Goal: Information Seeking & Learning: Learn about a topic

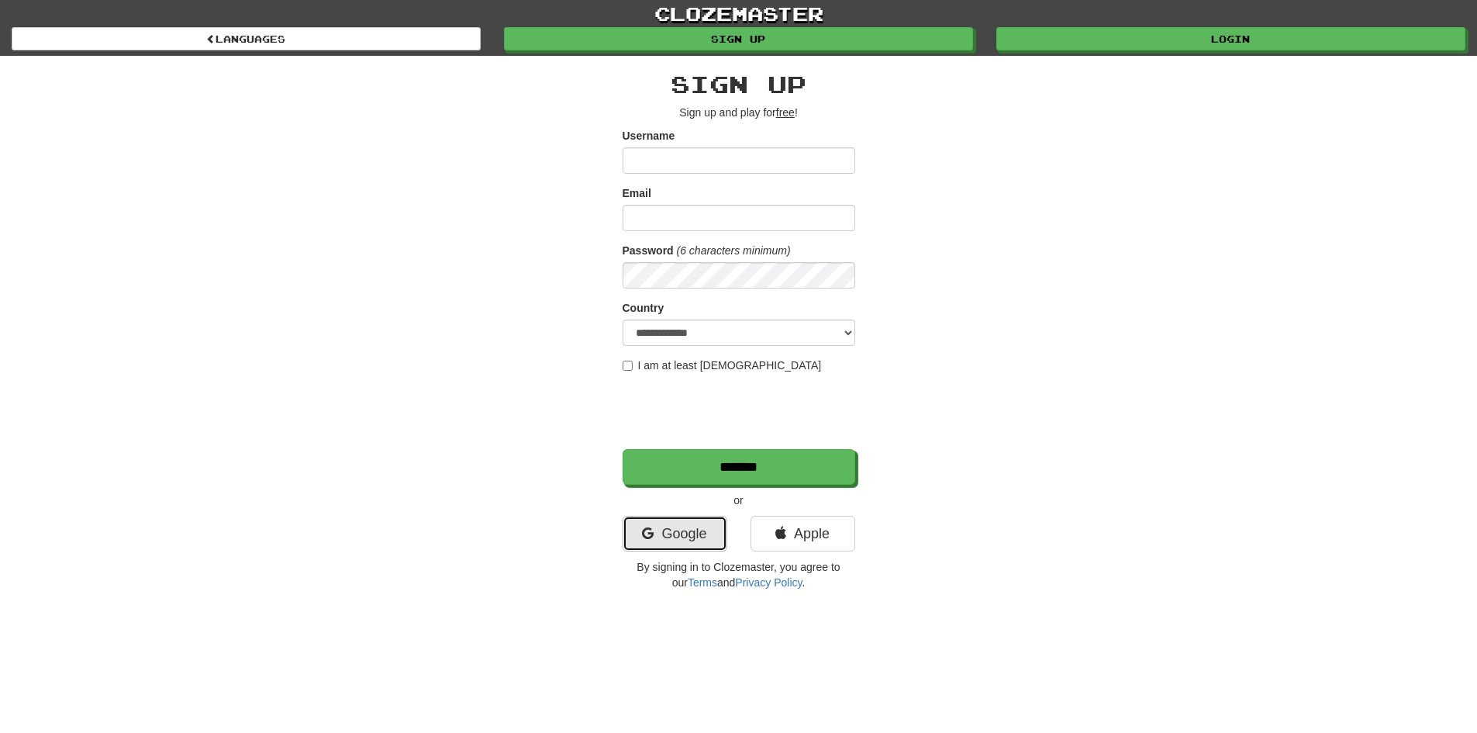
click at [699, 528] on link "Google" at bounding box center [675, 534] width 105 height 36
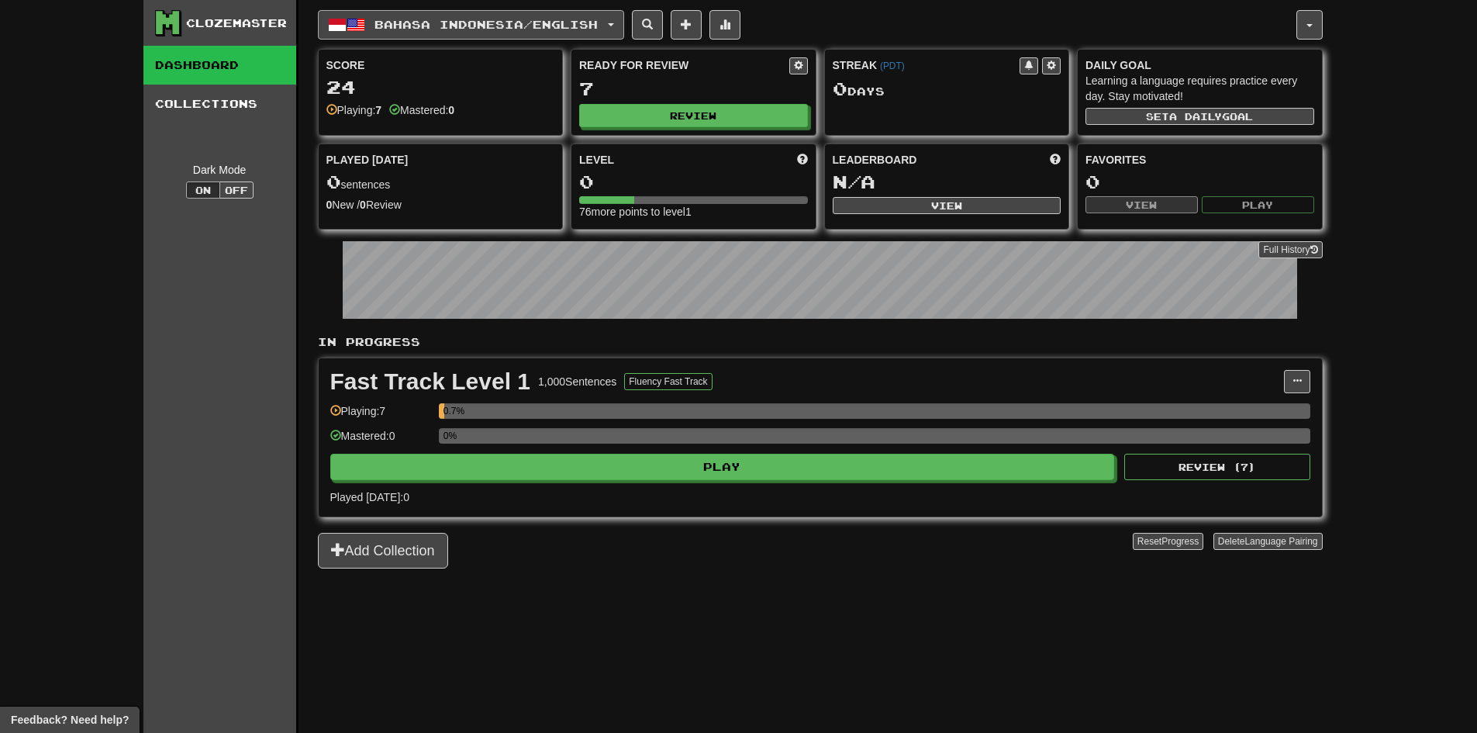
click at [590, 32] on button "Bahasa Indonesia / English" at bounding box center [471, 24] width 306 height 29
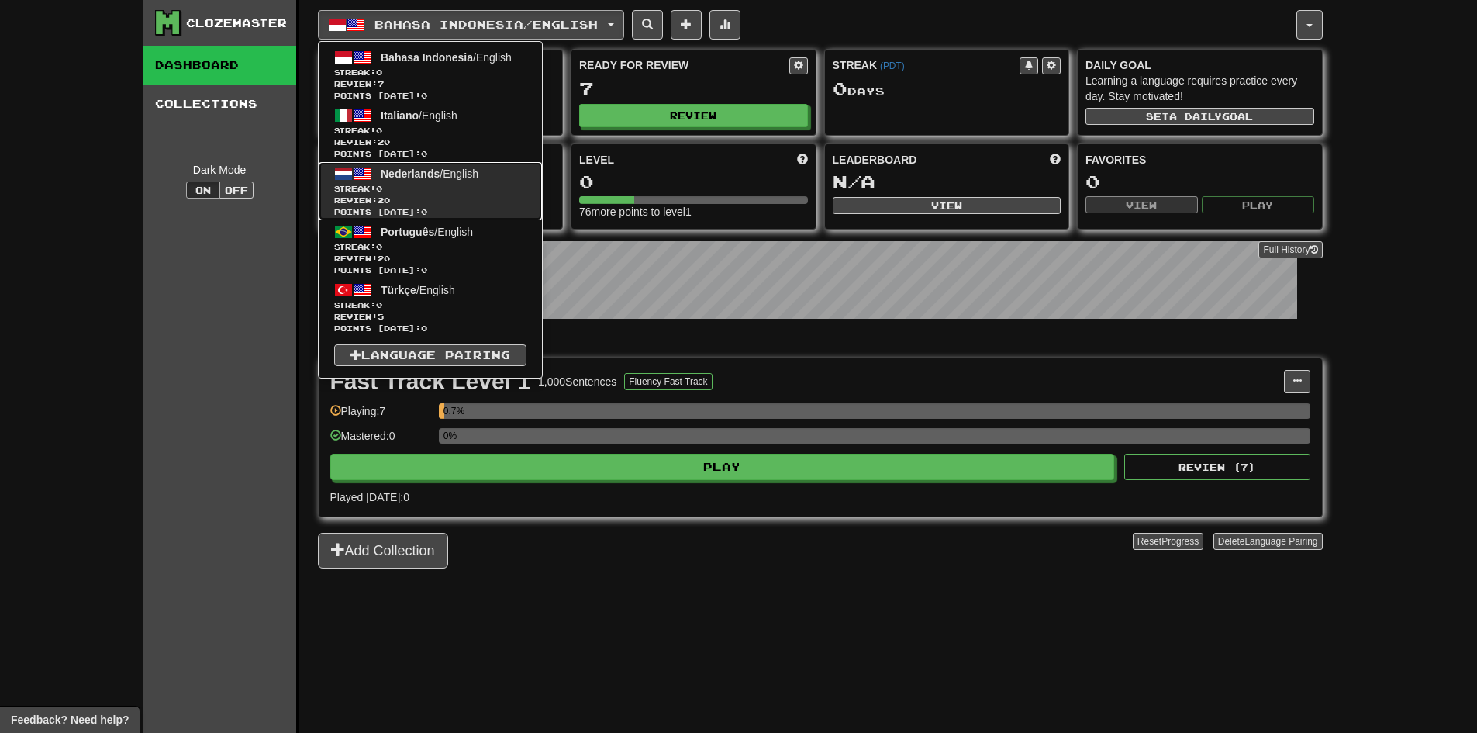
click at [429, 168] on span "Nederlands" at bounding box center [410, 173] width 59 height 12
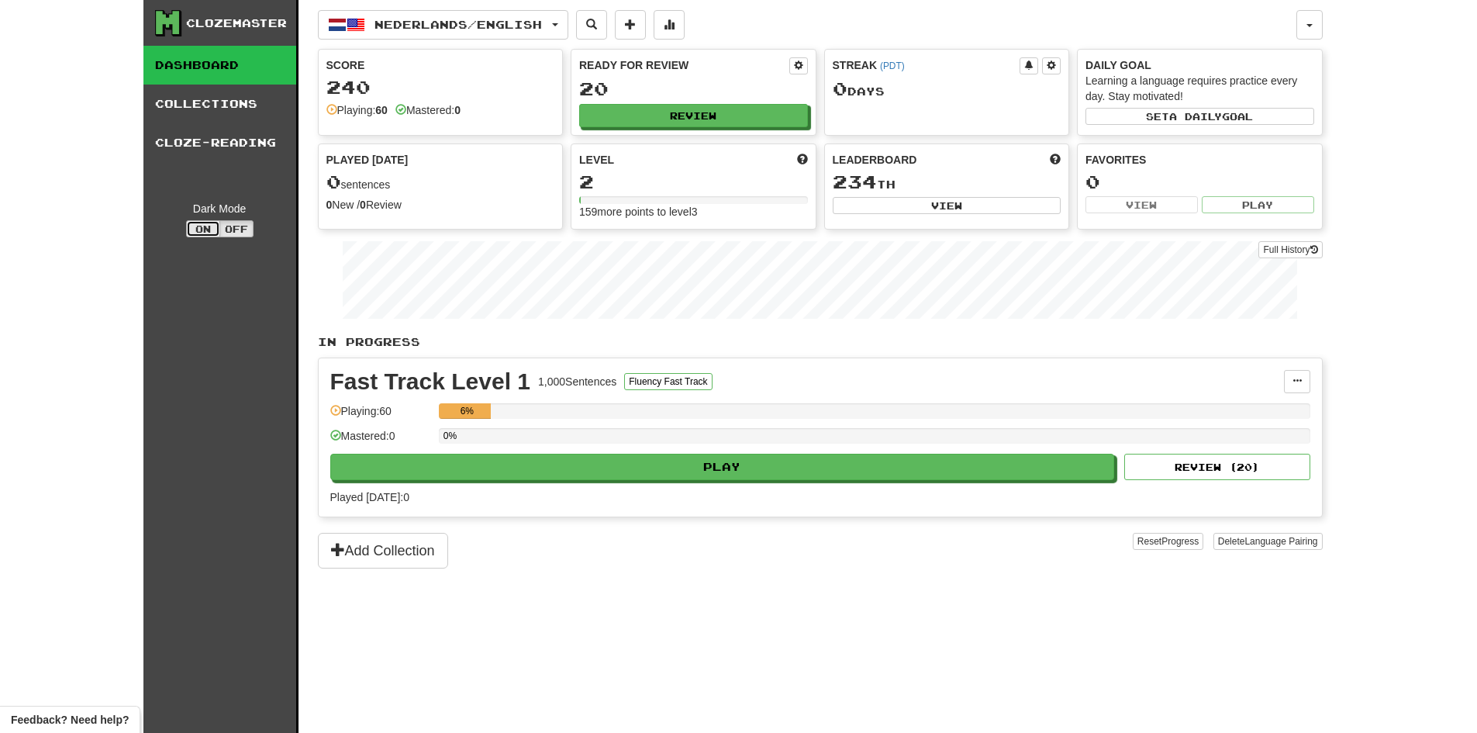
click at [212, 225] on button "On" at bounding box center [203, 228] width 34 height 17
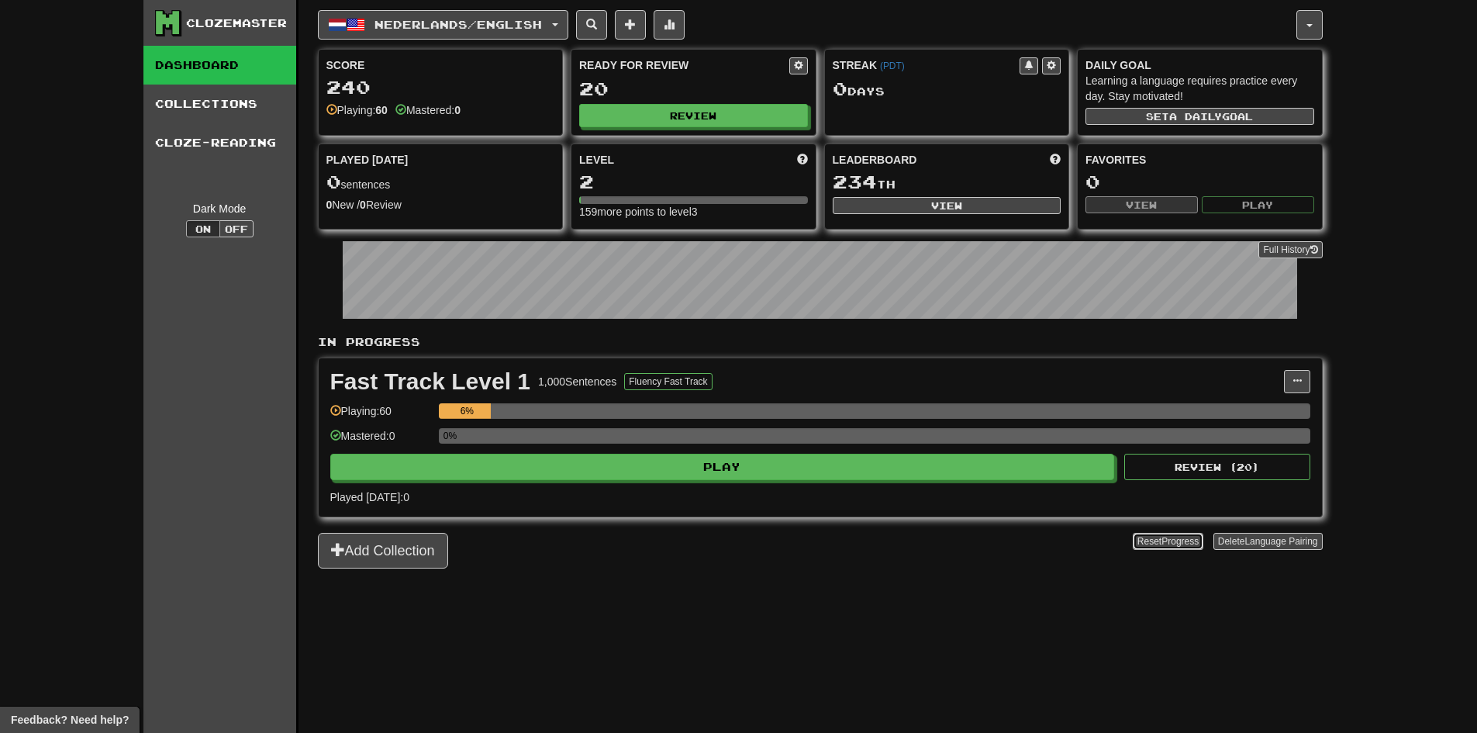
click at [1187, 545] on span "Progress" at bounding box center [1179, 541] width 37 height 11
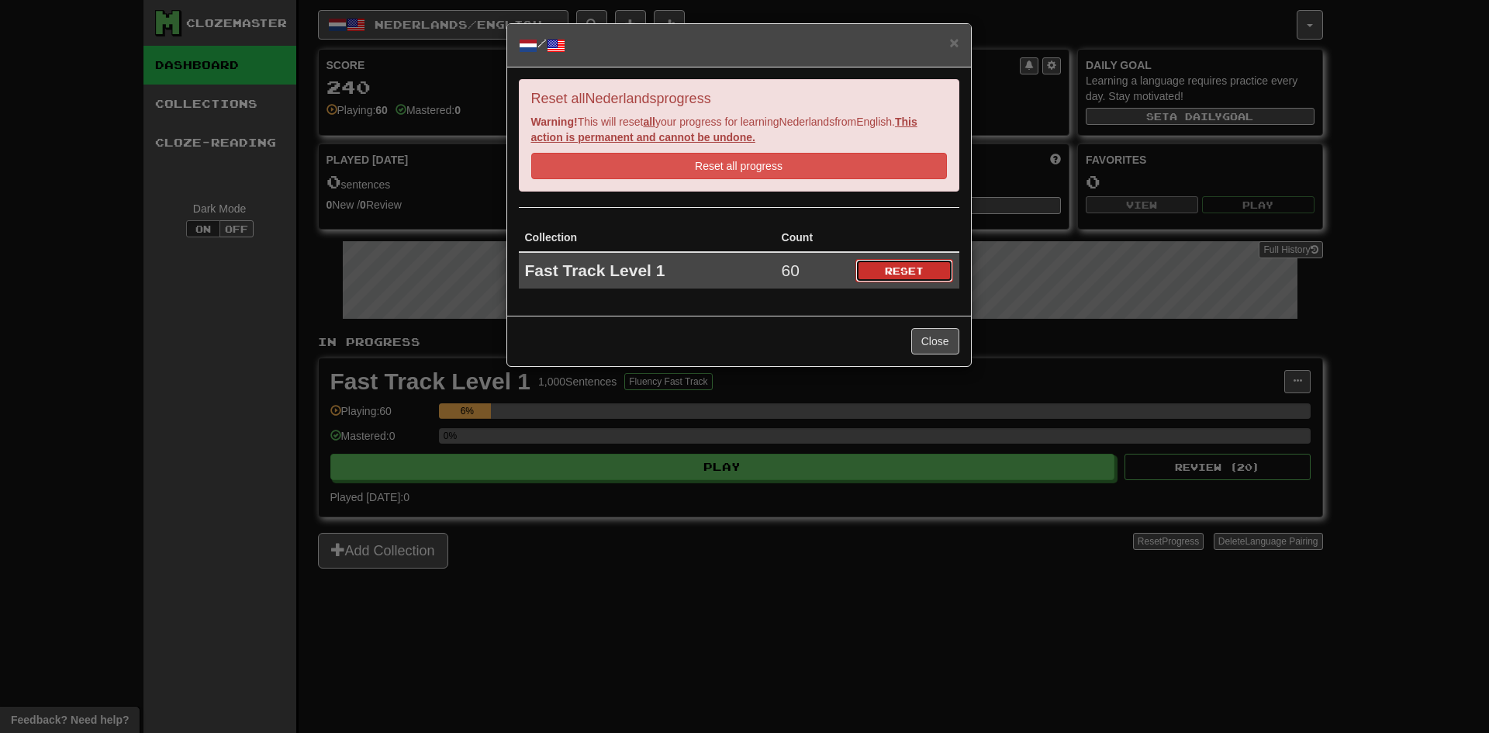
click at [885, 274] on button "Reset" at bounding box center [904, 270] width 98 height 23
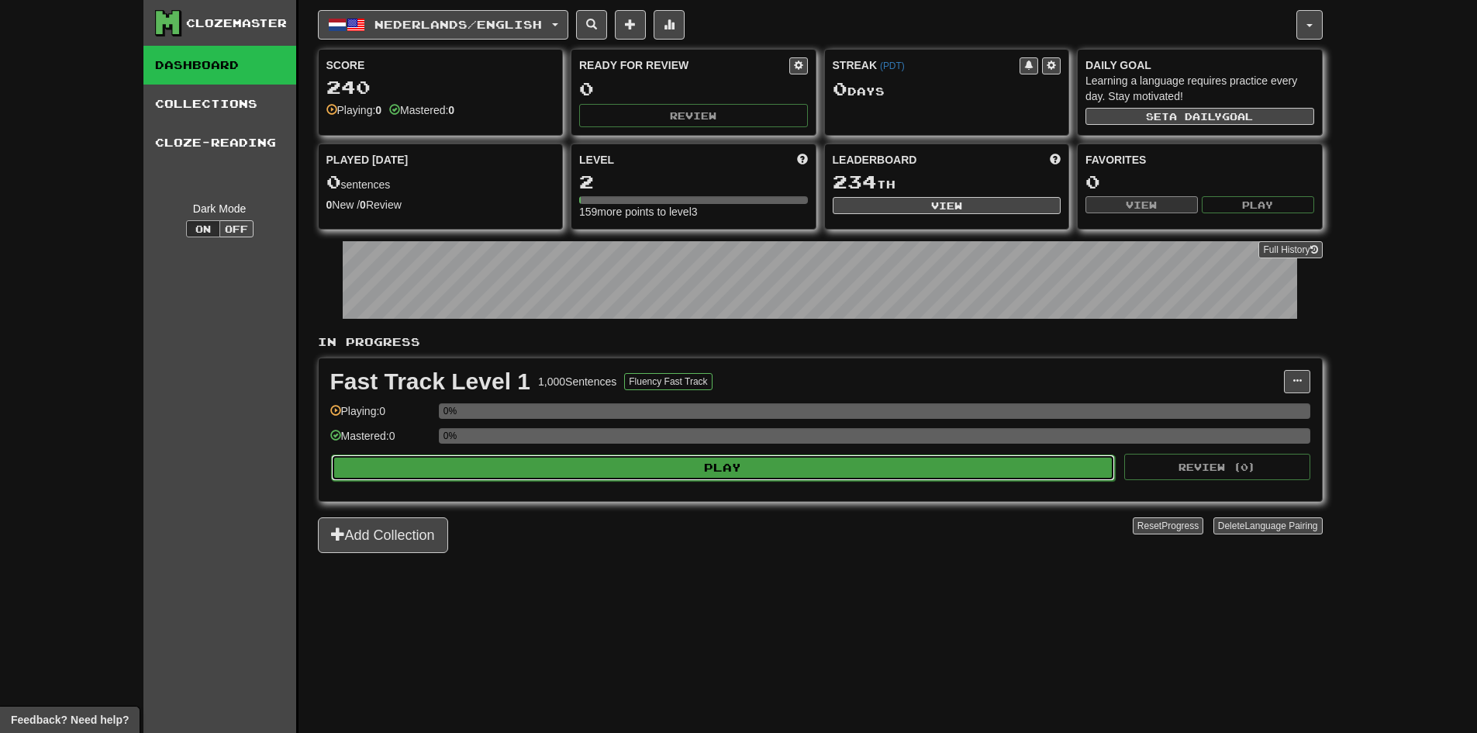
click at [684, 474] on button "Play" at bounding box center [723, 467] width 785 height 26
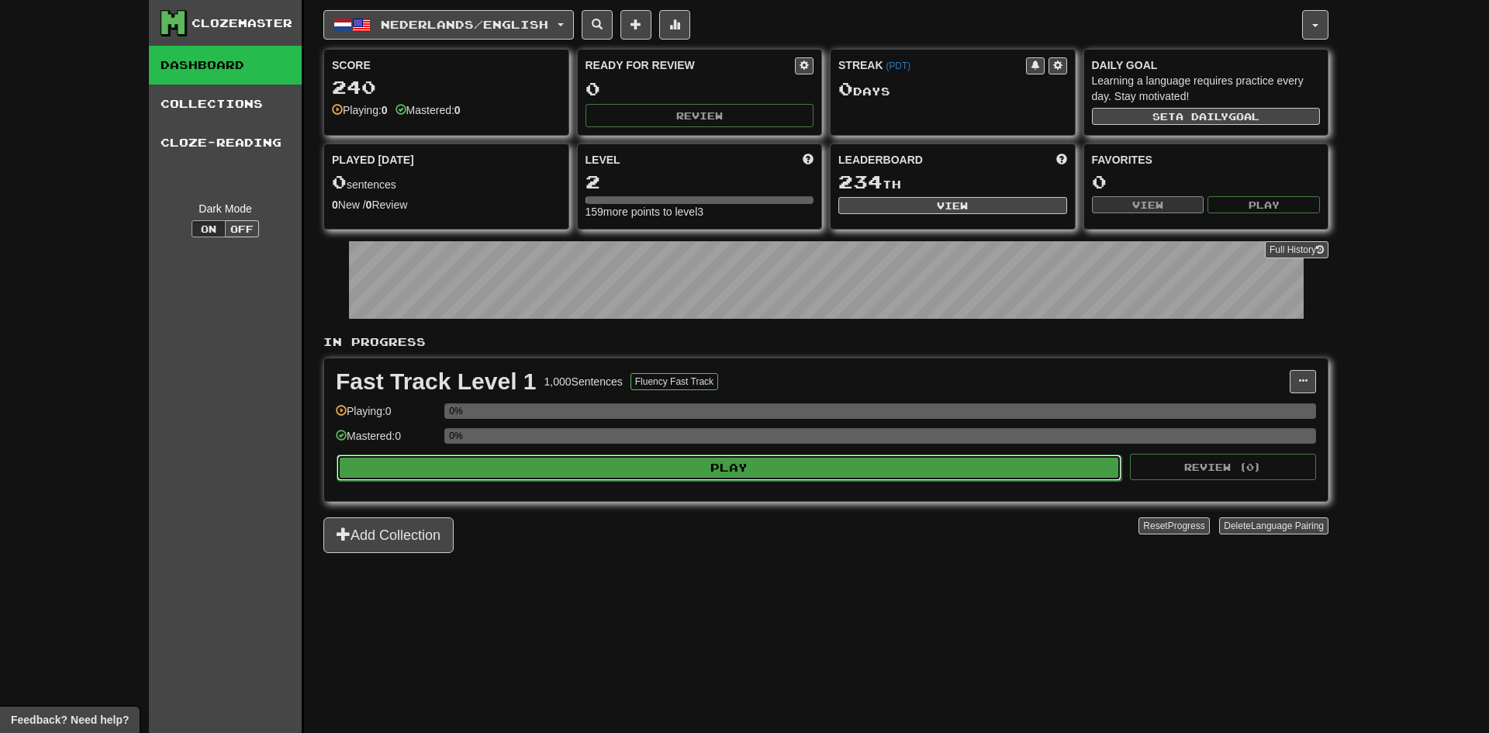
select select "**"
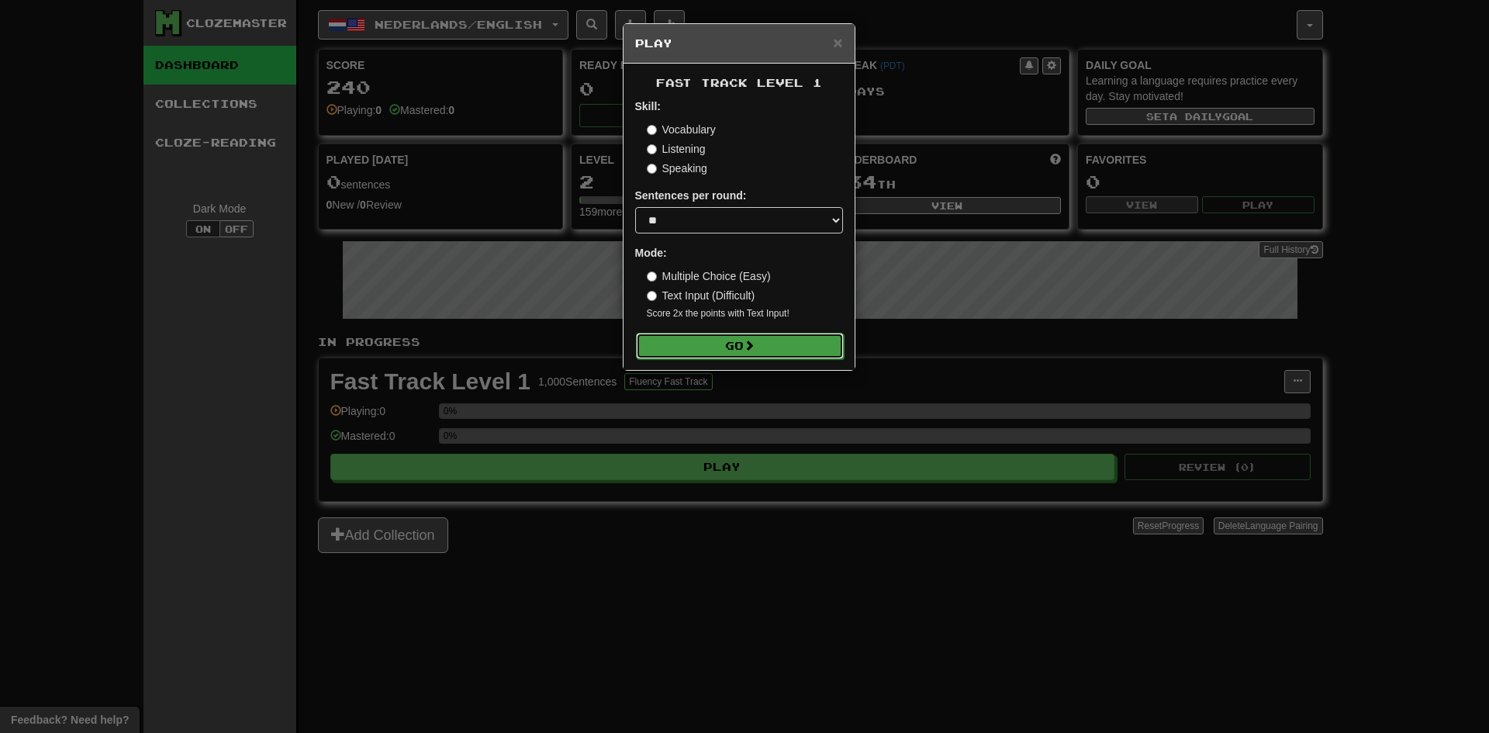
click at [740, 350] on button "Go" at bounding box center [740, 346] width 208 height 26
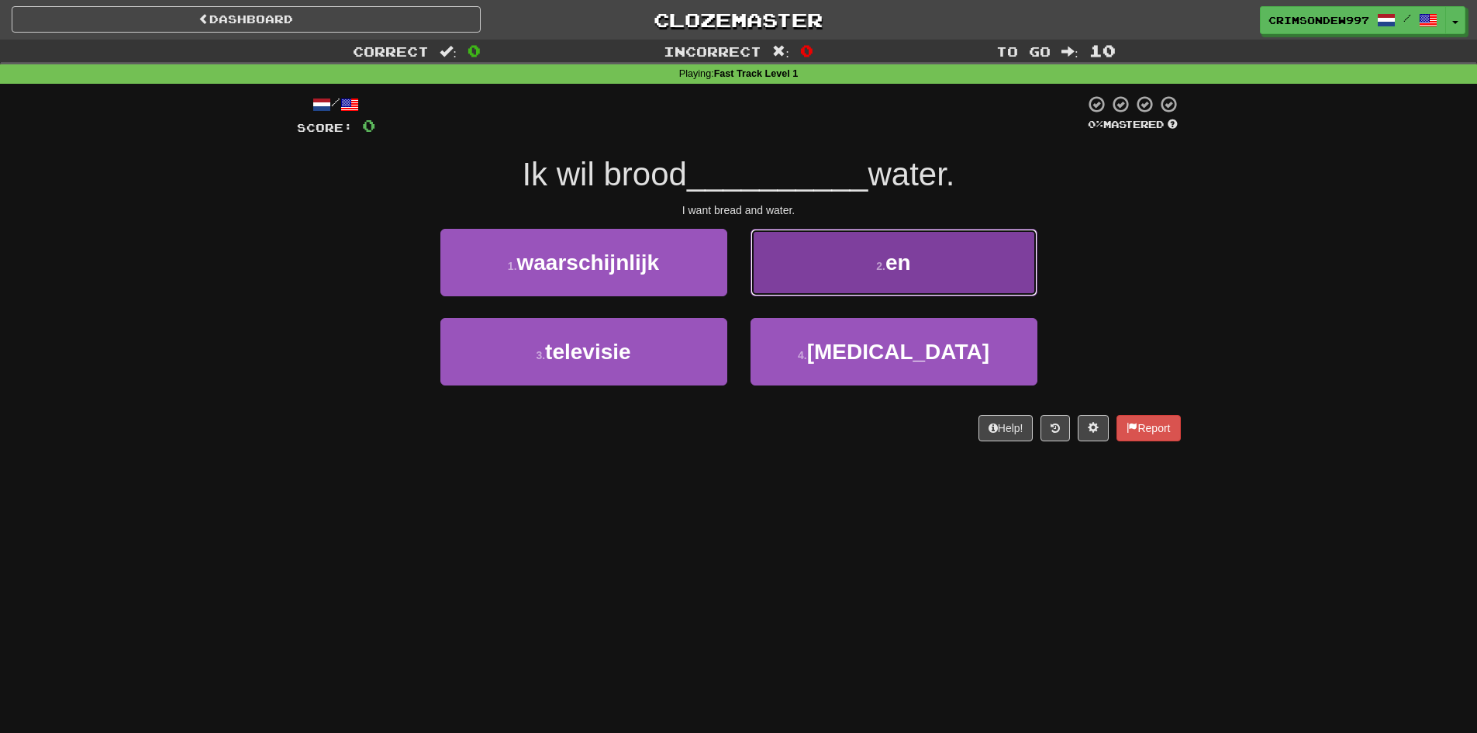
click at [864, 284] on button "2 . en" at bounding box center [893, 262] width 287 height 67
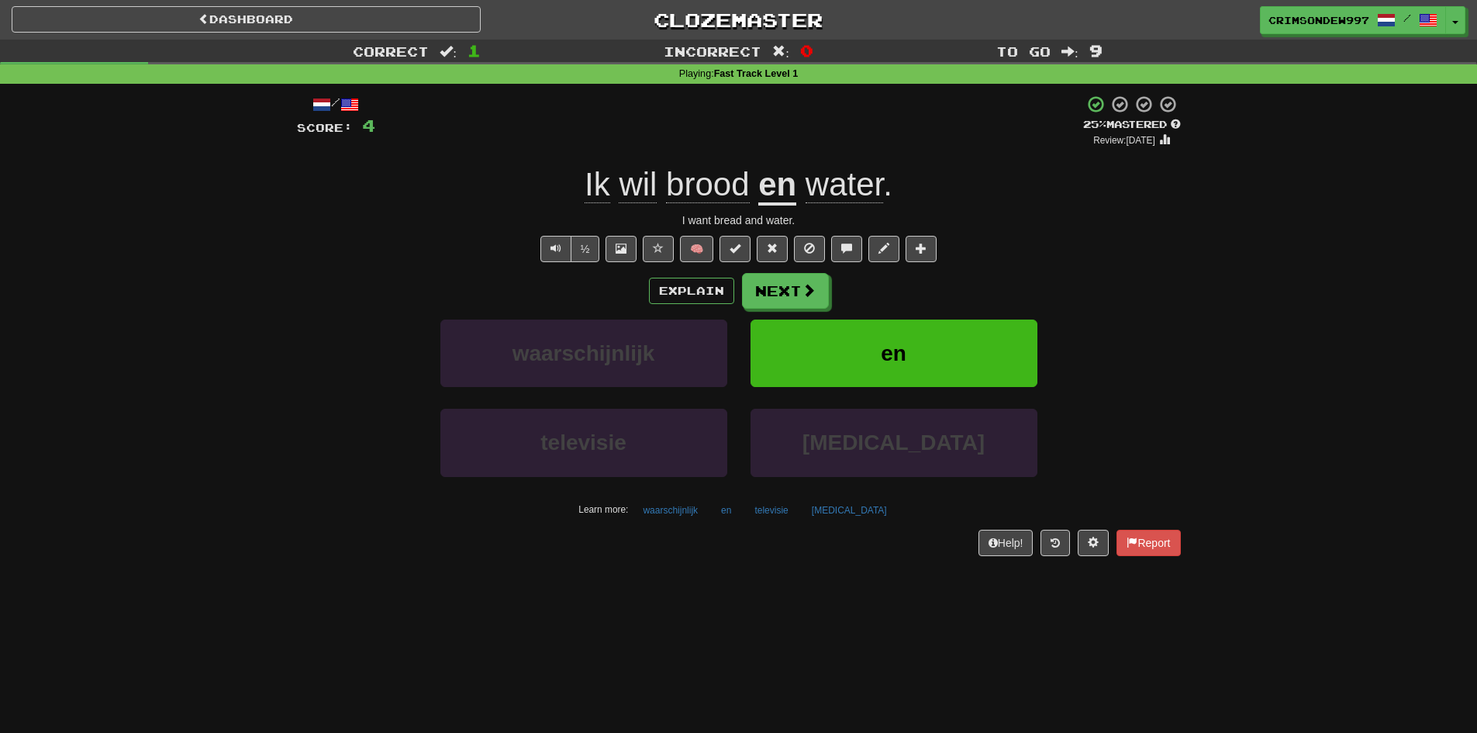
click at [622, 178] on span "wil" at bounding box center [638, 184] width 38 height 37
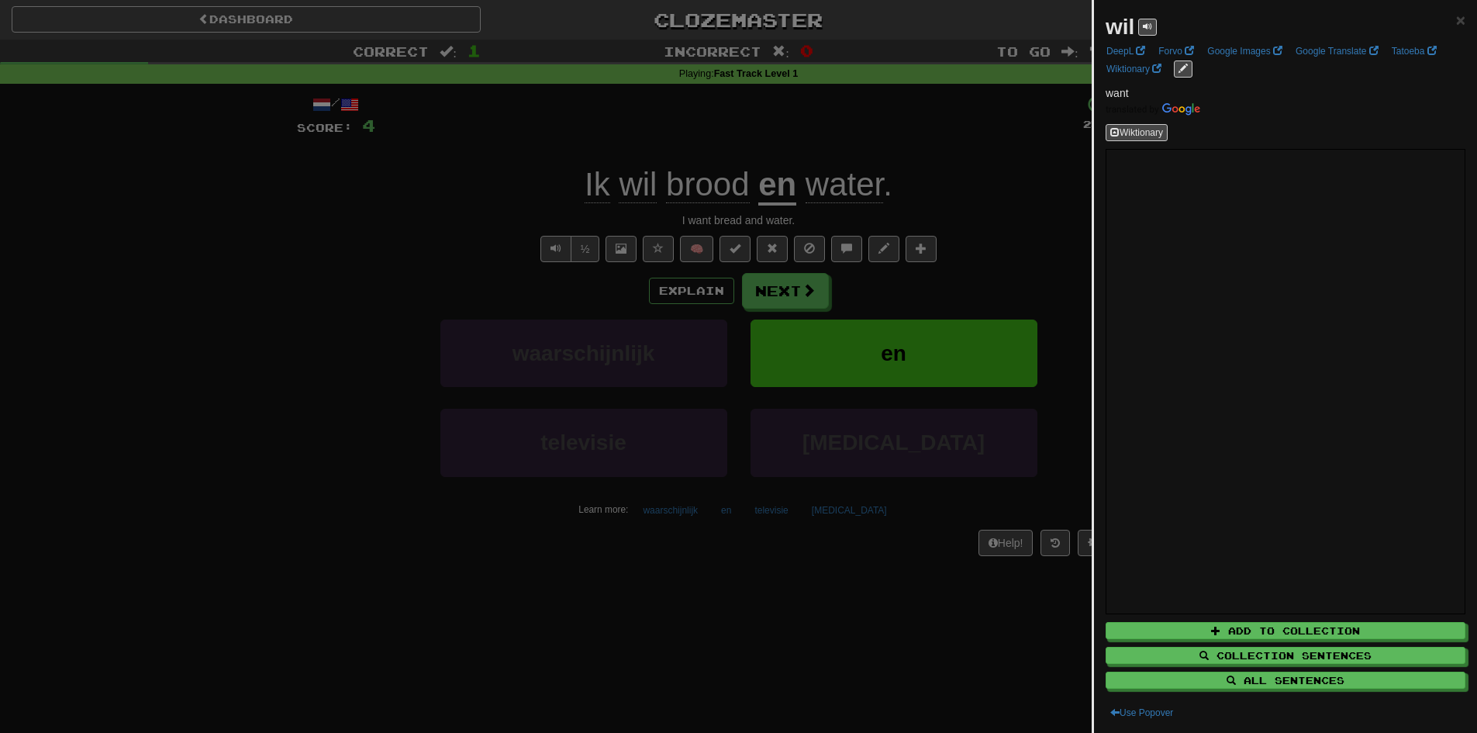
click at [751, 128] on div at bounding box center [738, 366] width 1477 height 733
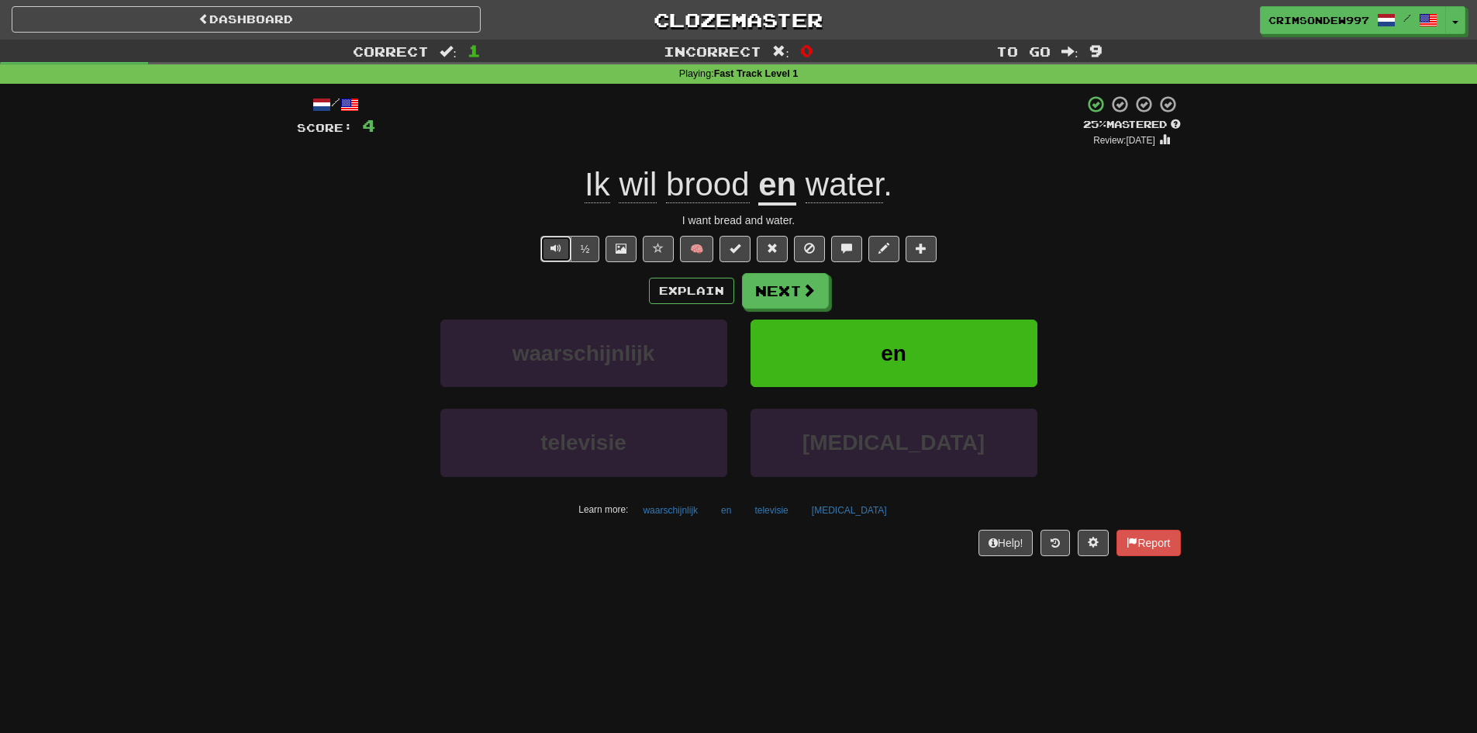
click at [548, 250] on button "Text-to-speech controls" at bounding box center [555, 249] width 31 height 26
click at [792, 297] on button "Next" at bounding box center [786, 292] width 87 height 36
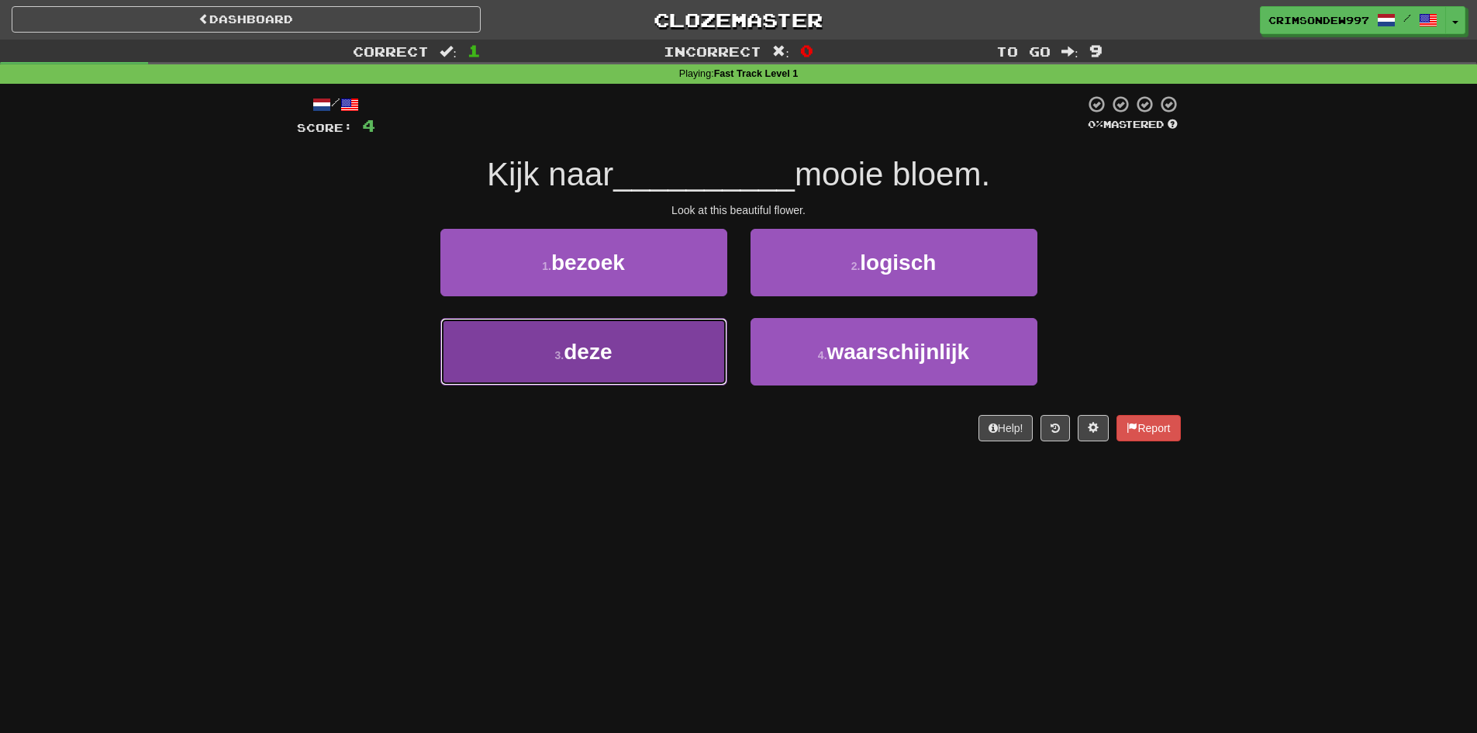
click at [635, 381] on button "3 . deze" at bounding box center [583, 351] width 287 height 67
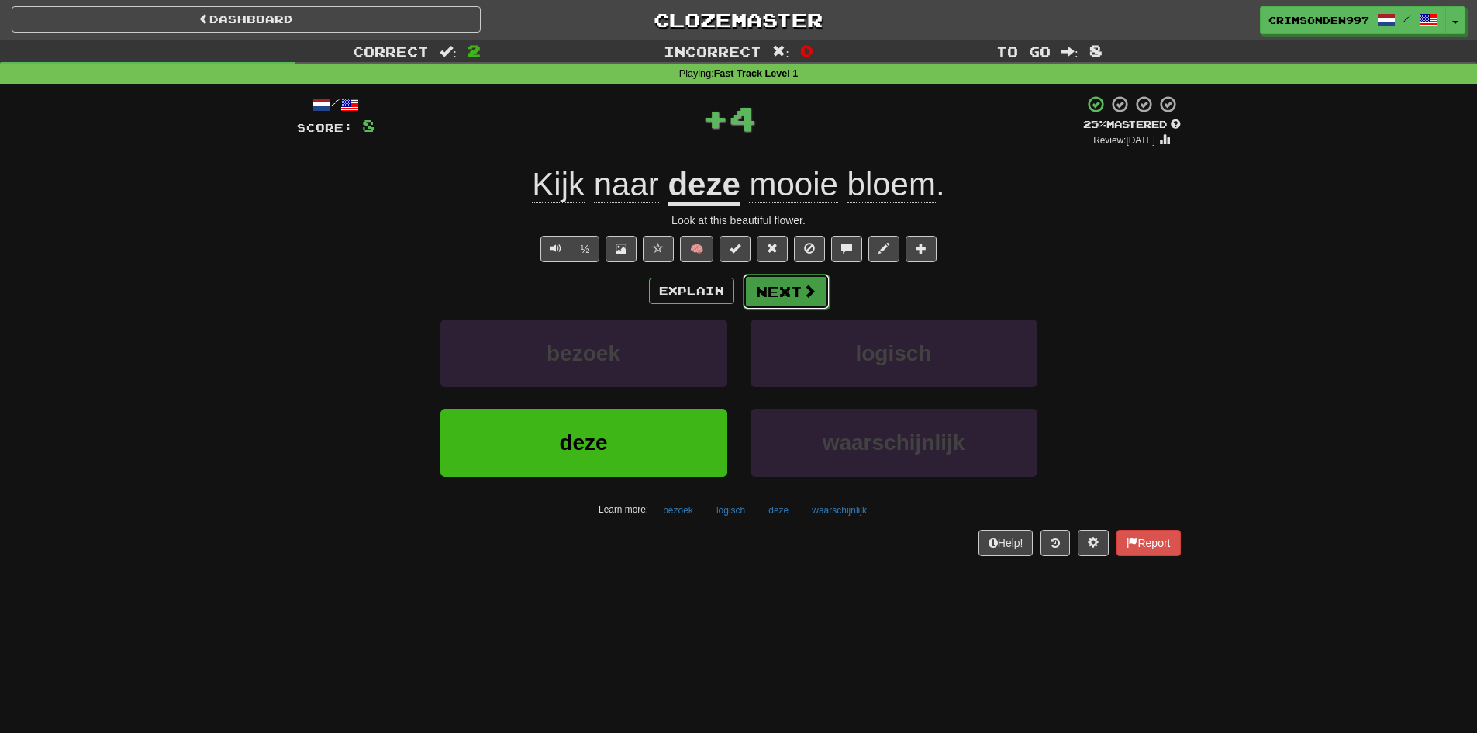
click at [772, 296] on button "Next" at bounding box center [786, 292] width 87 height 36
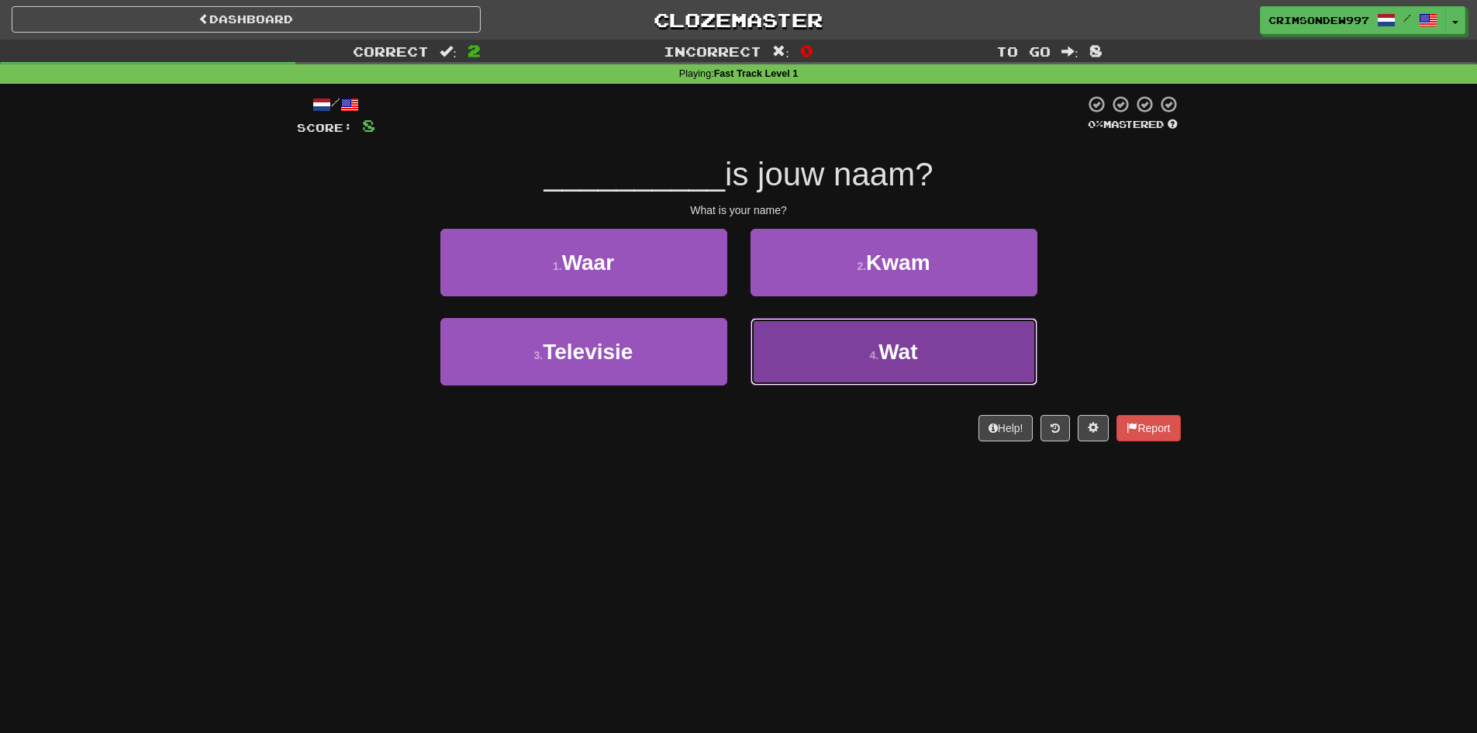
click at [863, 369] on button "4 . Wat" at bounding box center [893, 351] width 287 height 67
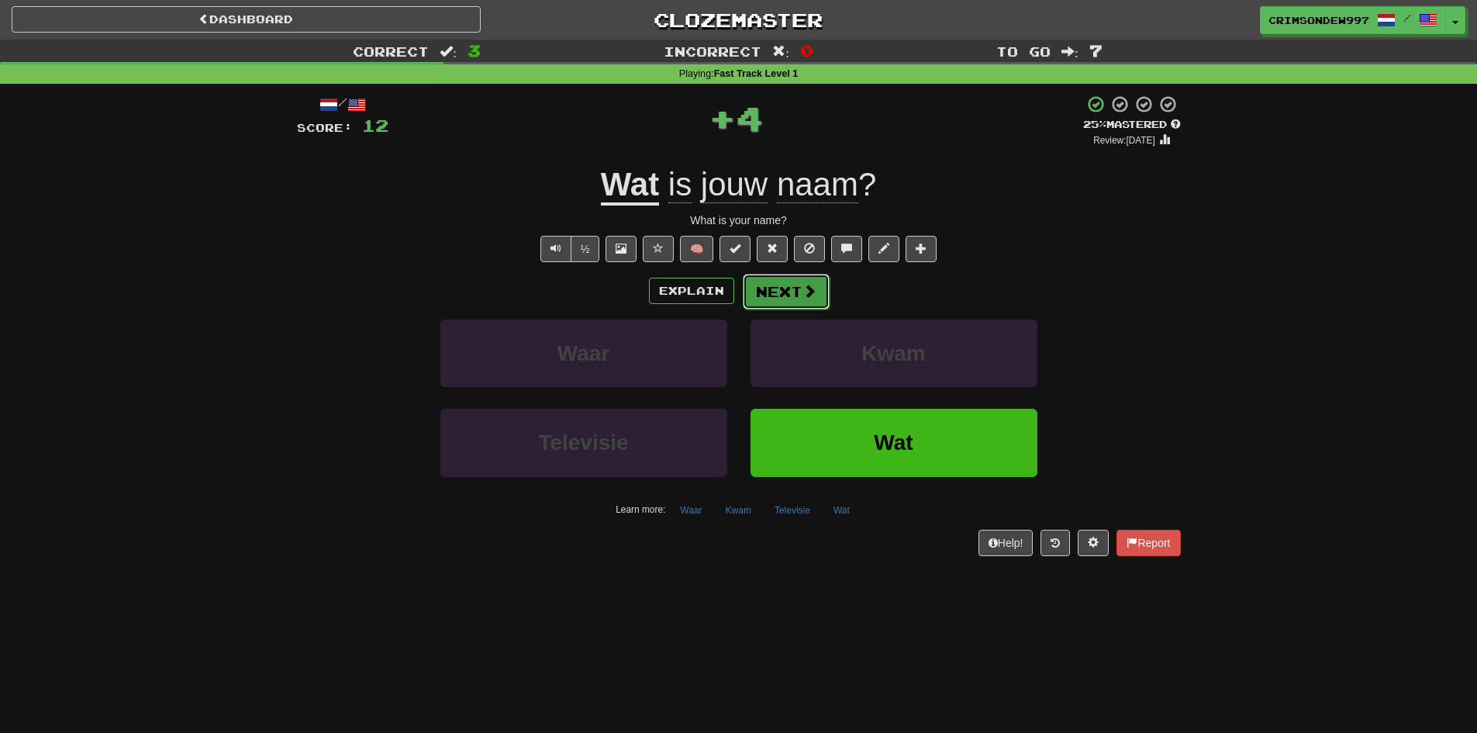
click at [792, 300] on button "Next" at bounding box center [786, 292] width 87 height 36
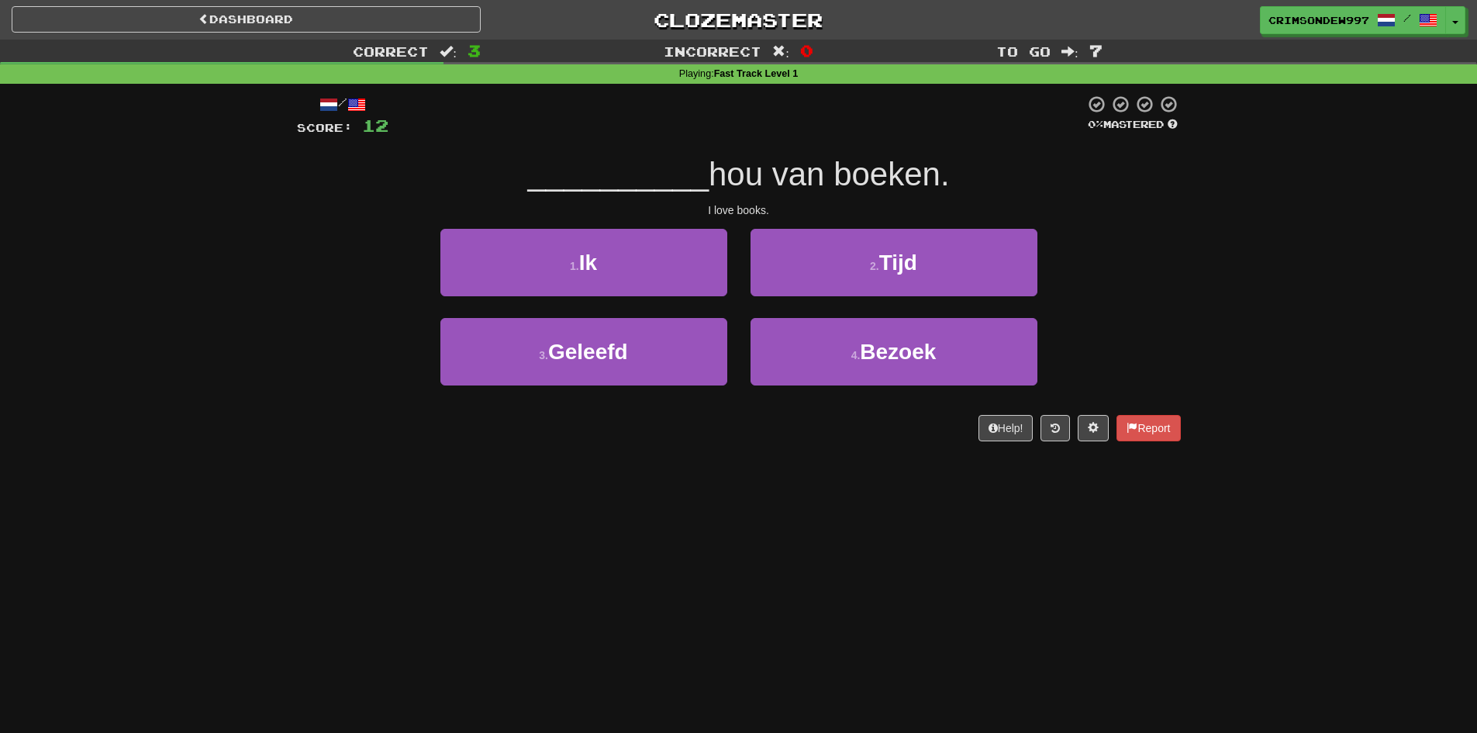
click at [1382, 430] on div "Correct : 3 Incorrect : 0 To go : 7 Playing : Fast Track Level 1 / Score: 12 0 …" at bounding box center [738, 251] width 1477 height 423
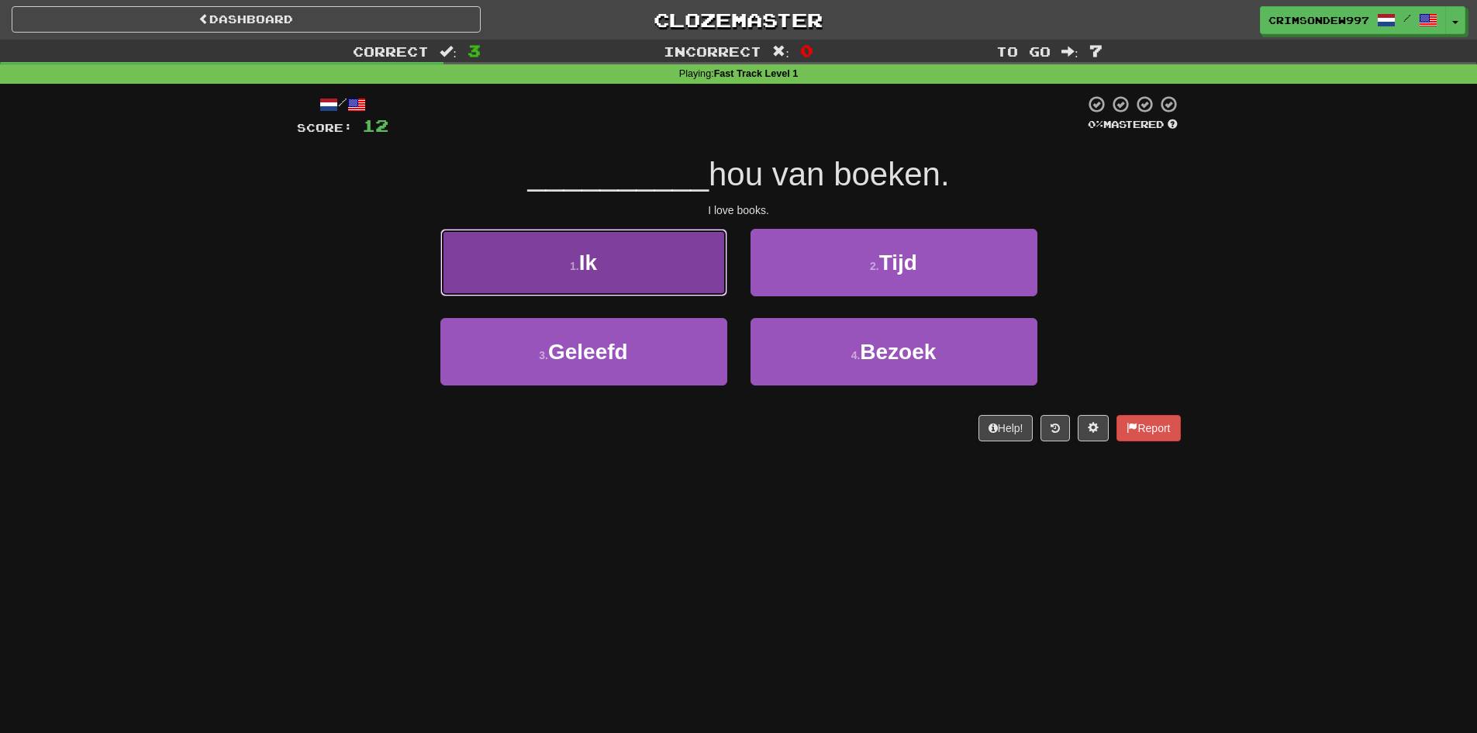
click at [656, 250] on button "1 . Ik" at bounding box center [583, 262] width 287 height 67
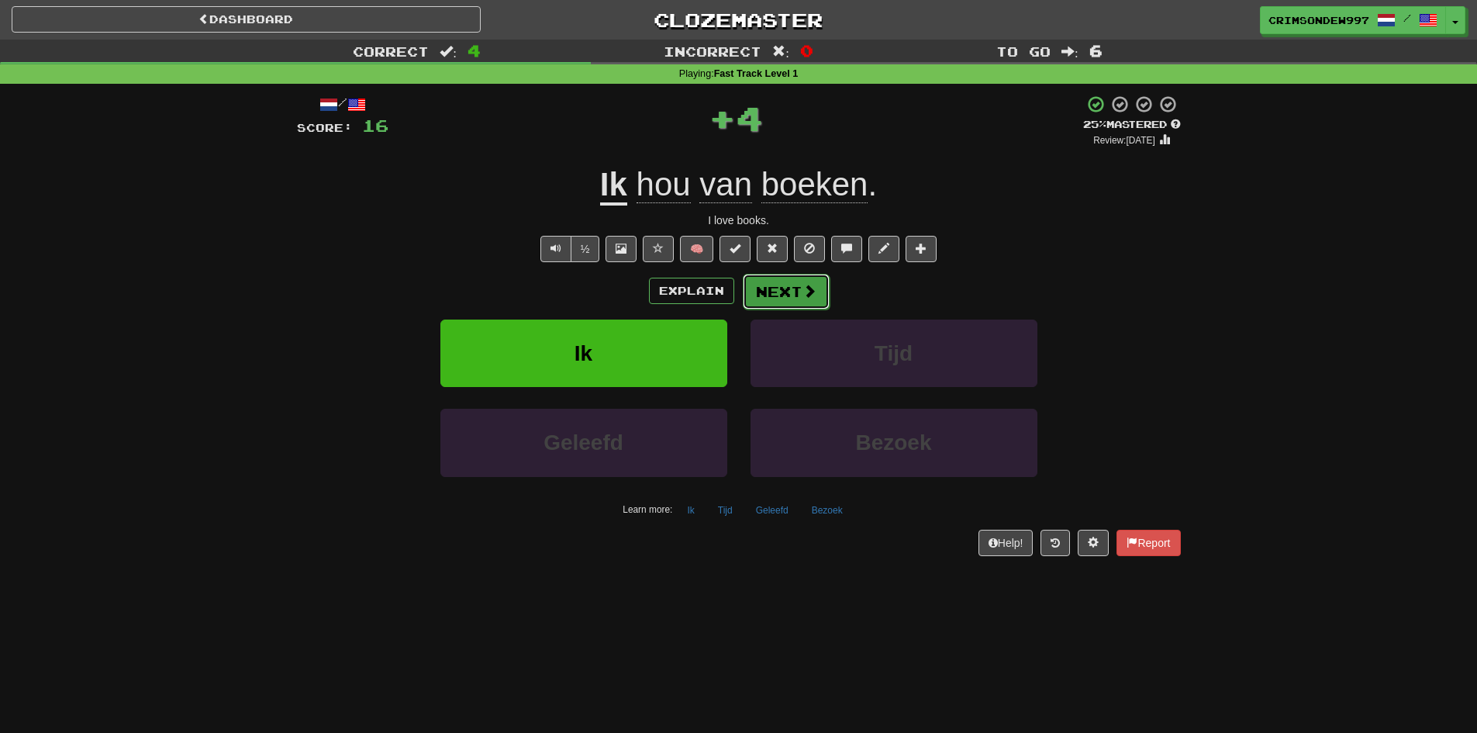
click at [779, 298] on button "Next" at bounding box center [786, 292] width 87 height 36
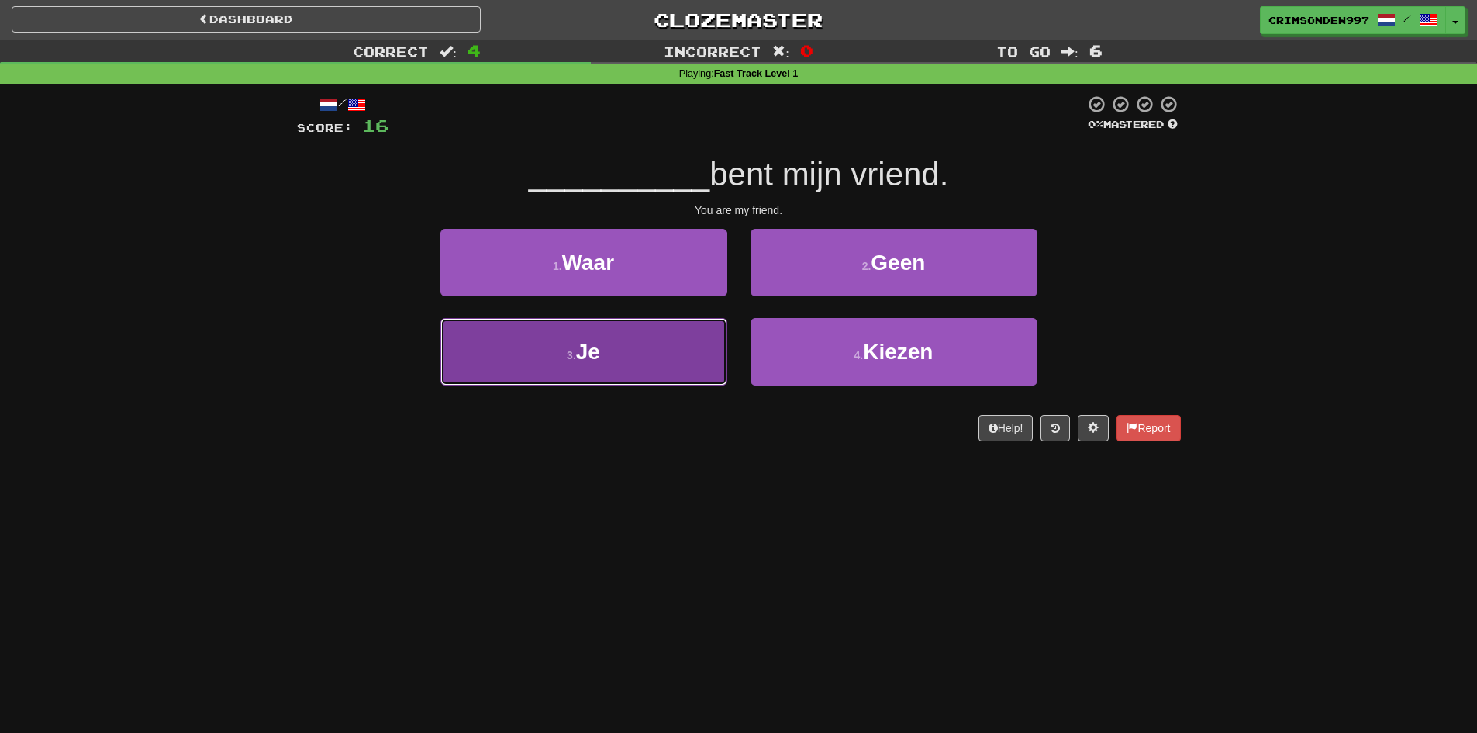
click at [658, 352] on button "3 . Je" at bounding box center [583, 351] width 287 height 67
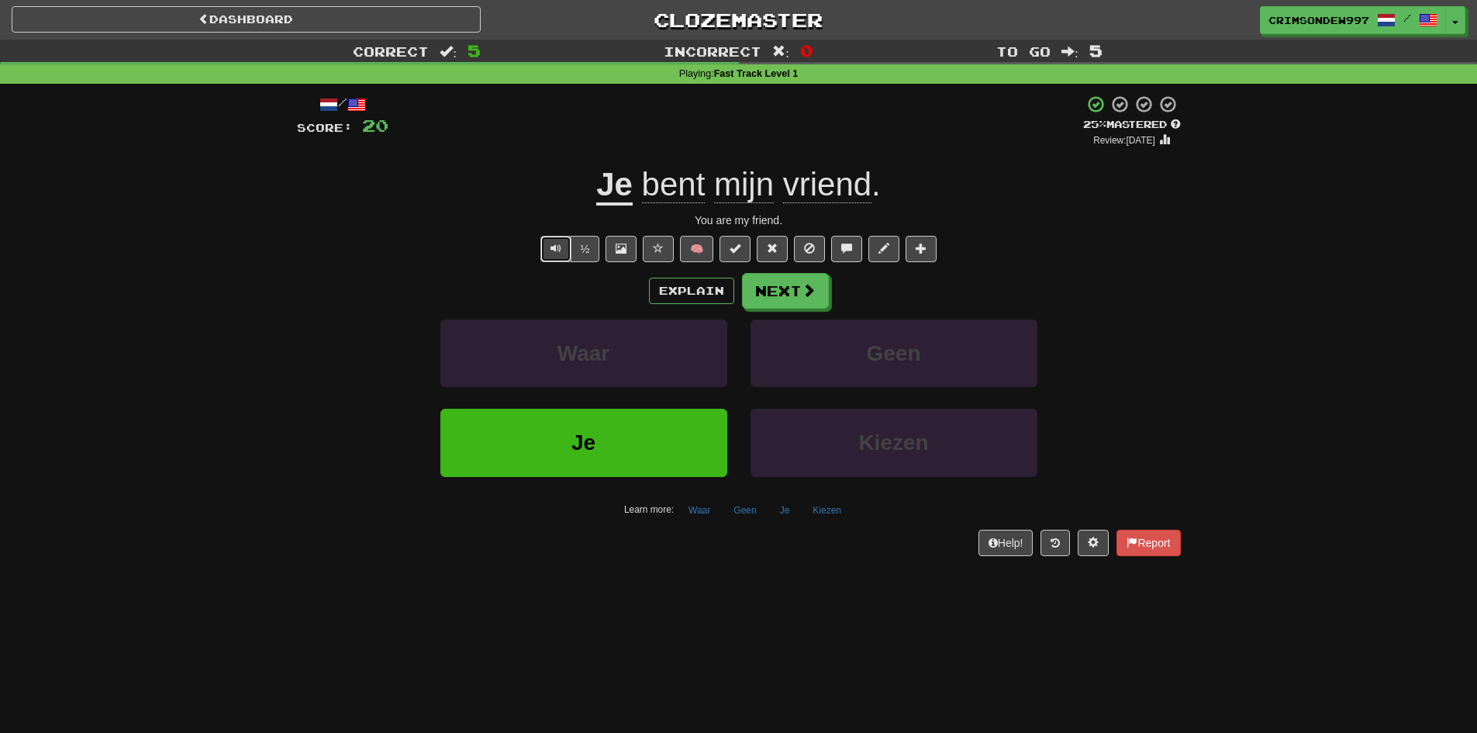
click at [560, 251] on span "Text-to-speech controls" at bounding box center [555, 248] width 11 height 11
click at [766, 284] on button "Next" at bounding box center [786, 292] width 87 height 36
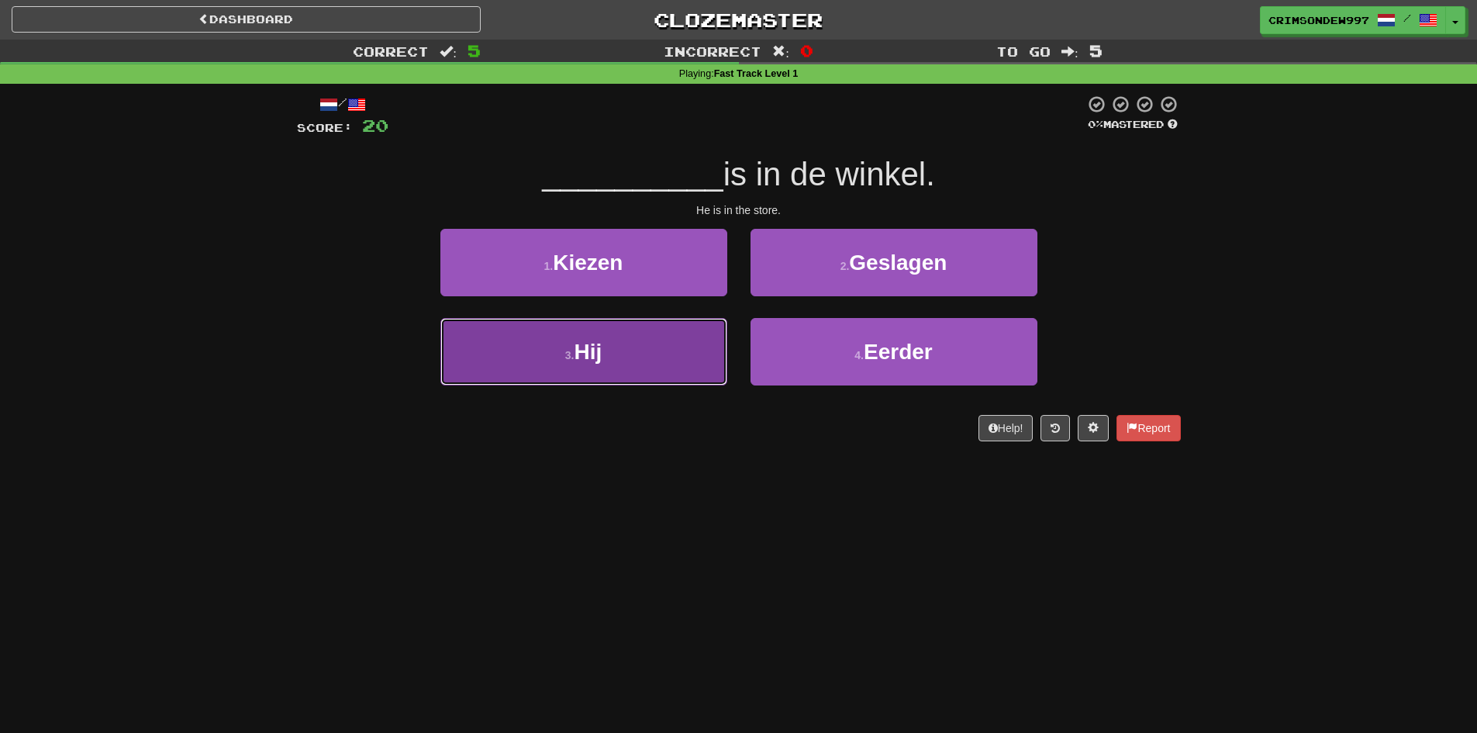
click at [645, 357] on button "3 . Hij" at bounding box center [583, 351] width 287 height 67
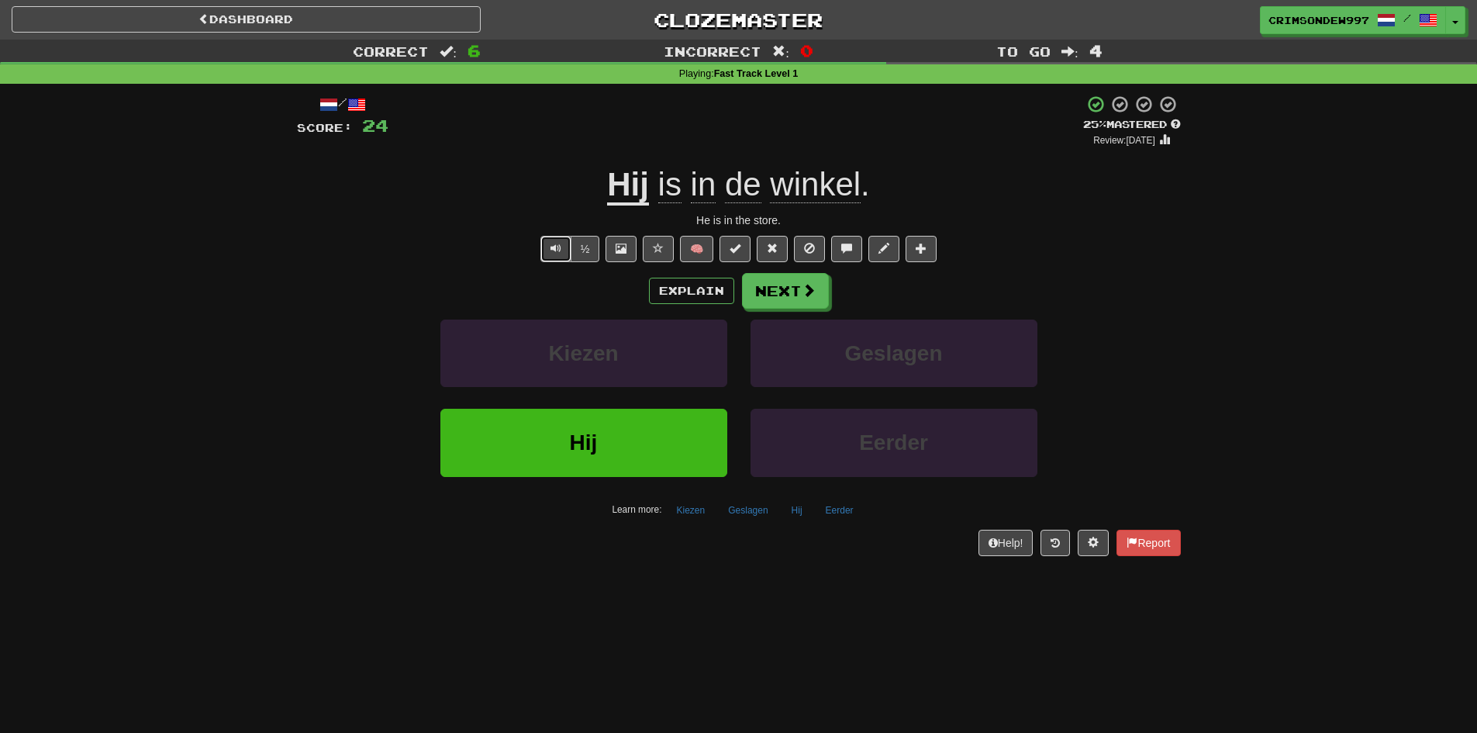
click at [557, 244] on span "Text-to-speech controls" at bounding box center [555, 248] width 11 height 11
click at [763, 294] on button "Next" at bounding box center [786, 292] width 87 height 36
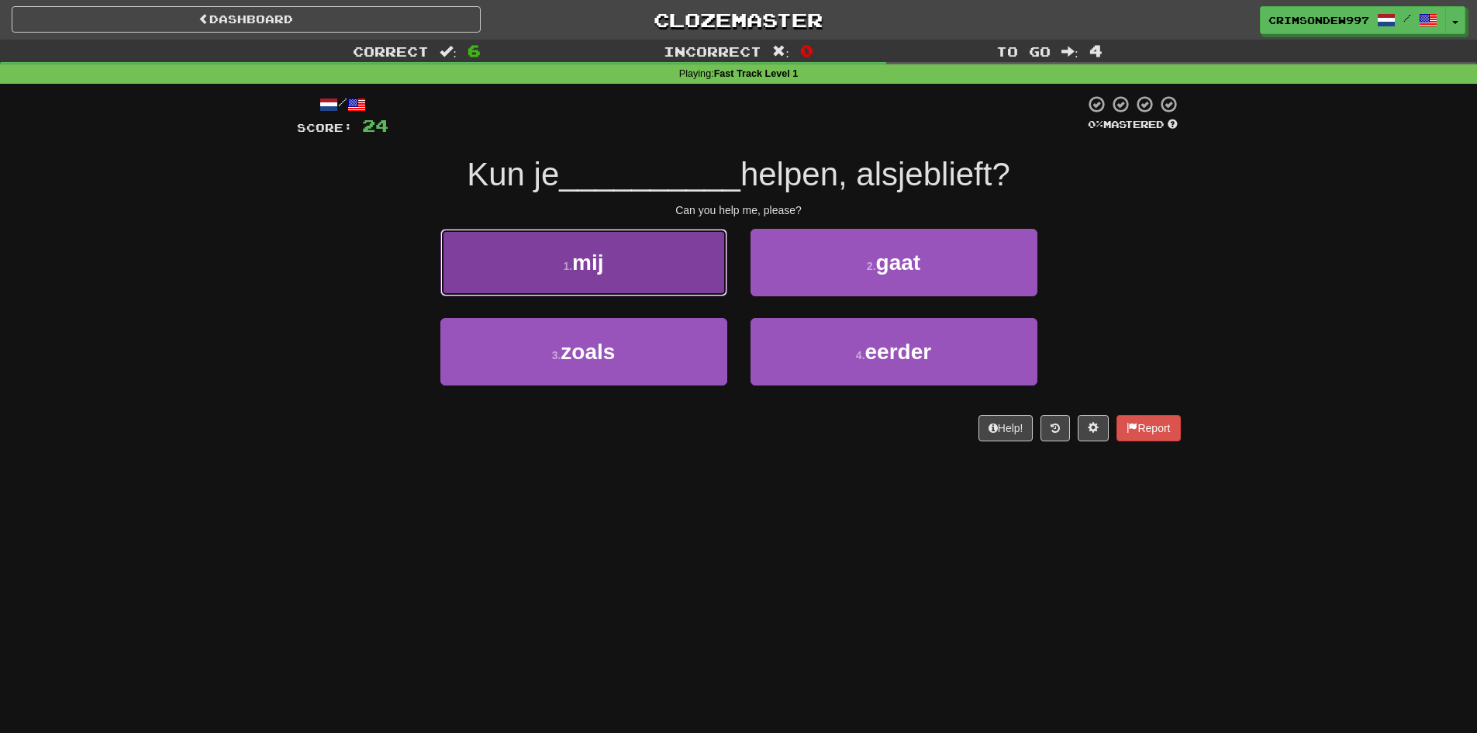
click at [632, 264] on button "1 . mij" at bounding box center [583, 262] width 287 height 67
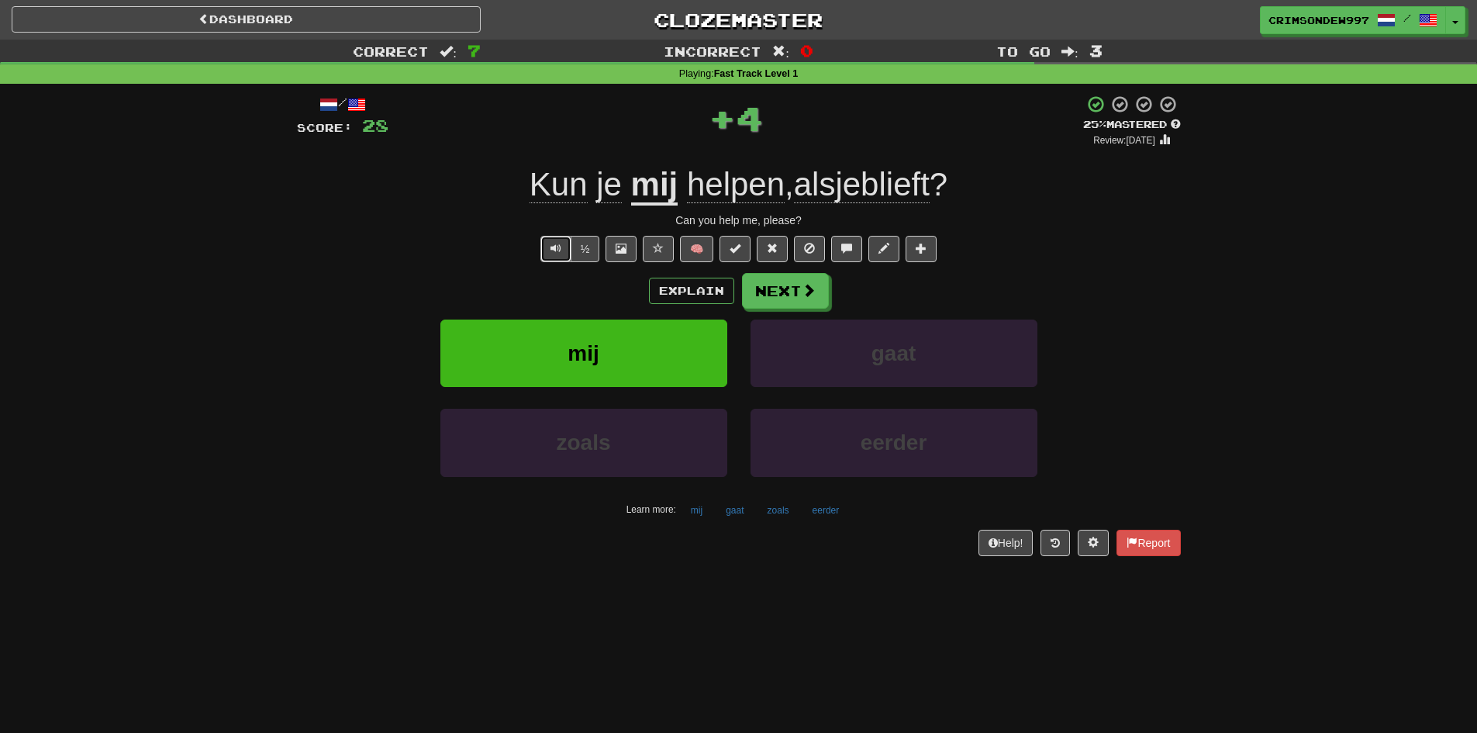
click at [551, 240] on button "Text-to-speech controls" at bounding box center [555, 249] width 31 height 26
click at [788, 276] on button "Next" at bounding box center [786, 292] width 87 height 36
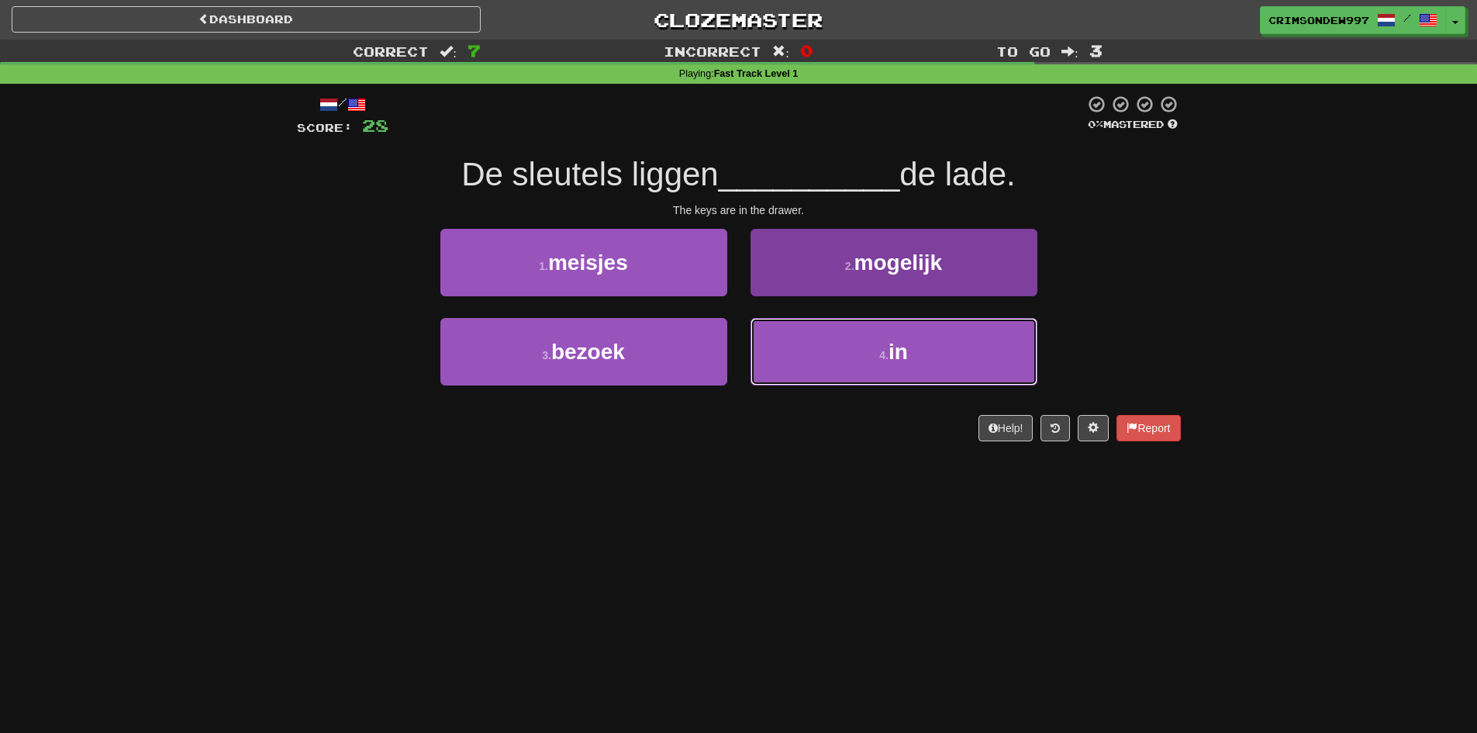
click at [825, 333] on button "4 . in" at bounding box center [893, 351] width 287 height 67
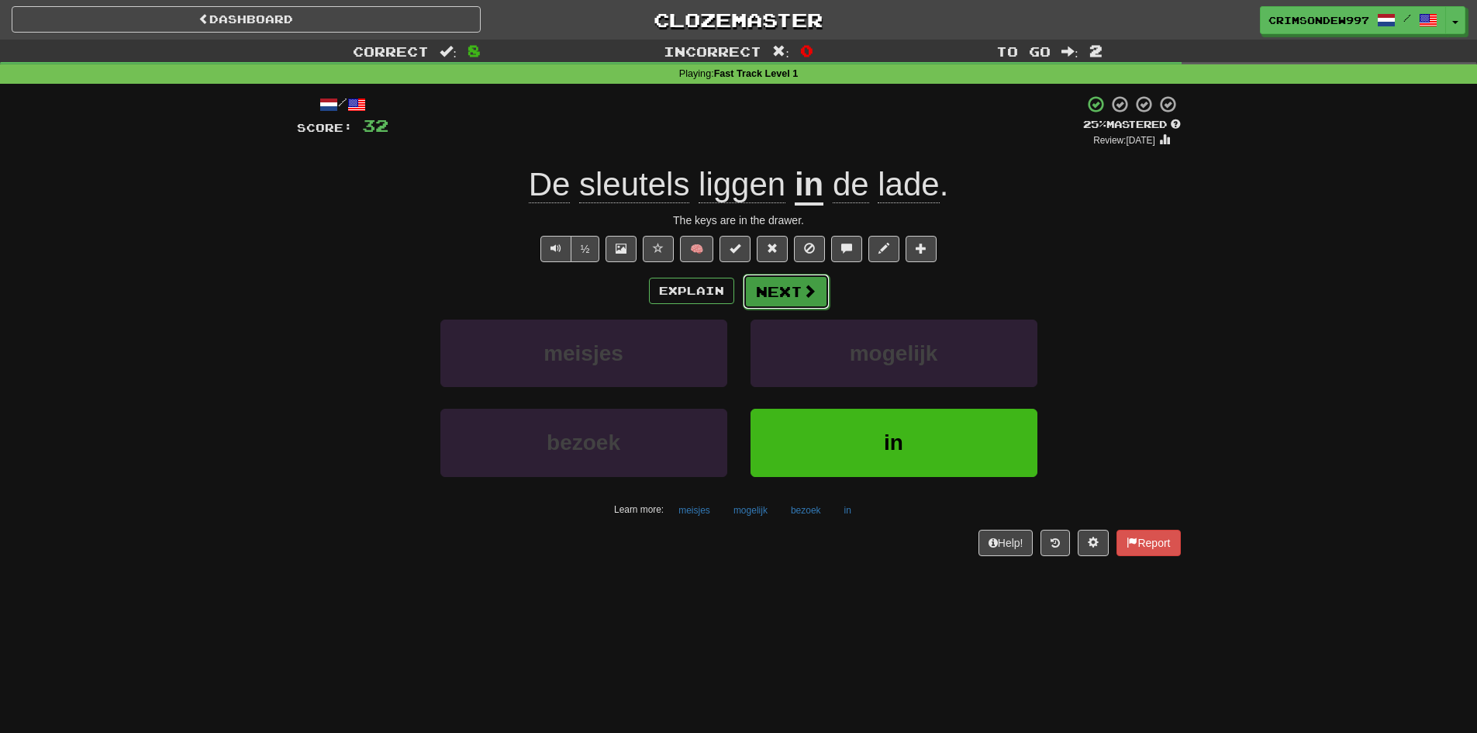
click at [788, 289] on button "Next" at bounding box center [786, 292] width 87 height 36
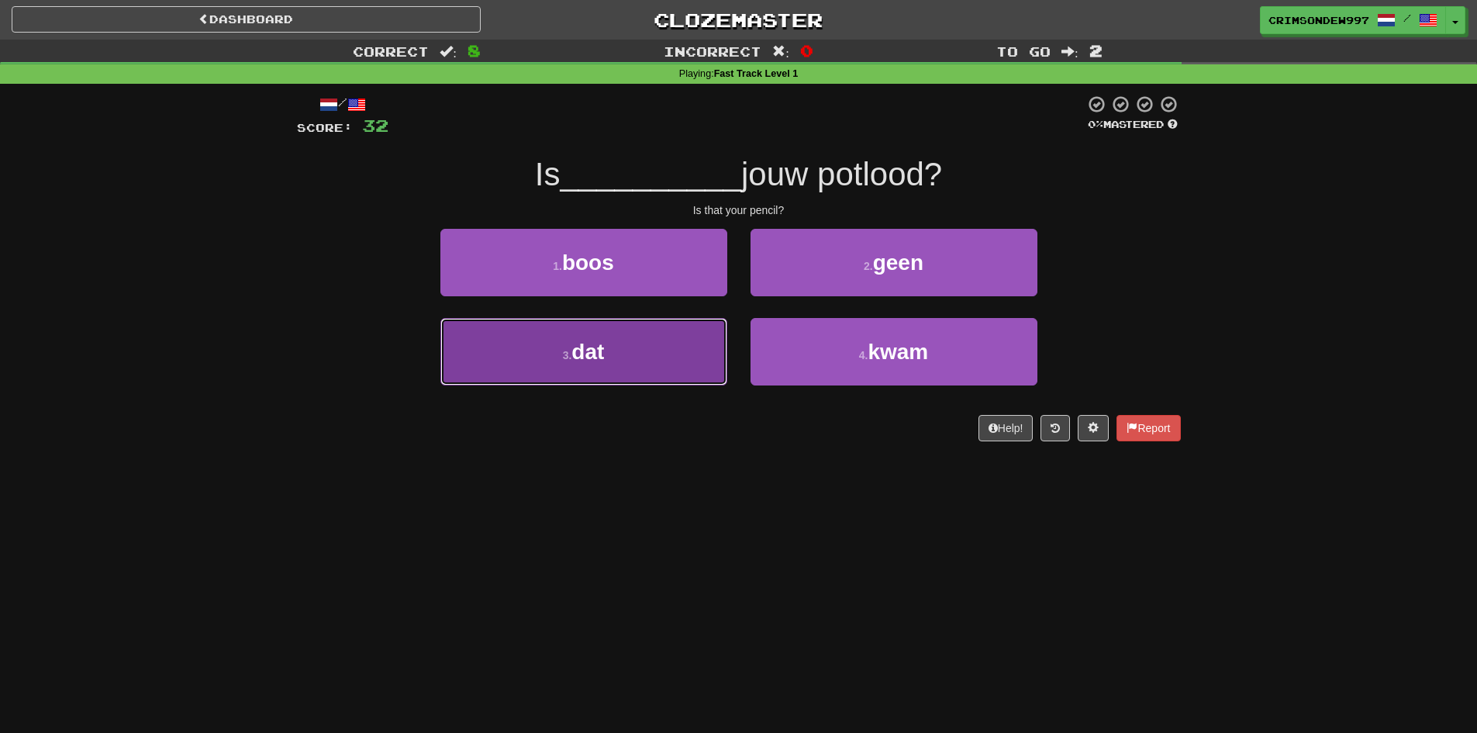
click at [640, 360] on button "3 . dat" at bounding box center [583, 351] width 287 height 67
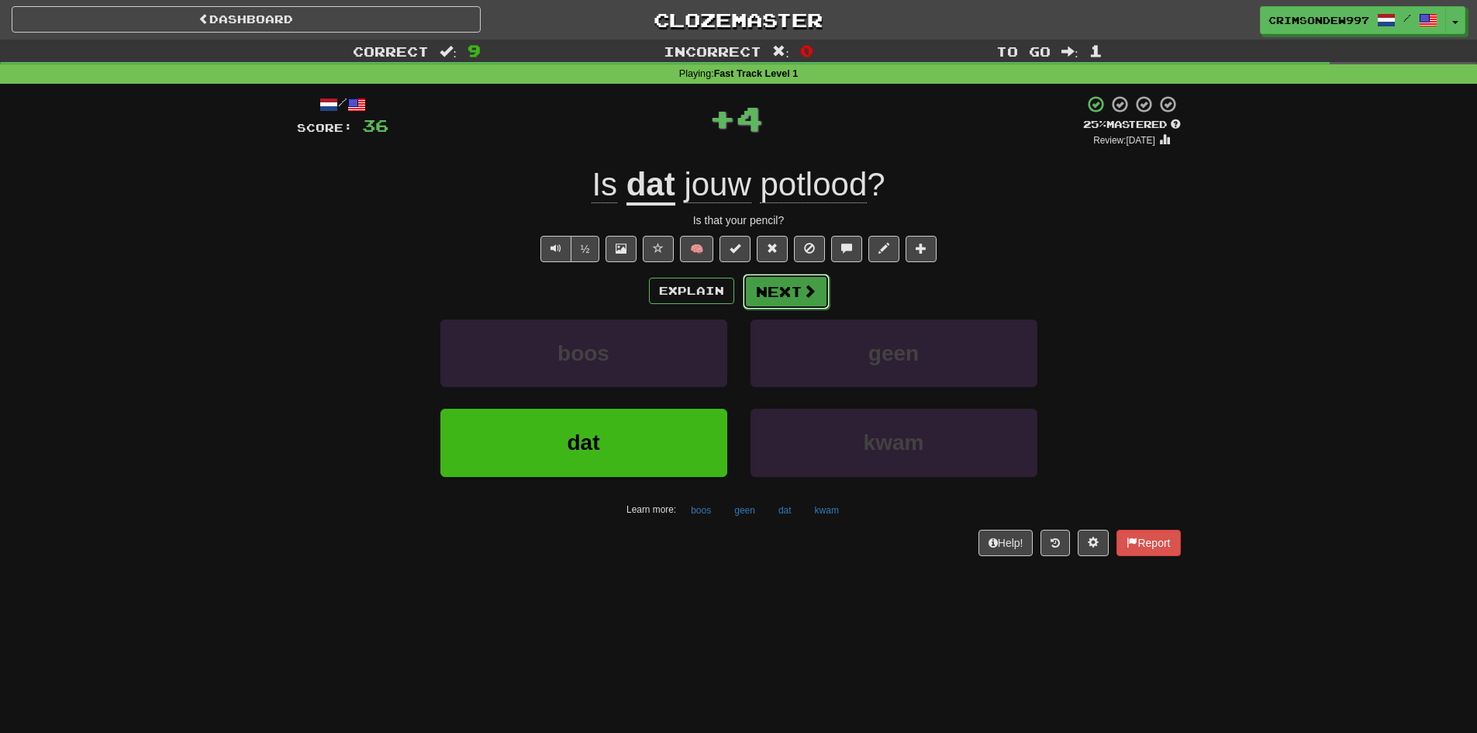
click at [755, 293] on button "Next" at bounding box center [786, 292] width 87 height 36
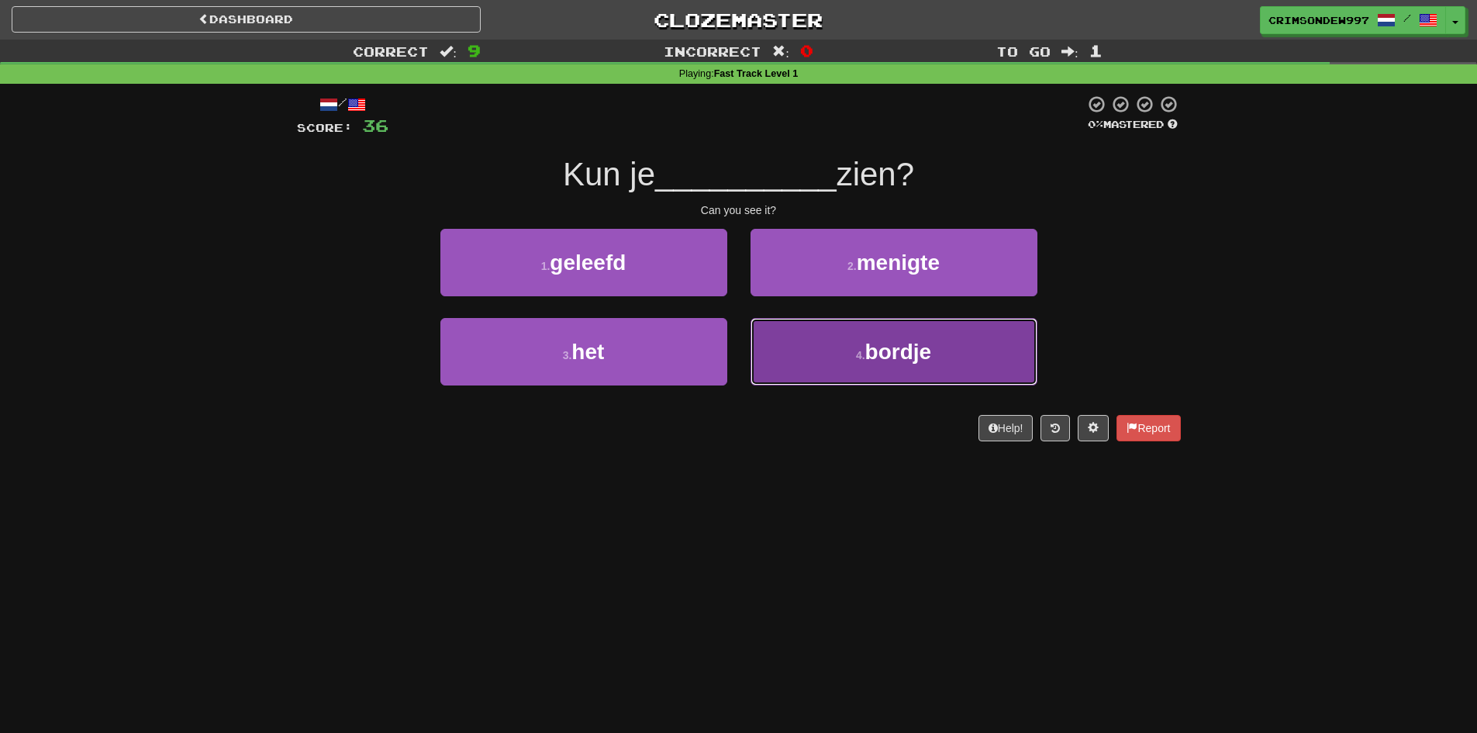
click at [816, 343] on button "4 . bordje" at bounding box center [893, 351] width 287 height 67
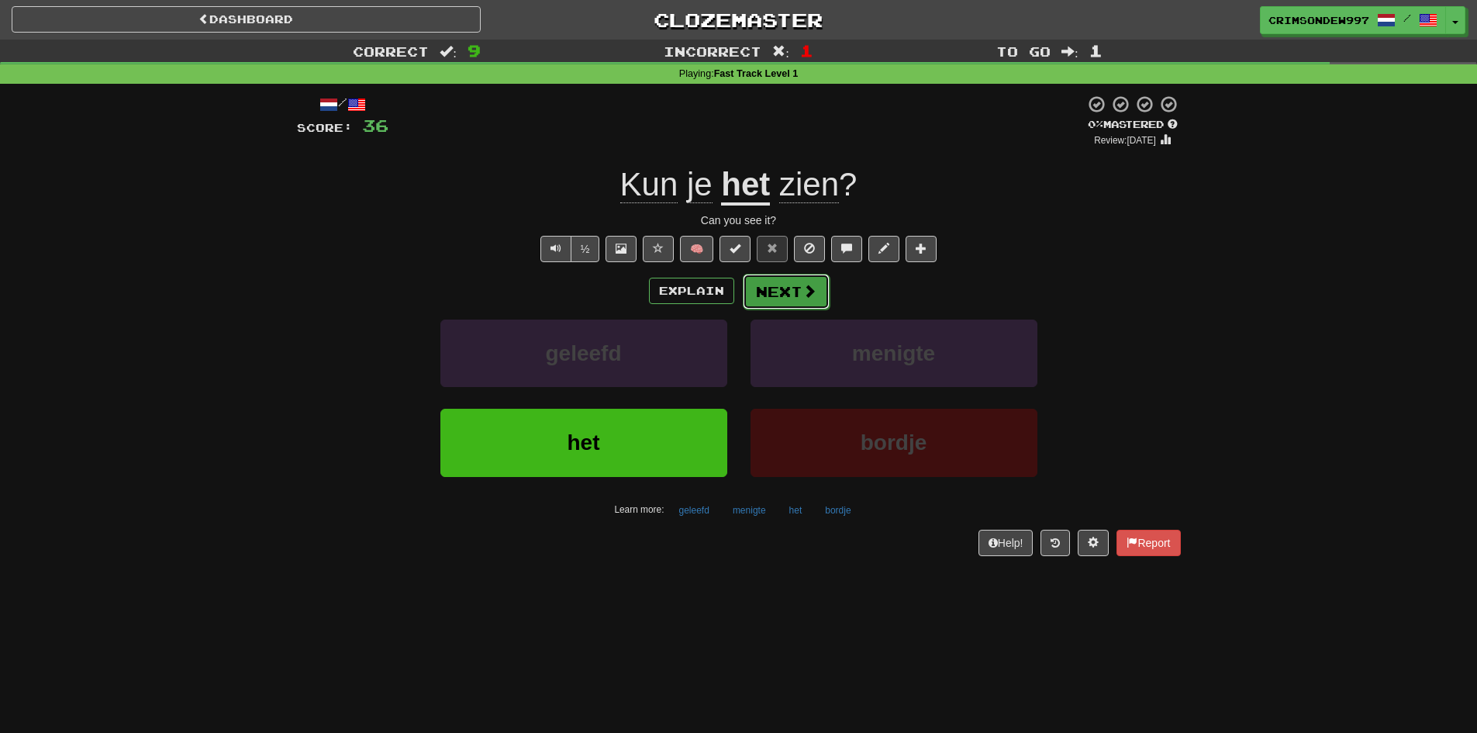
click at [792, 294] on button "Next" at bounding box center [786, 292] width 87 height 36
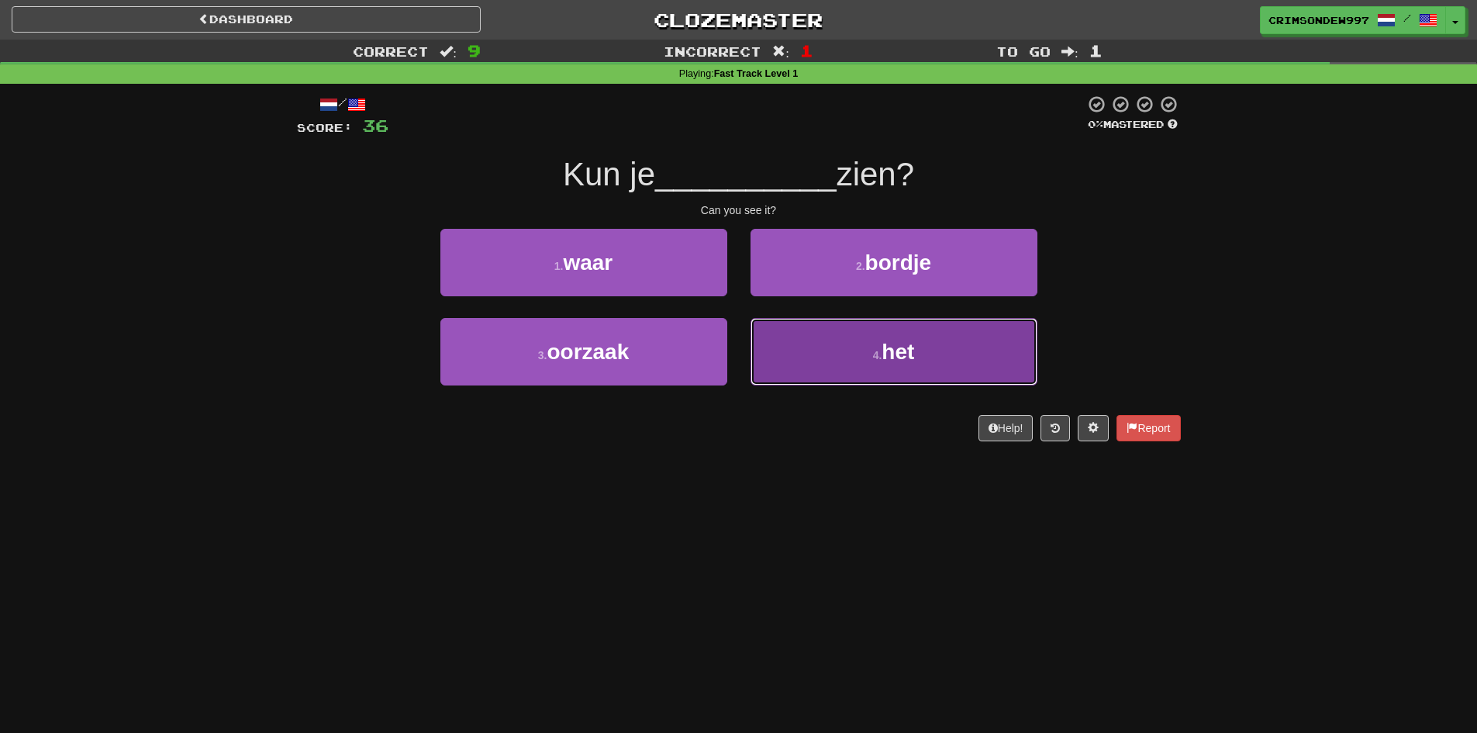
click at [845, 344] on button "4 . het" at bounding box center [893, 351] width 287 height 67
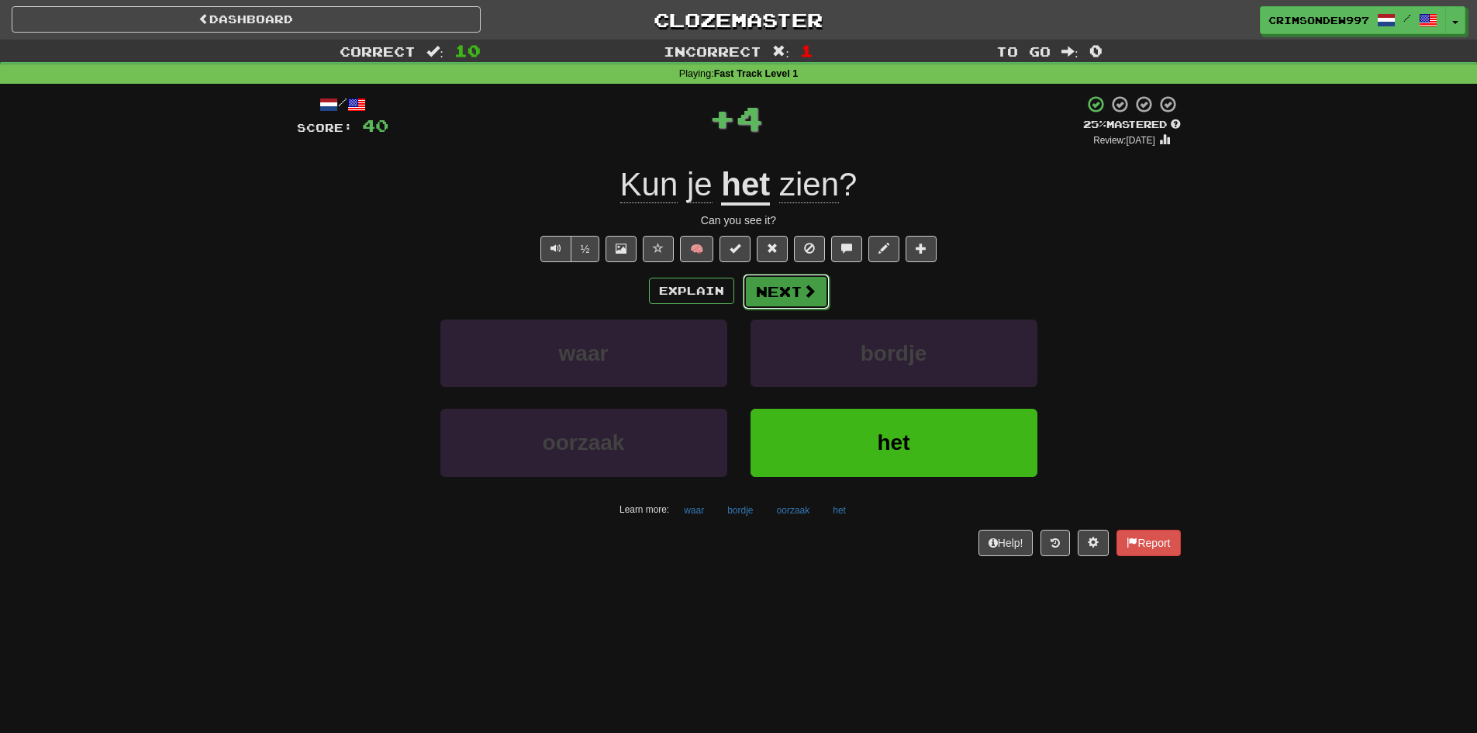
click at [808, 291] on span at bounding box center [809, 291] width 14 height 14
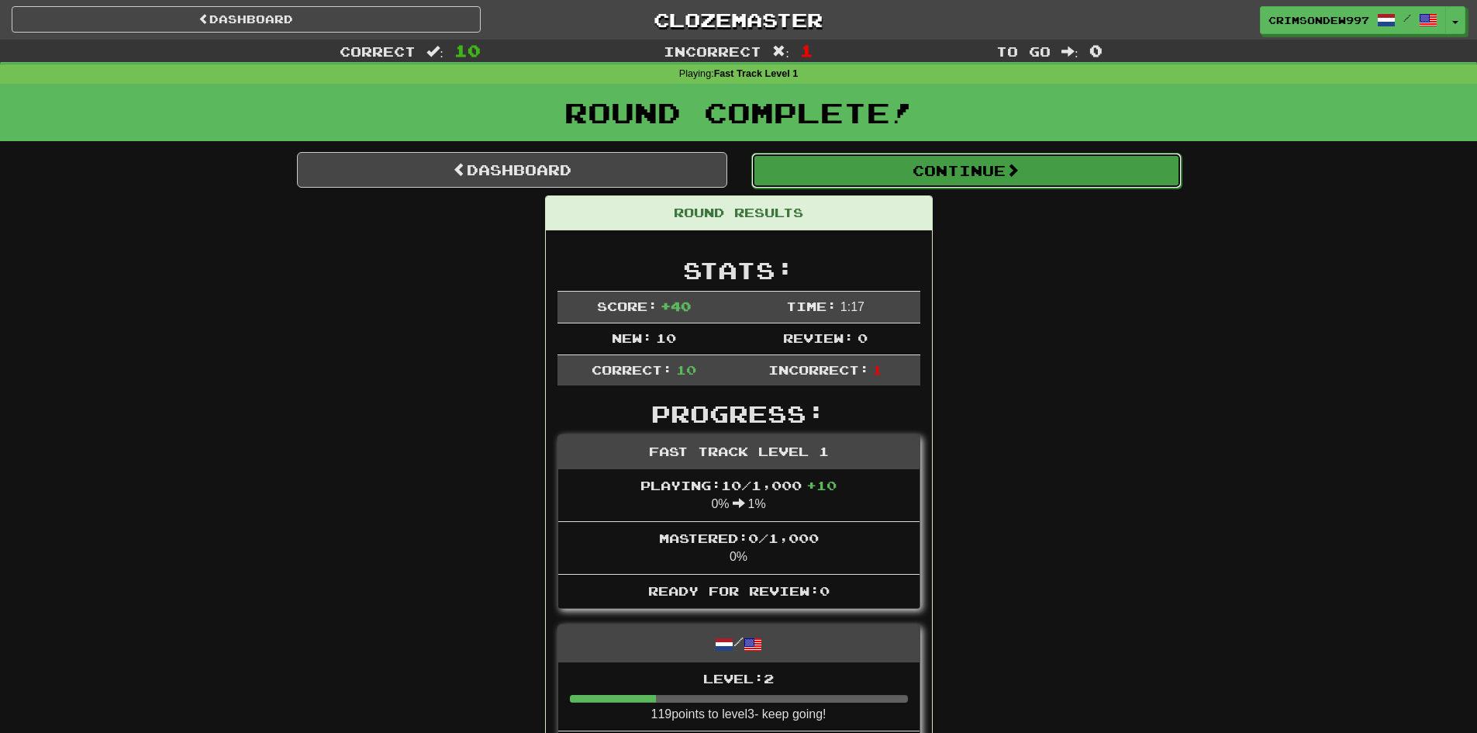
click at [923, 176] on button "Continue" at bounding box center [966, 171] width 430 height 36
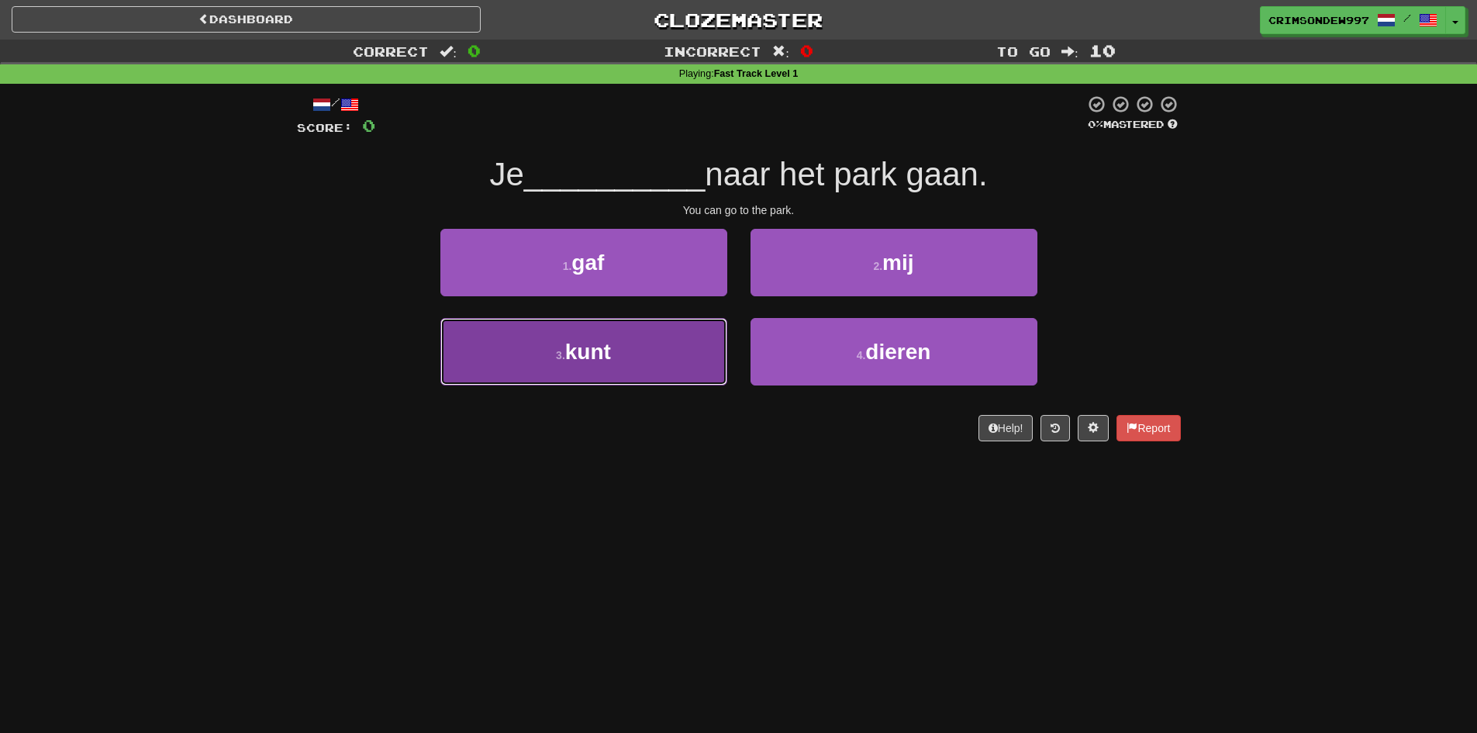
click at [616, 351] on button "3 . kunt" at bounding box center [583, 351] width 287 height 67
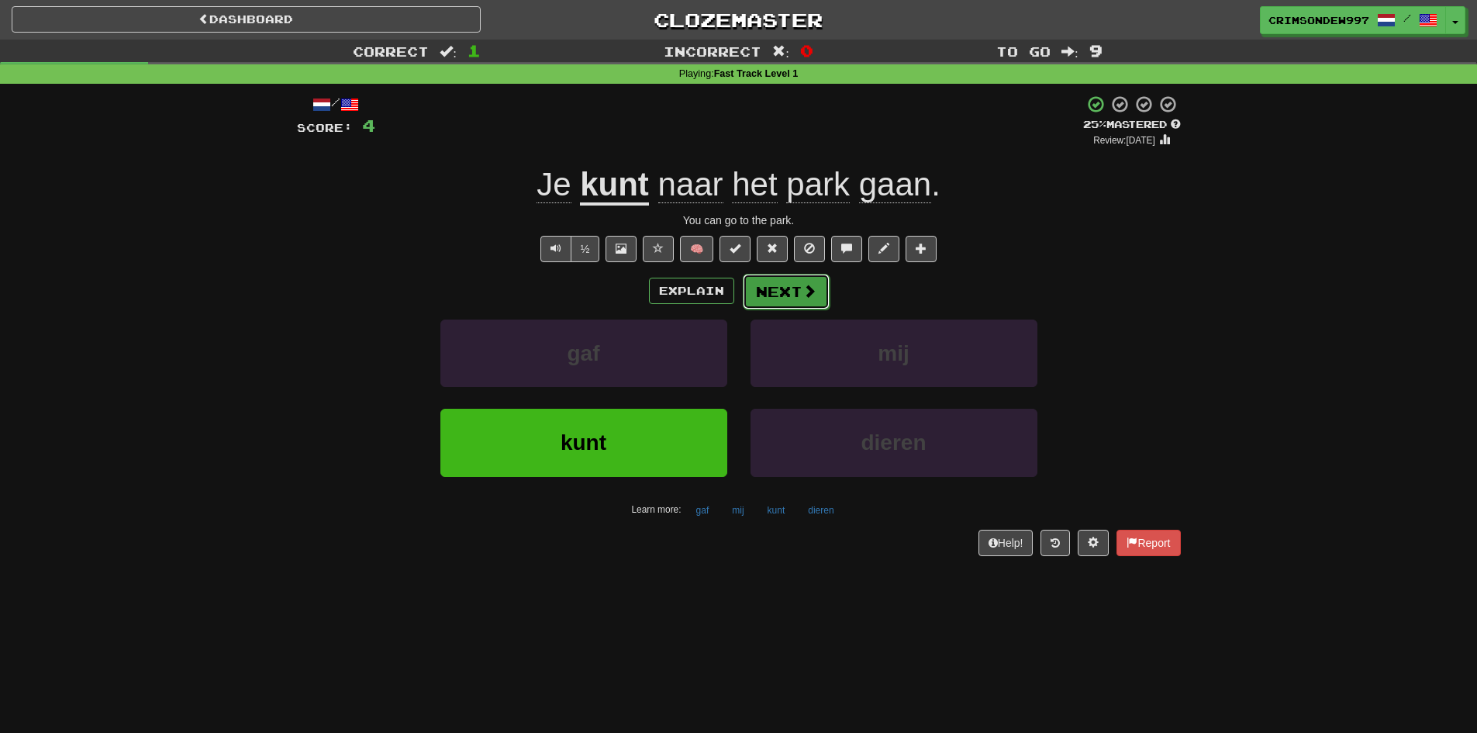
click at [787, 288] on button "Next" at bounding box center [786, 292] width 87 height 36
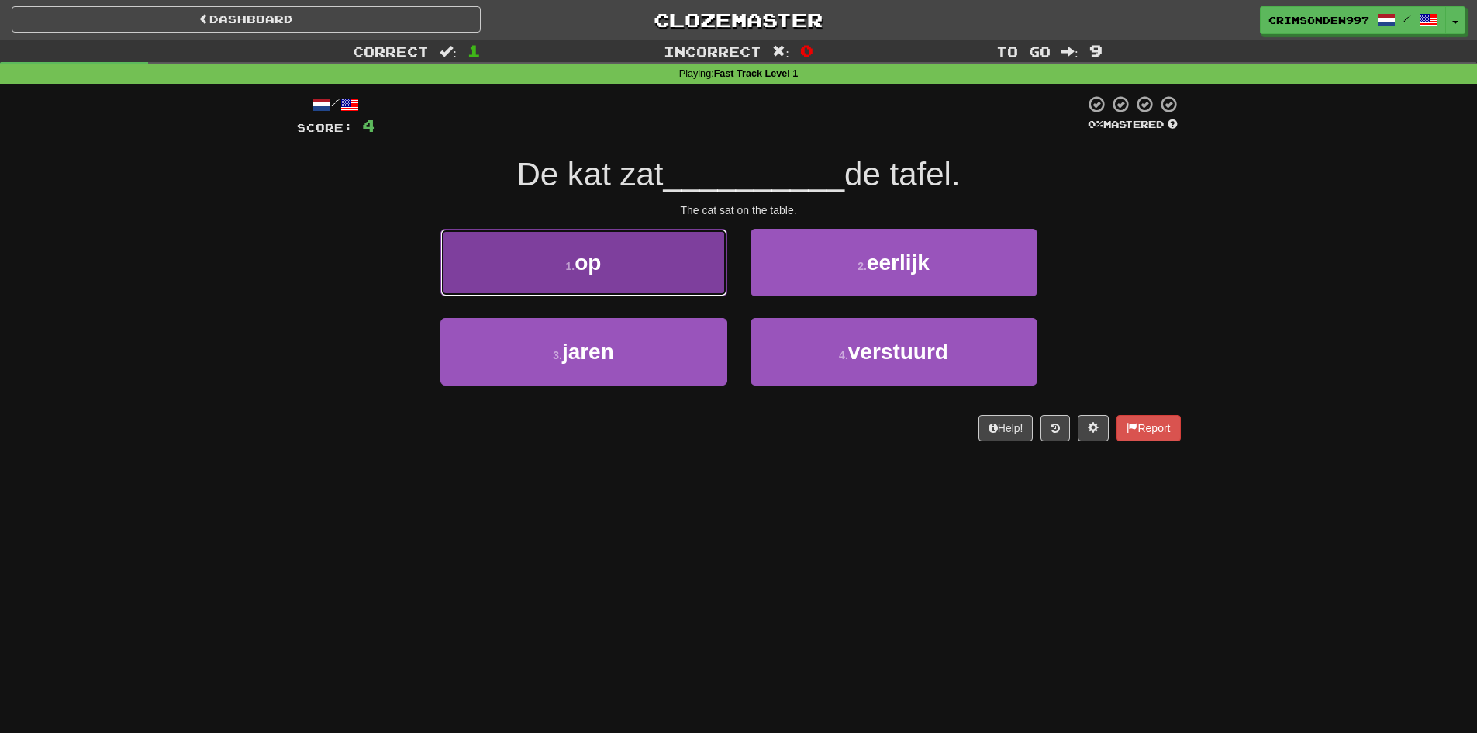
click at [702, 273] on button "1 . op" at bounding box center [583, 262] width 287 height 67
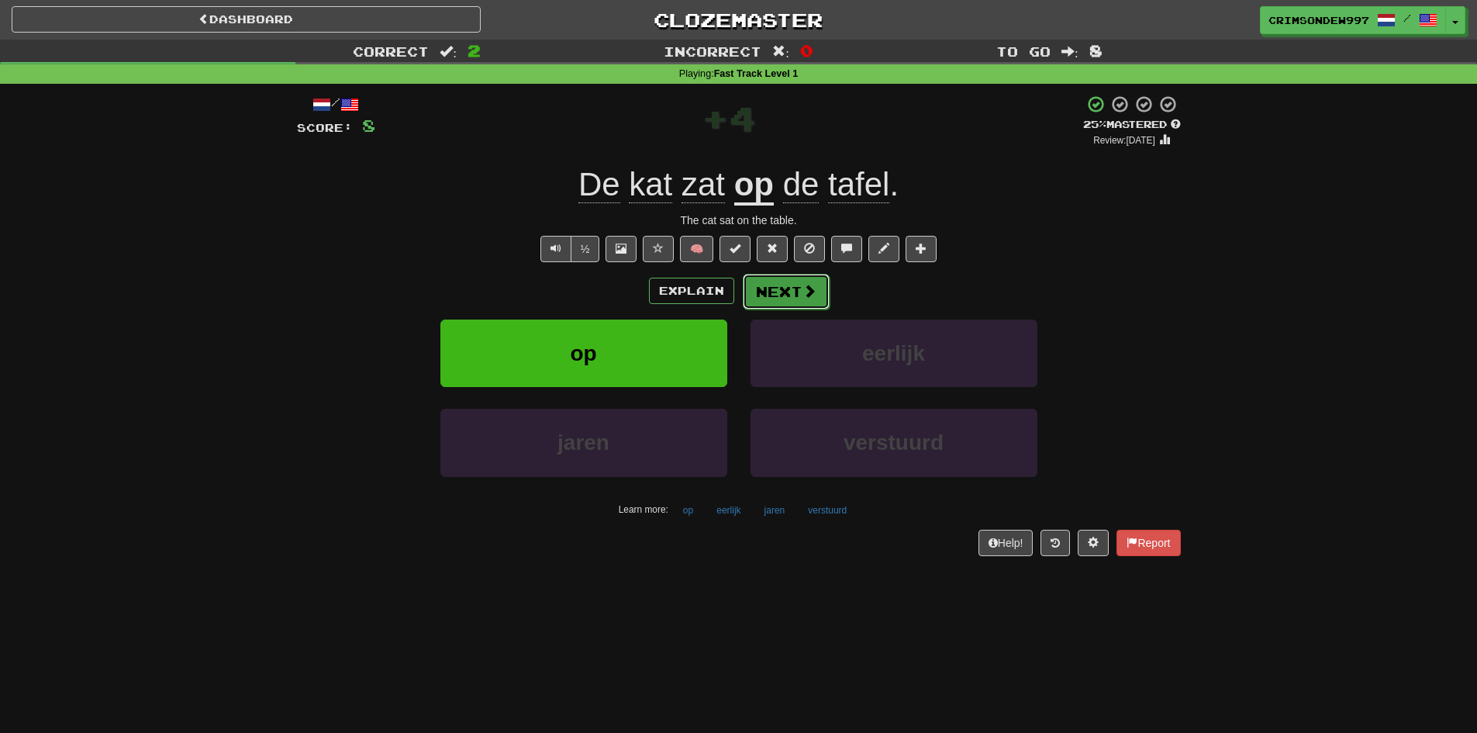
click at [775, 292] on button "Next" at bounding box center [786, 292] width 87 height 36
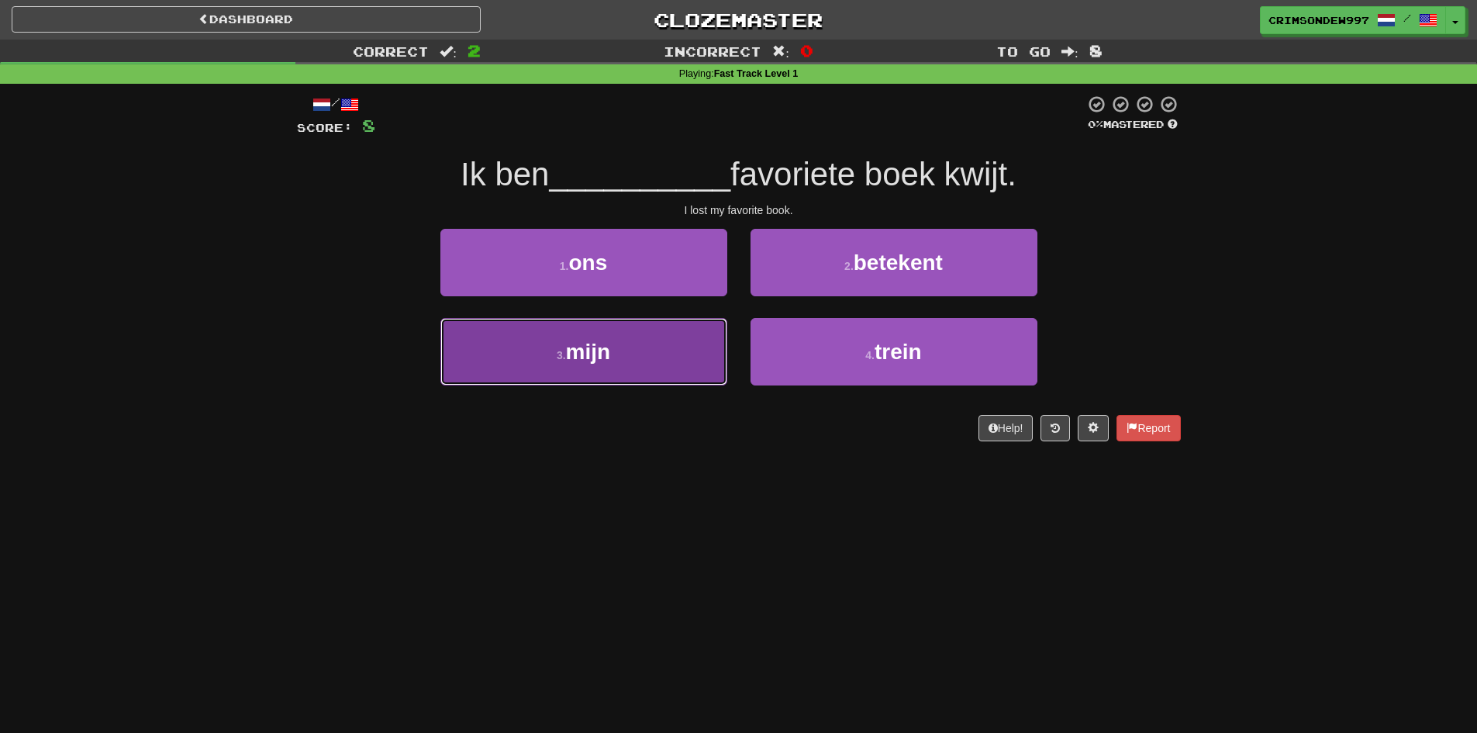
click at [683, 339] on button "3 . mijn" at bounding box center [583, 351] width 287 height 67
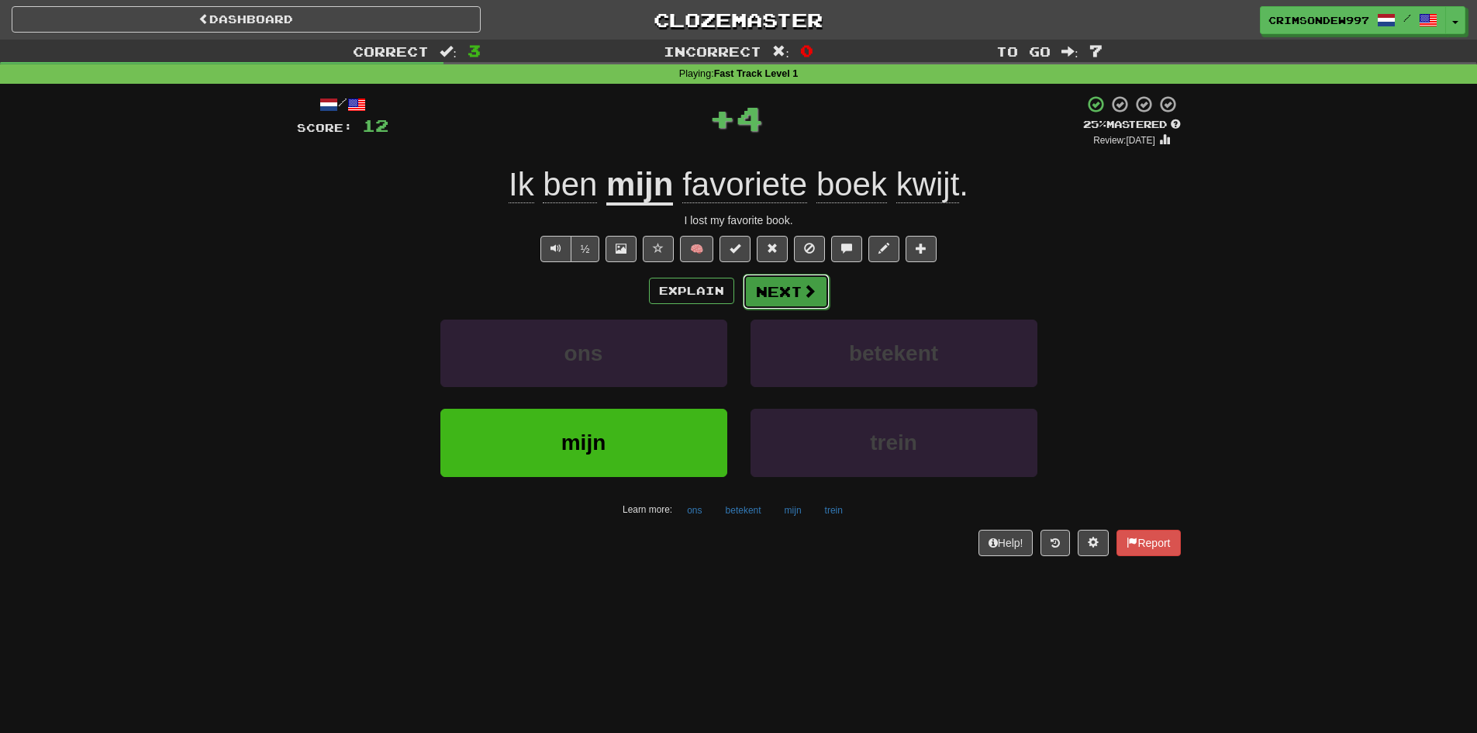
click at [774, 293] on button "Next" at bounding box center [786, 292] width 87 height 36
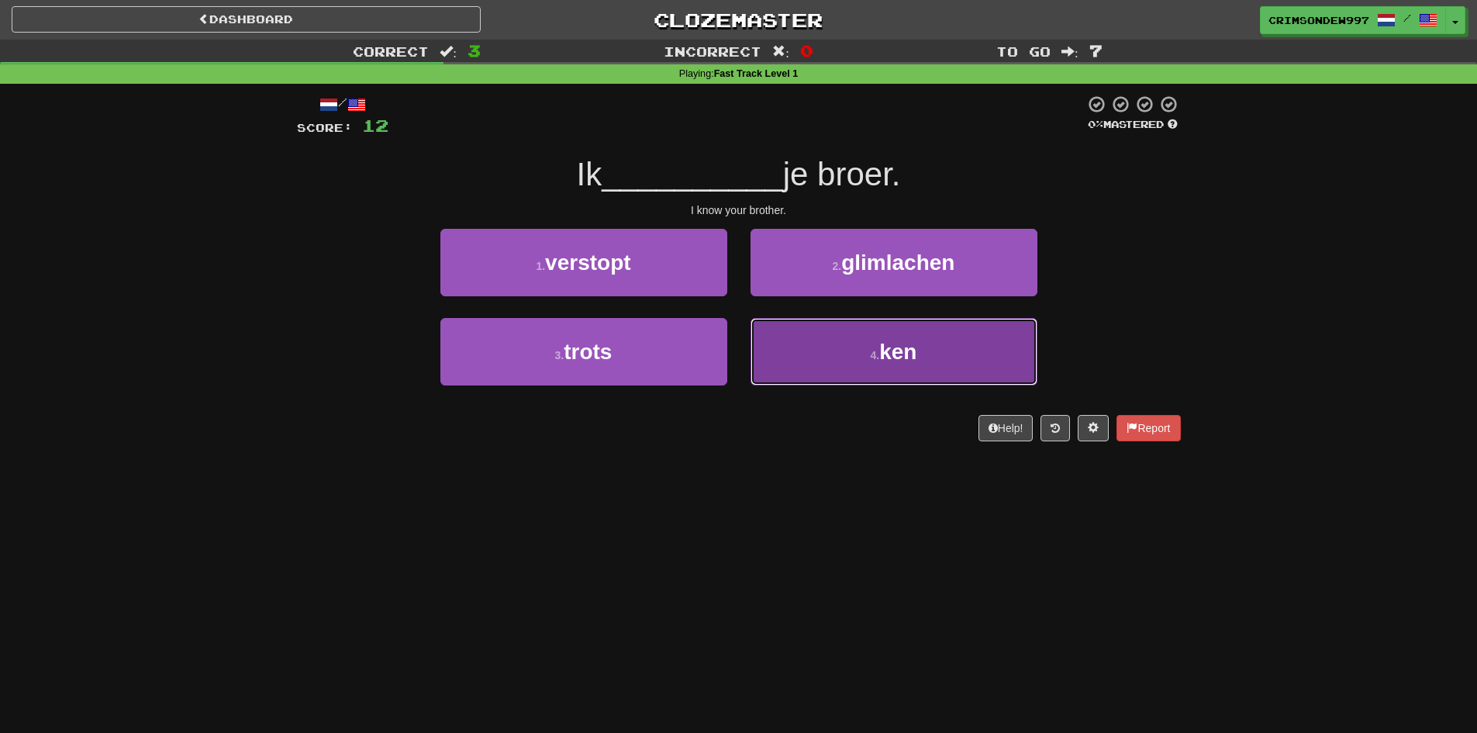
click at [805, 343] on button "4 . [PERSON_NAME]" at bounding box center [893, 351] width 287 height 67
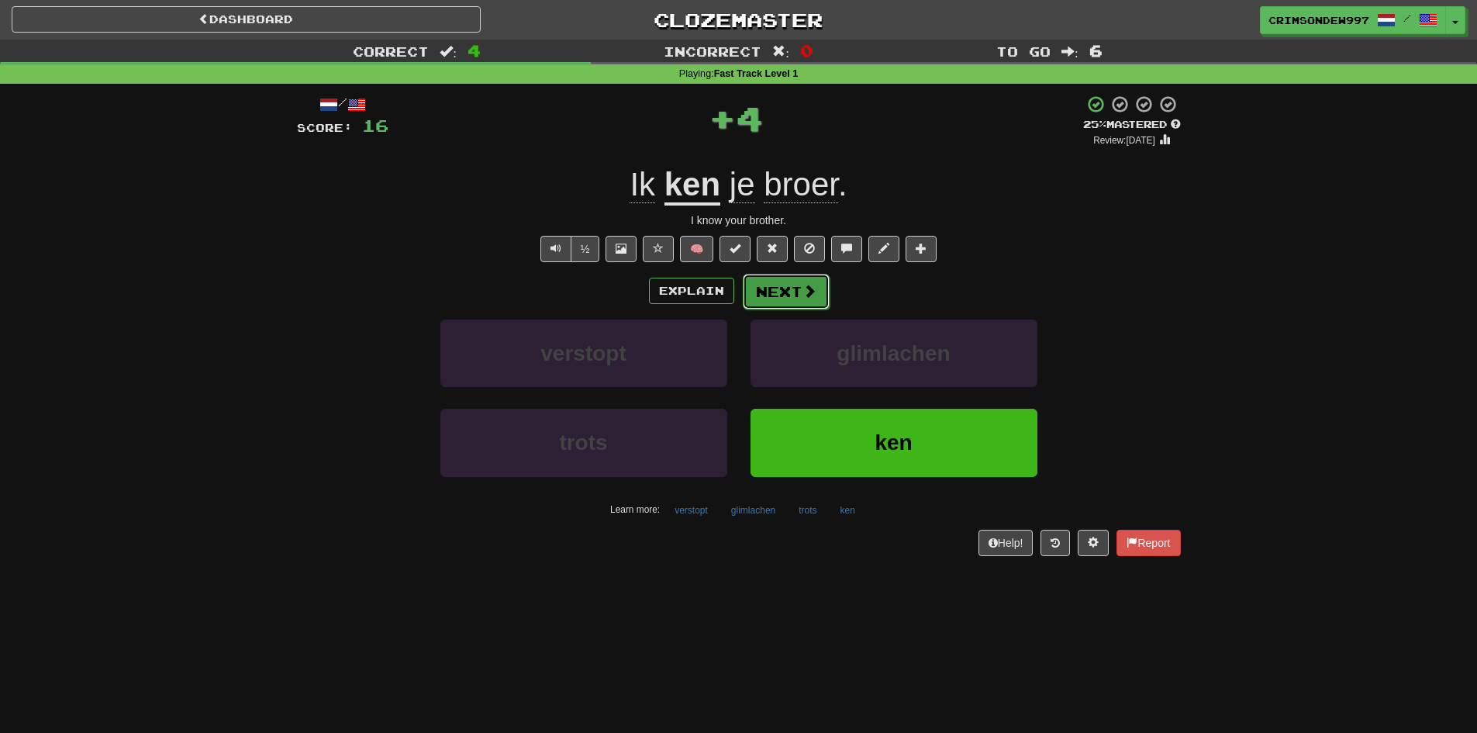
click at [784, 289] on button "Next" at bounding box center [786, 292] width 87 height 36
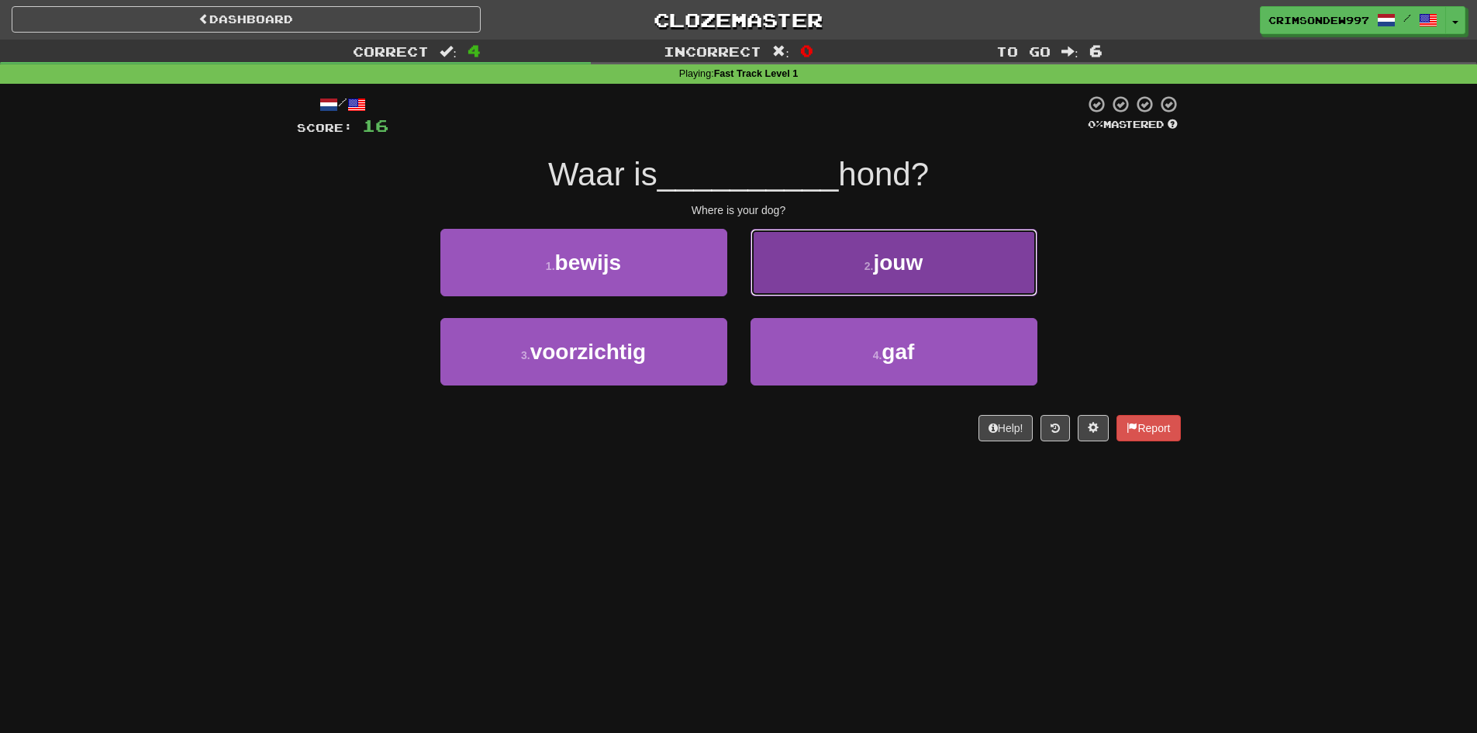
click at [818, 271] on button "2 . jouw" at bounding box center [893, 262] width 287 height 67
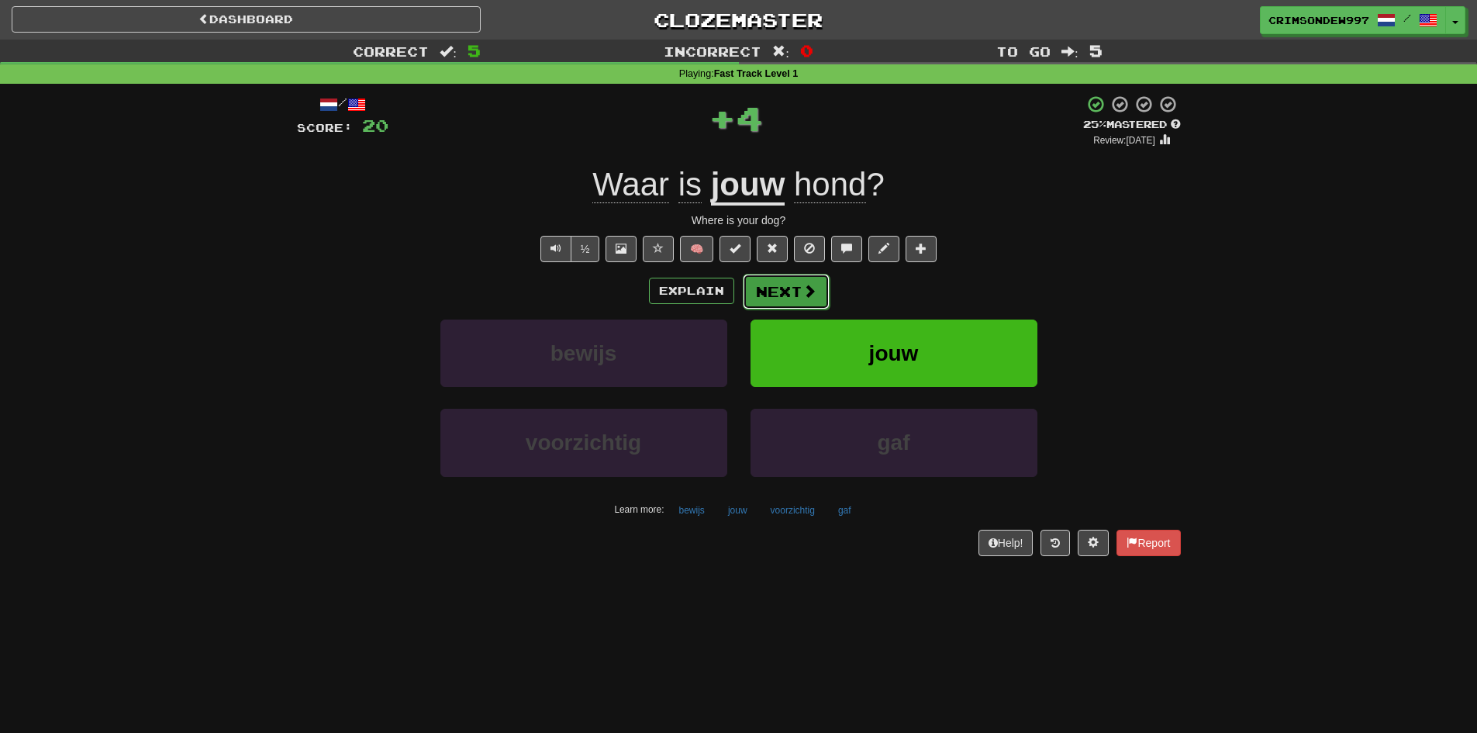
click at [797, 285] on button "Next" at bounding box center [786, 292] width 87 height 36
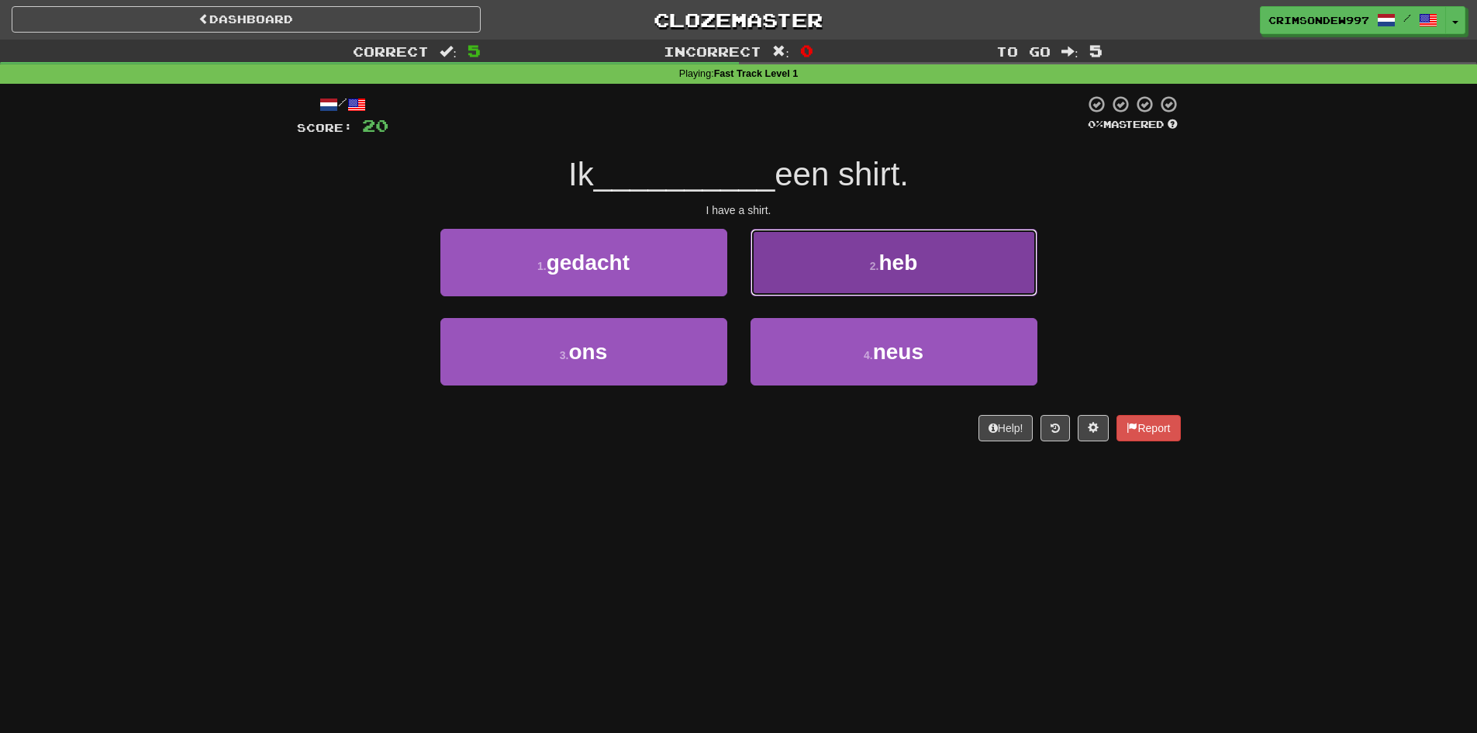
click at [808, 280] on button "2 . heb" at bounding box center [893, 262] width 287 height 67
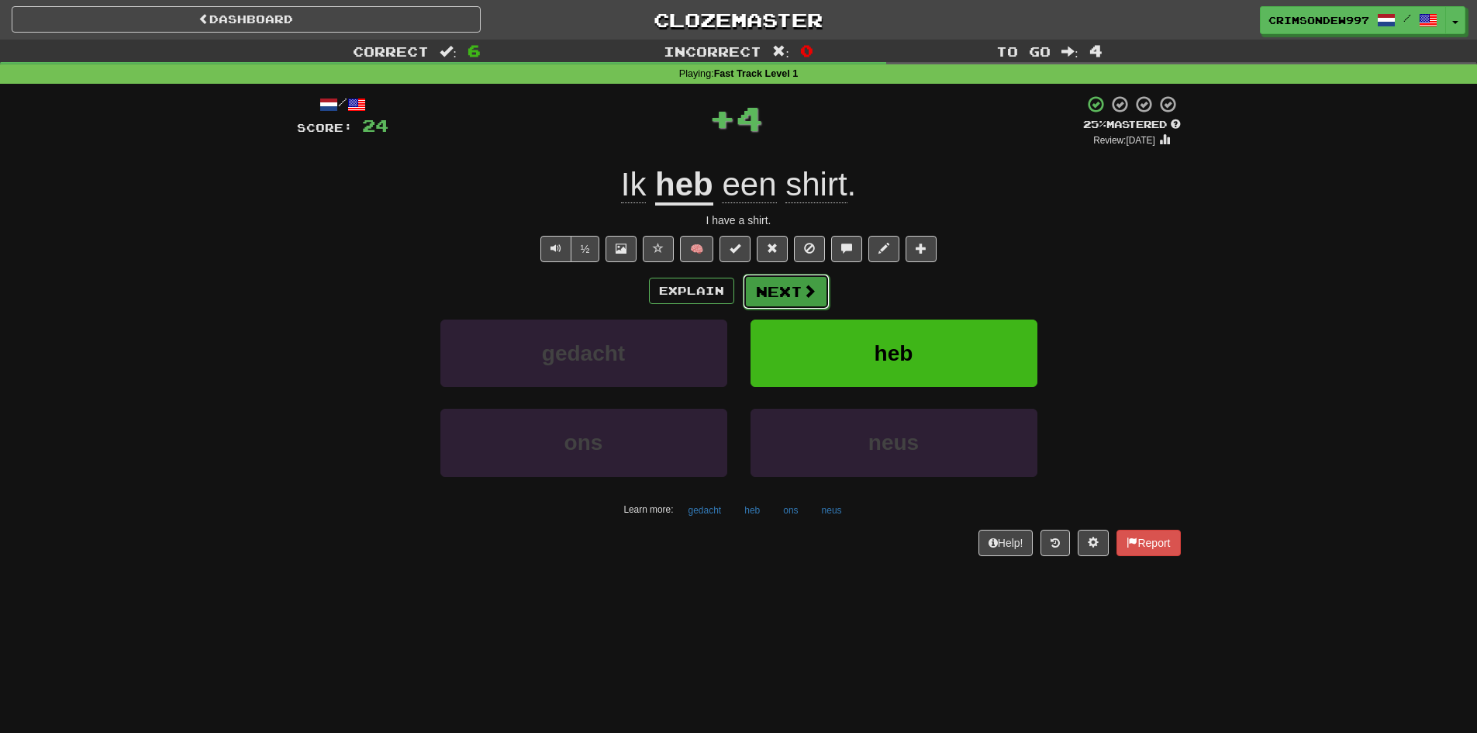
click at [779, 281] on button "Next" at bounding box center [786, 292] width 87 height 36
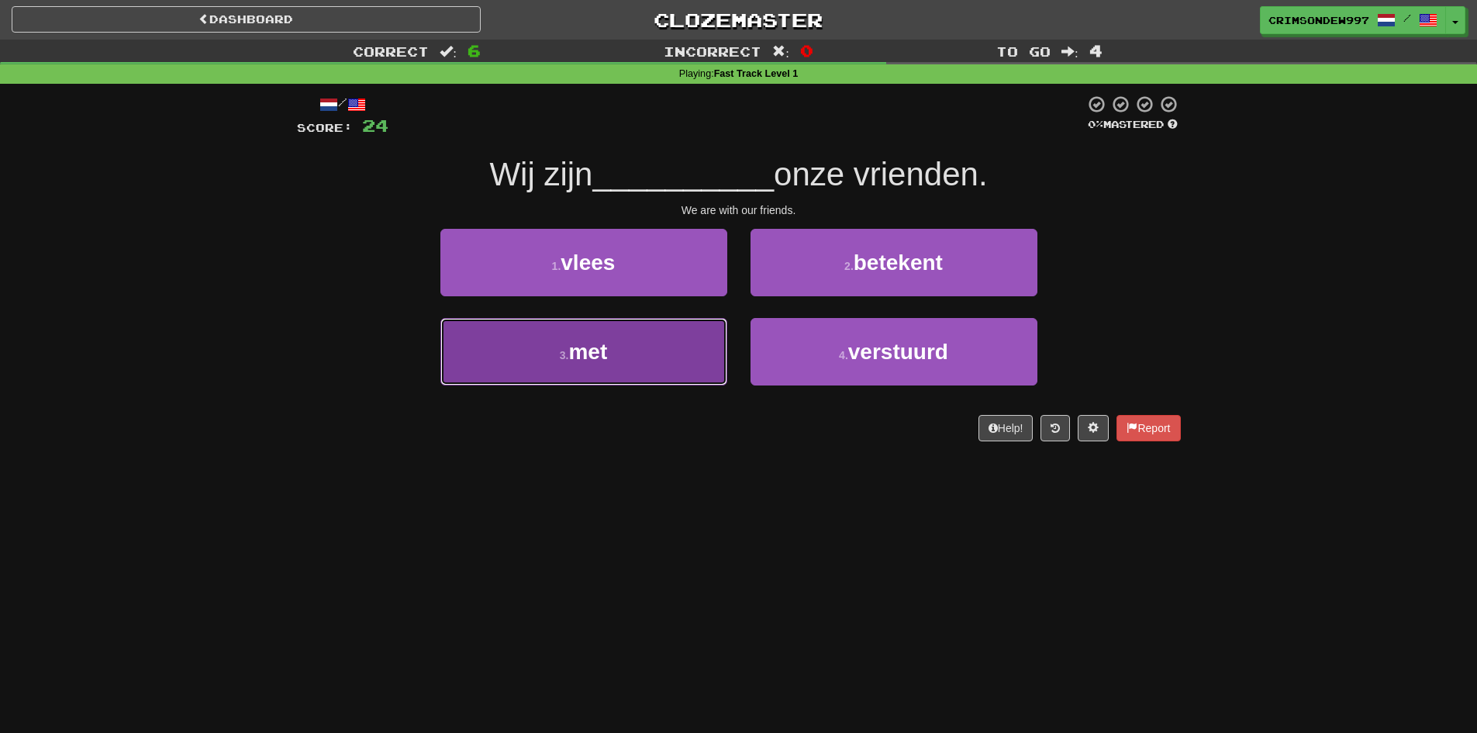
click at [706, 345] on button "3 . met" at bounding box center [583, 351] width 287 height 67
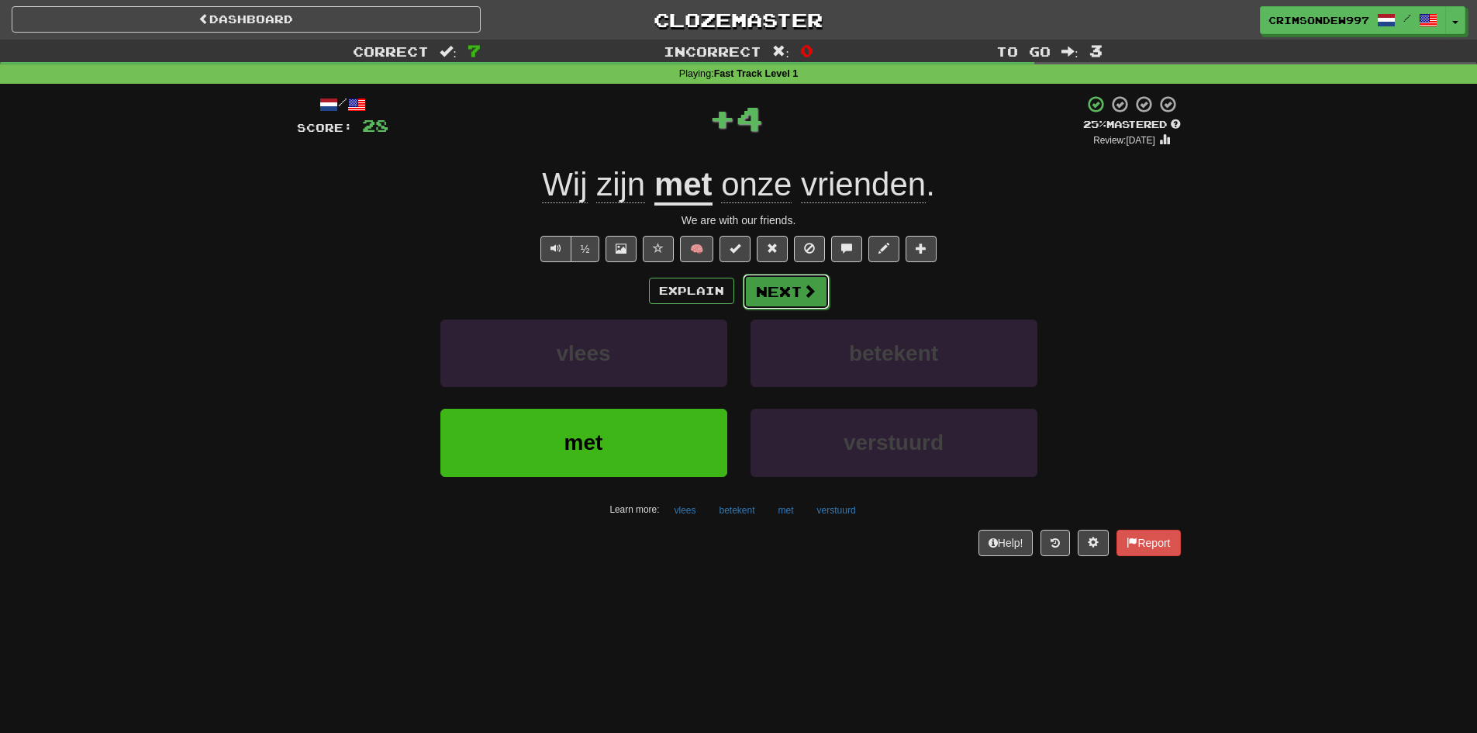
click at [788, 282] on button "Next" at bounding box center [786, 292] width 87 height 36
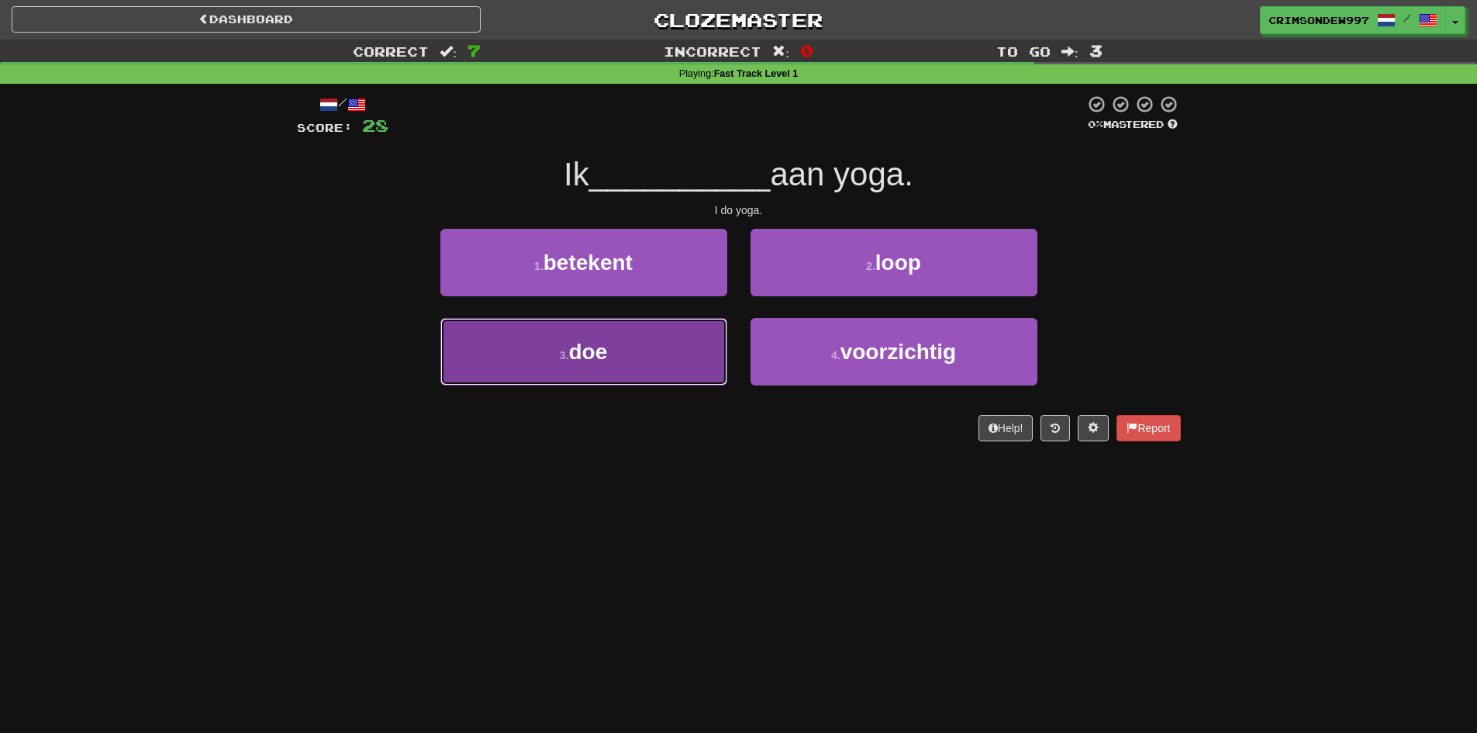
click at [657, 357] on button "3 . doe" at bounding box center [583, 351] width 287 height 67
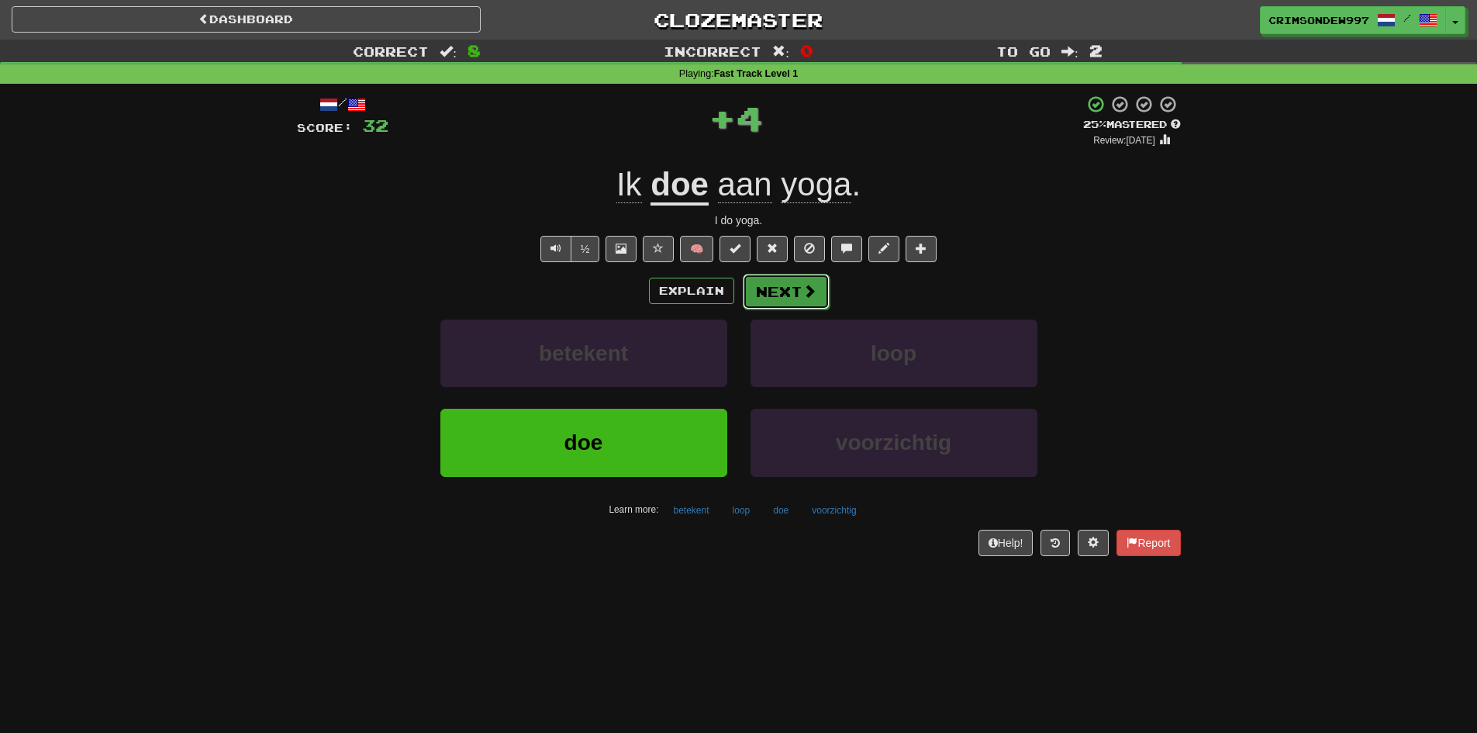
click at [757, 283] on button "Next" at bounding box center [786, 292] width 87 height 36
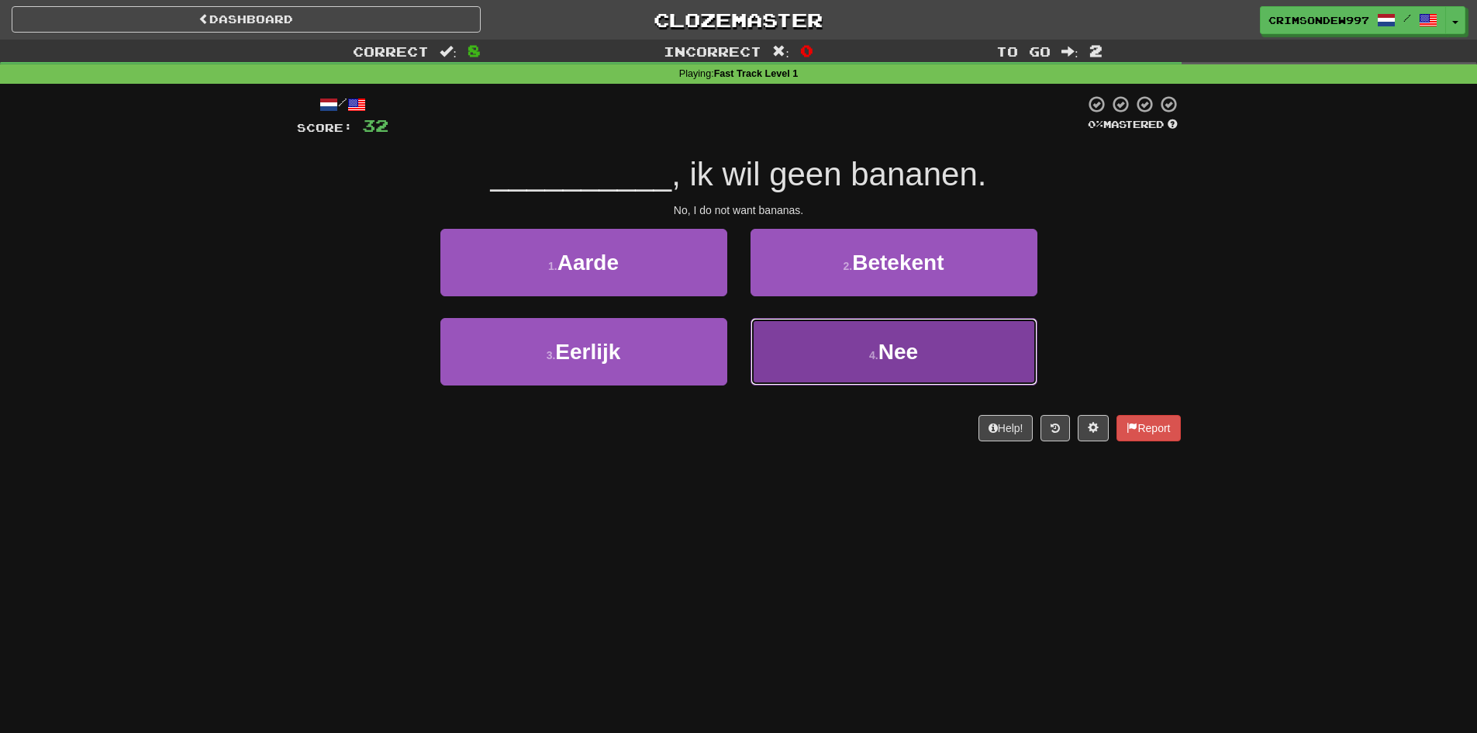
click at [809, 347] on button "4 . Nee" at bounding box center [893, 351] width 287 height 67
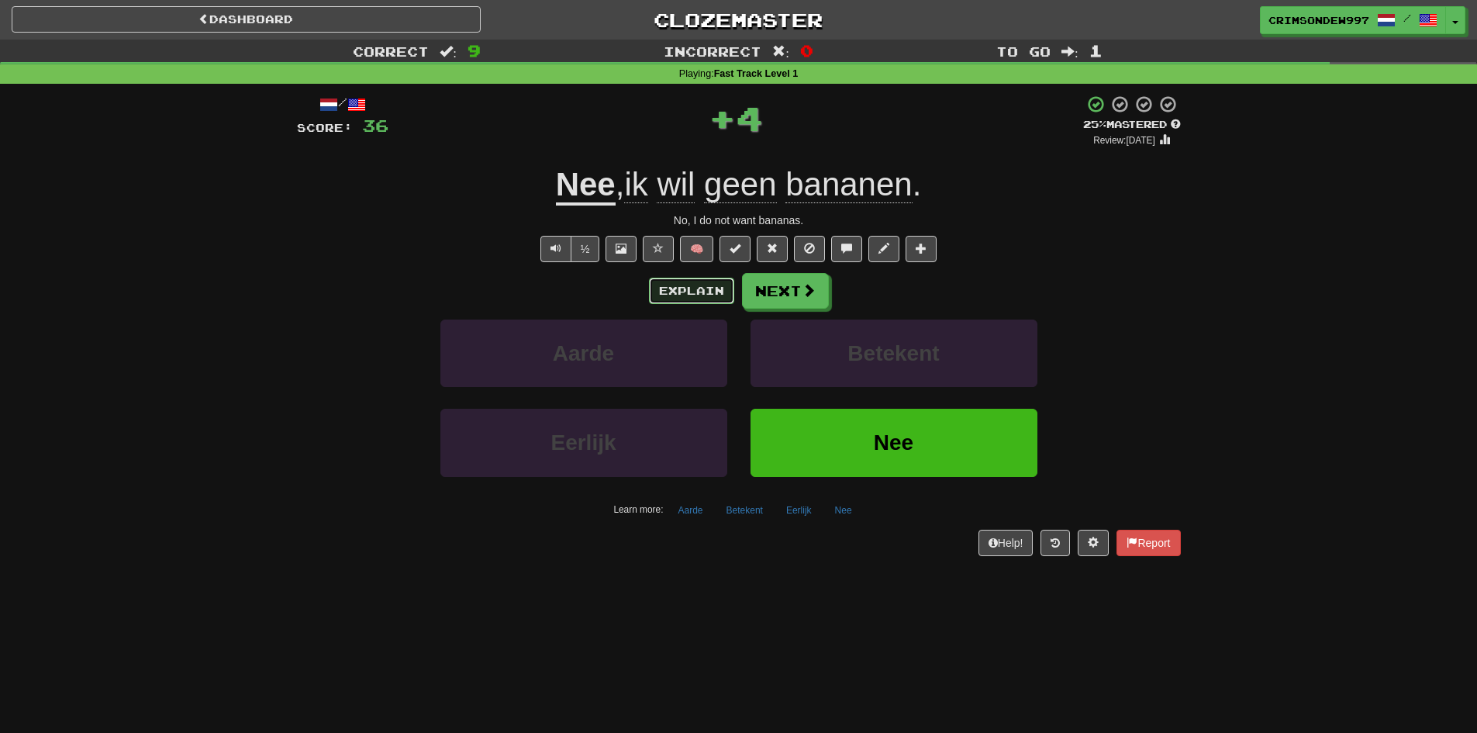
click at [700, 291] on button "Explain" at bounding box center [691, 291] width 85 height 26
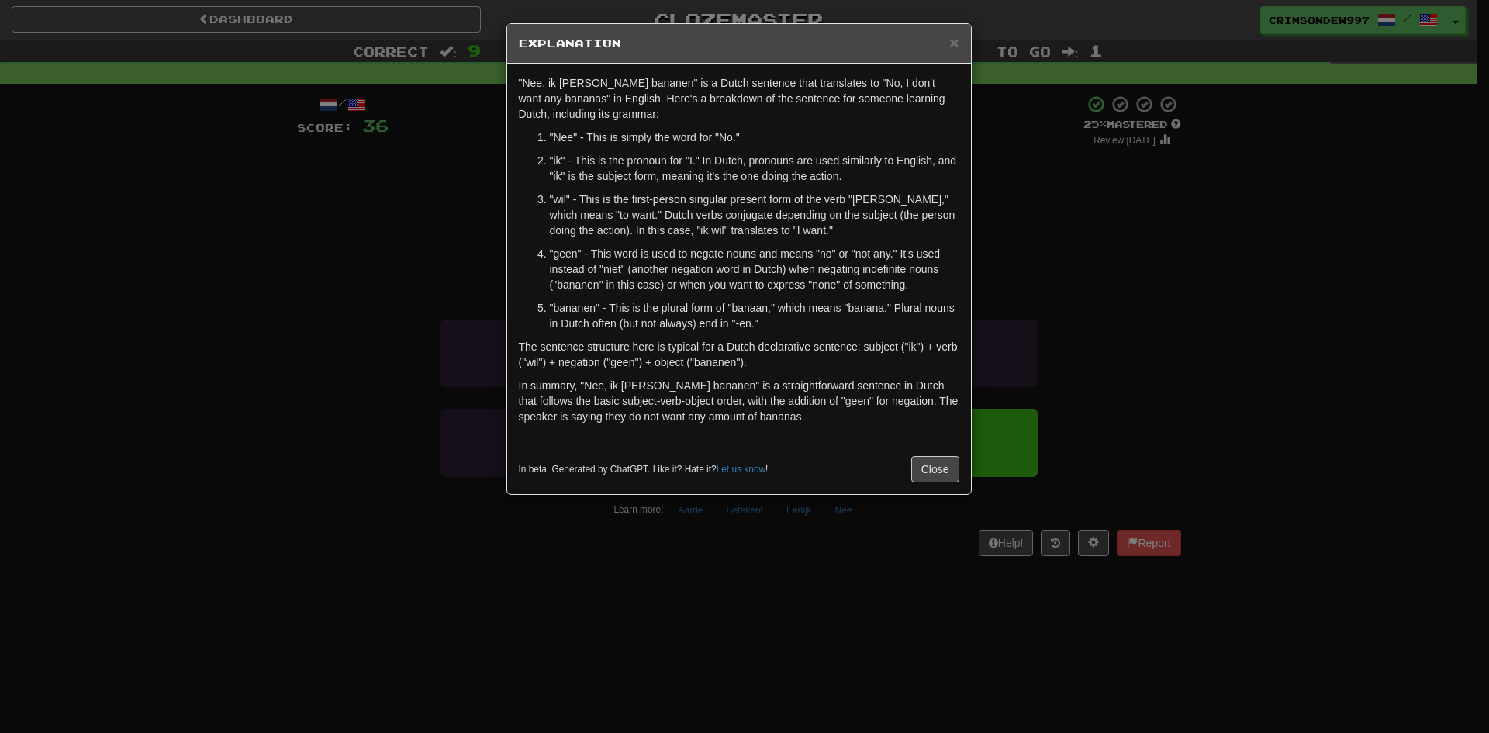
click at [1016, 173] on div "× Explanation "Nee, ik [PERSON_NAME] bananen" is a Dutch sentence that translat…" at bounding box center [744, 366] width 1489 height 733
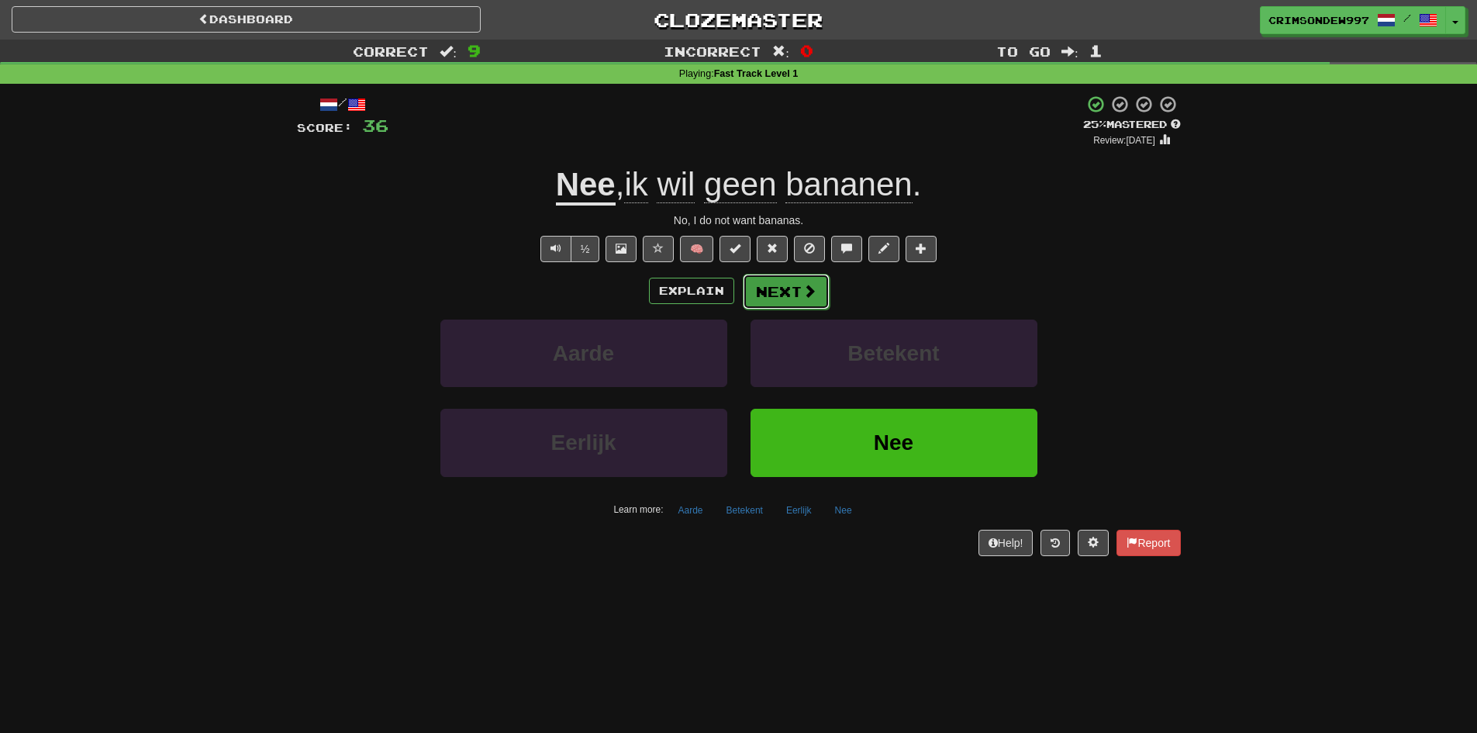
click at [784, 298] on button "Next" at bounding box center [786, 292] width 87 height 36
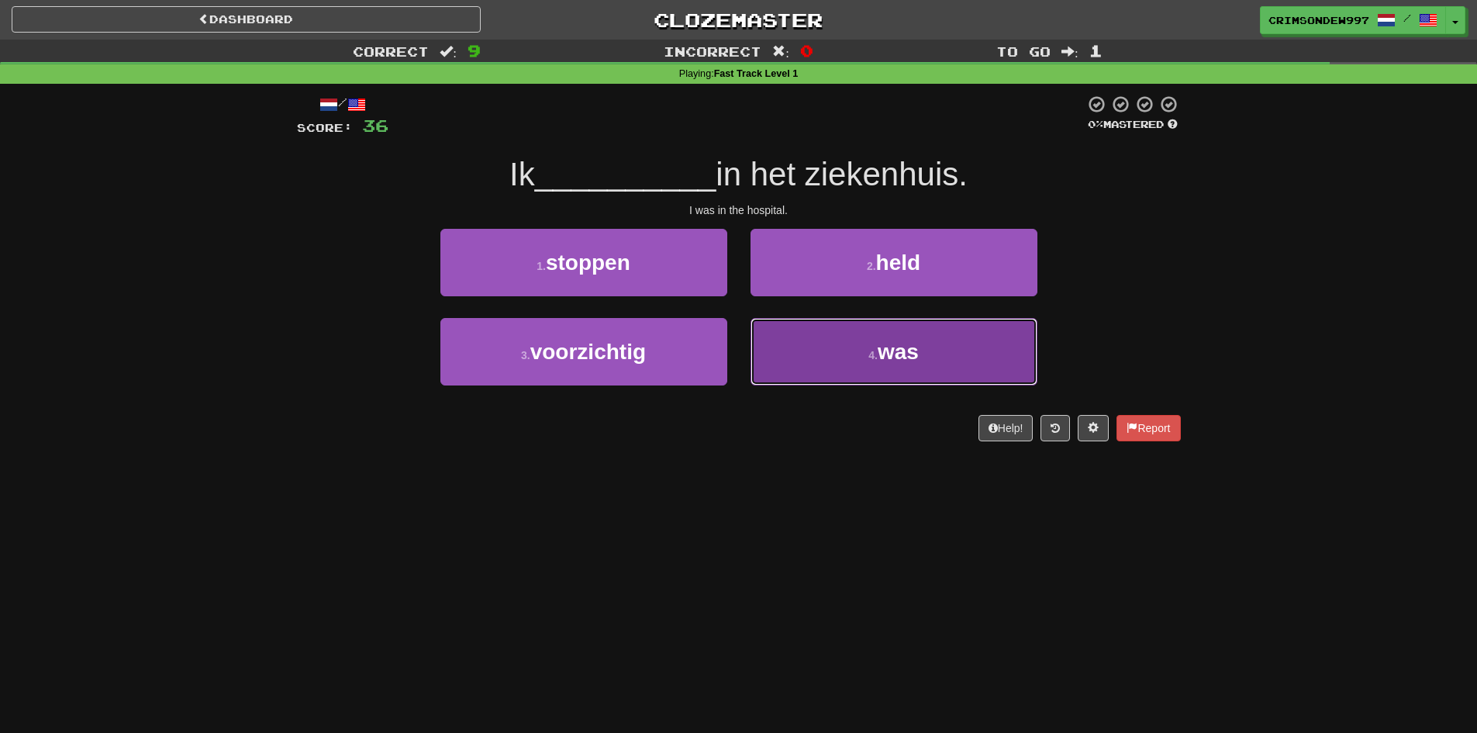
click at [825, 363] on button "4 . was" at bounding box center [893, 351] width 287 height 67
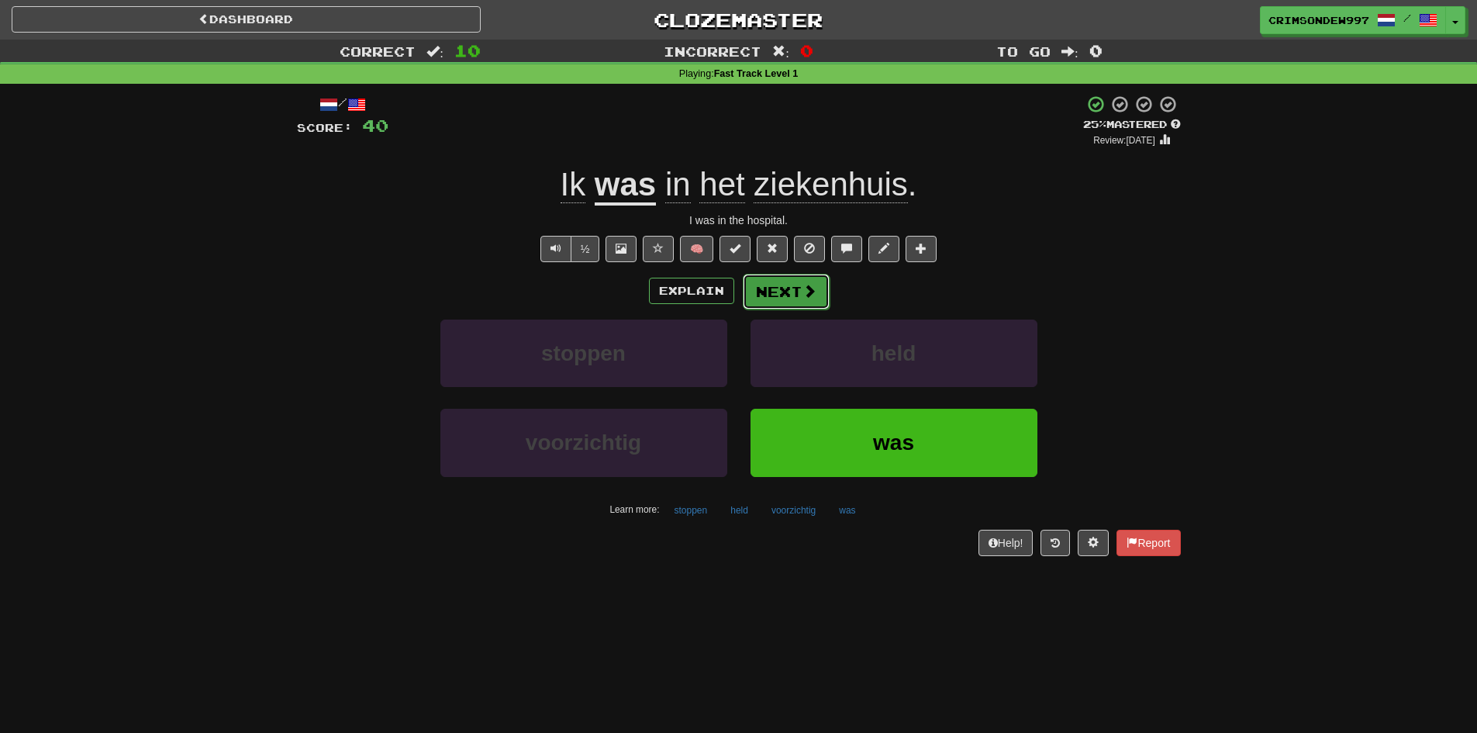
click at [799, 292] on button "Next" at bounding box center [786, 292] width 87 height 36
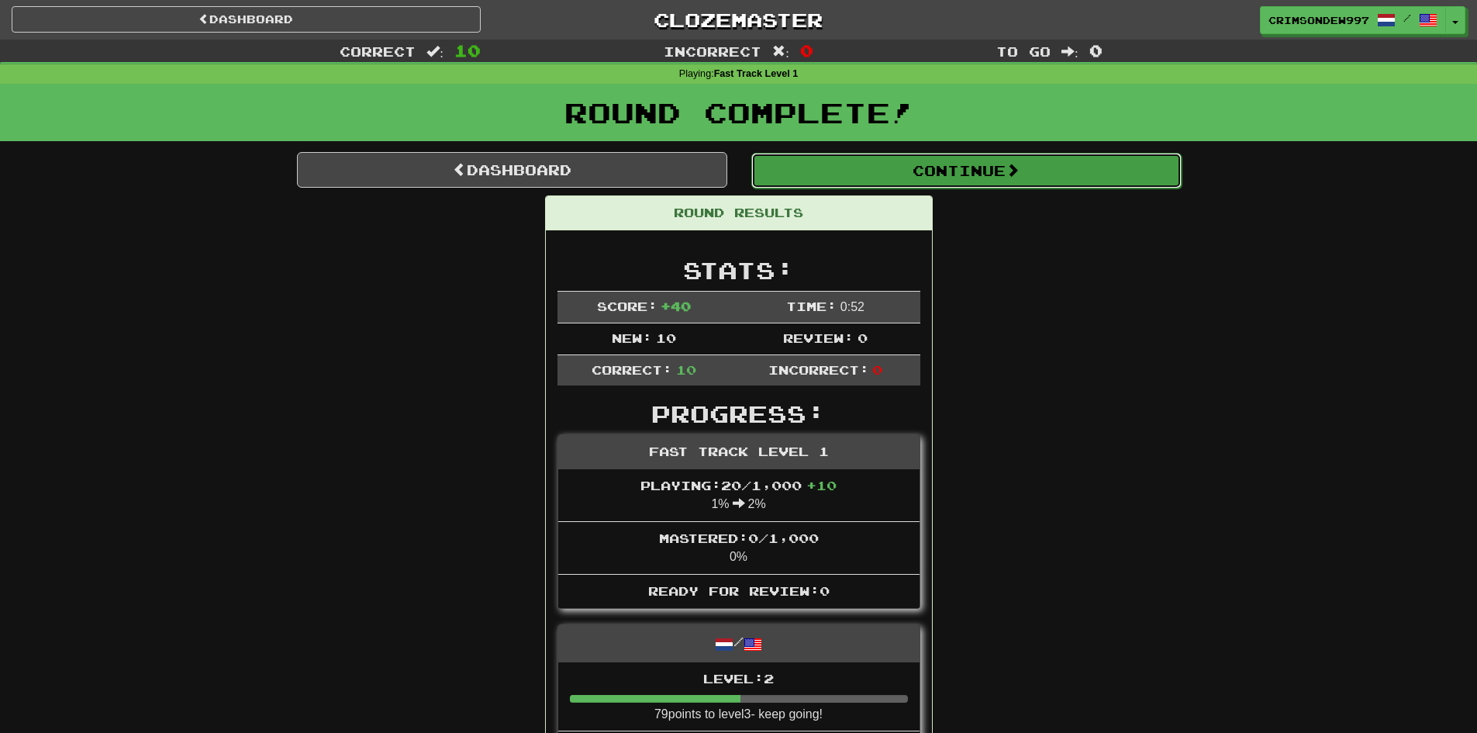
click at [964, 158] on button "Continue" at bounding box center [966, 171] width 430 height 36
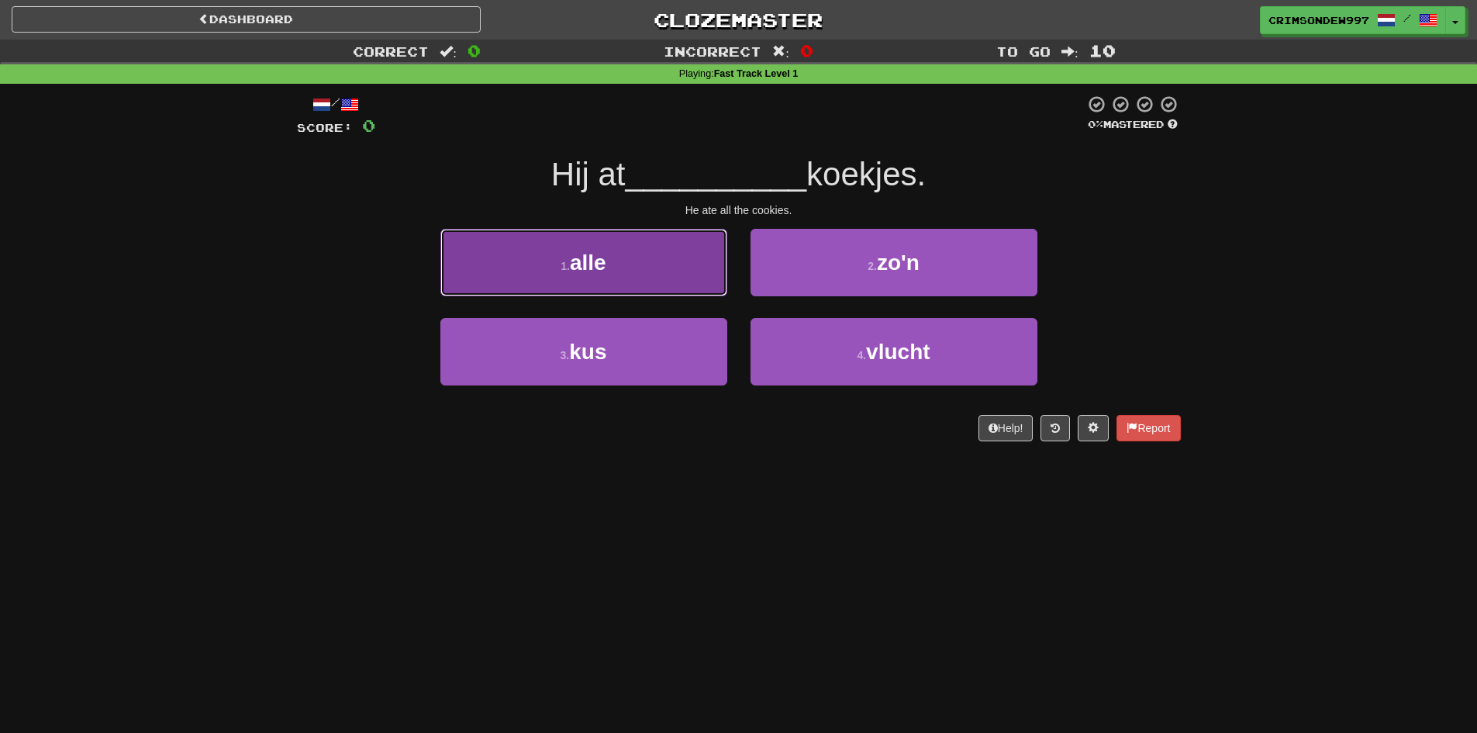
click at [677, 258] on button "1 . alle" at bounding box center [583, 262] width 287 height 67
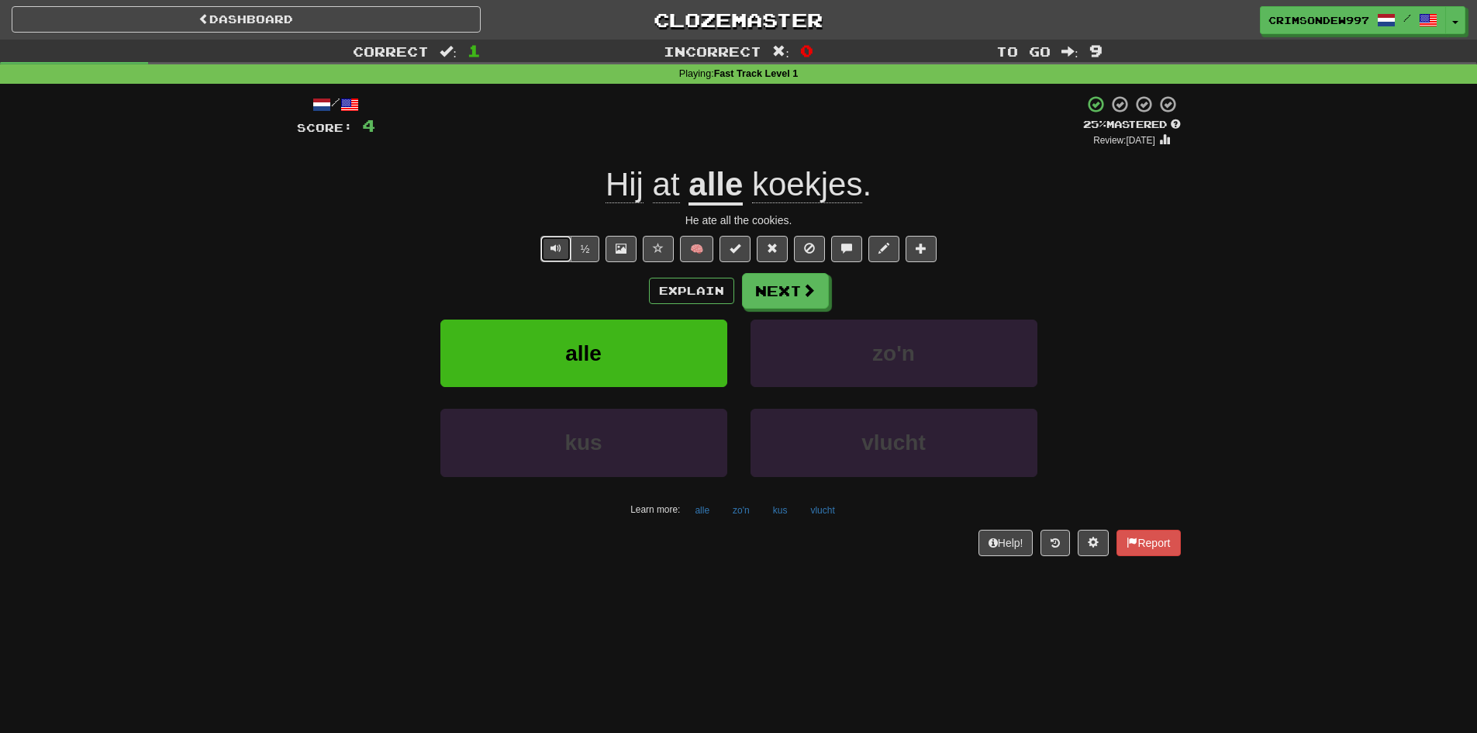
click at [561, 241] on button "Text-to-speech controls" at bounding box center [555, 249] width 31 height 26
click at [781, 291] on button "Next" at bounding box center [786, 292] width 87 height 36
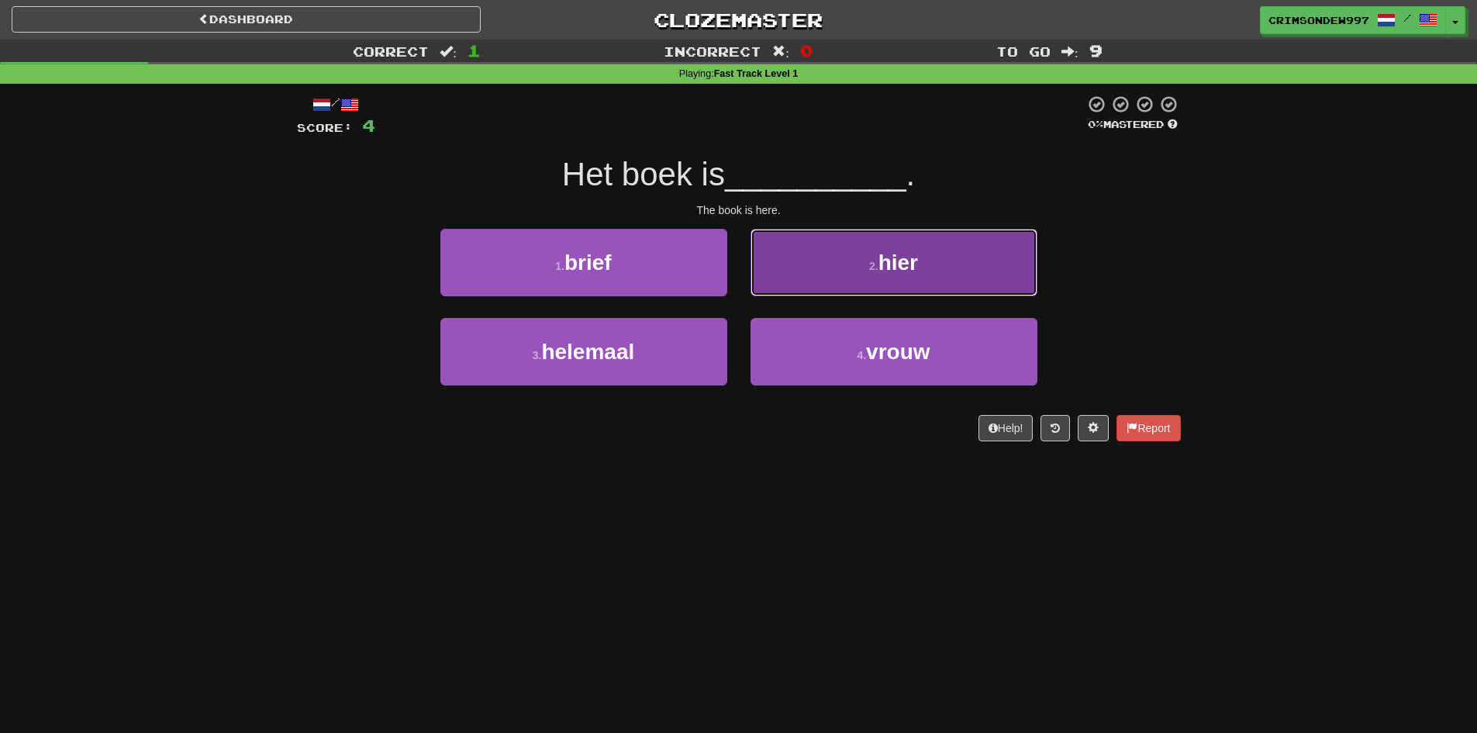
click at [802, 282] on button "2 . hier" at bounding box center [893, 262] width 287 height 67
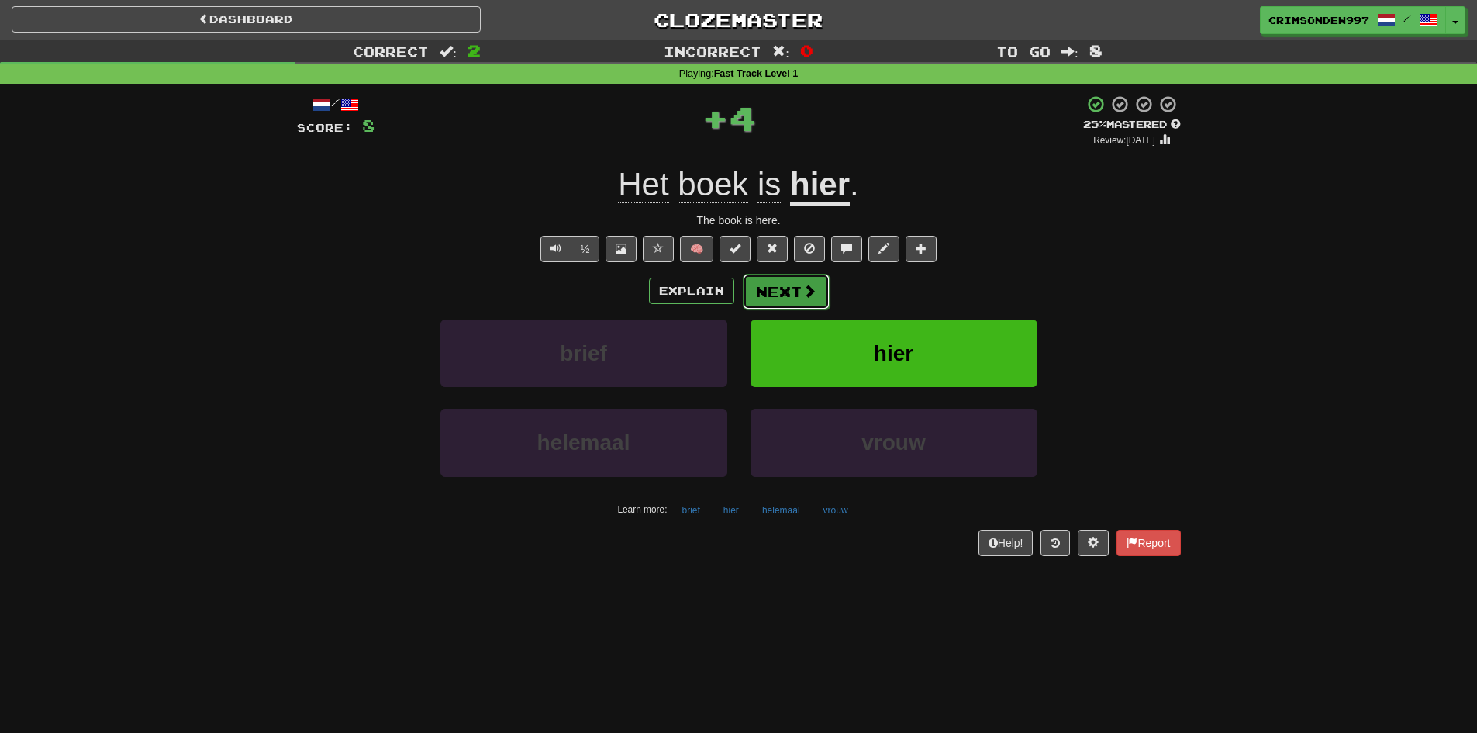
click at [768, 288] on button "Next" at bounding box center [786, 292] width 87 height 36
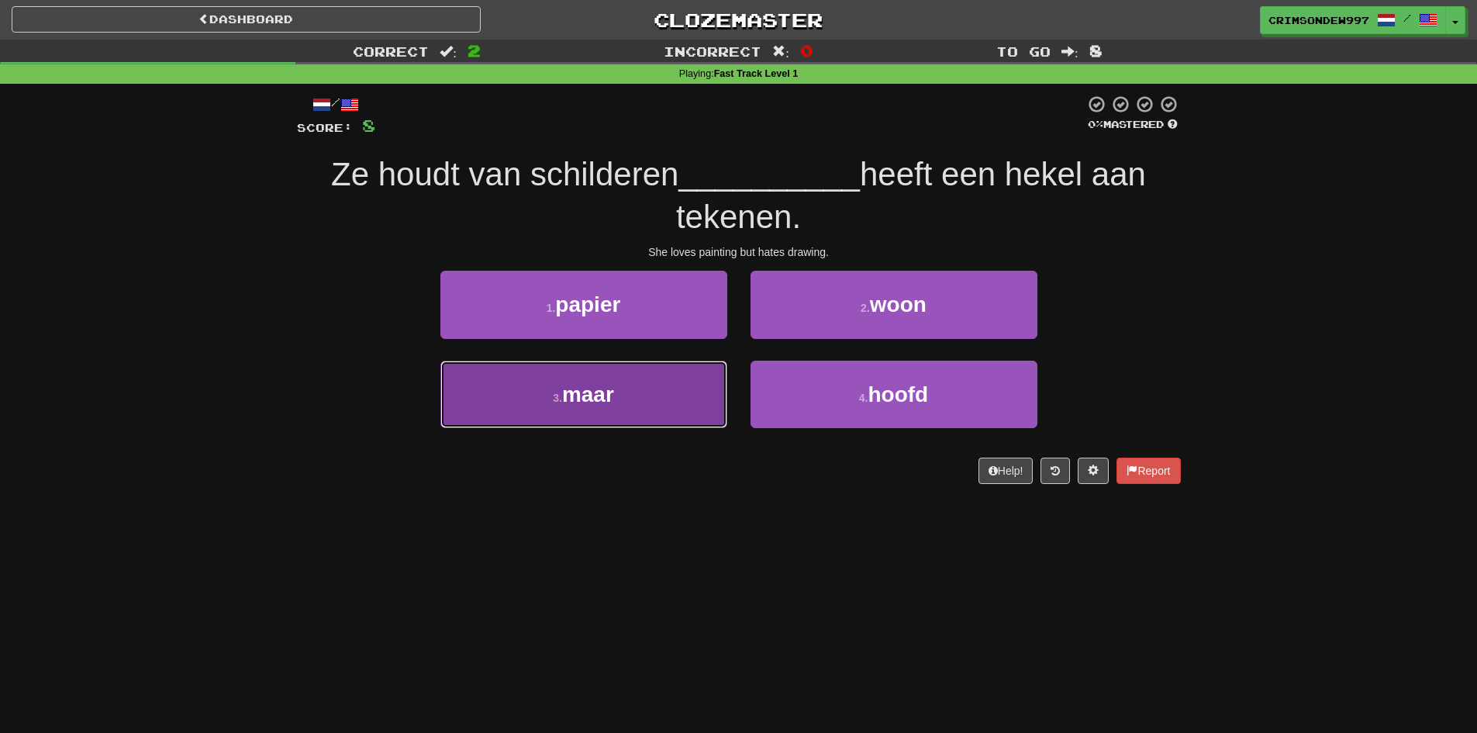
click at [681, 367] on button "3 . maar" at bounding box center [583, 393] width 287 height 67
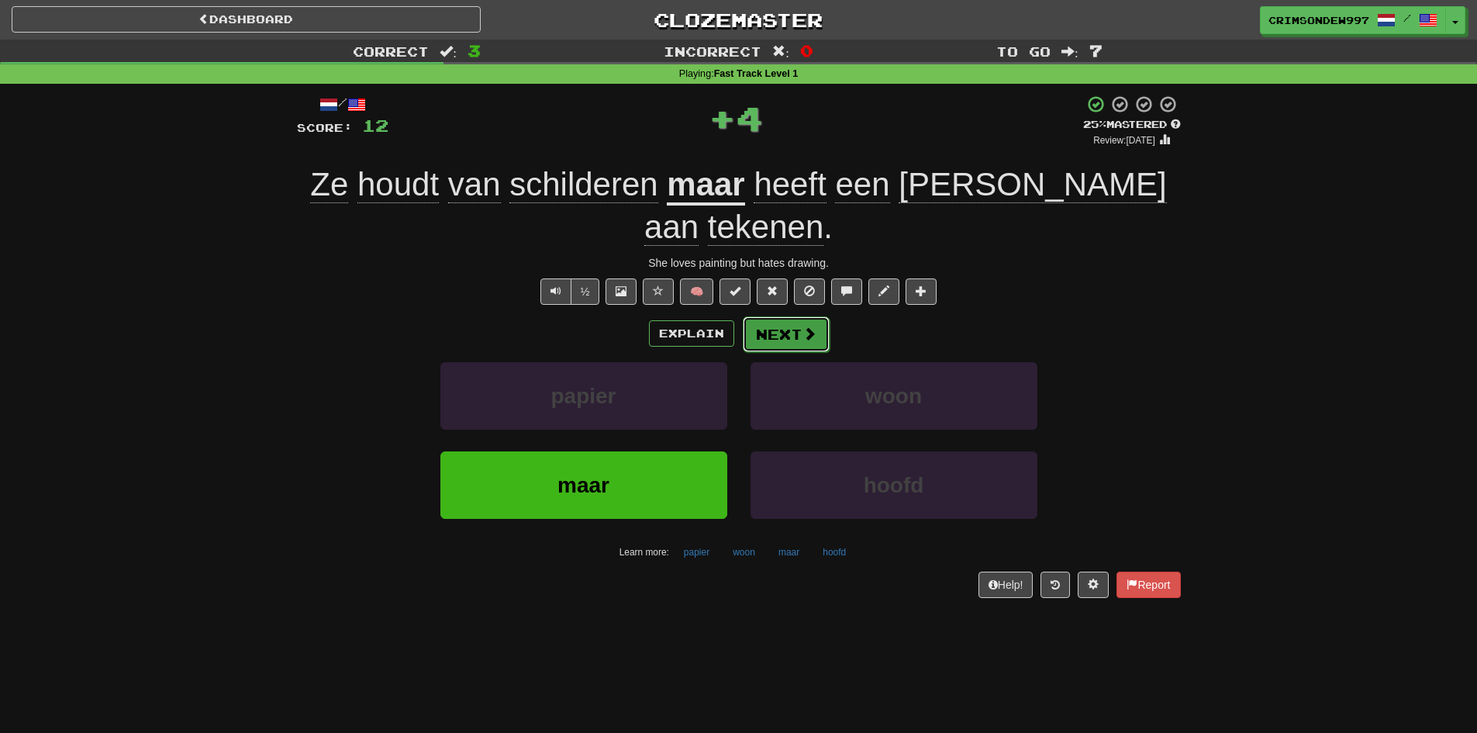
click at [763, 316] on button "Next" at bounding box center [786, 334] width 87 height 36
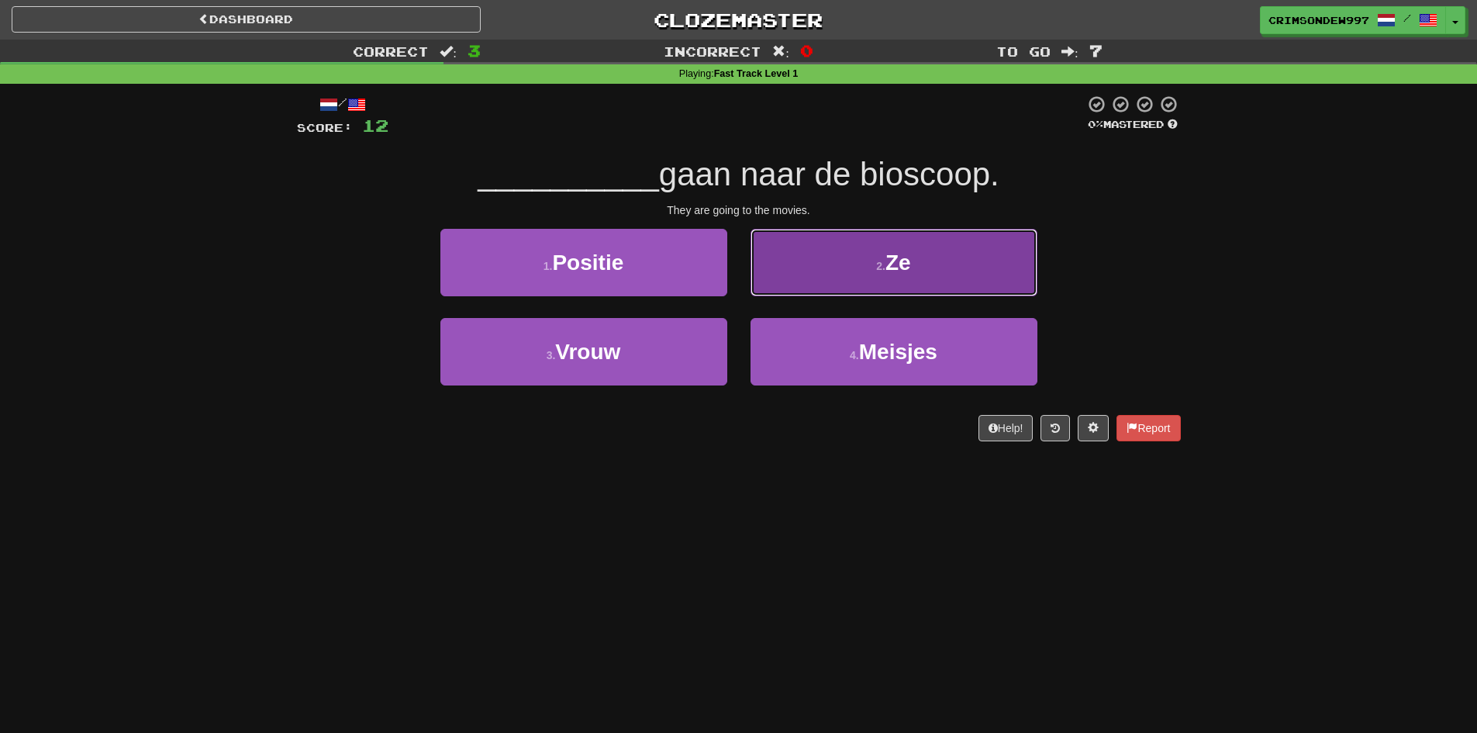
click at [798, 274] on button "2 . Ze" at bounding box center [893, 262] width 287 height 67
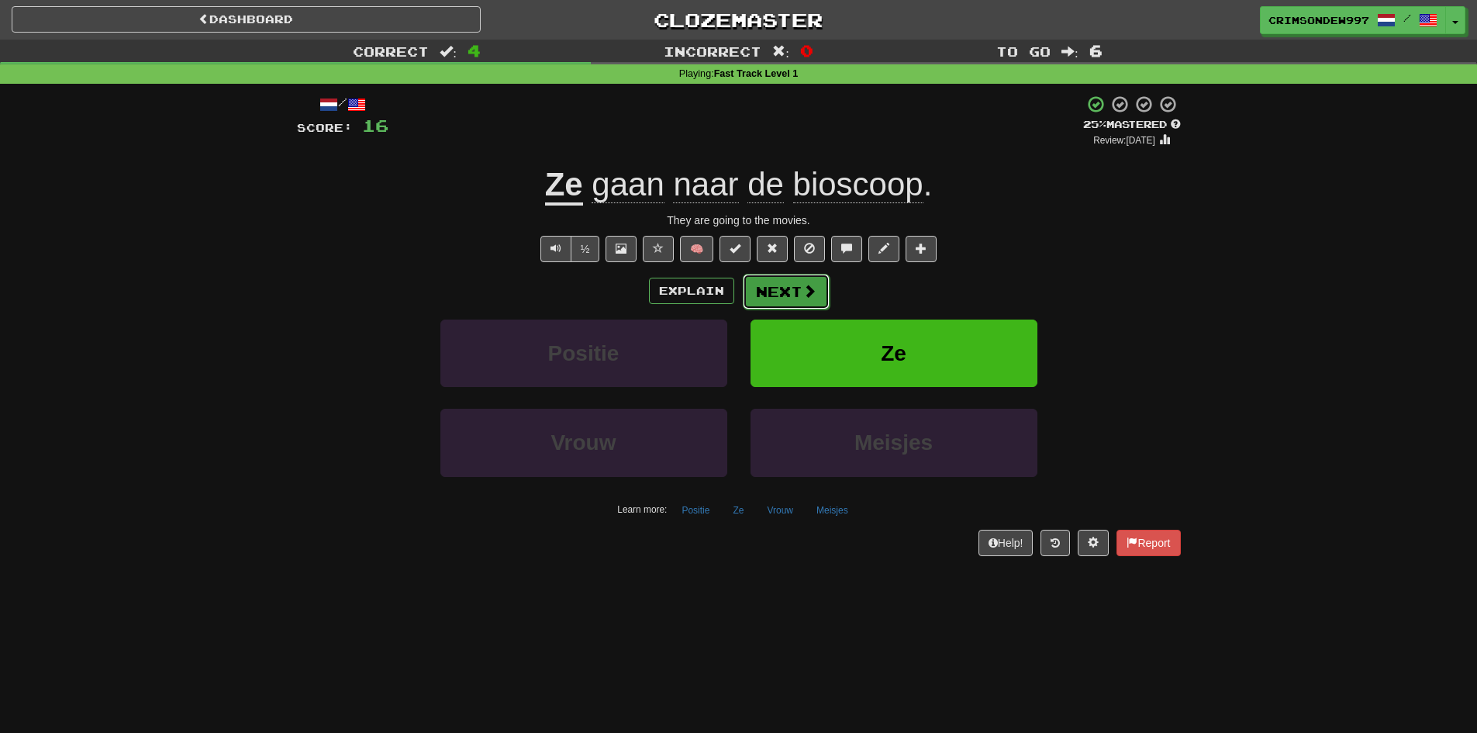
click at [761, 289] on button "Next" at bounding box center [786, 292] width 87 height 36
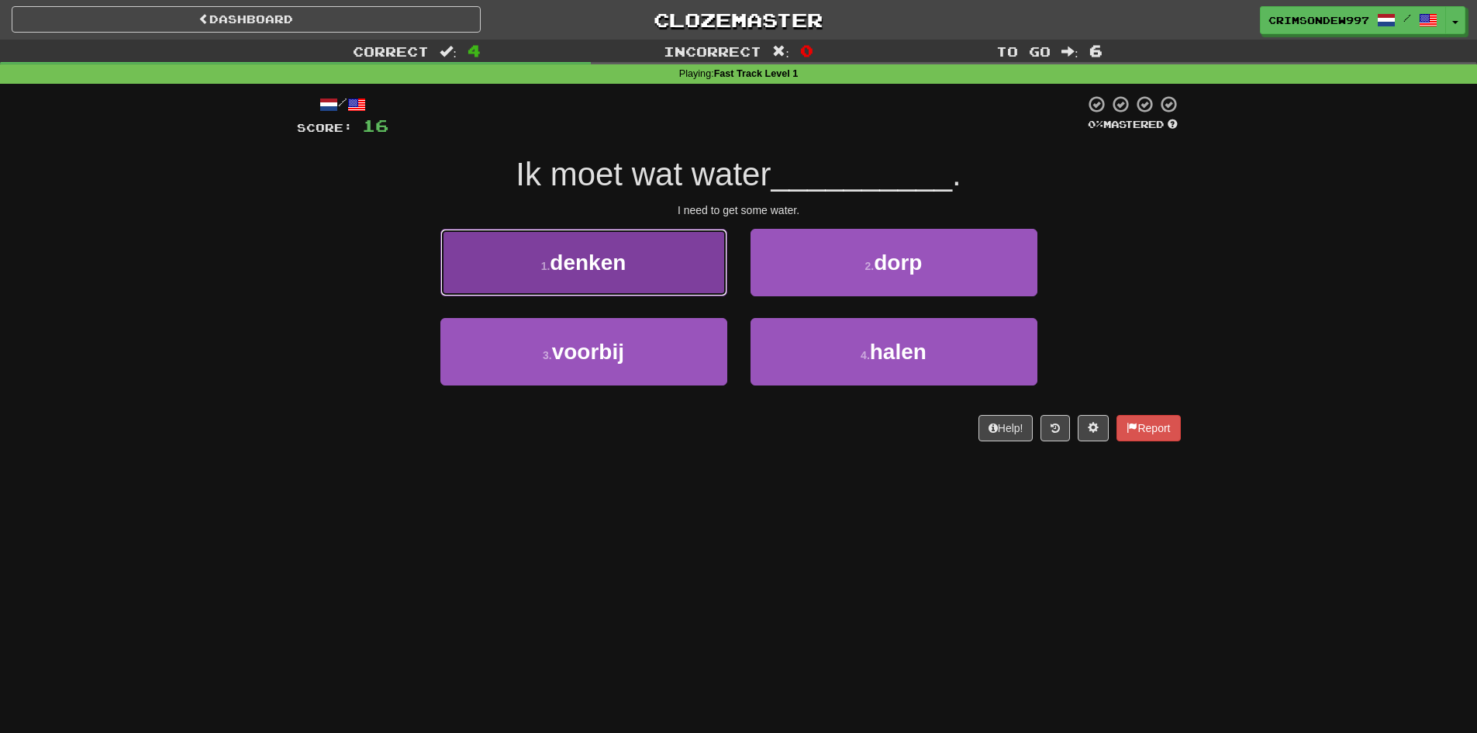
click at [683, 279] on button "1 . denken" at bounding box center [583, 262] width 287 height 67
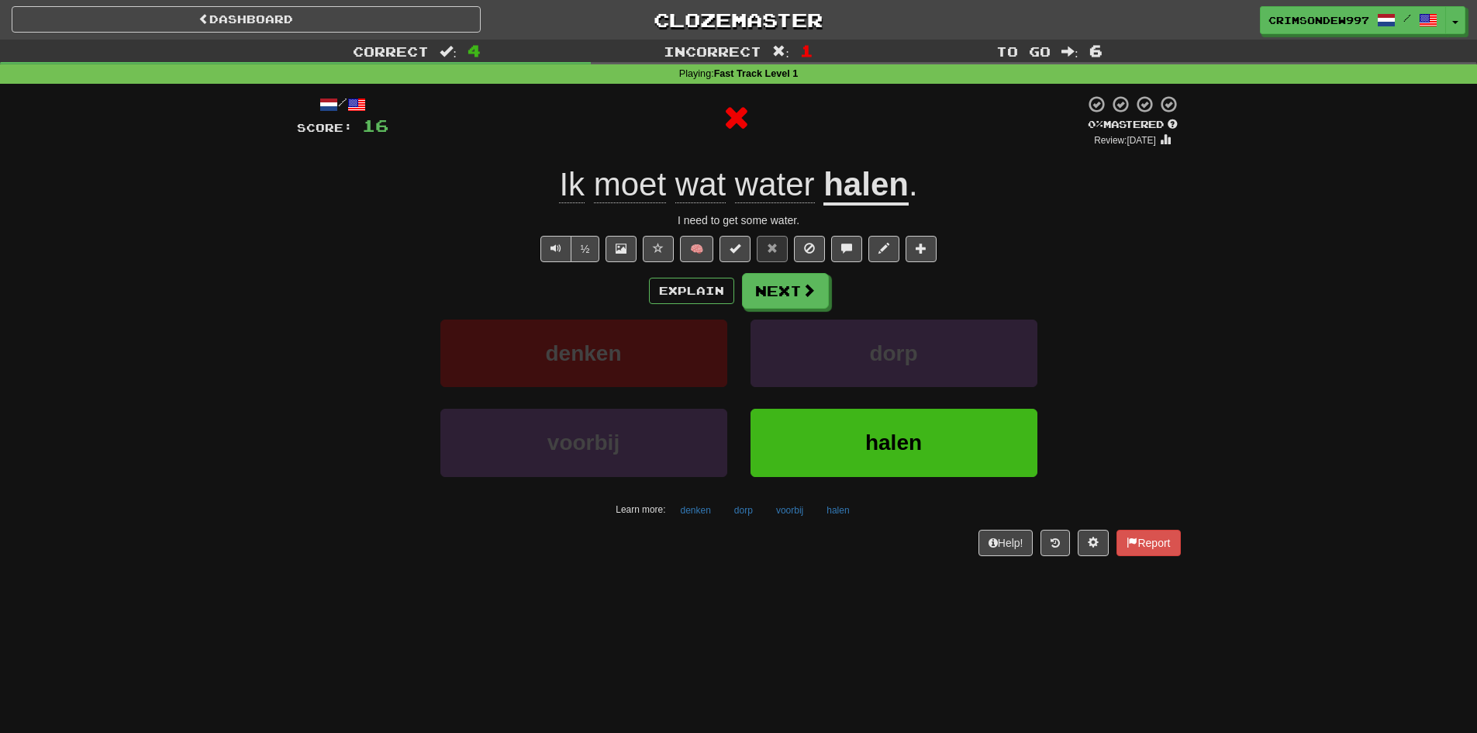
click at [845, 183] on u "halen" at bounding box center [865, 186] width 85 height 40
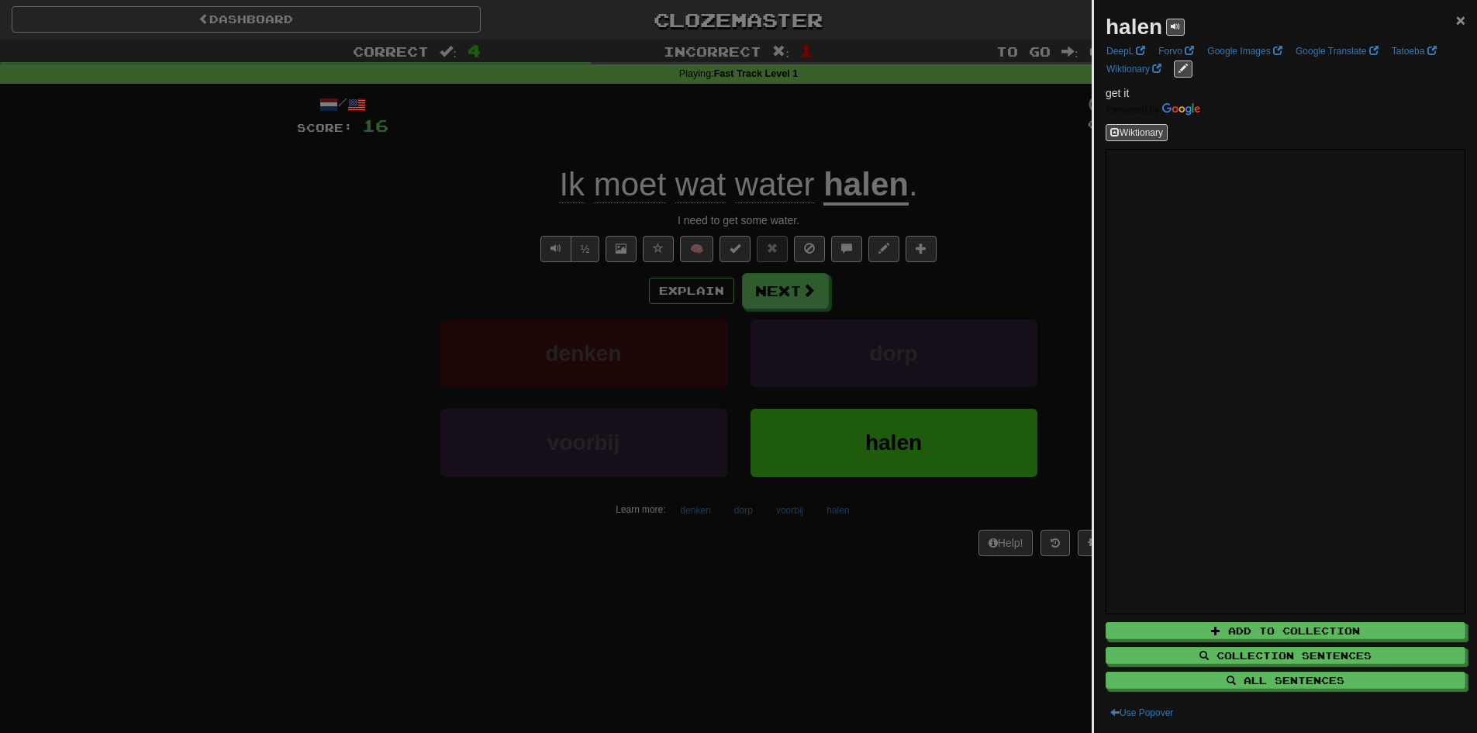
click at [1456, 25] on span "×" at bounding box center [1460, 20] width 9 height 18
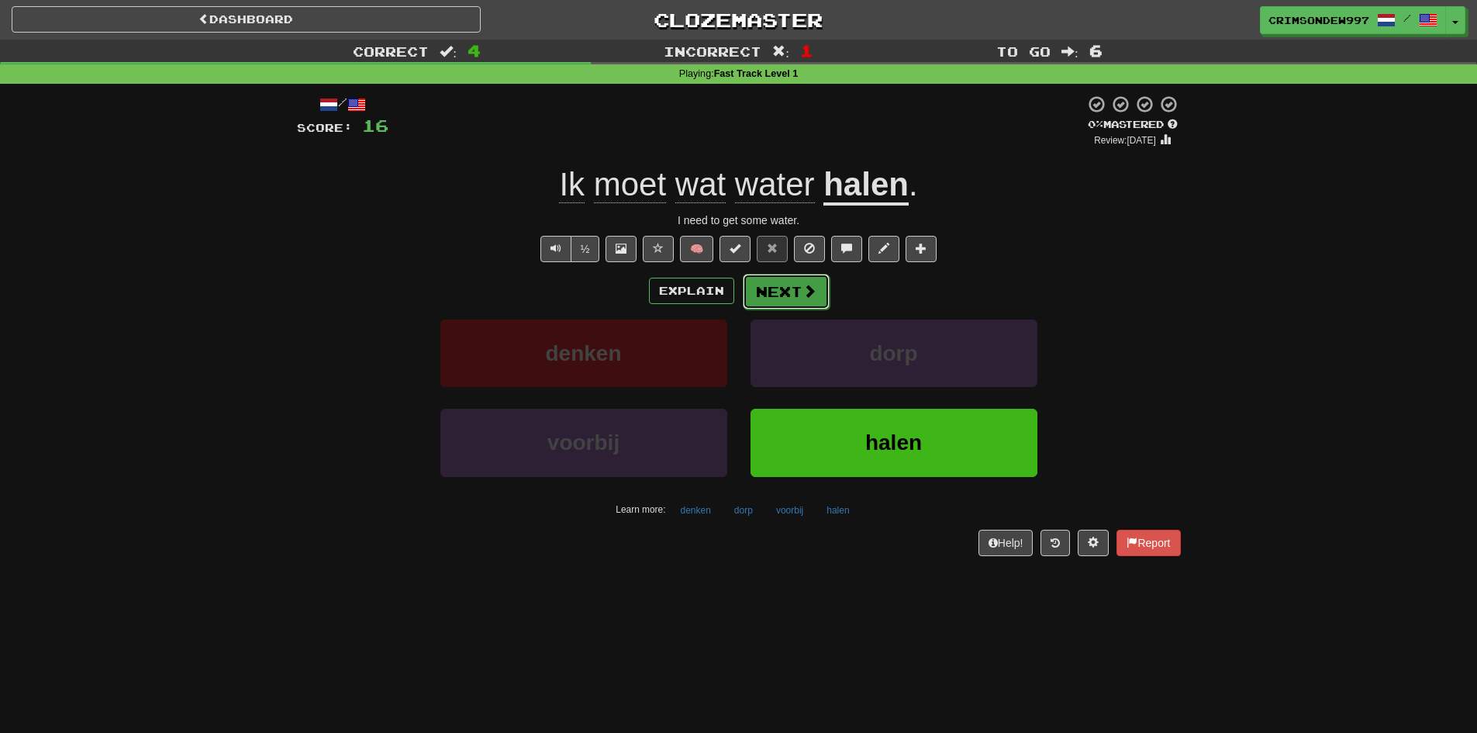
click at [787, 288] on button "Next" at bounding box center [786, 292] width 87 height 36
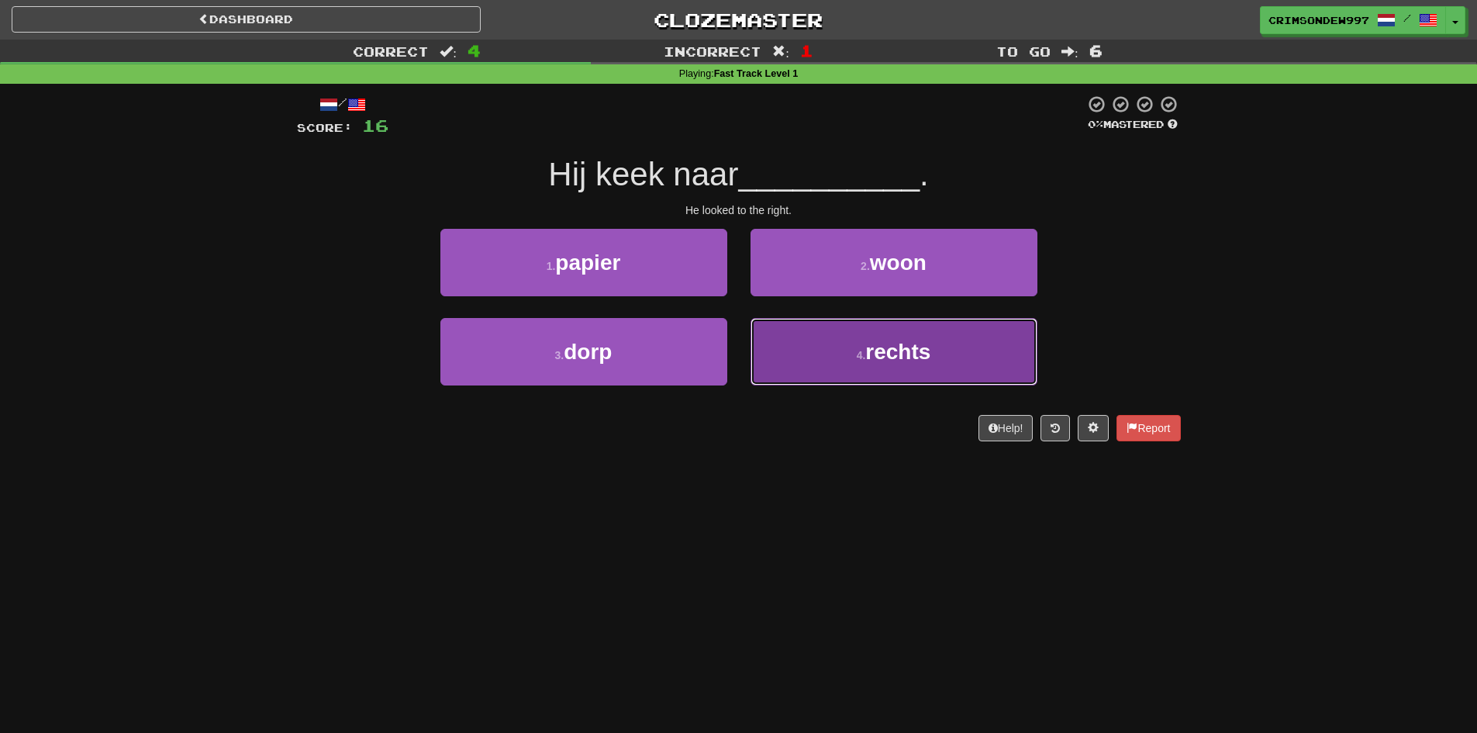
click at [793, 339] on button "4 . rechts" at bounding box center [893, 351] width 287 height 67
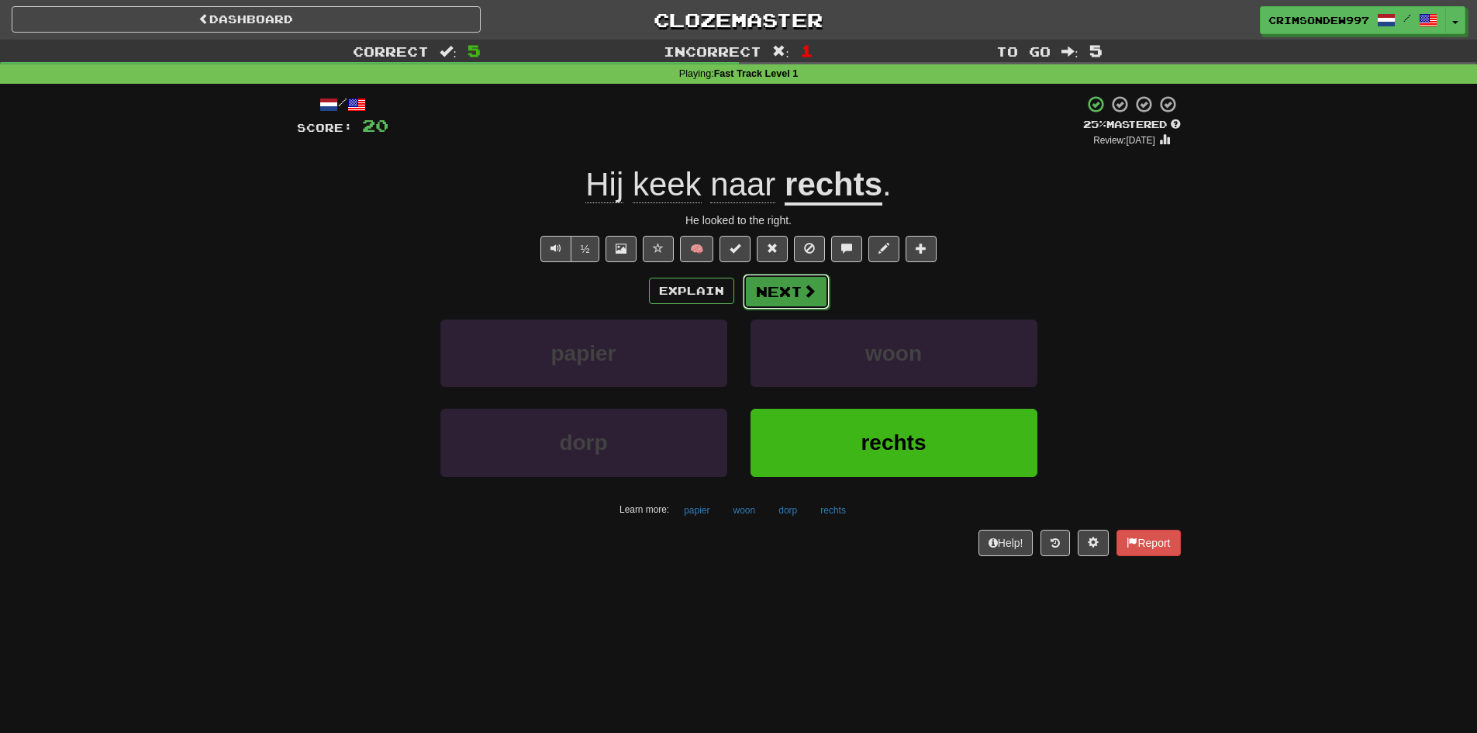
click at [781, 301] on button "Next" at bounding box center [786, 292] width 87 height 36
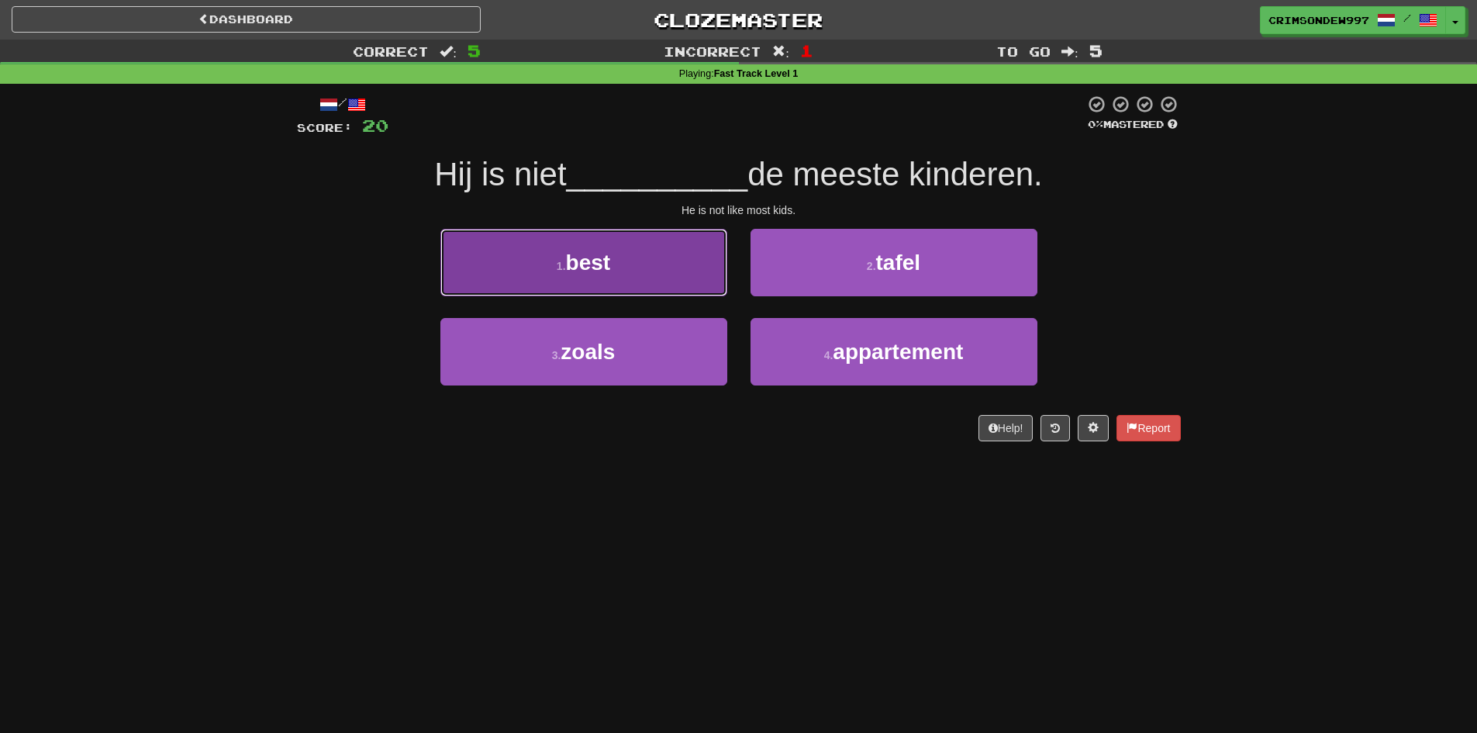
click at [705, 288] on button "1 . best" at bounding box center [583, 262] width 287 height 67
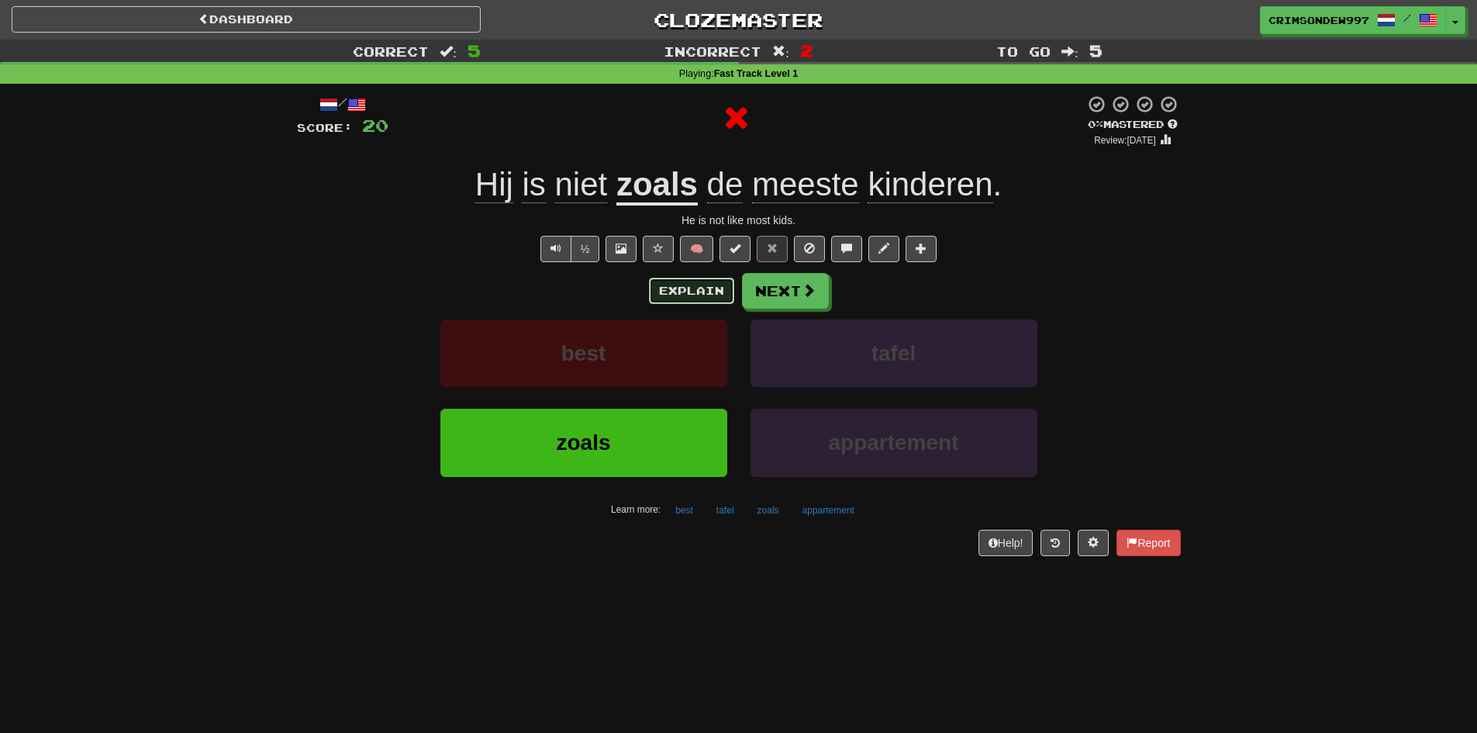
click at [693, 288] on button "Explain" at bounding box center [691, 291] width 85 height 26
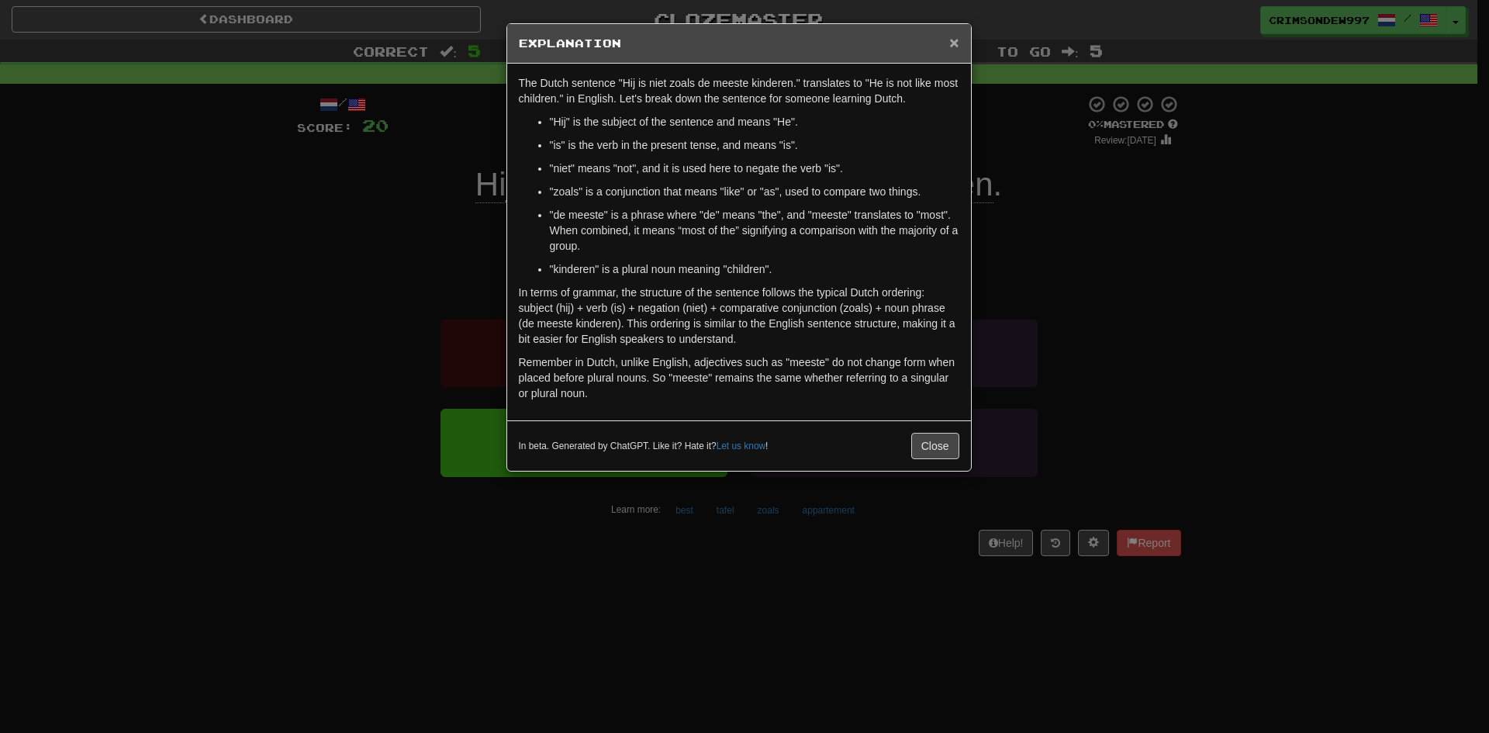
click at [954, 40] on span "×" at bounding box center [953, 42] width 9 height 18
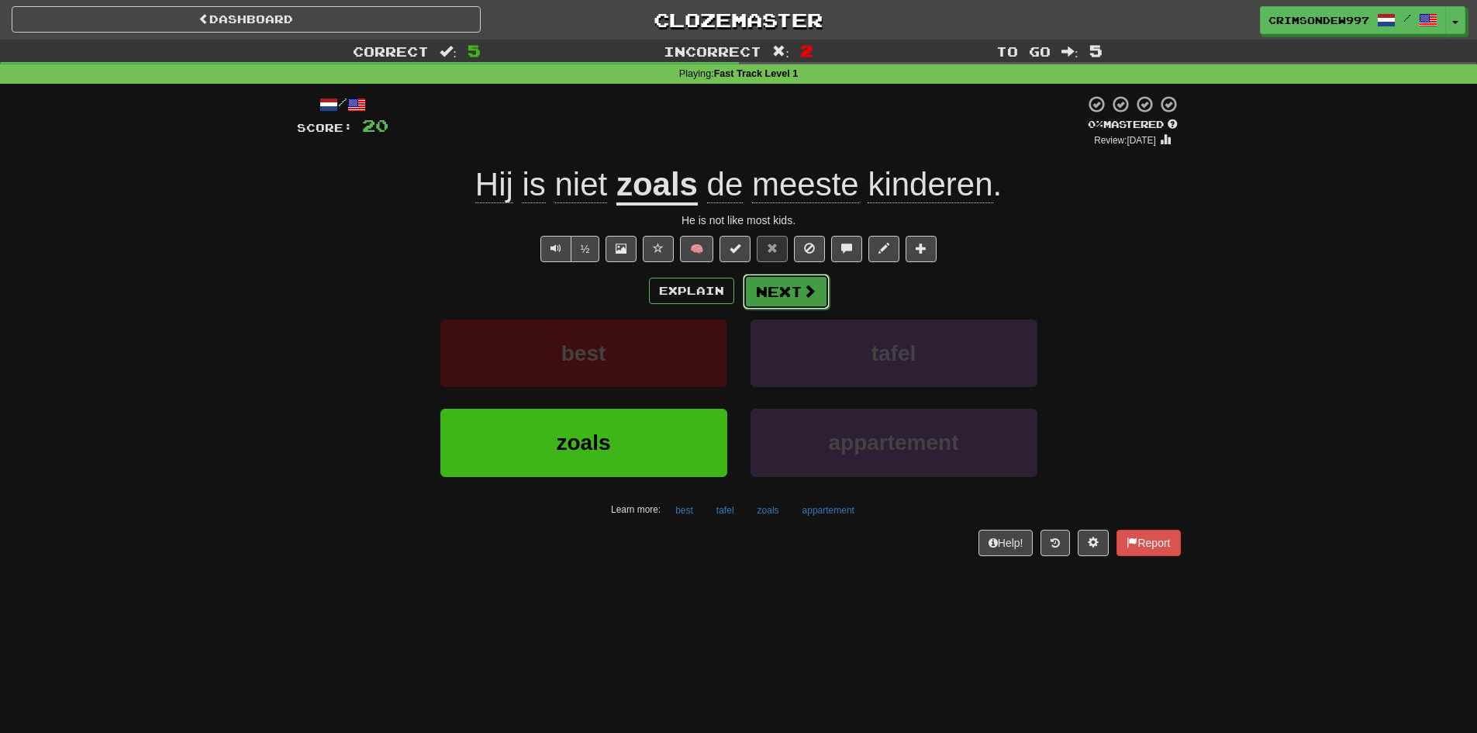
click at [804, 279] on button "Next" at bounding box center [786, 292] width 87 height 36
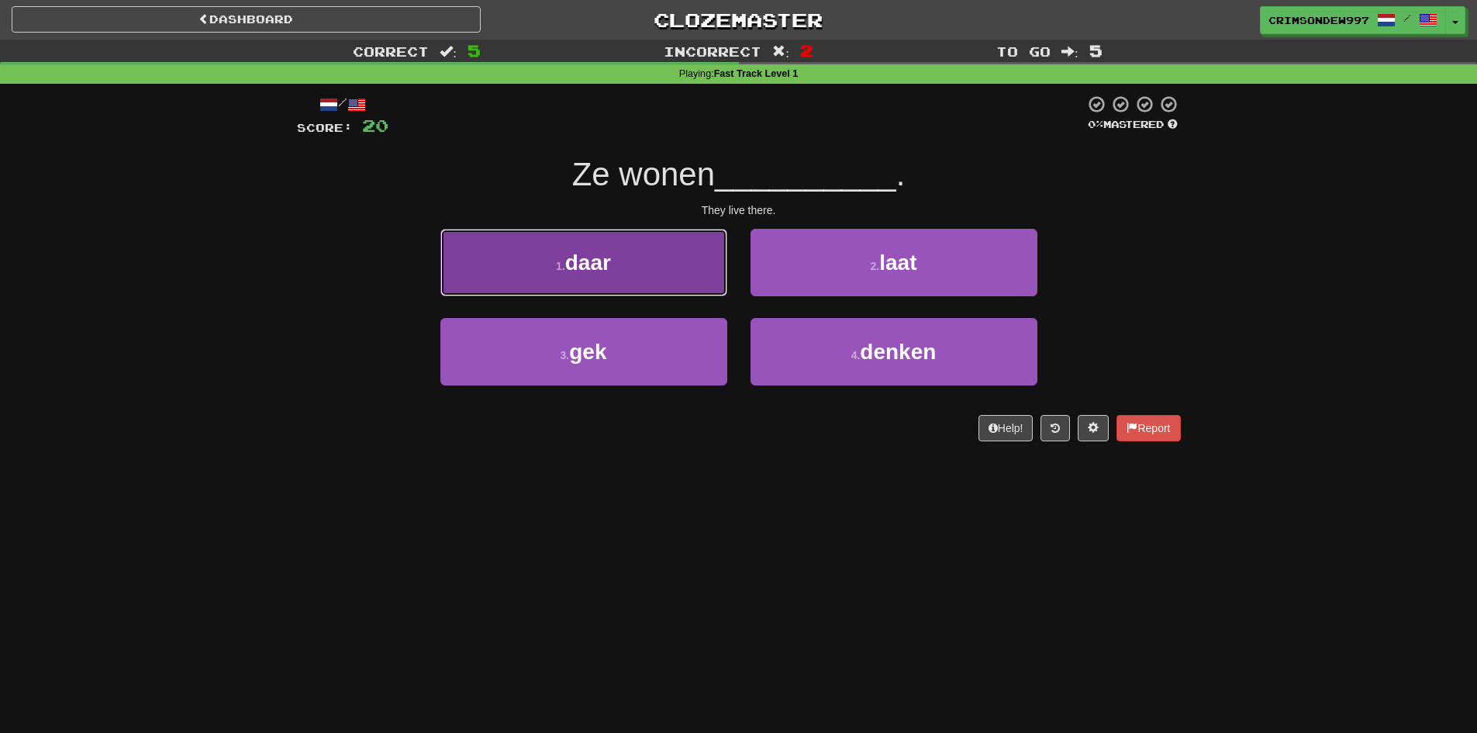
click at [672, 272] on button "1 . daar" at bounding box center [583, 262] width 287 height 67
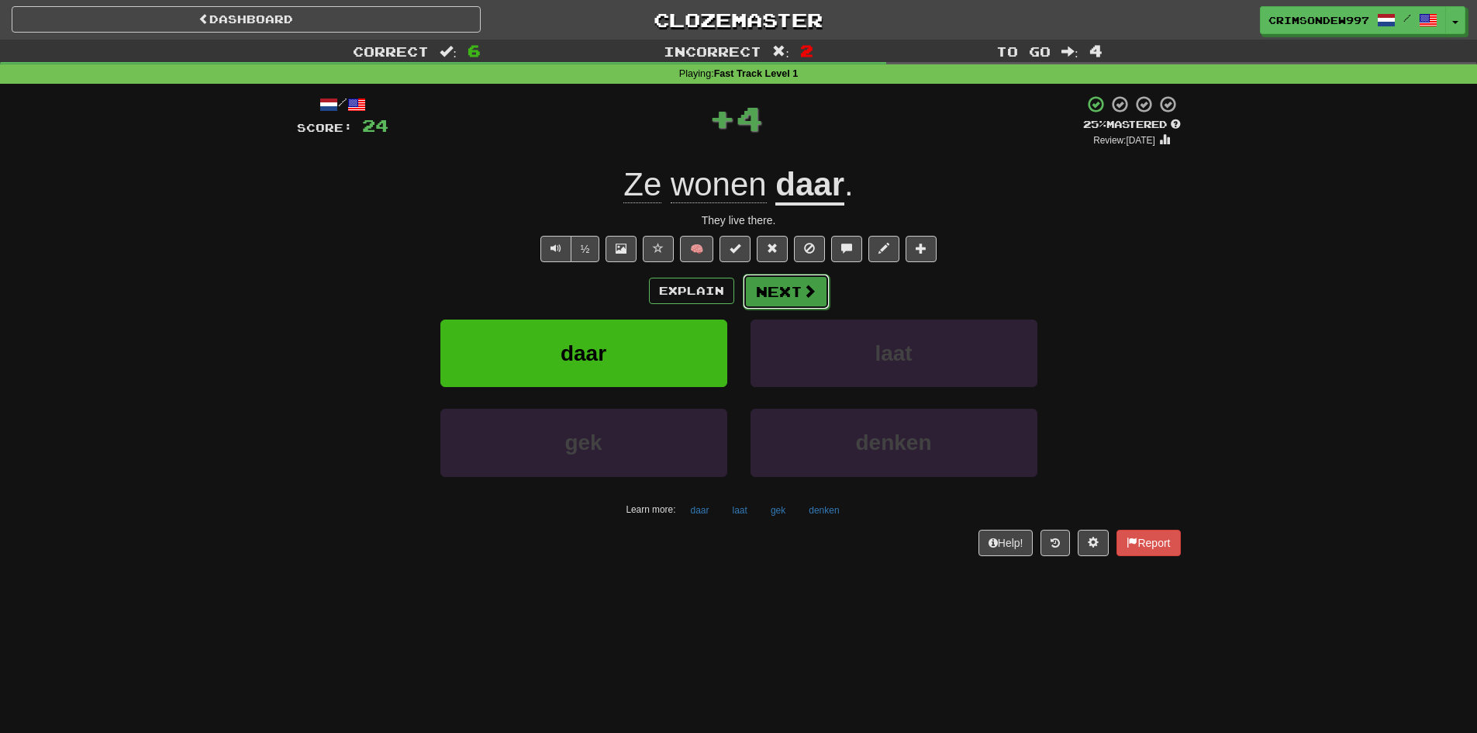
click at [786, 289] on button "Next" at bounding box center [786, 292] width 87 height 36
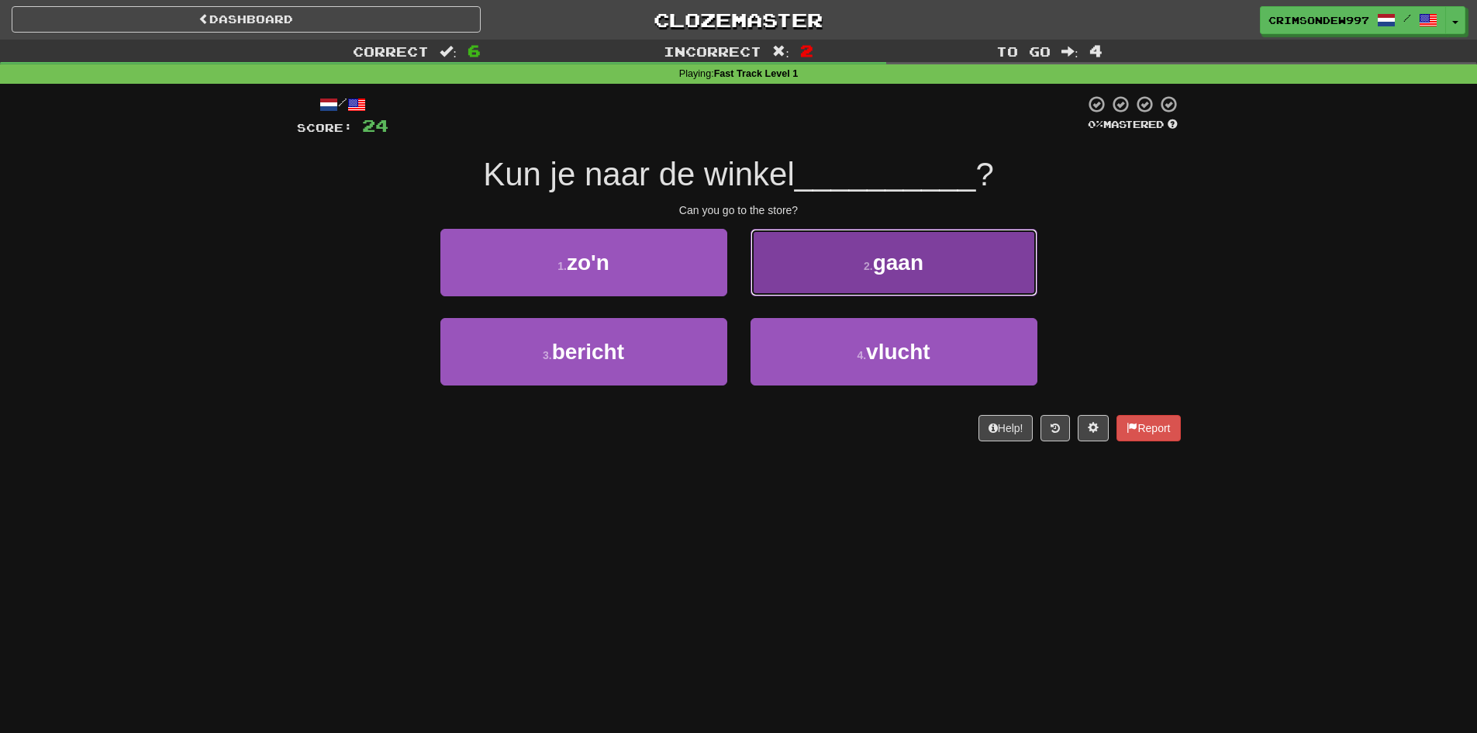
click at [809, 273] on button "2 . gaan" at bounding box center [893, 262] width 287 height 67
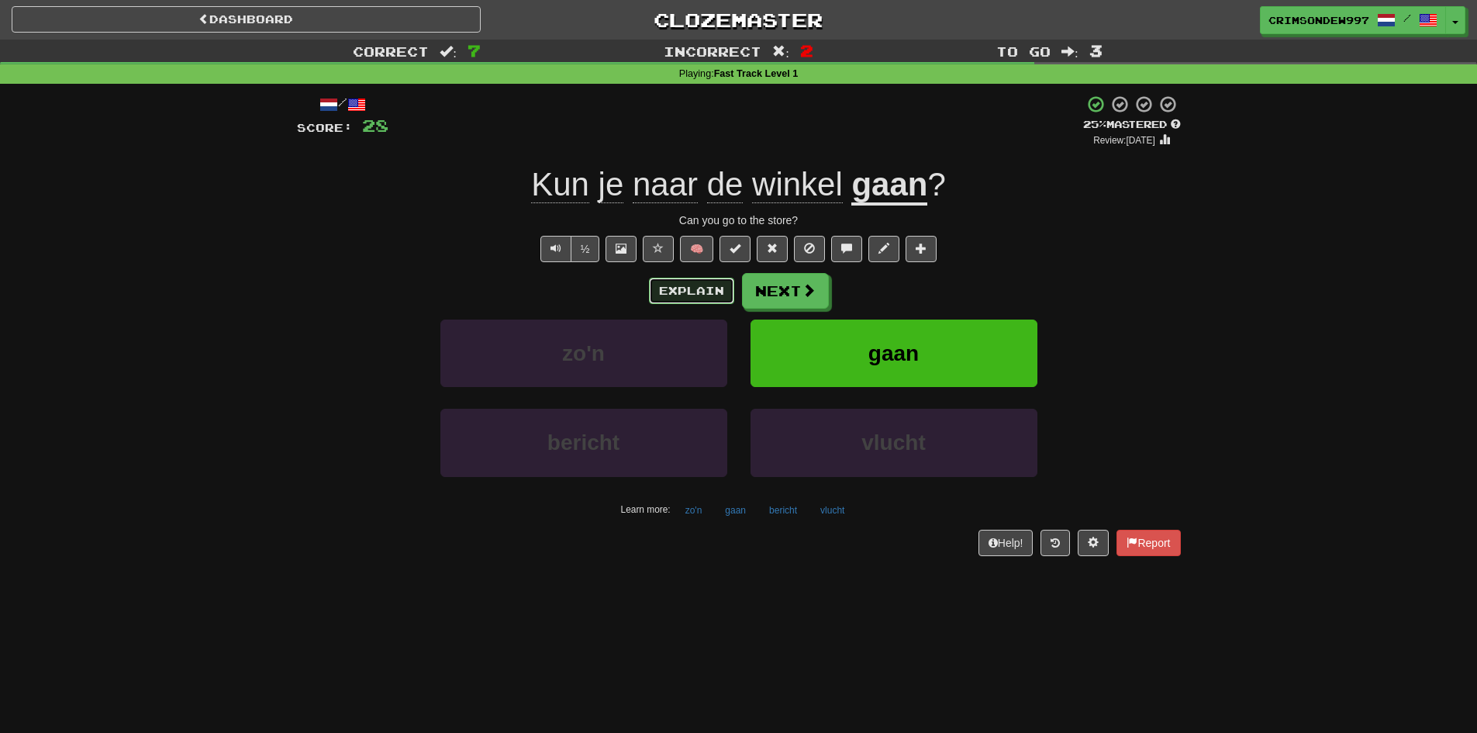
click at [710, 295] on button "Explain" at bounding box center [691, 291] width 85 height 26
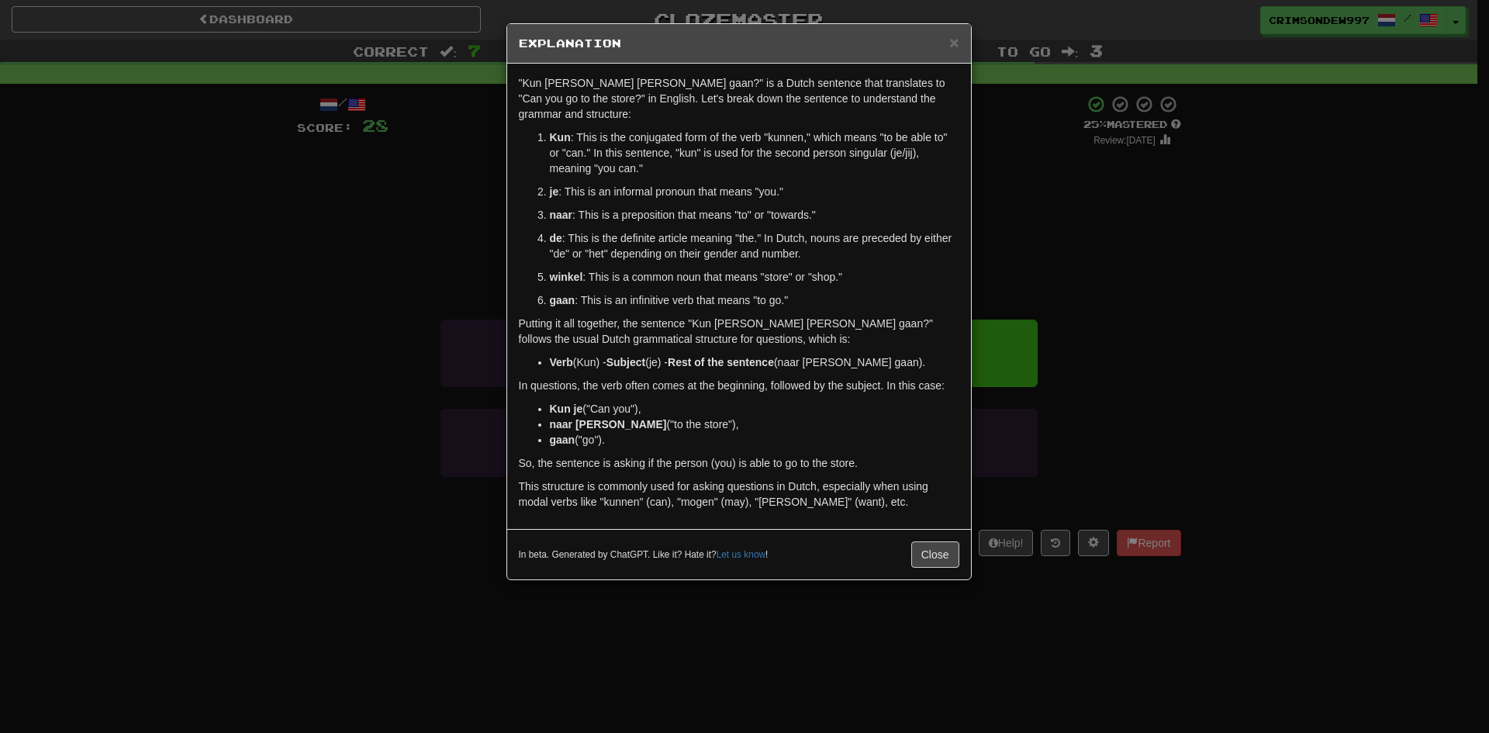
click at [1244, 271] on div "× Explanation "Kun [PERSON_NAME] [PERSON_NAME] gaan?" is a Dutch sentence that …" at bounding box center [744, 366] width 1489 height 733
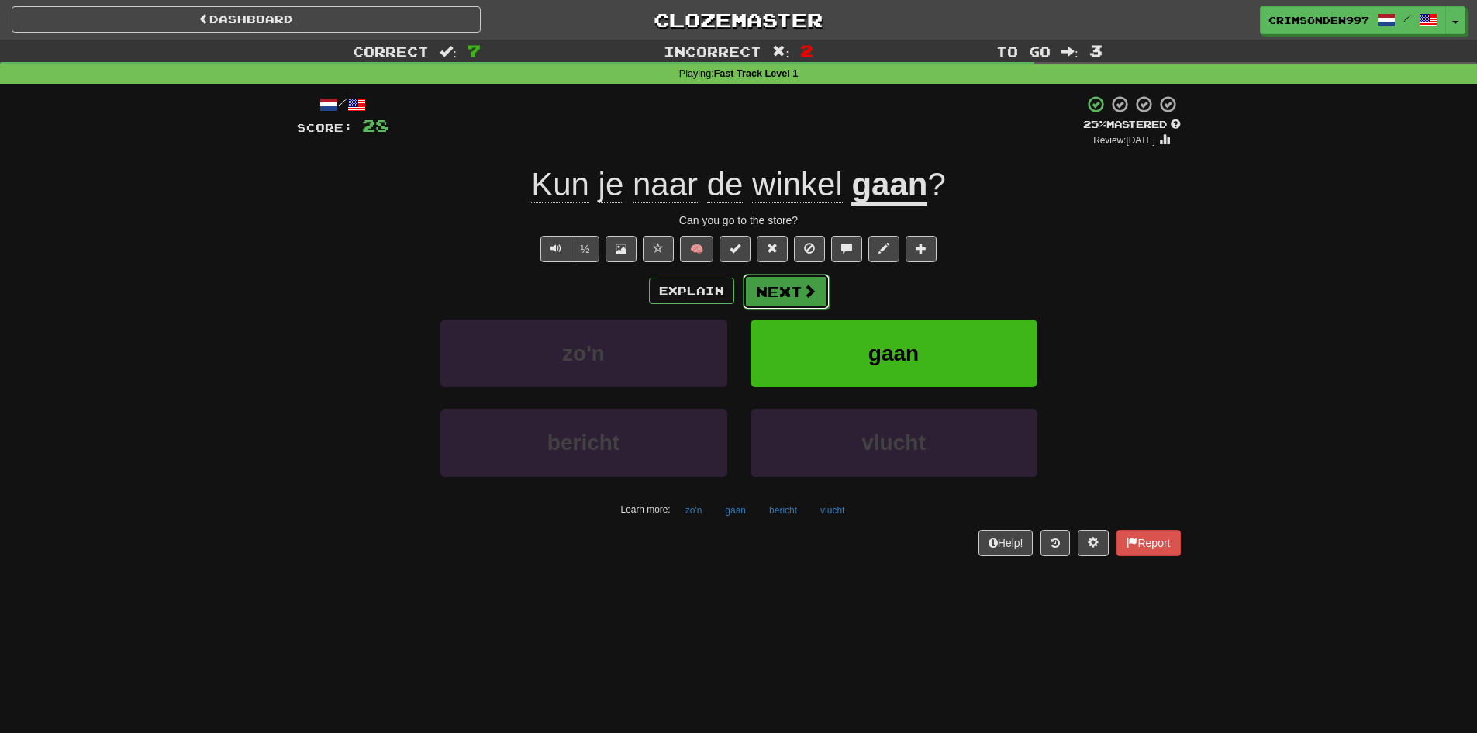
click at [815, 288] on button "Next" at bounding box center [786, 292] width 87 height 36
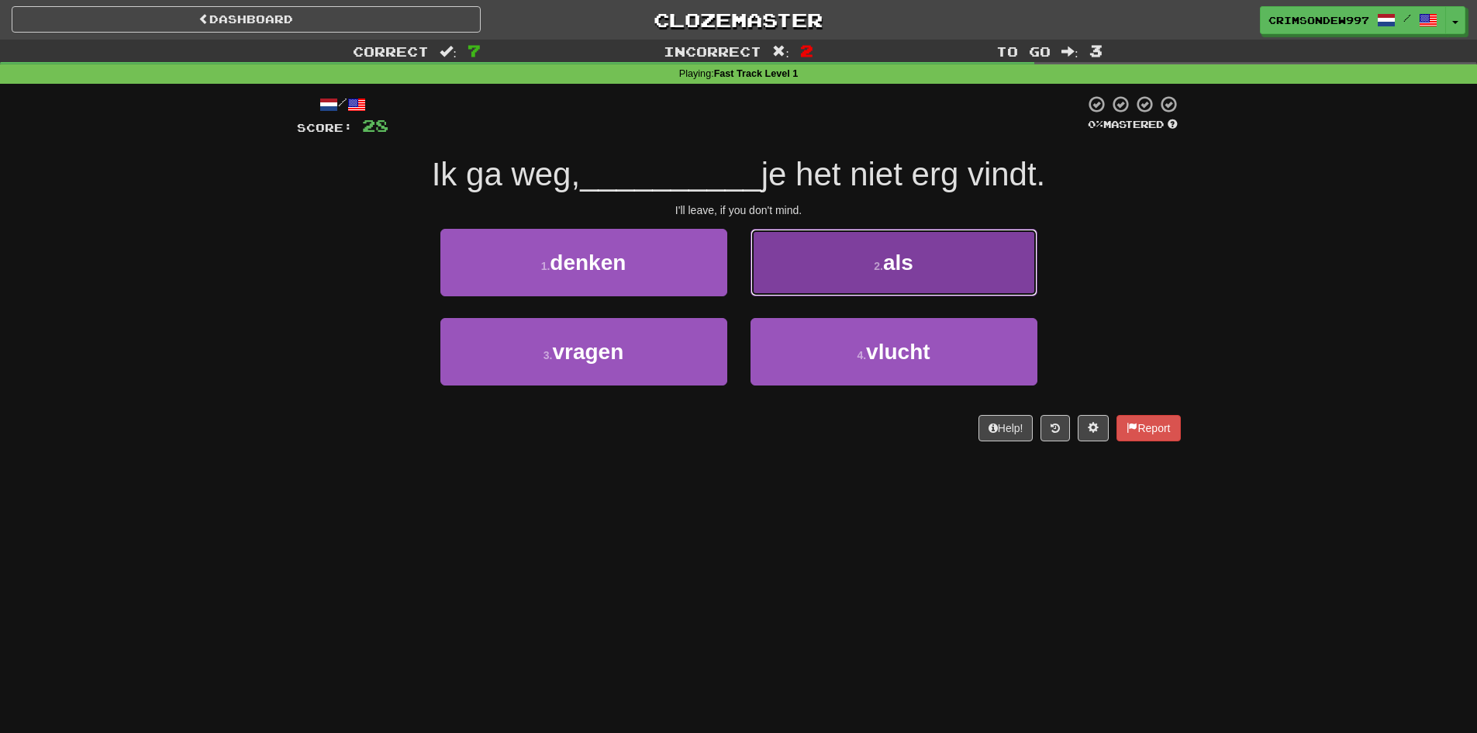
click at [816, 278] on button "2 . als" at bounding box center [893, 262] width 287 height 67
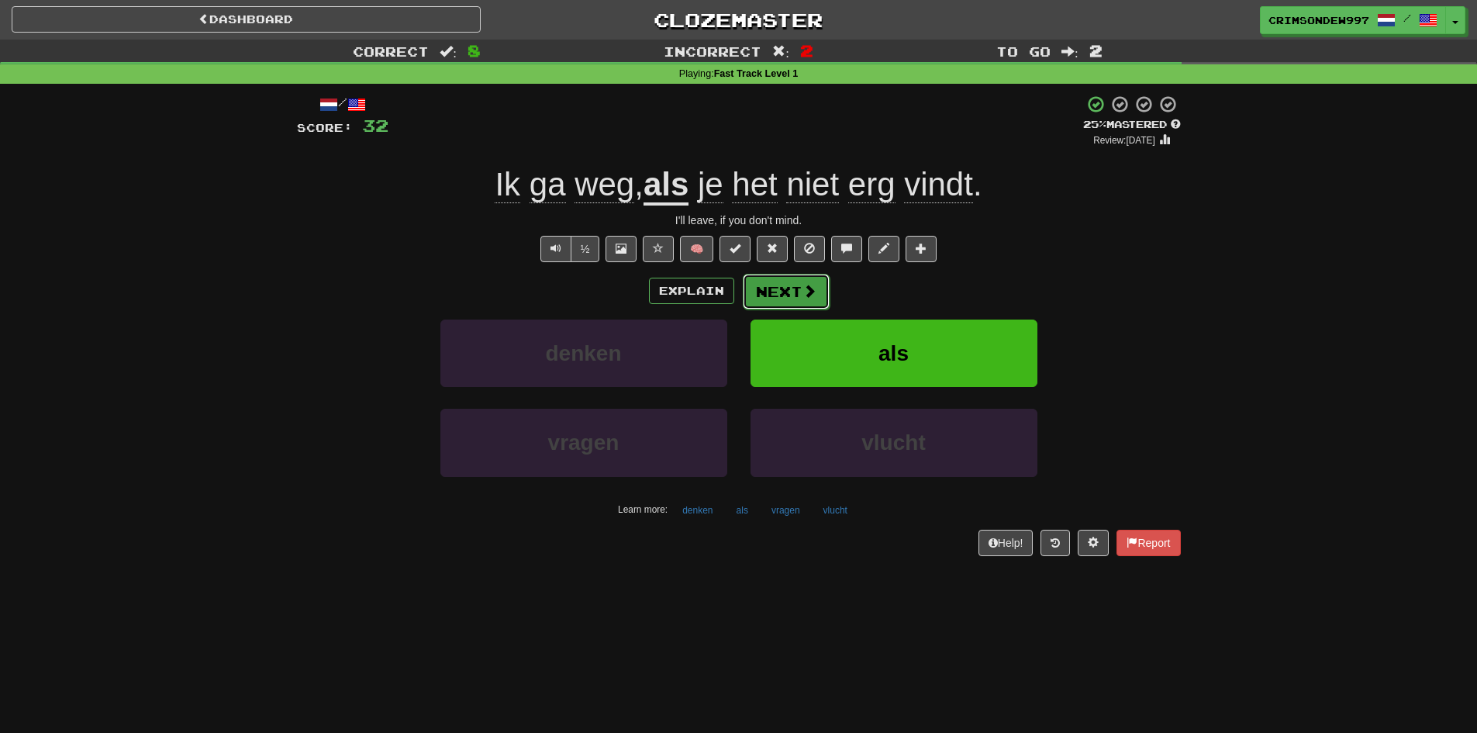
click at [812, 284] on span at bounding box center [809, 291] width 14 height 14
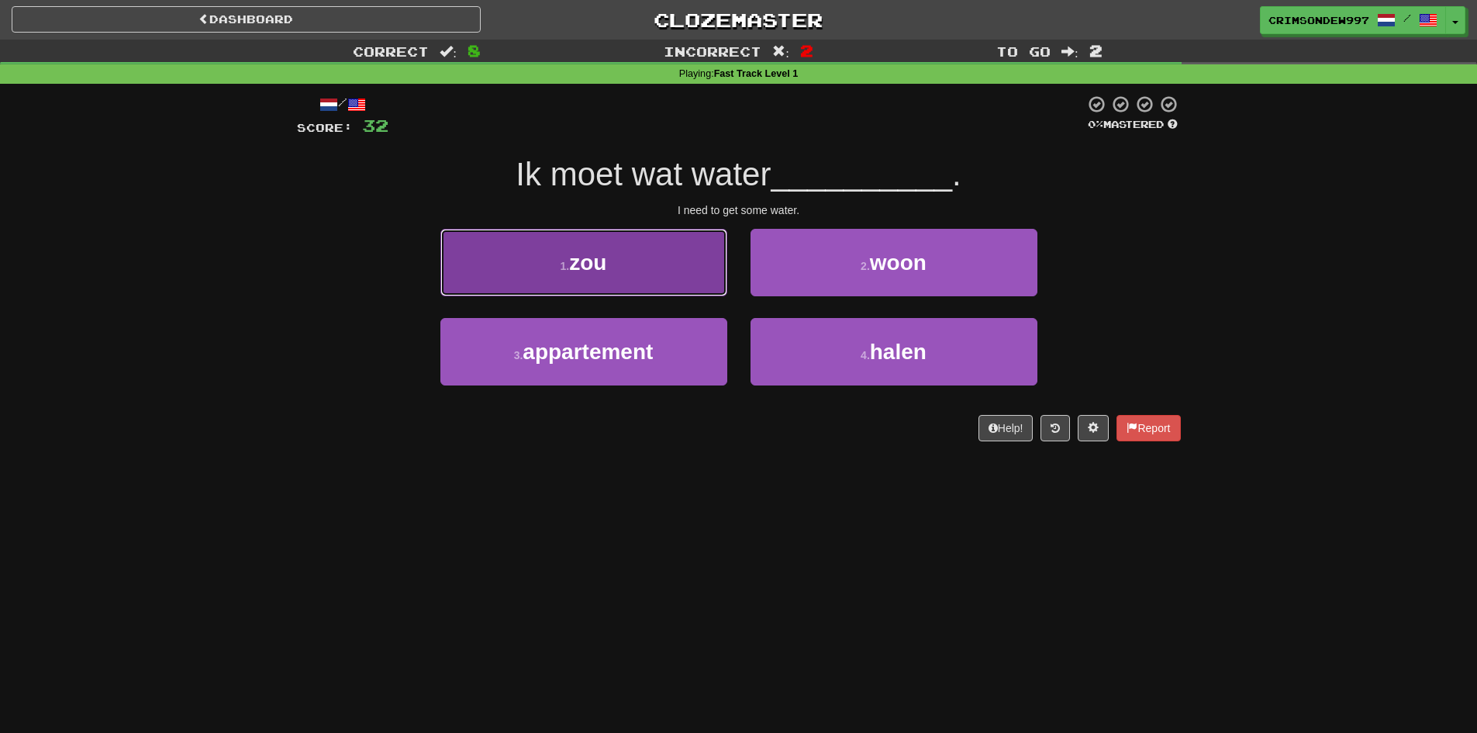
click at [665, 269] on button "1 . zou" at bounding box center [583, 262] width 287 height 67
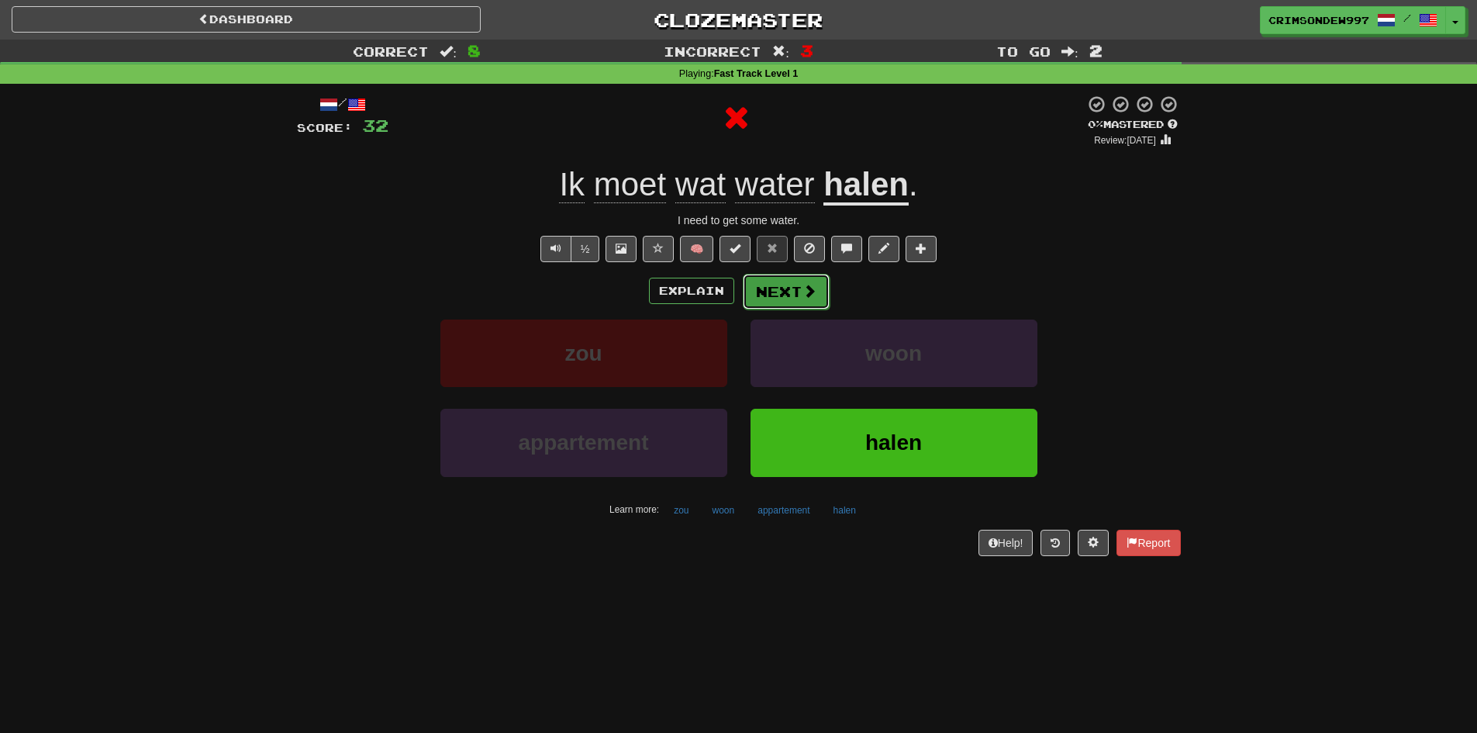
click at [761, 280] on button "Next" at bounding box center [786, 292] width 87 height 36
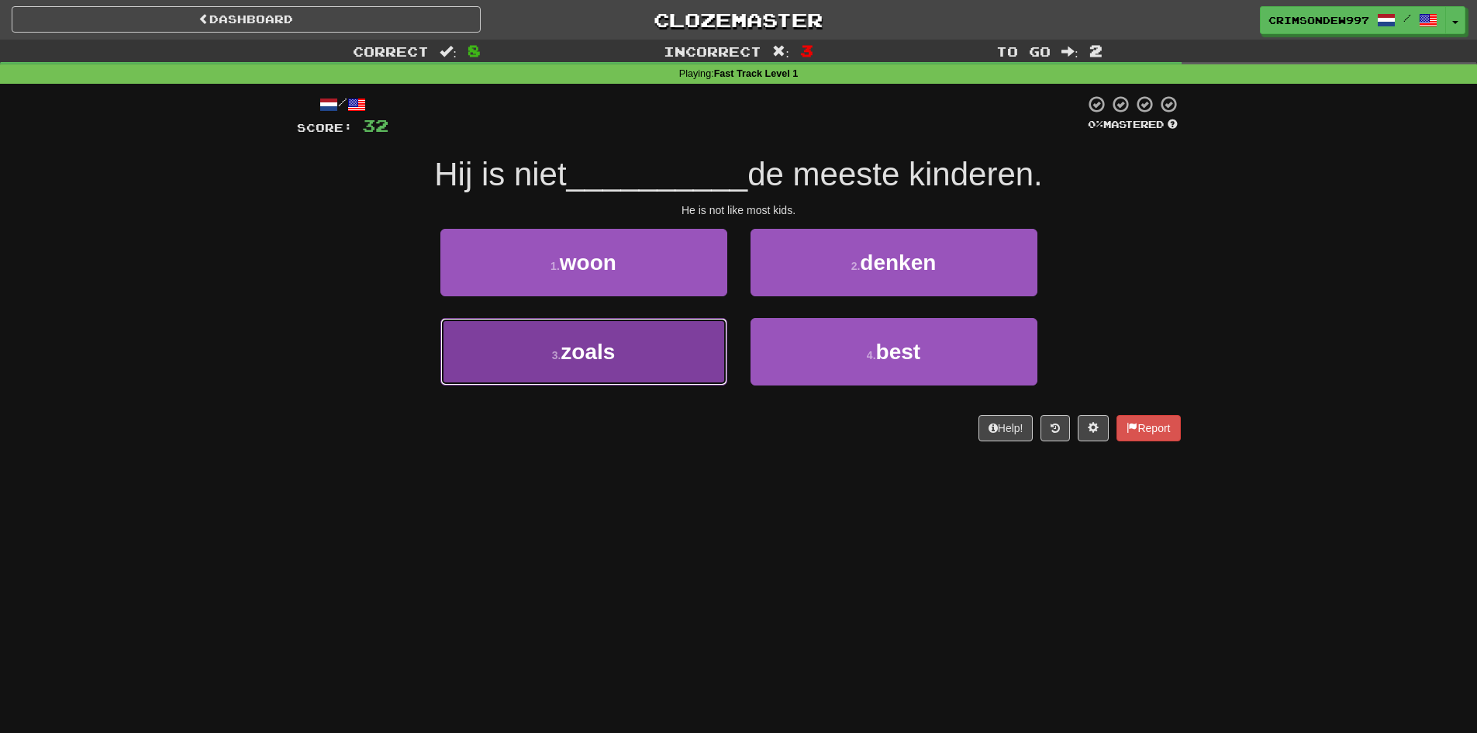
click at [670, 340] on button "3 . zoals" at bounding box center [583, 351] width 287 height 67
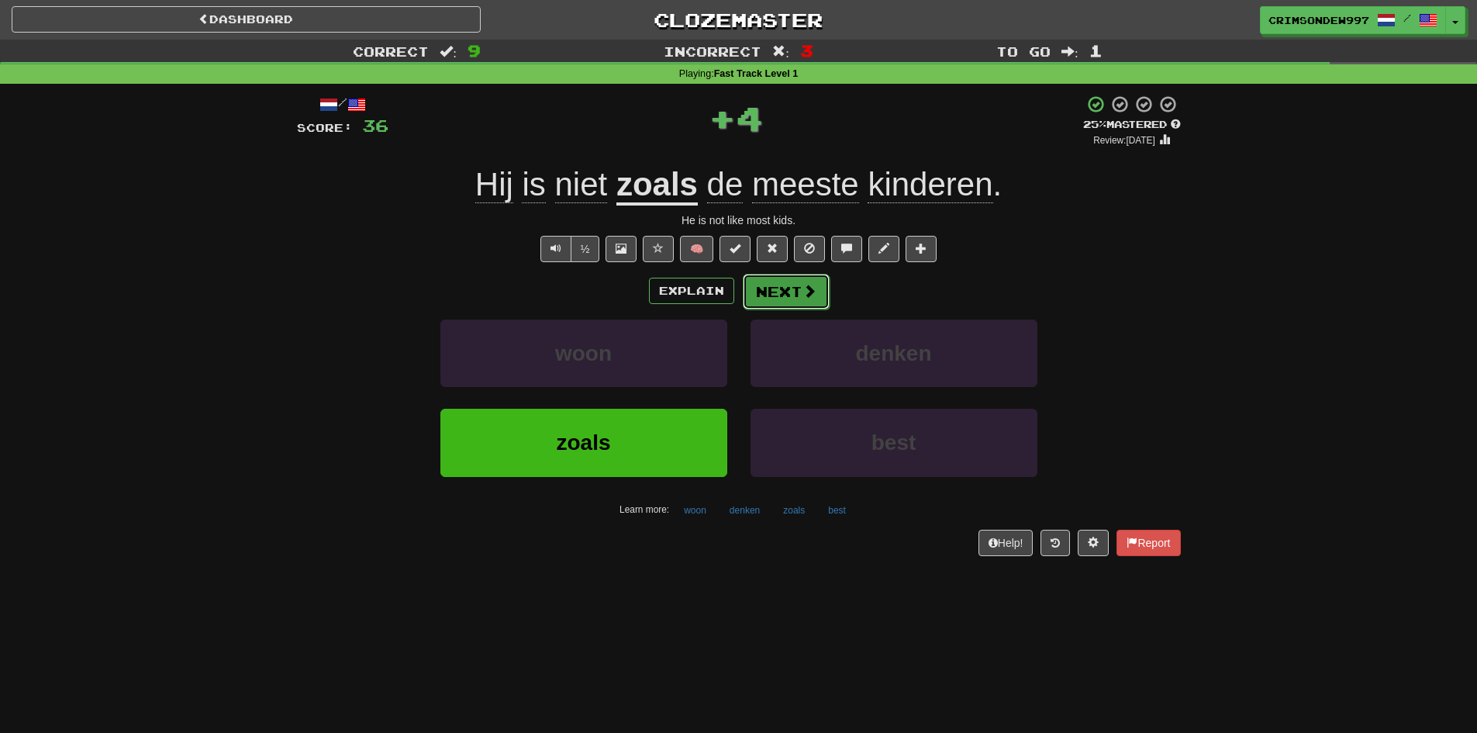
click at [773, 298] on button "Next" at bounding box center [786, 292] width 87 height 36
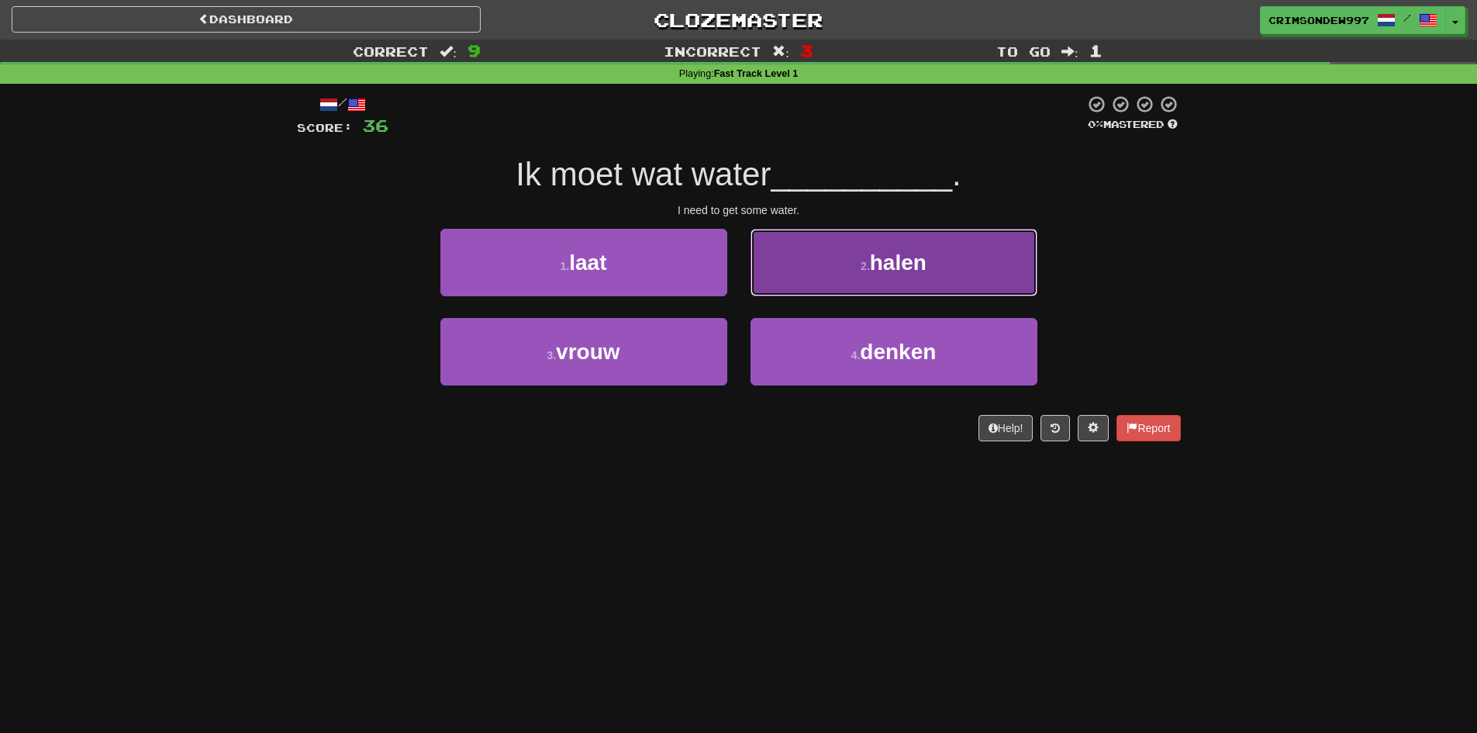
click at [820, 274] on button "2 . halen" at bounding box center [893, 262] width 287 height 67
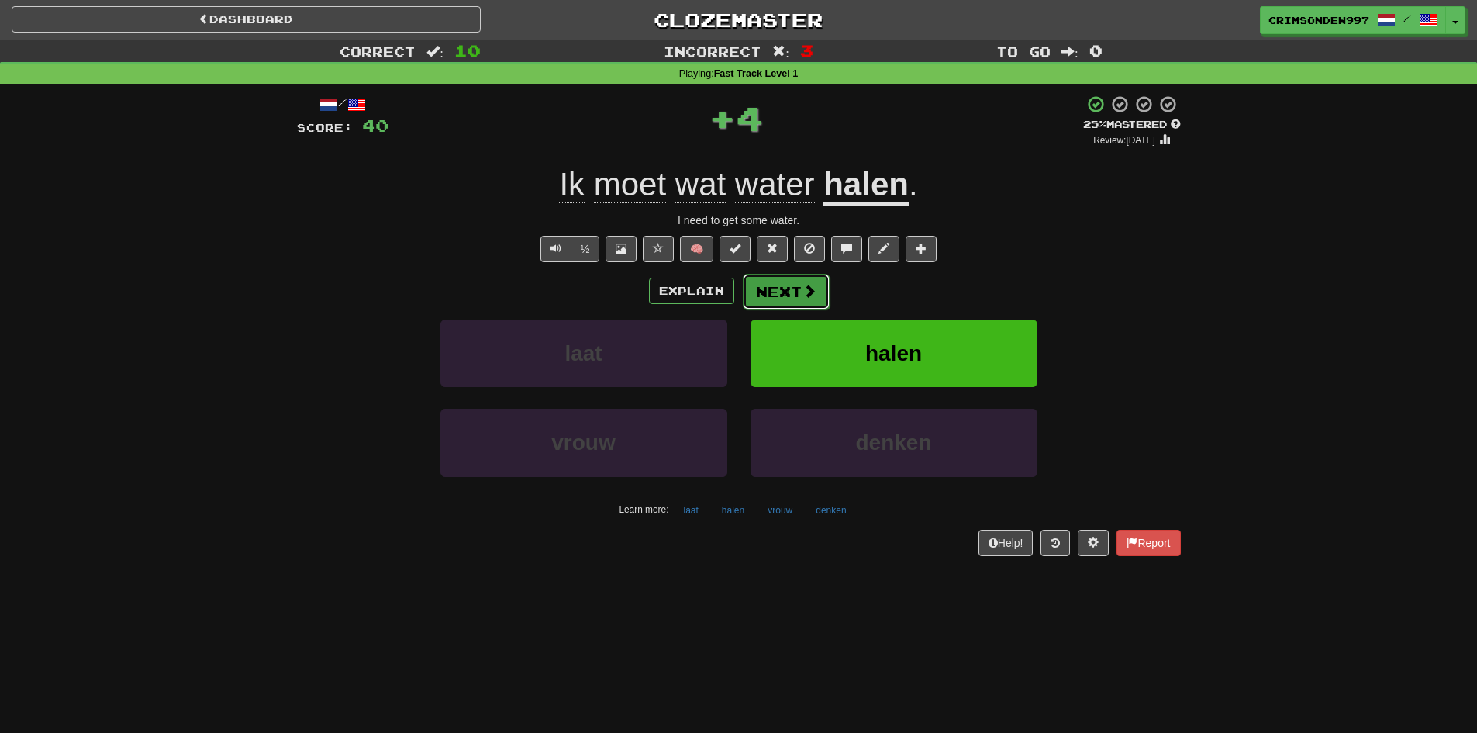
click at [814, 294] on span at bounding box center [809, 291] width 14 height 14
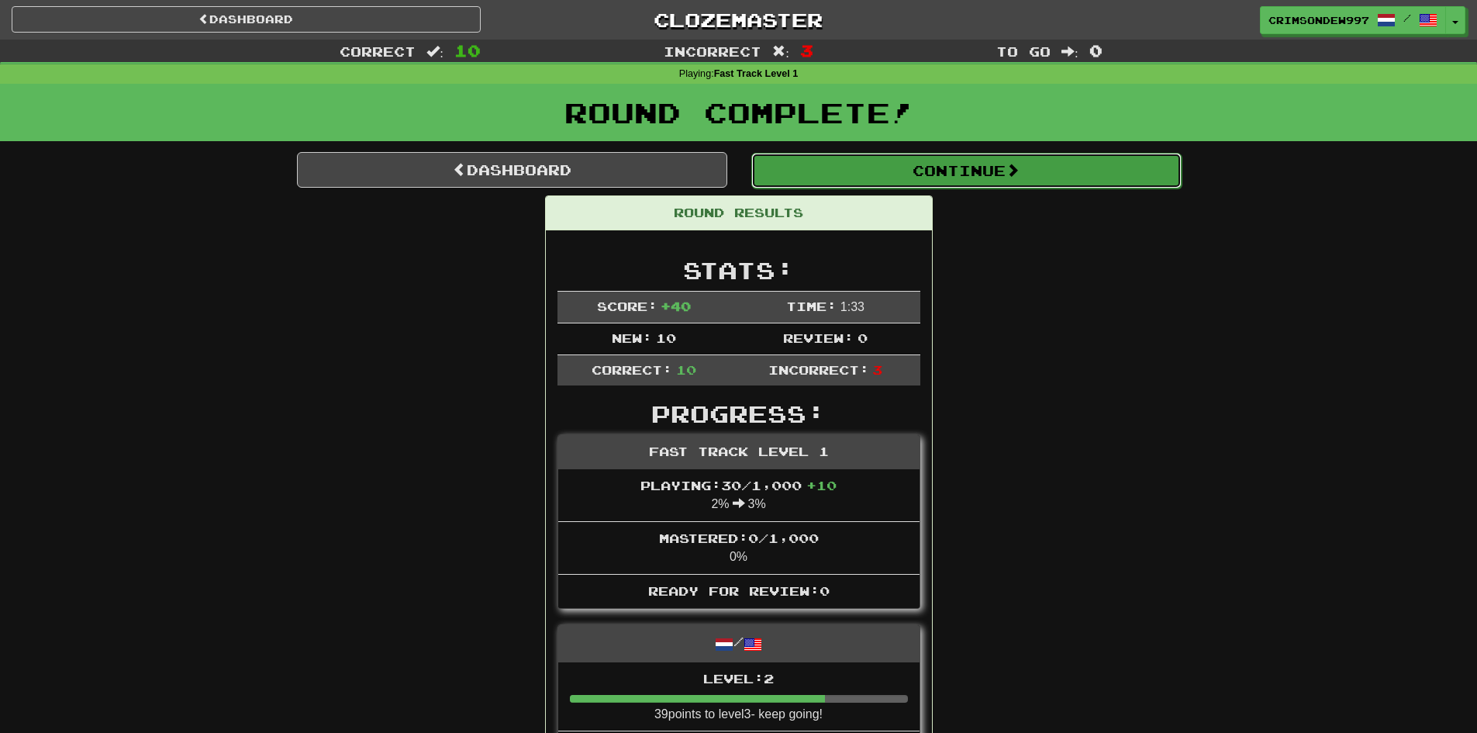
click at [968, 186] on button "Continue" at bounding box center [966, 171] width 430 height 36
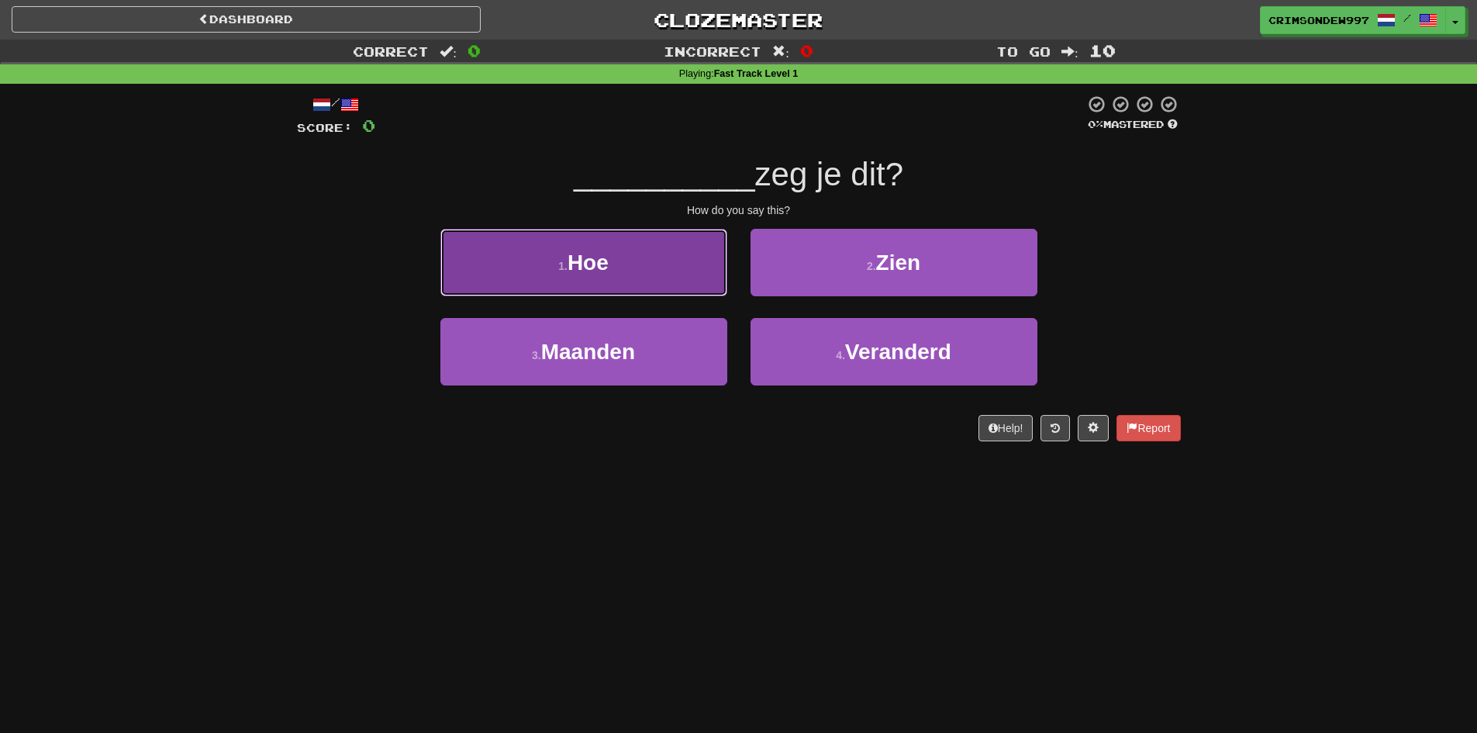
click at [602, 271] on span "Hoe" at bounding box center [587, 262] width 41 height 24
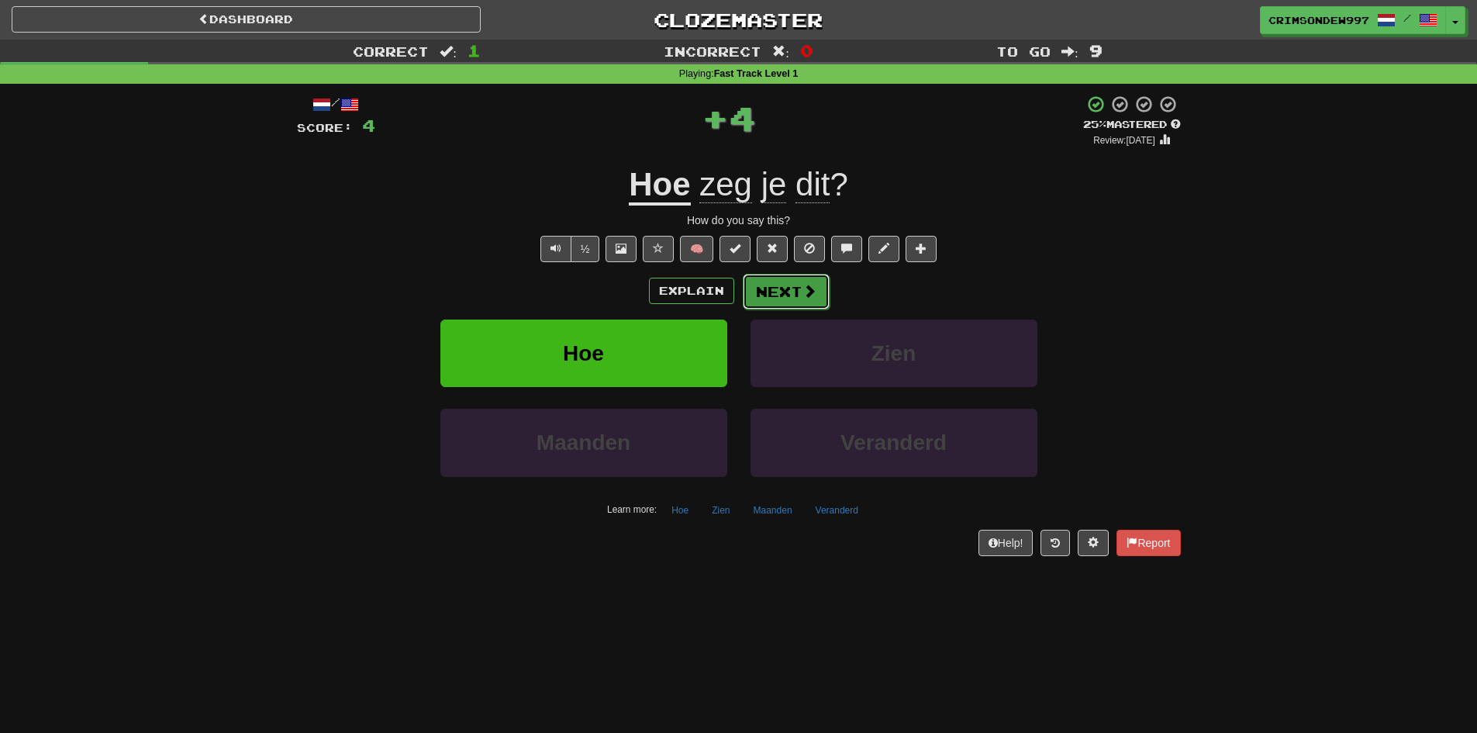
click at [786, 278] on button "Next" at bounding box center [786, 292] width 87 height 36
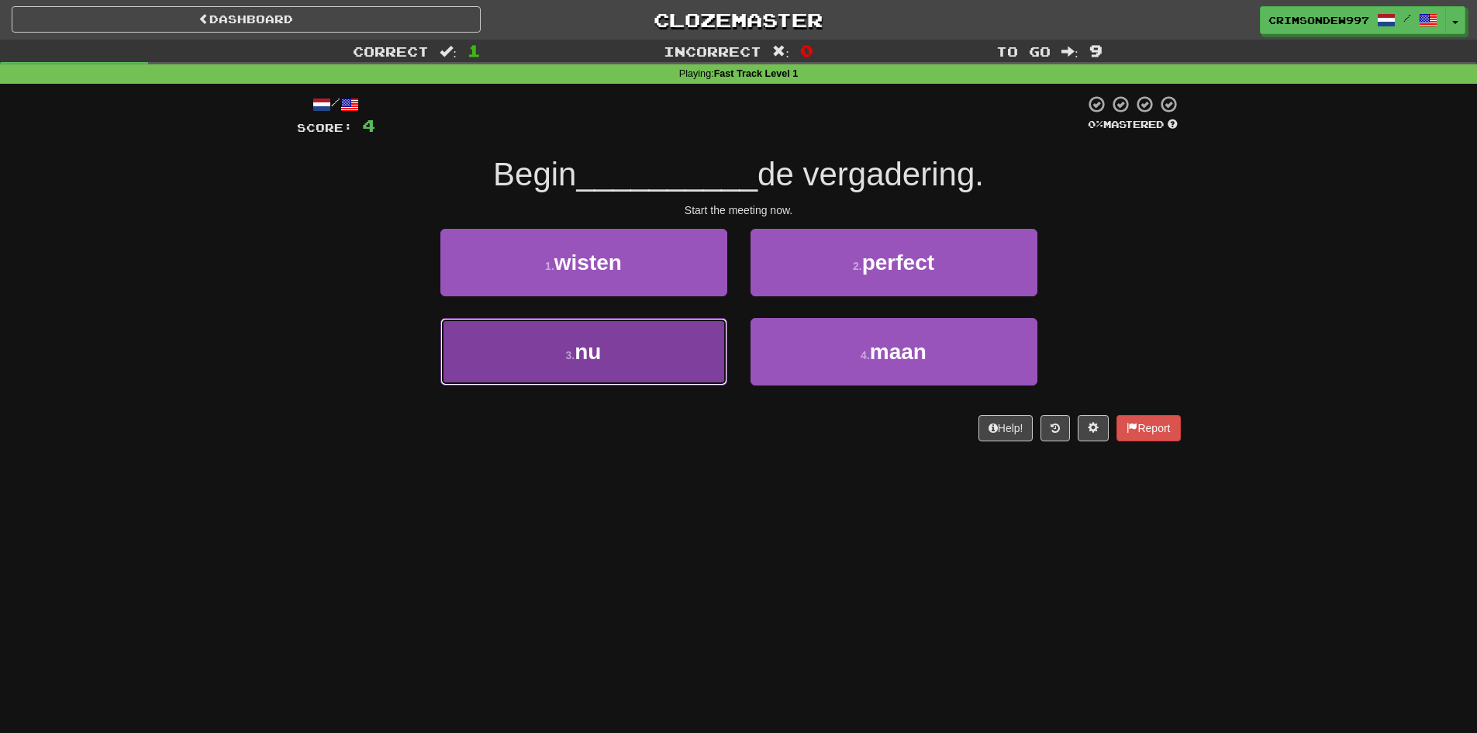
click at [682, 360] on button "3 . nu" at bounding box center [583, 351] width 287 height 67
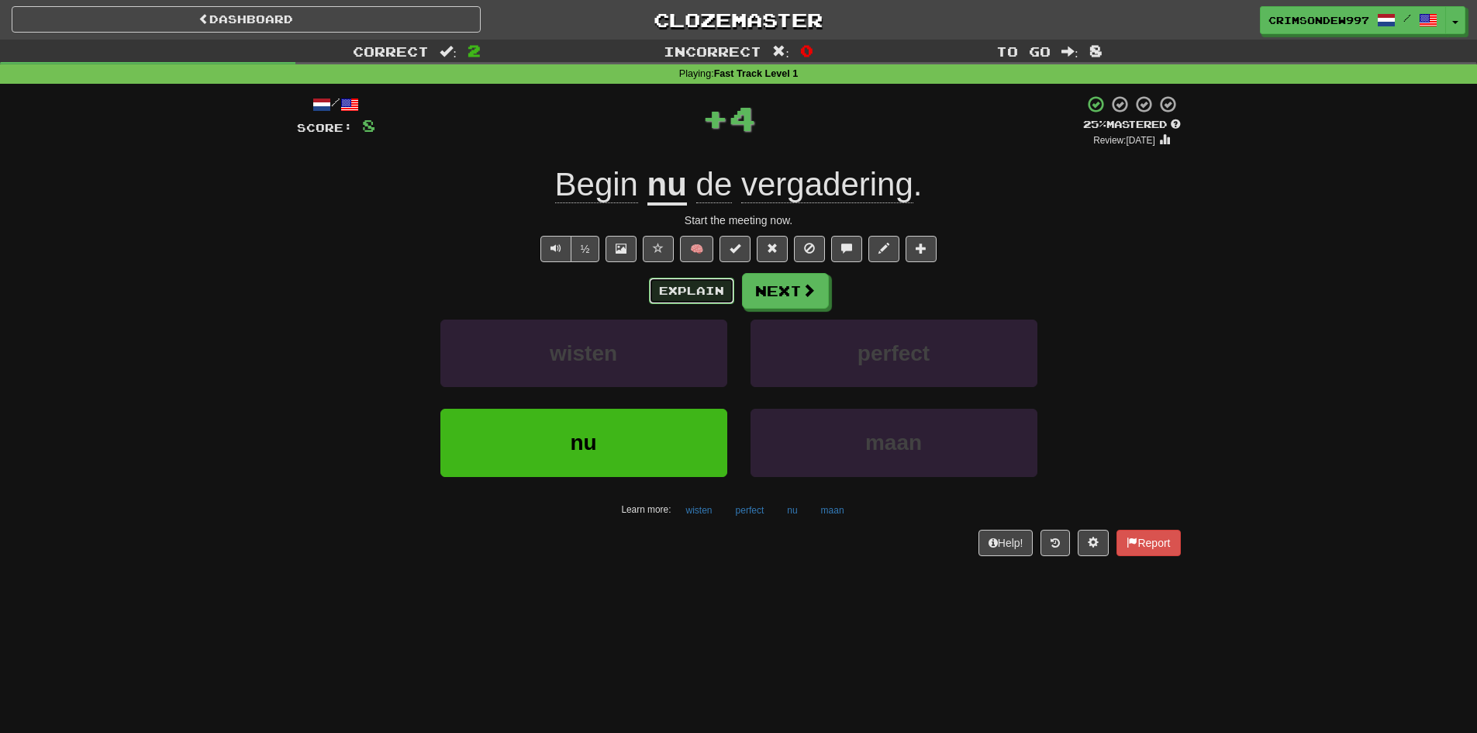
click at [725, 279] on button "Explain" at bounding box center [691, 291] width 85 height 26
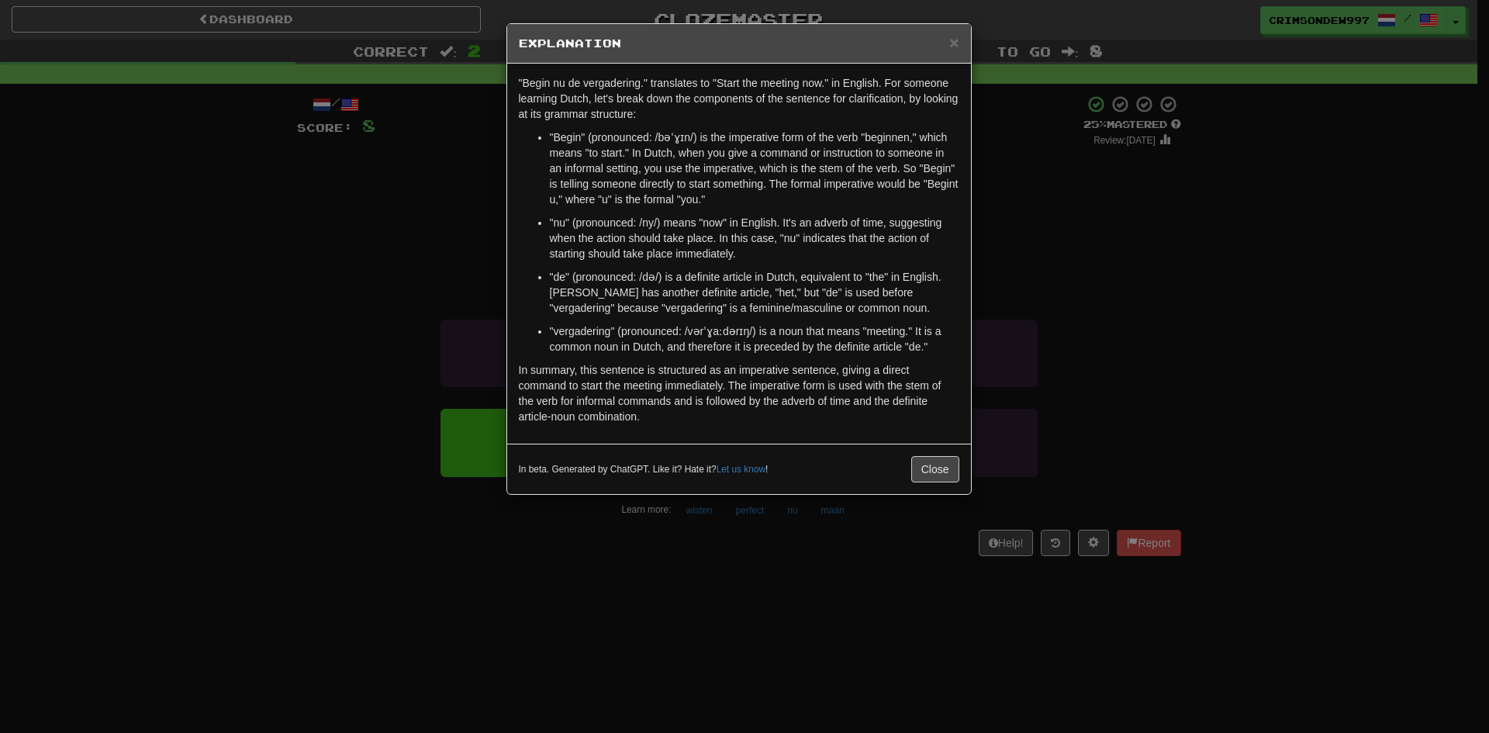
click at [948, 43] on h5 "Explanation" at bounding box center [739, 44] width 440 height 16
click at [922, 457] on button "Close" at bounding box center [935, 469] width 48 height 26
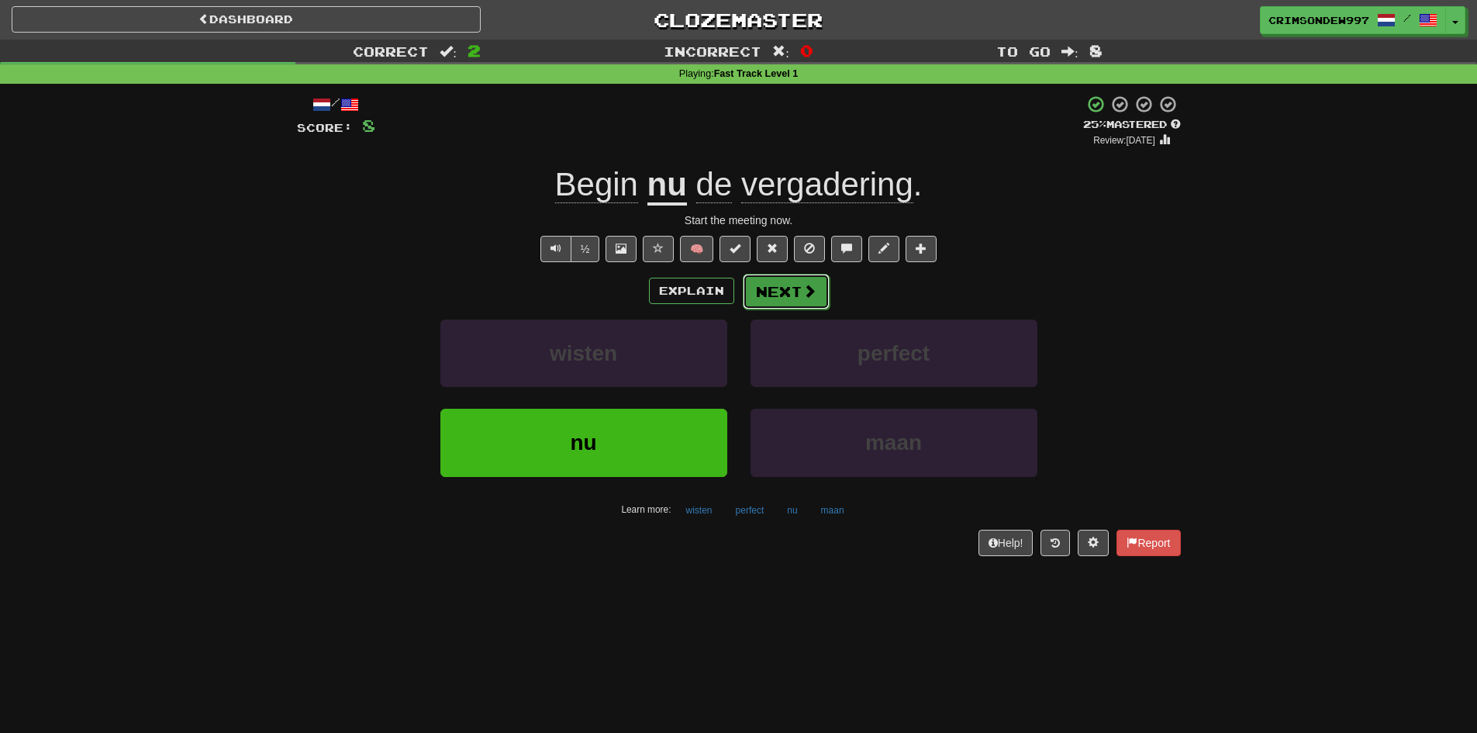
click at [790, 291] on button "Next" at bounding box center [786, 292] width 87 height 36
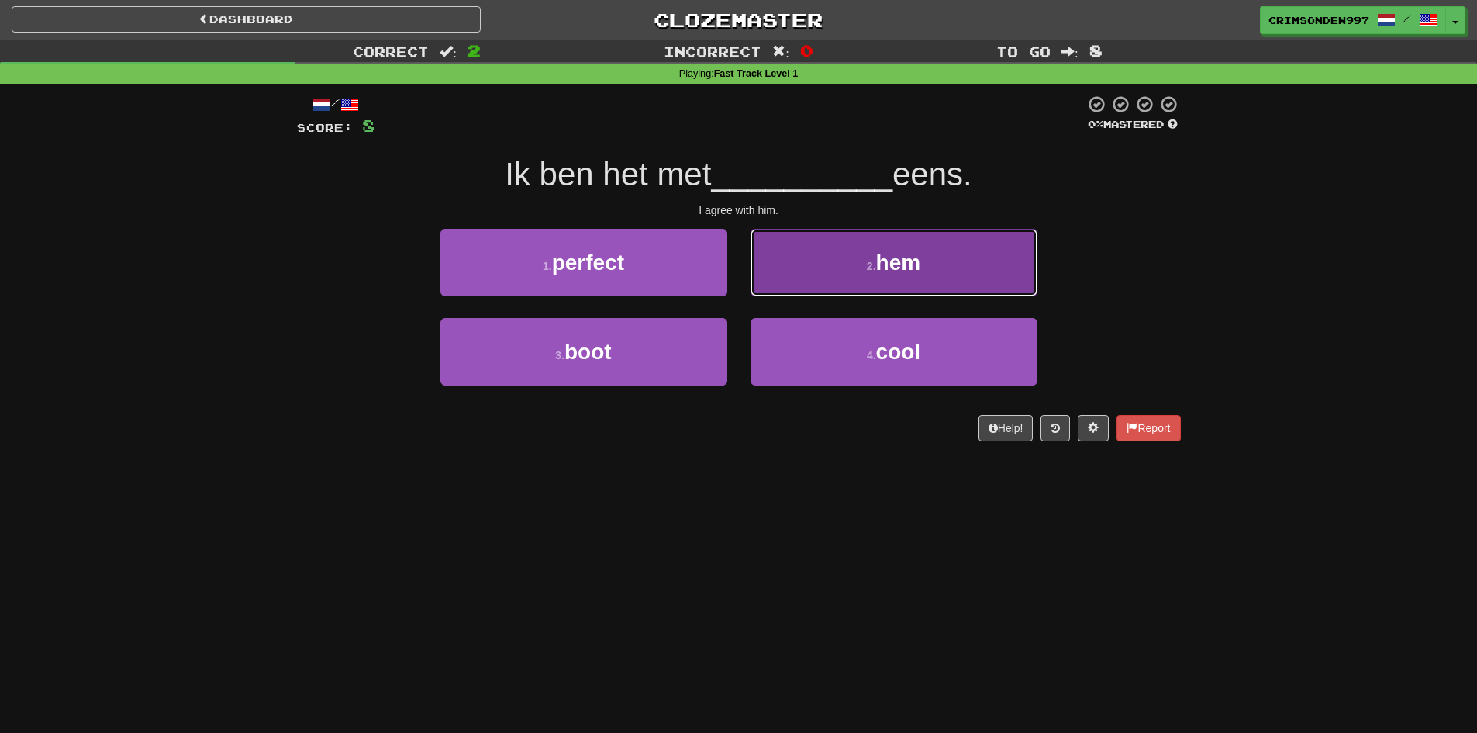
click at [838, 281] on button "2 . hem" at bounding box center [893, 262] width 287 height 67
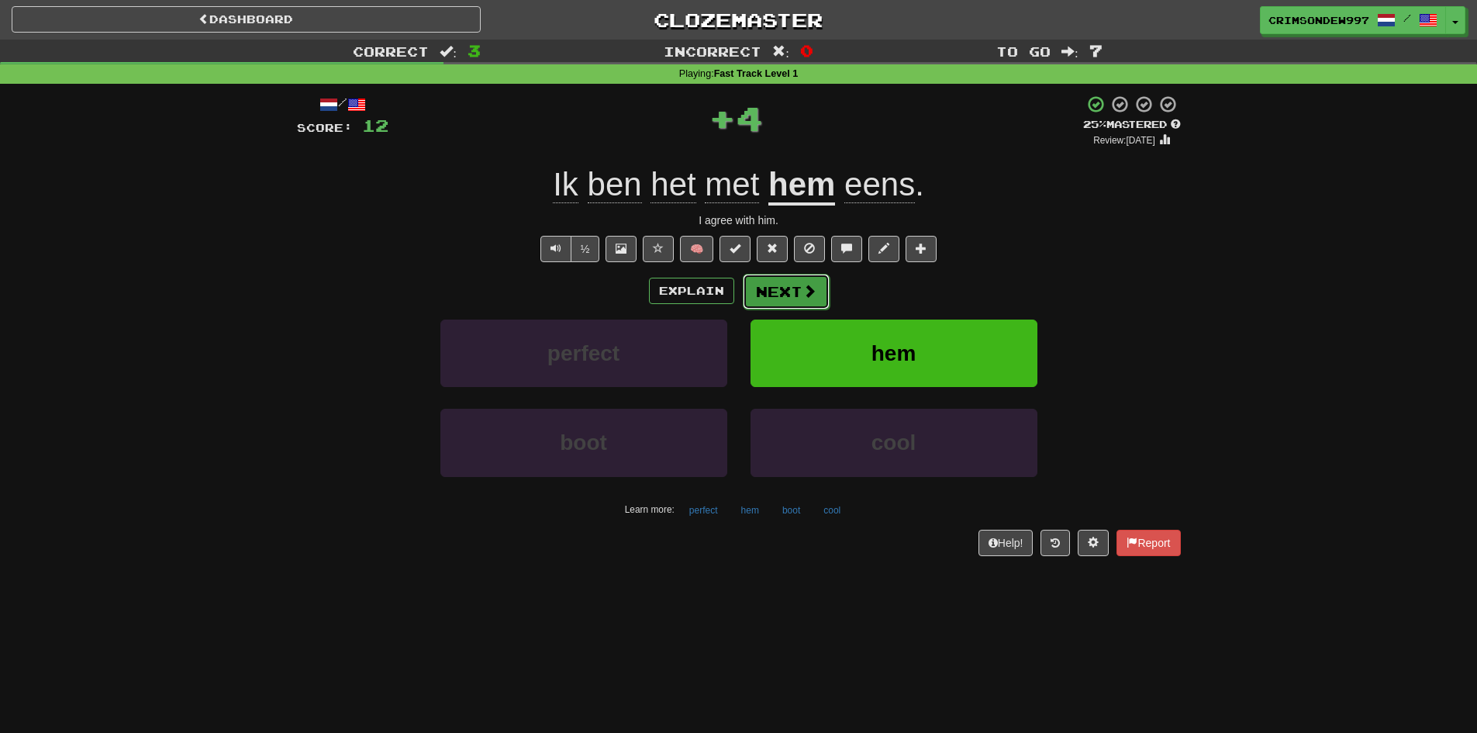
click at [797, 294] on button "Next" at bounding box center [786, 292] width 87 height 36
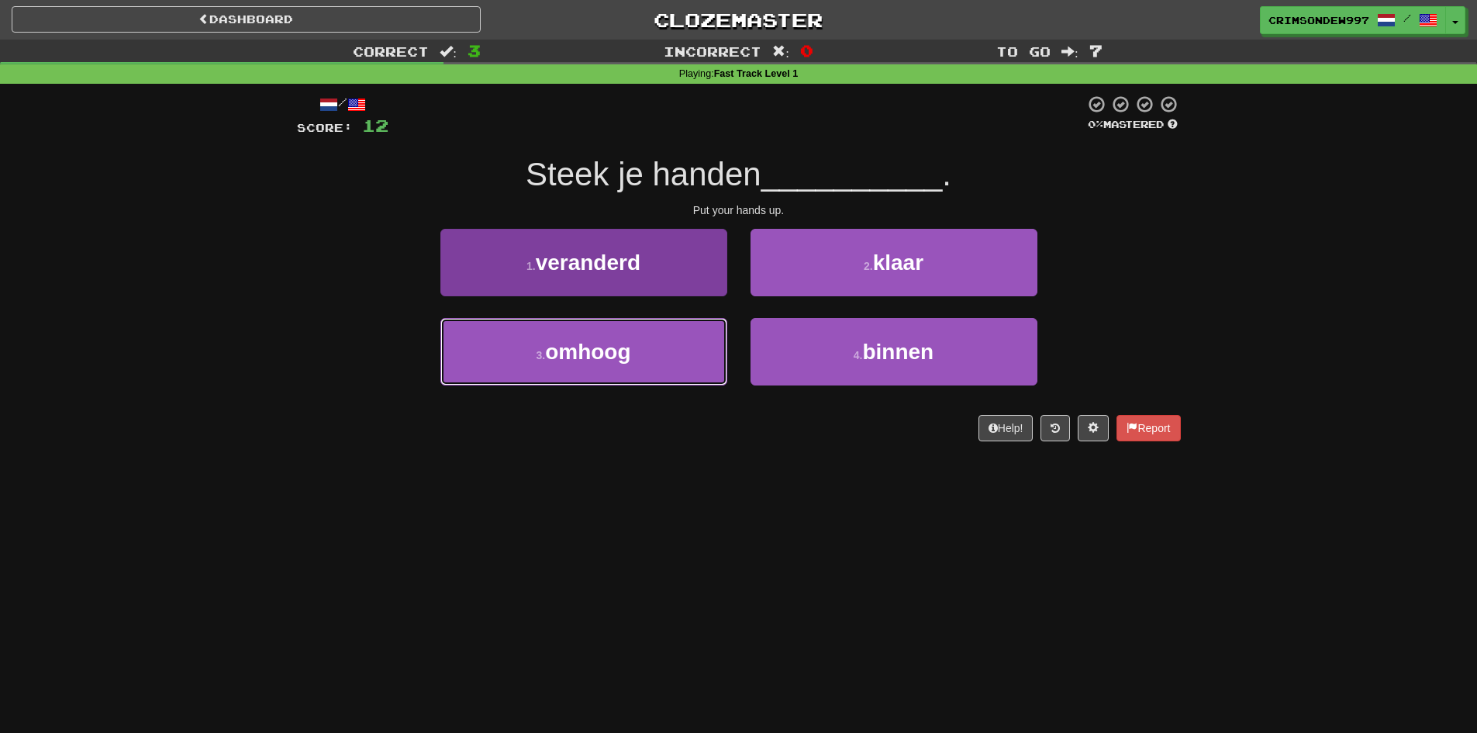
click at [697, 336] on button "3 . omhoog" at bounding box center [583, 351] width 287 height 67
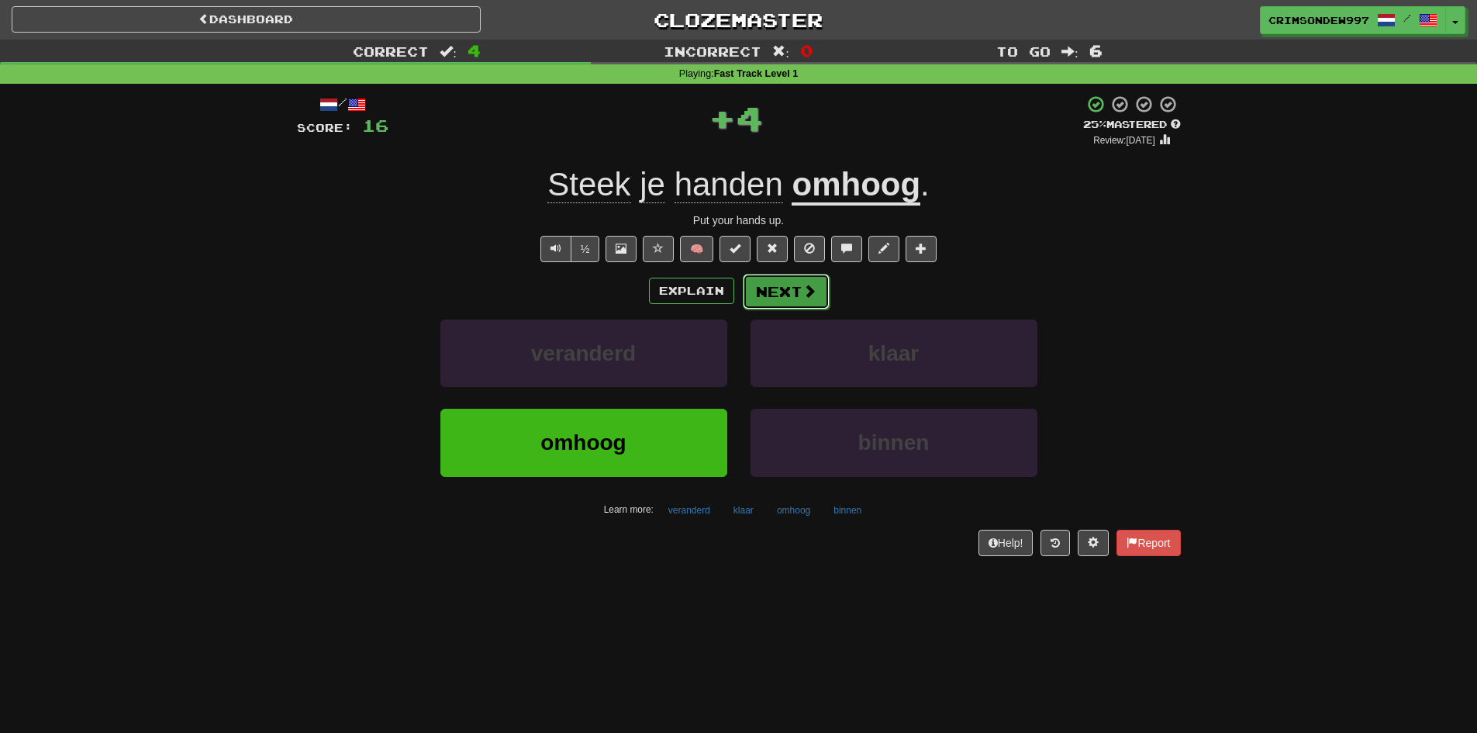
click at [768, 300] on button "Next" at bounding box center [786, 292] width 87 height 36
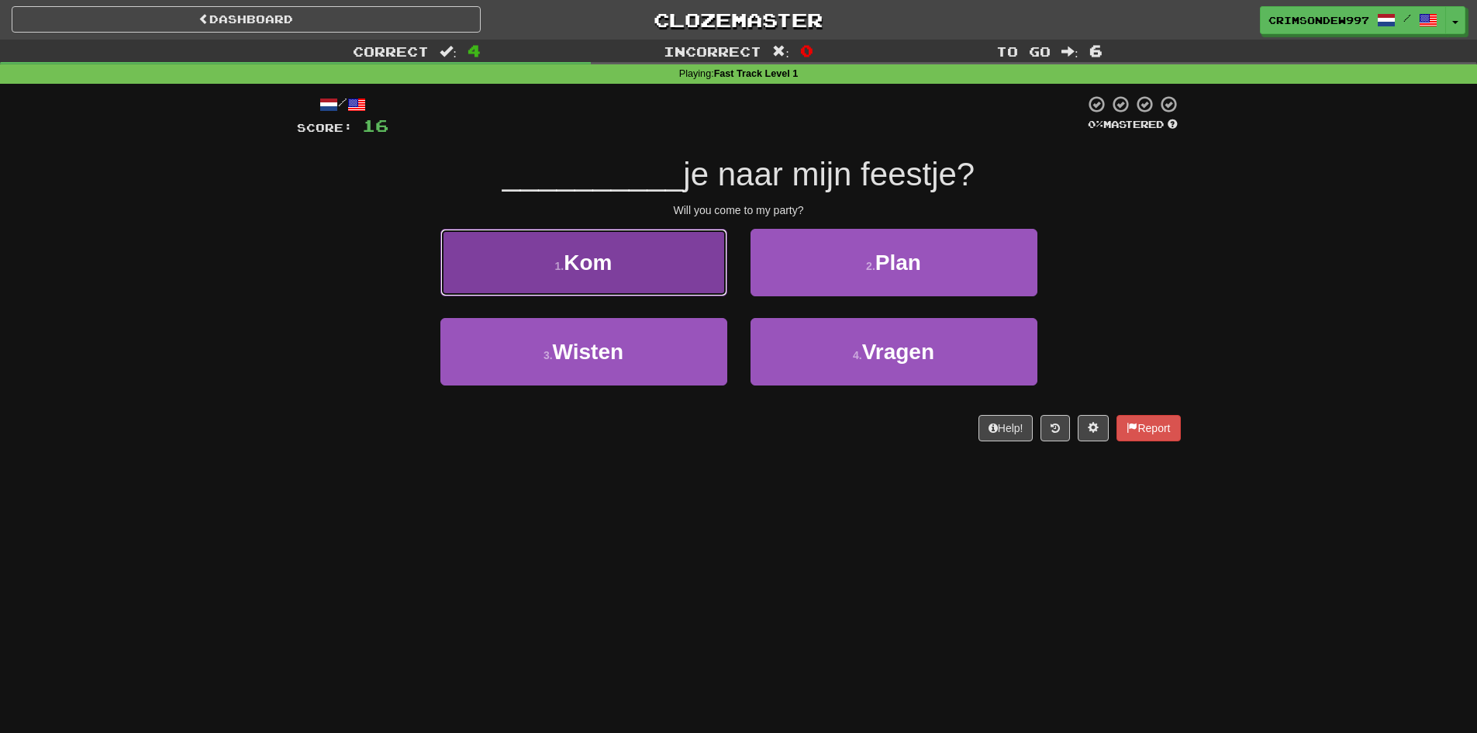
click at [699, 285] on button "1 . Kom" at bounding box center [583, 262] width 287 height 67
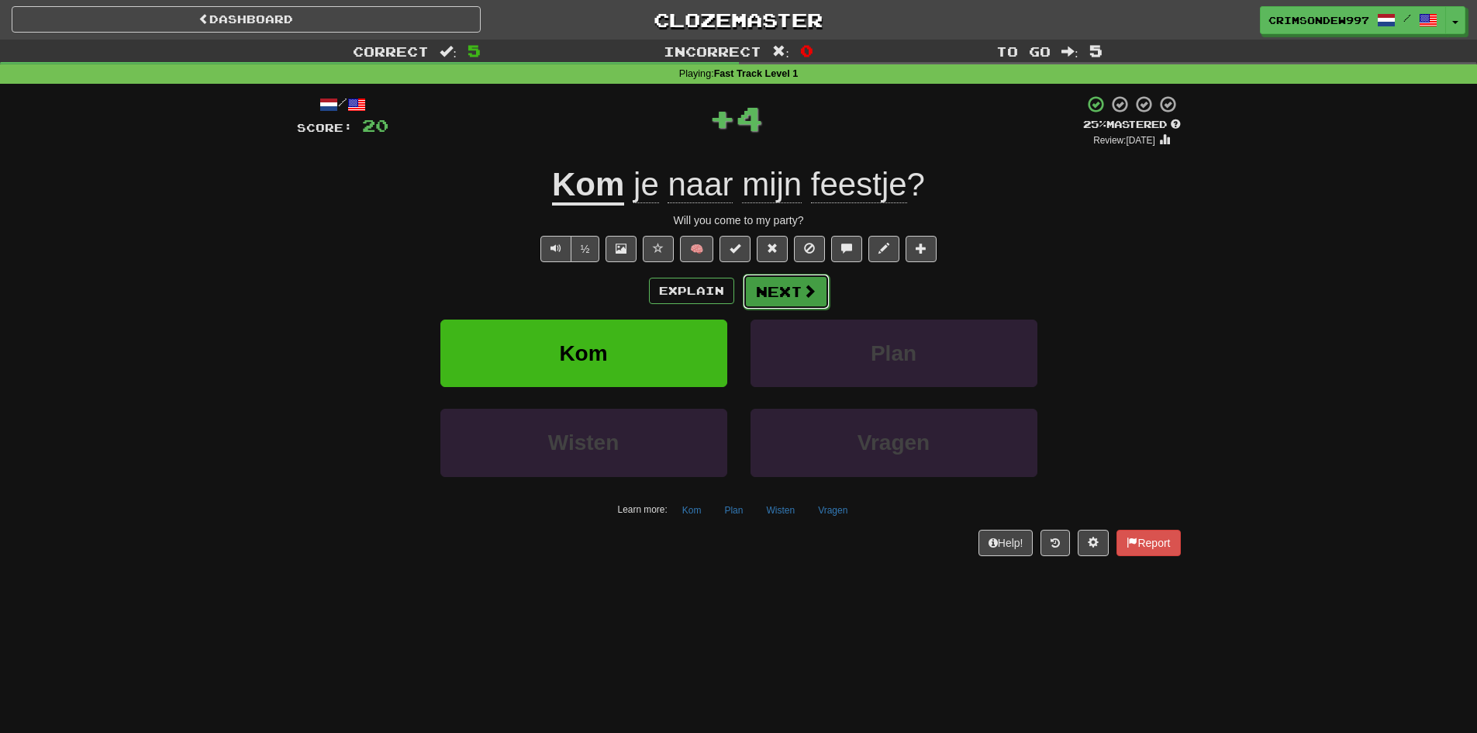
click at [763, 285] on button "Next" at bounding box center [786, 292] width 87 height 36
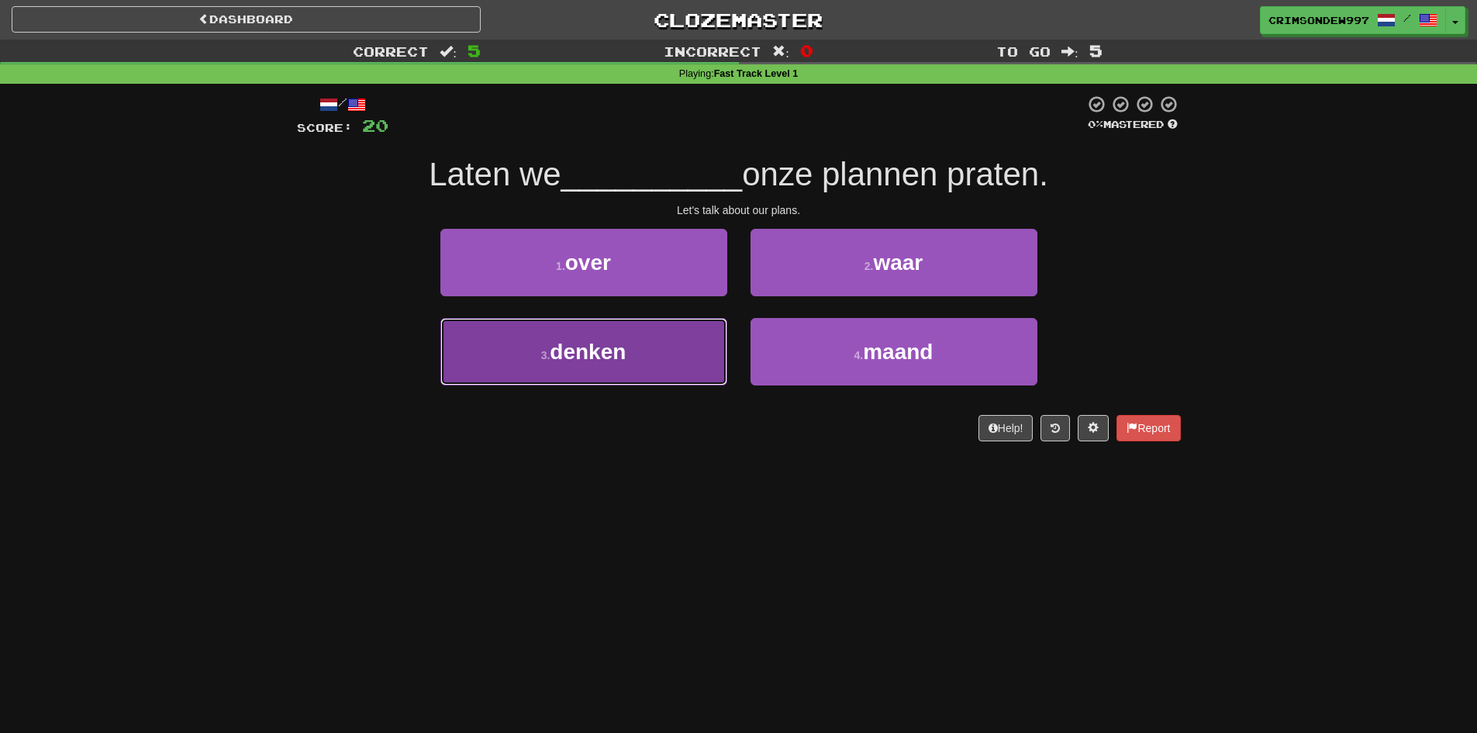
click at [685, 327] on button "3 . denken" at bounding box center [583, 351] width 287 height 67
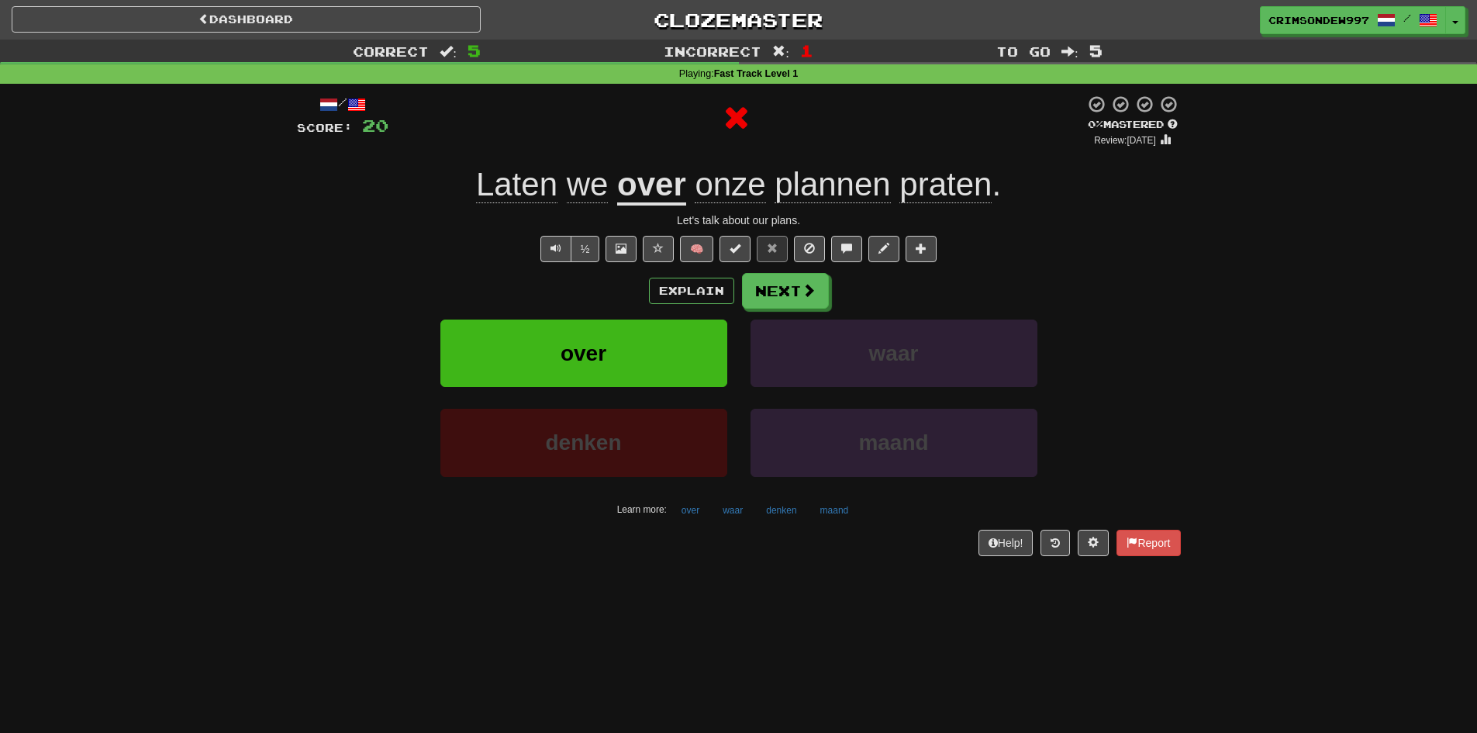
click at [665, 196] on u "over" at bounding box center [651, 186] width 69 height 40
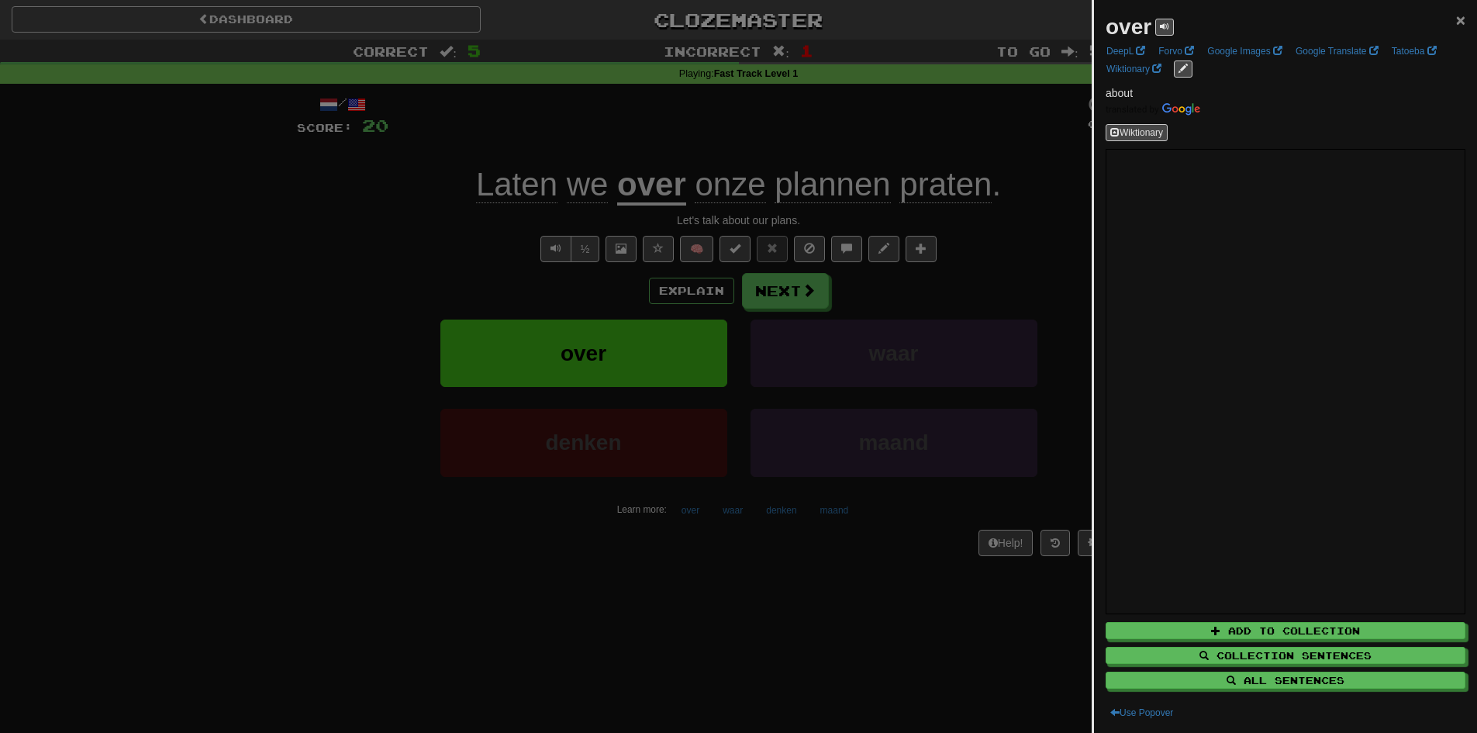
drag, startPoint x: 1451, startPoint y: 18, endPoint x: 1425, endPoint y: 25, distance: 26.5
click at [1456, 18] on span "×" at bounding box center [1460, 20] width 9 height 18
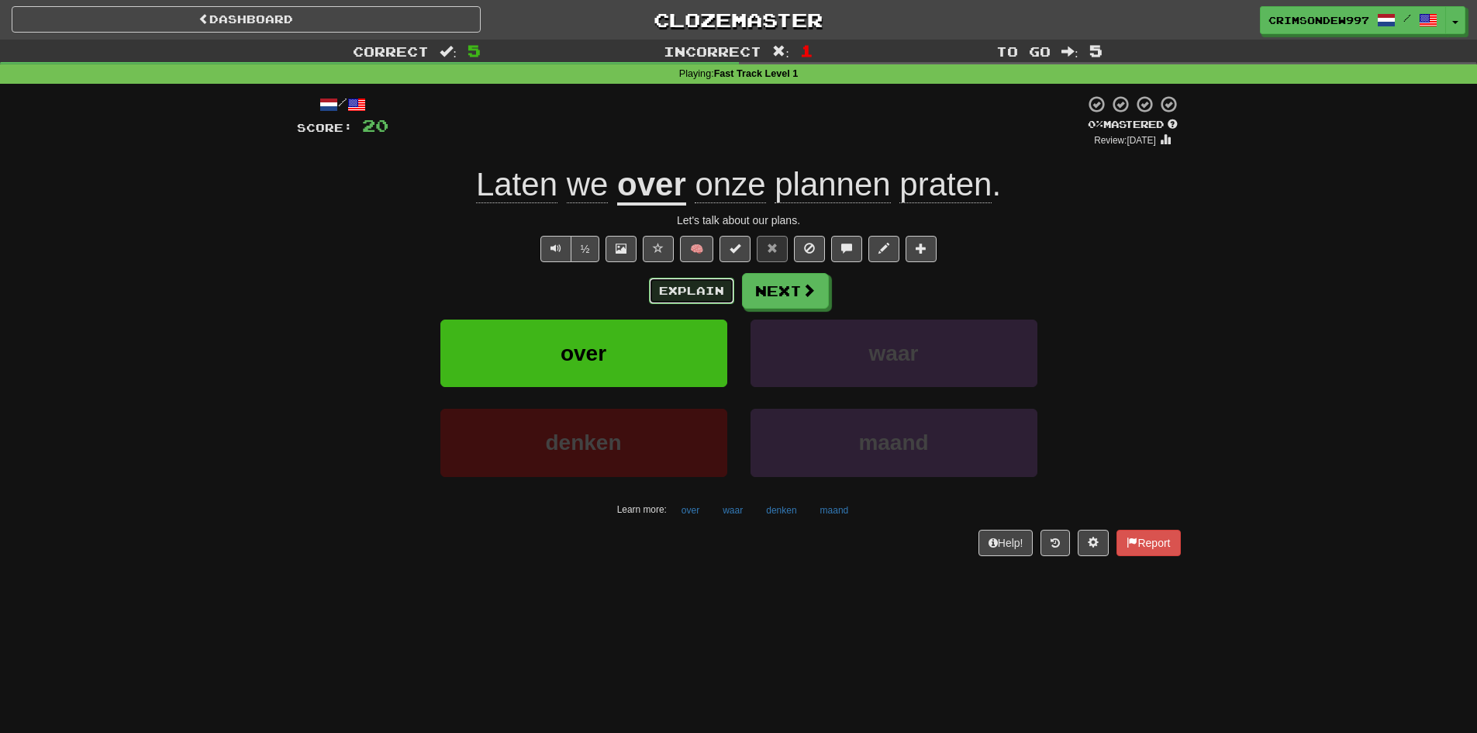
click at [668, 288] on button "Explain" at bounding box center [691, 291] width 85 height 26
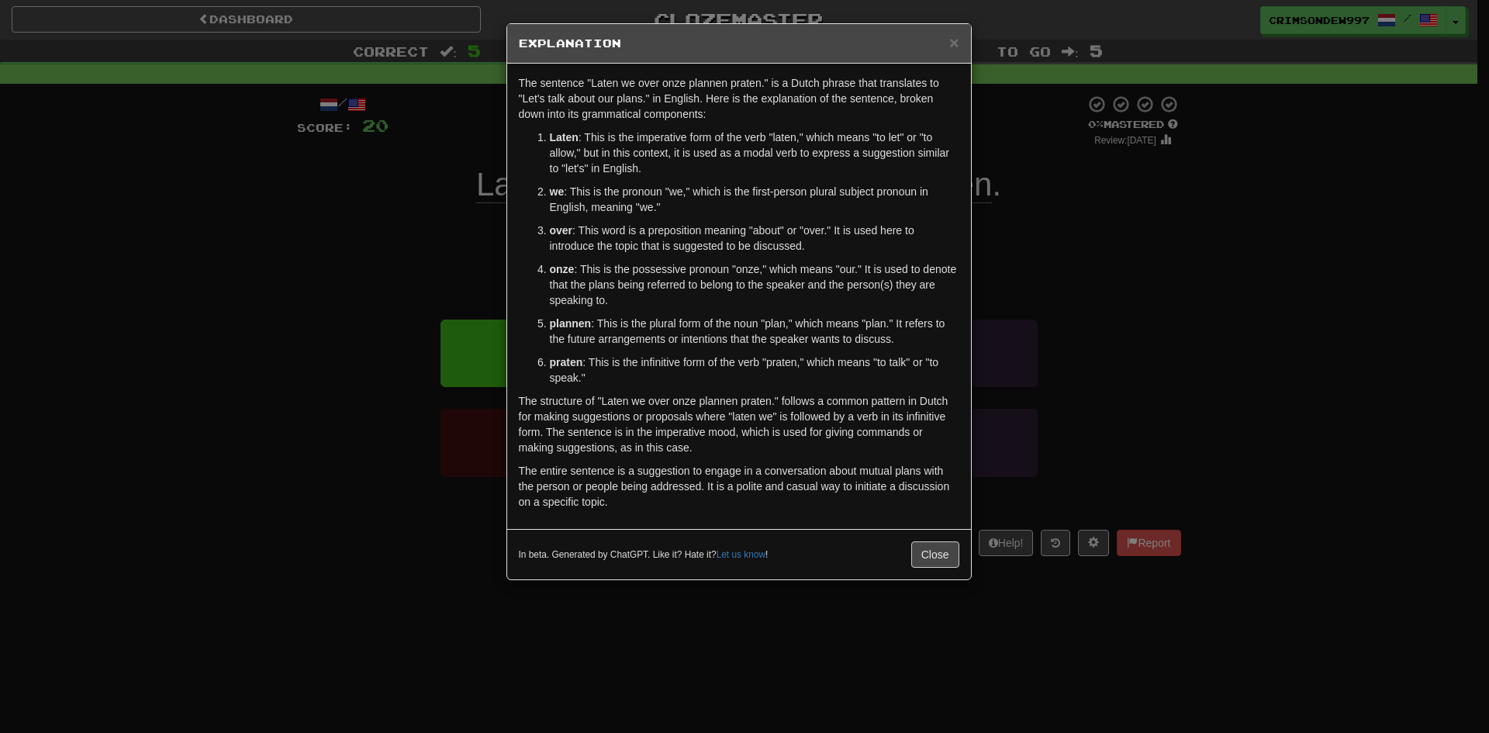
click at [1188, 276] on div "× Explanation The sentence "Laten we over onze plannen praten." is a Dutch phra…" at bounding box center [744, 366] width 1489 height 733
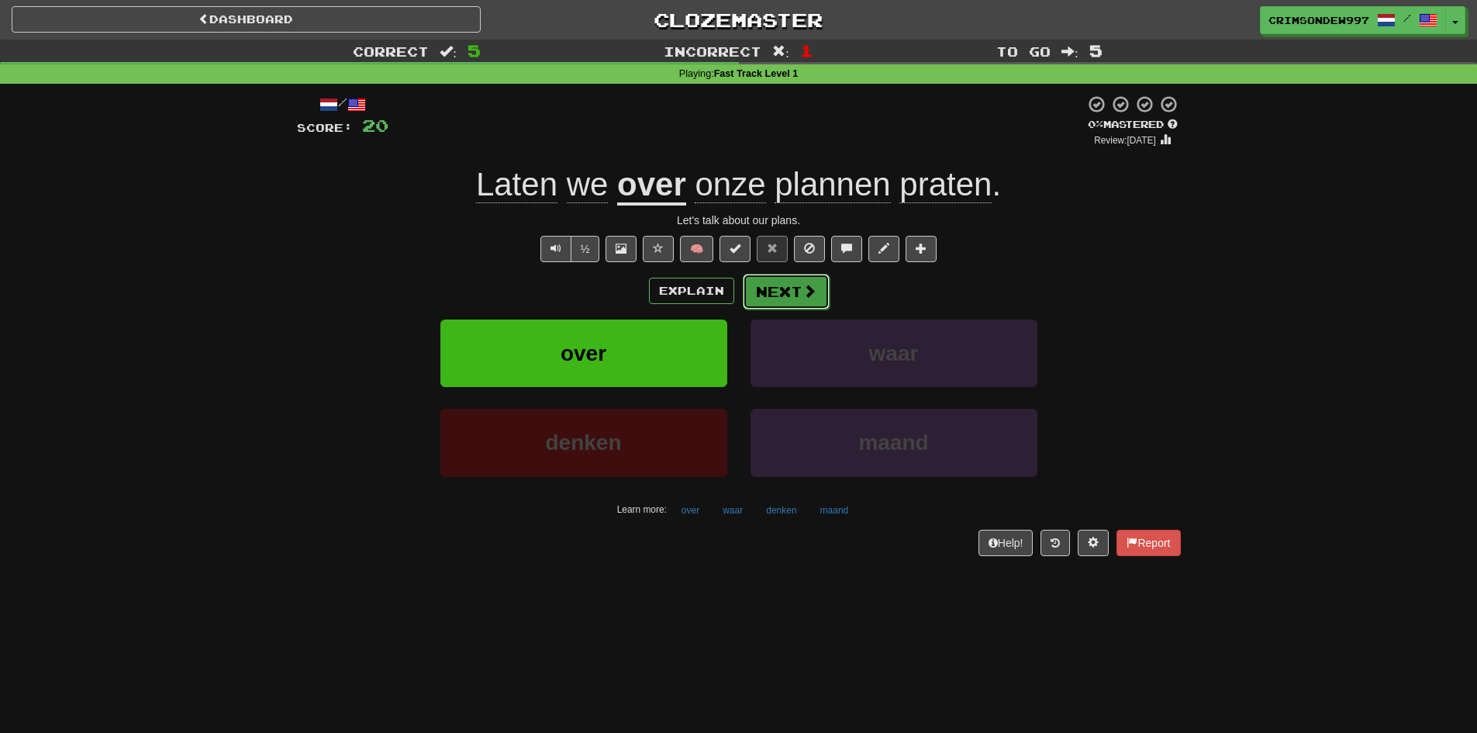
click at [798, 294] on button "Next" at bounding box center [786, 292] width 87 height 36
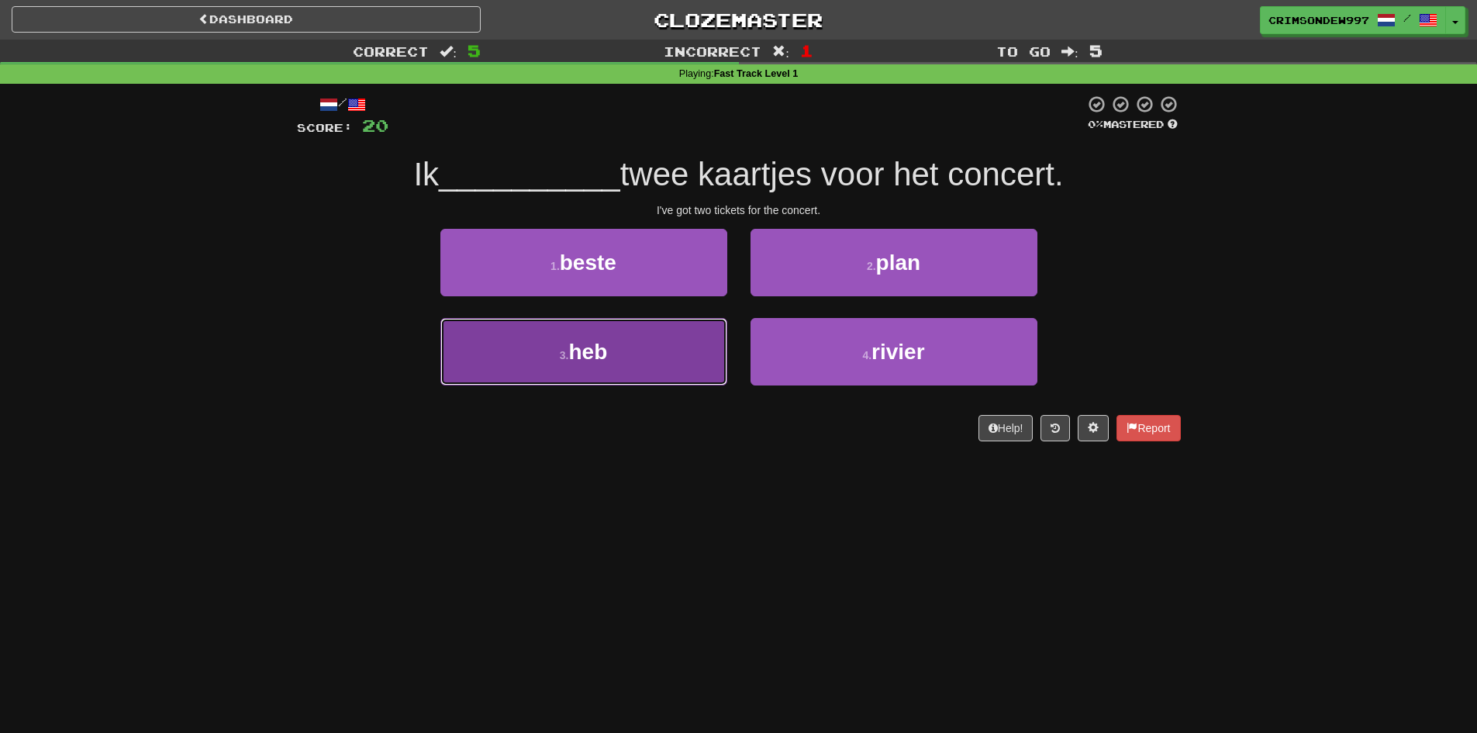
click at [614, 343] on button "3 . heb" at bounding box center [583, 351] width 287 height 67
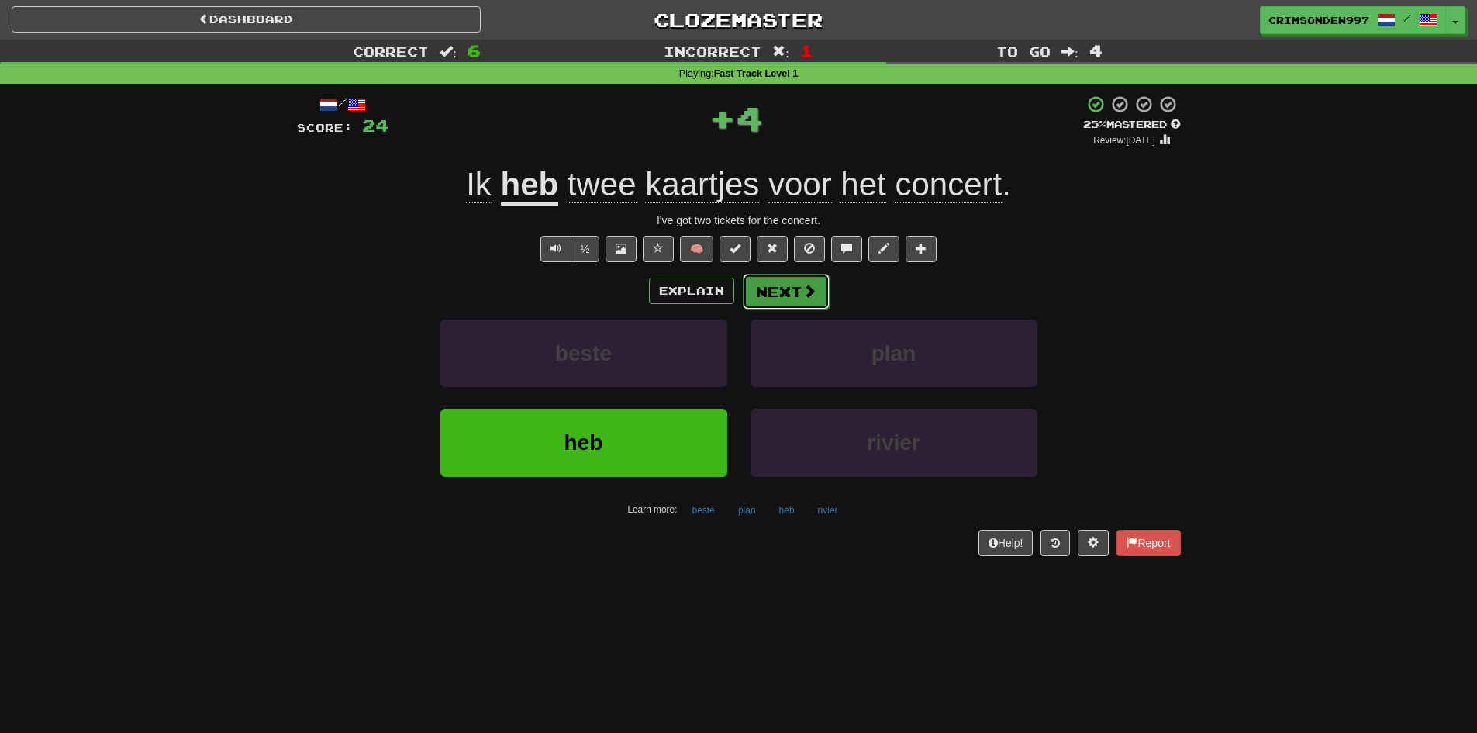
click at [764, 276] on button "Next" at bounding box center [786, 292] width 87 height 36
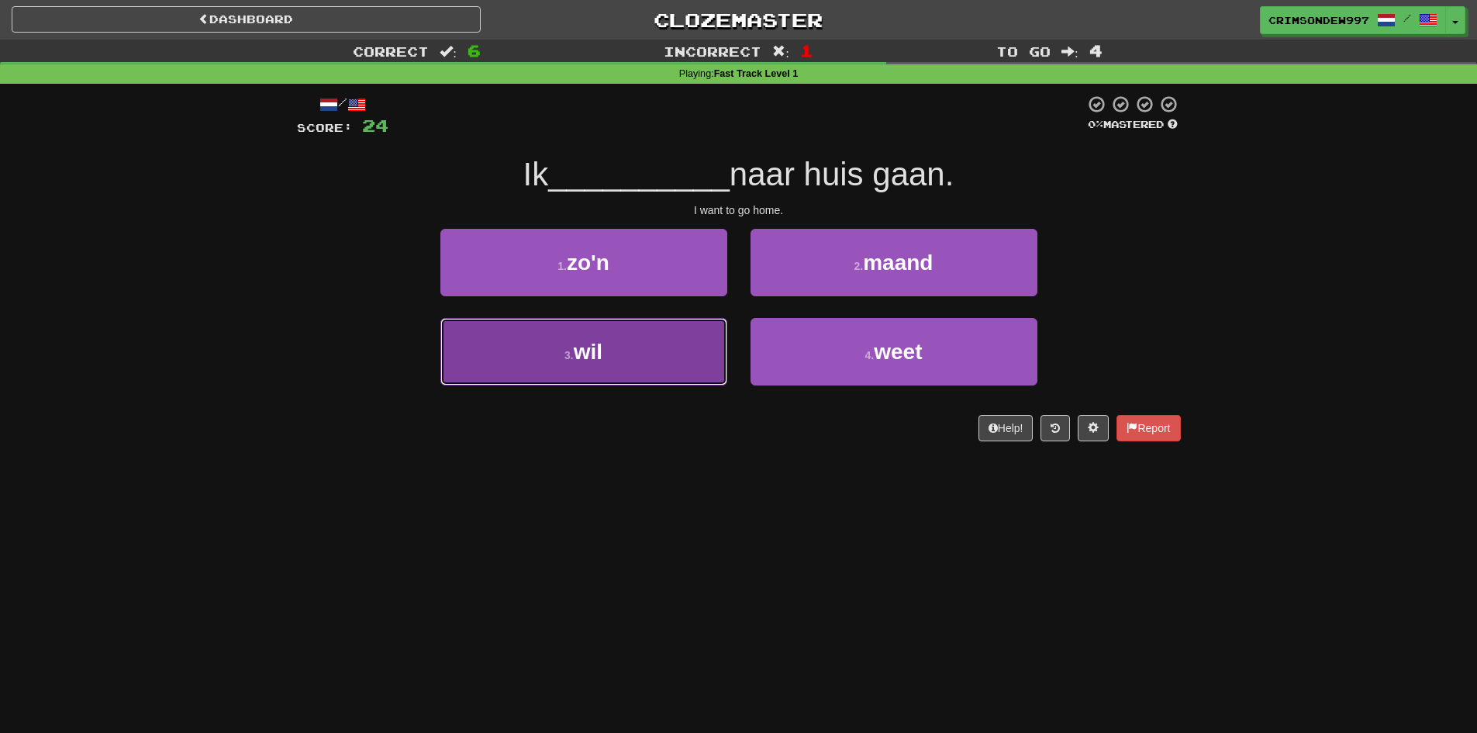
click at [636, 349] on button "3 . wil" at bounding box center [583, 351] width 287 height 67
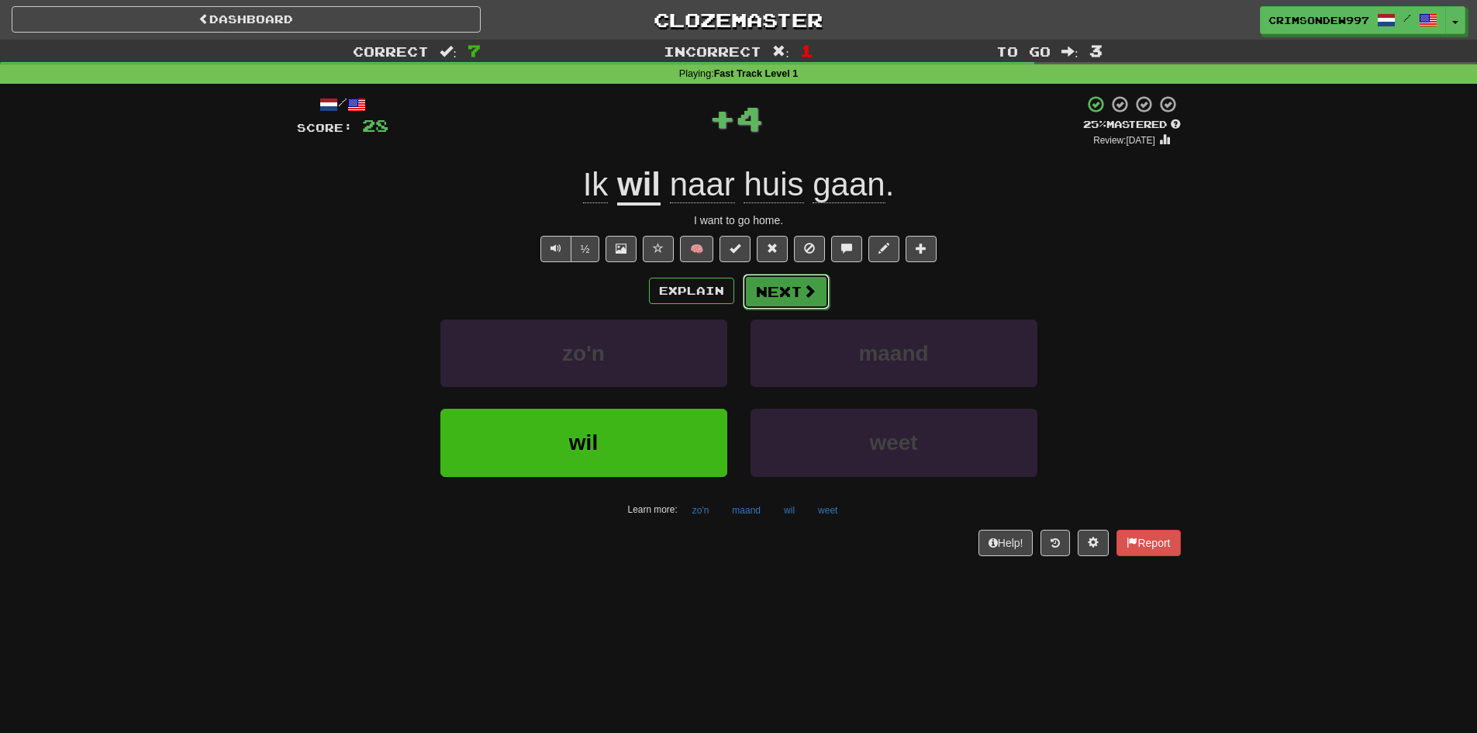
click at [770, 296] on button "Next" at bounding box center [786, 292] width 87 height 36
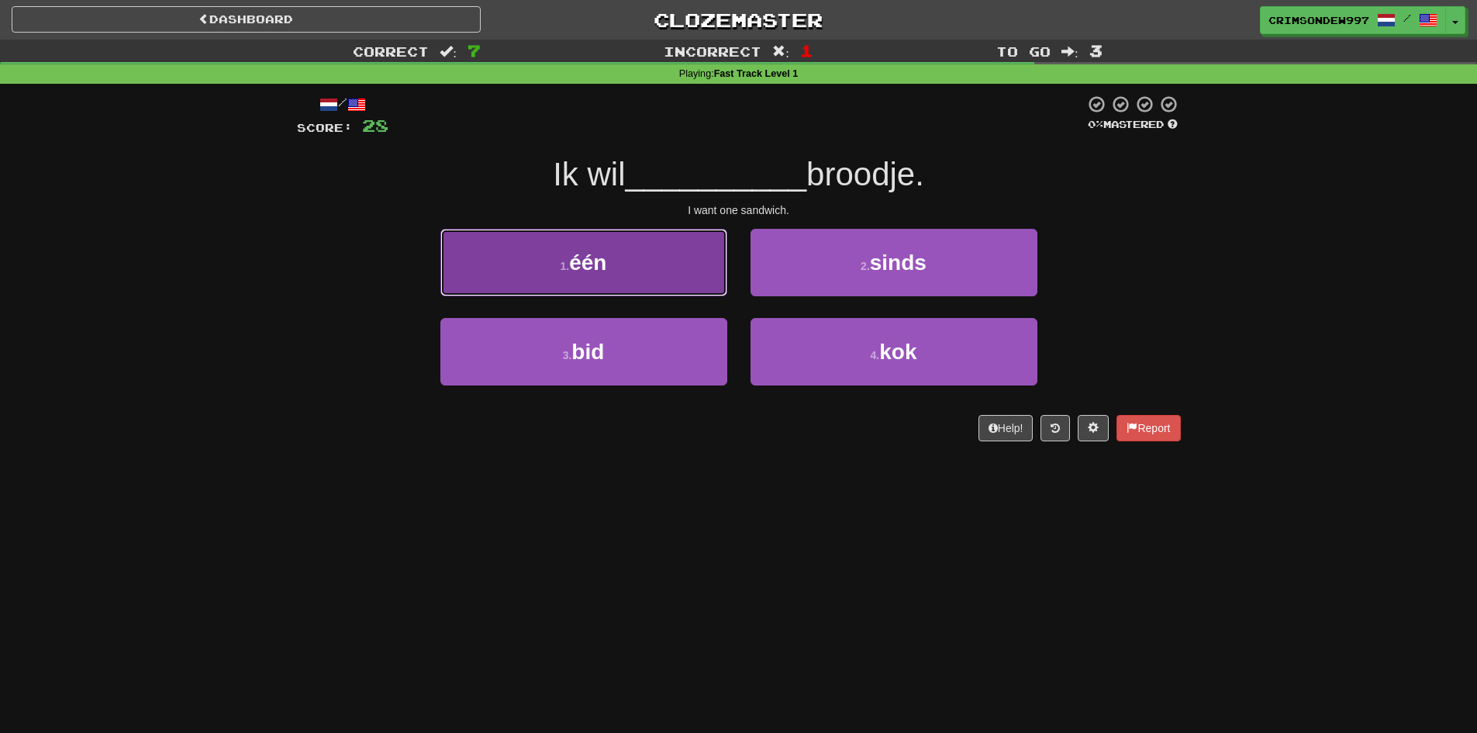
click at [667, 285] on button "1 . één" at bounding box center [583, 262] width 287 height 67
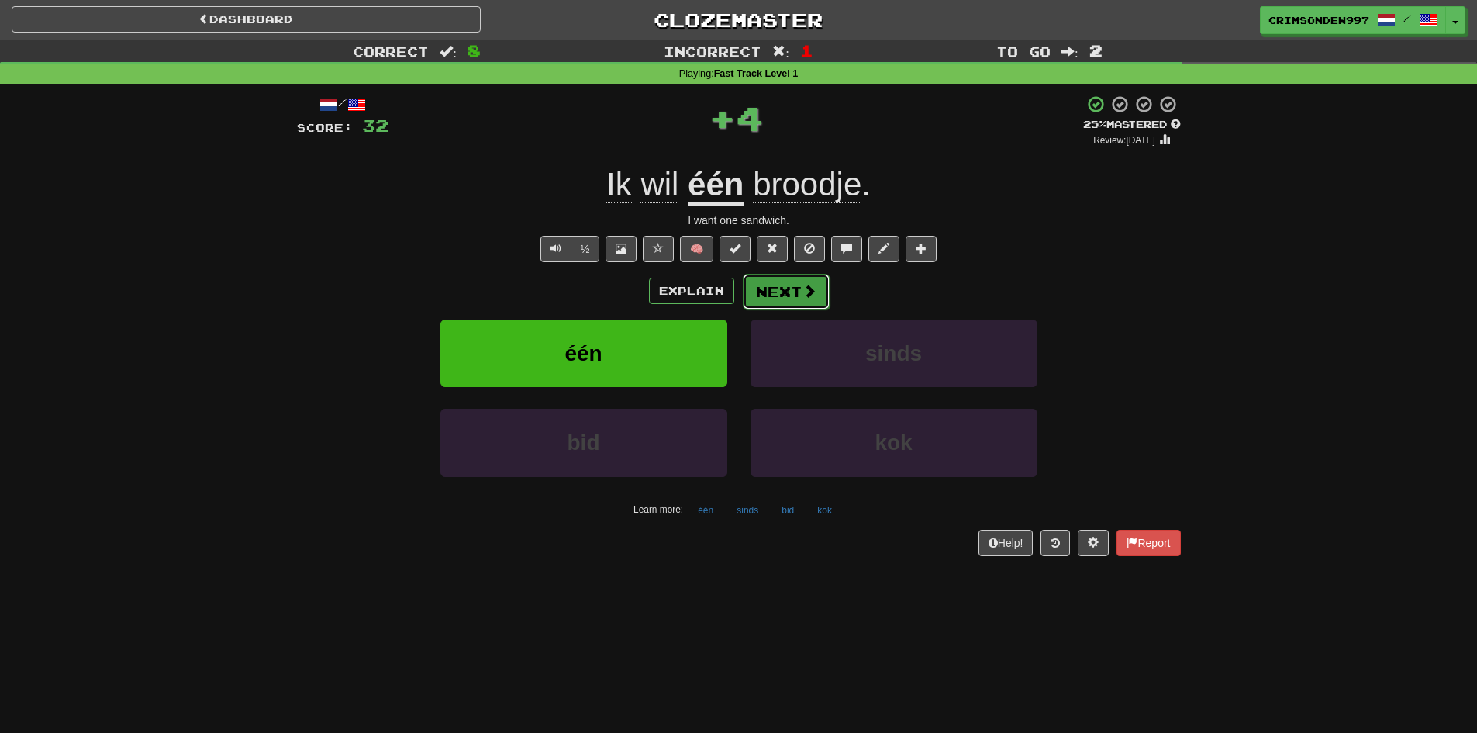
click at [778, 278] on button "Next" at bounding box center [786, 292] width 87 height 36
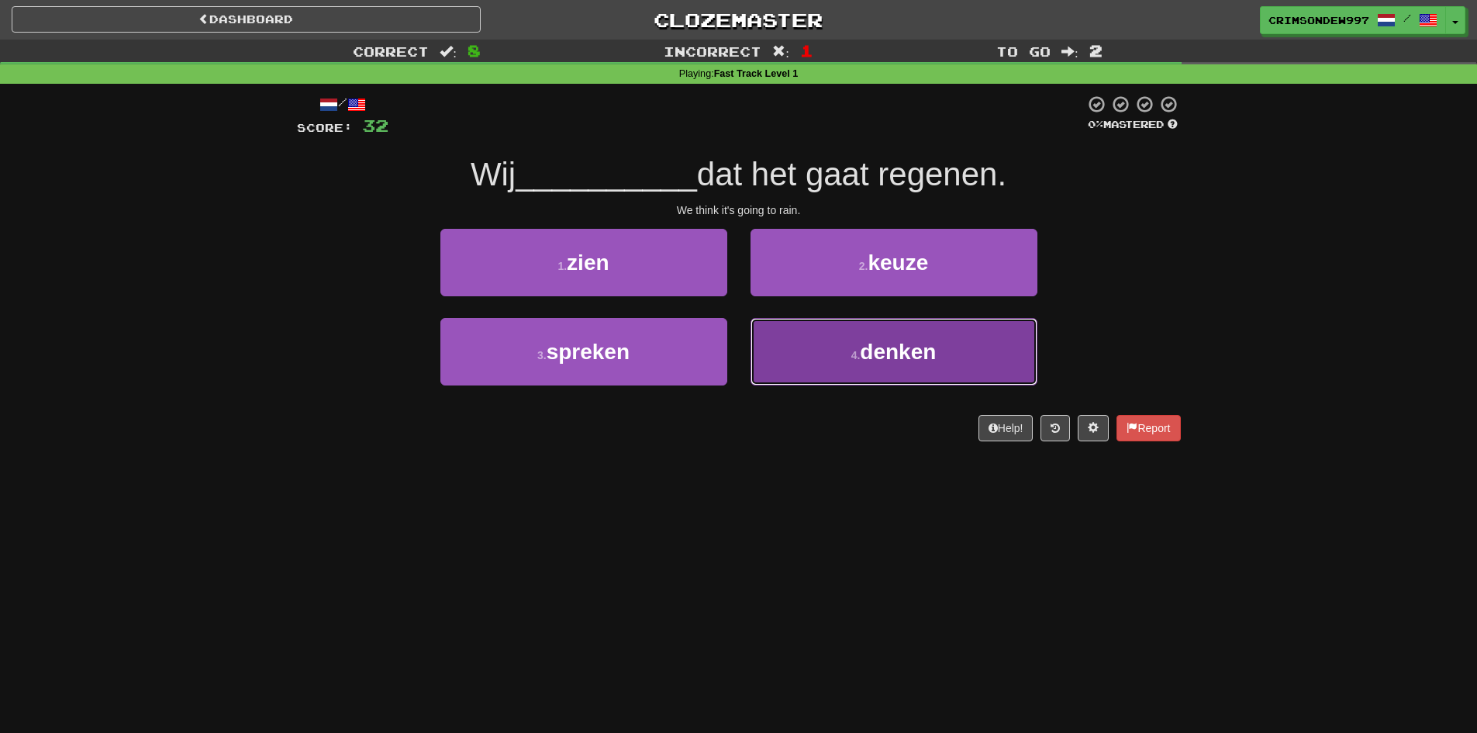
click at [833, 354] on button "4 . denken" at bounding box center [893, 351] width 287 height 67
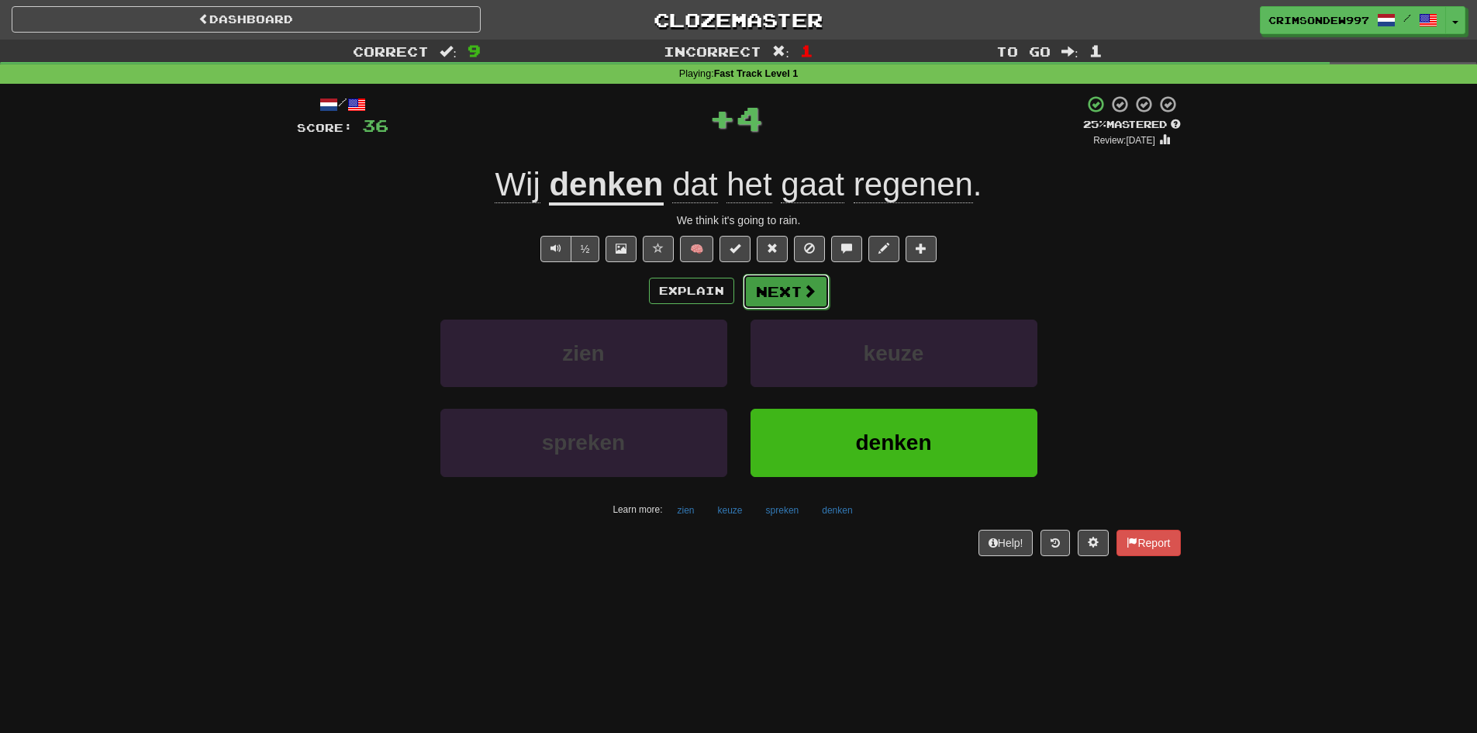
click at [797, 295] on button "Next" at bounding box center [786, 292] width 87 height 36
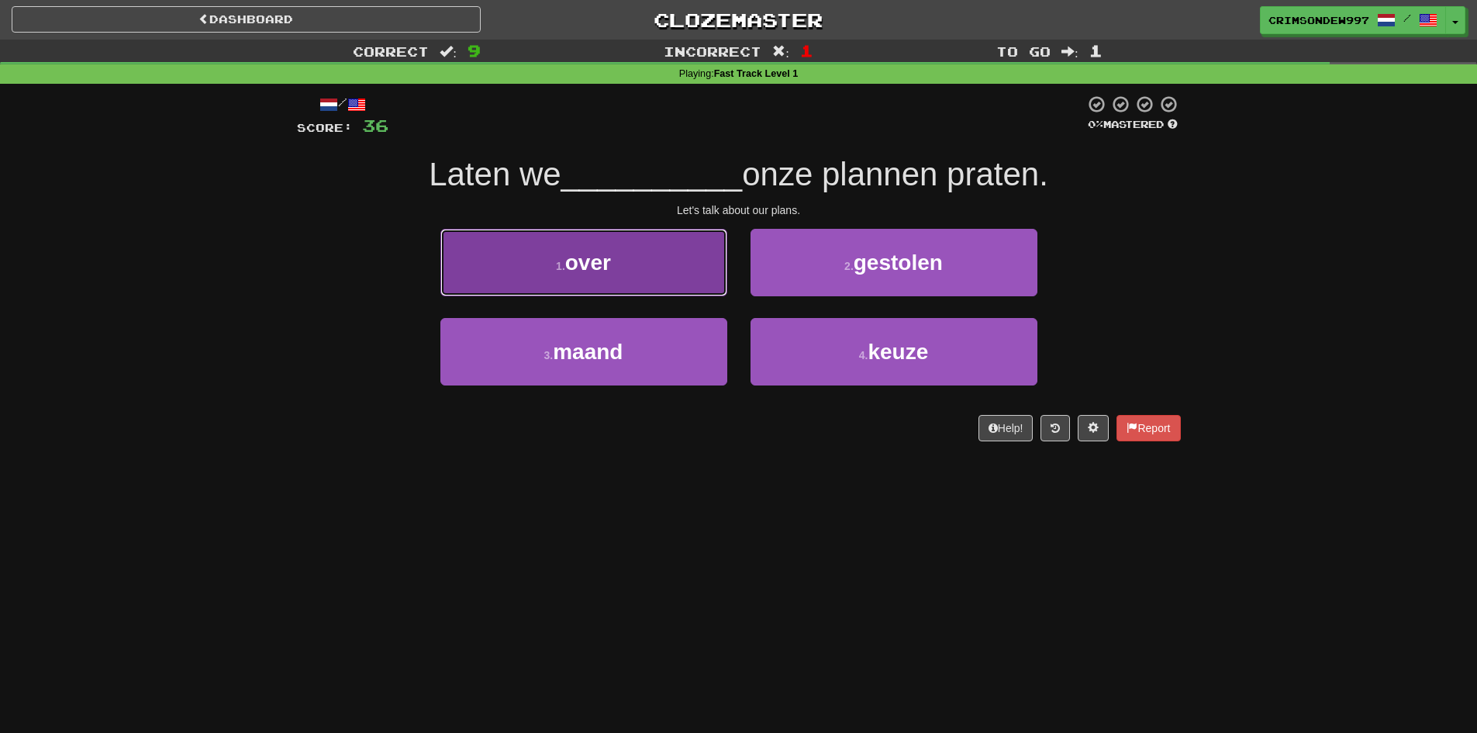
click at [643, 291] on button "1 . over" at bounding box center [583, 262] width 287 height 67
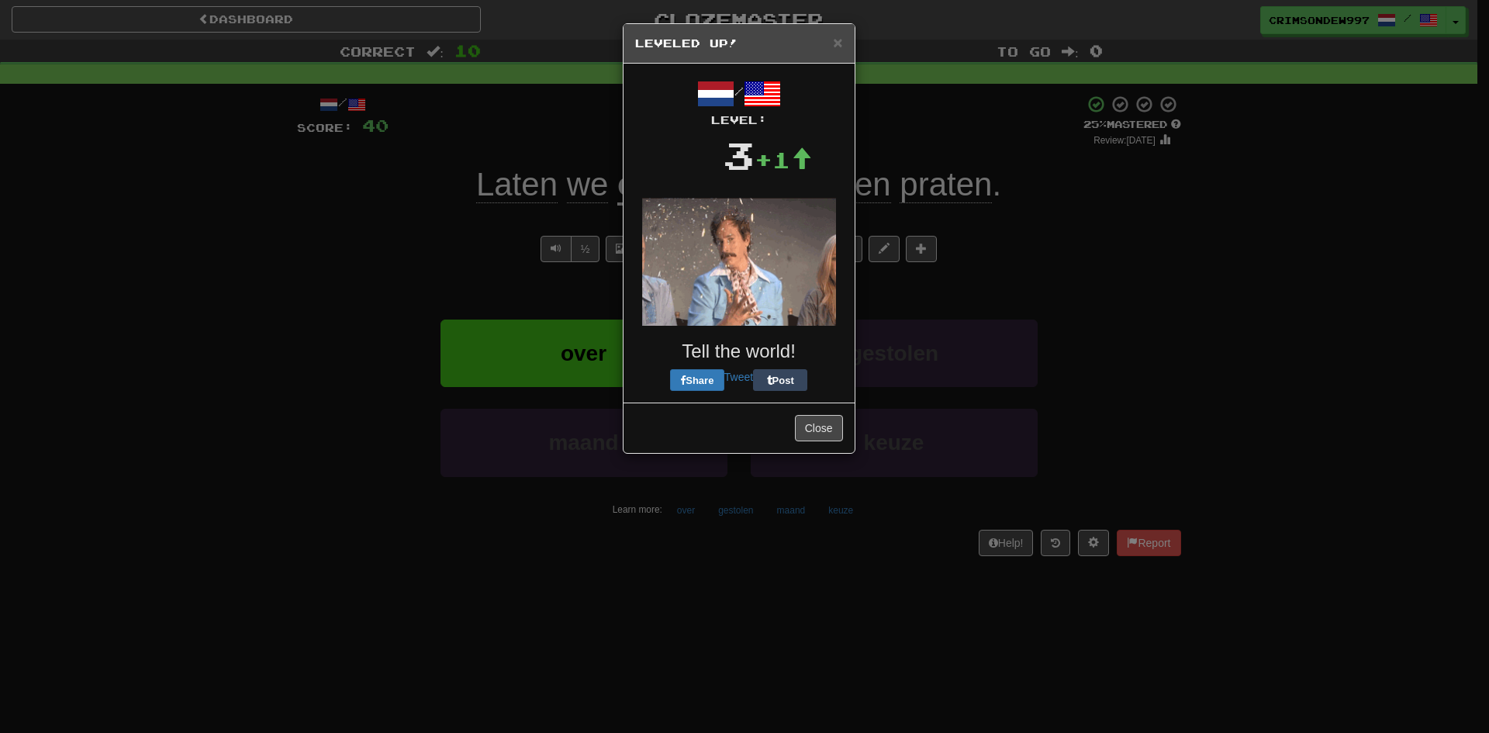
click at [760, 282] on div "/ Level: 3 +1 Tell the world! Share Tweet Post" at bounding box center [739, 233] width 208 height 316
click at [809, 417] on div "Close" at bounding box center [738, 431] width 231 height 50
click at [800, 423] on button "Close" at bounding box center [819, 432] width 48 height 26
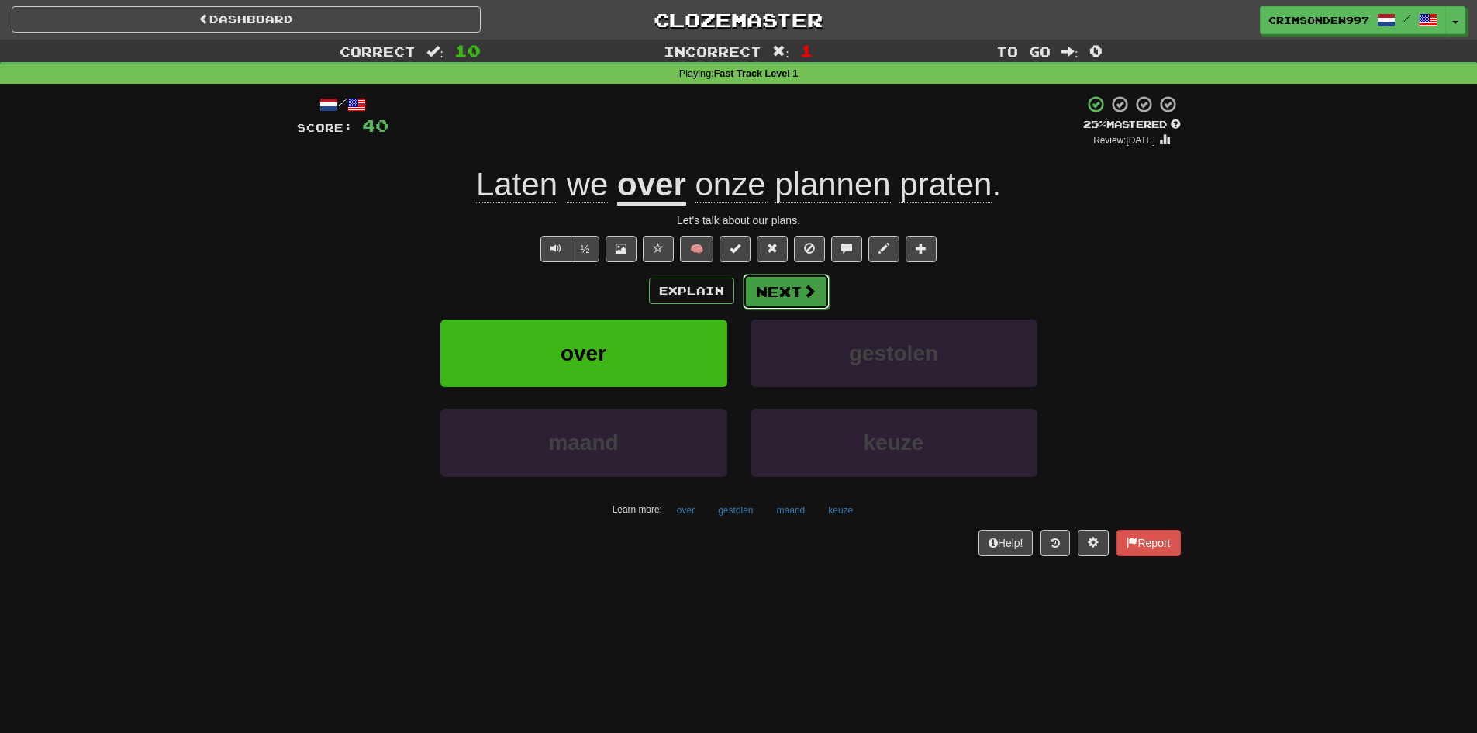
click at [778, 295] on button "Next" at bounding box center [786, 292] width 87 height 36
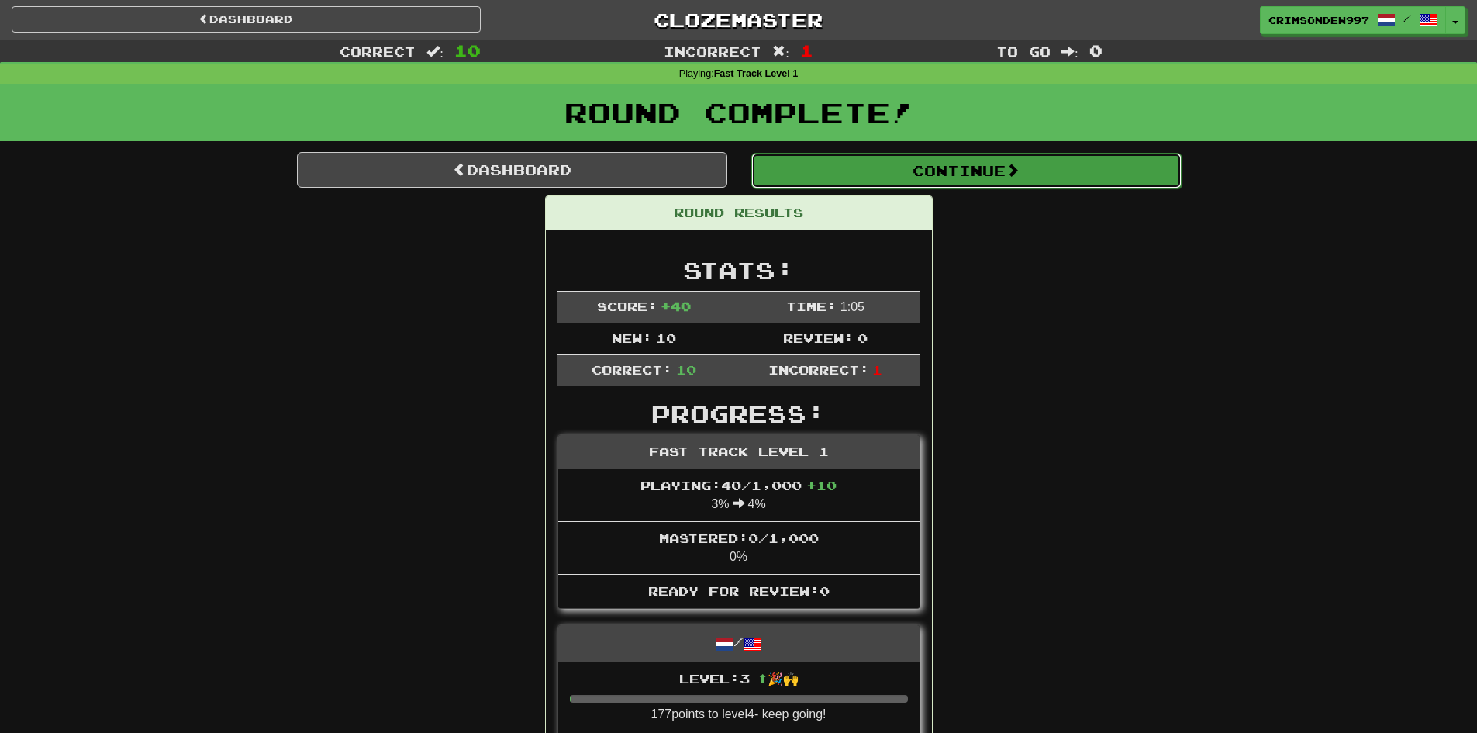
click at [969, 181] on button "Continue" at bounding box center [966, 171] width 430 height 36
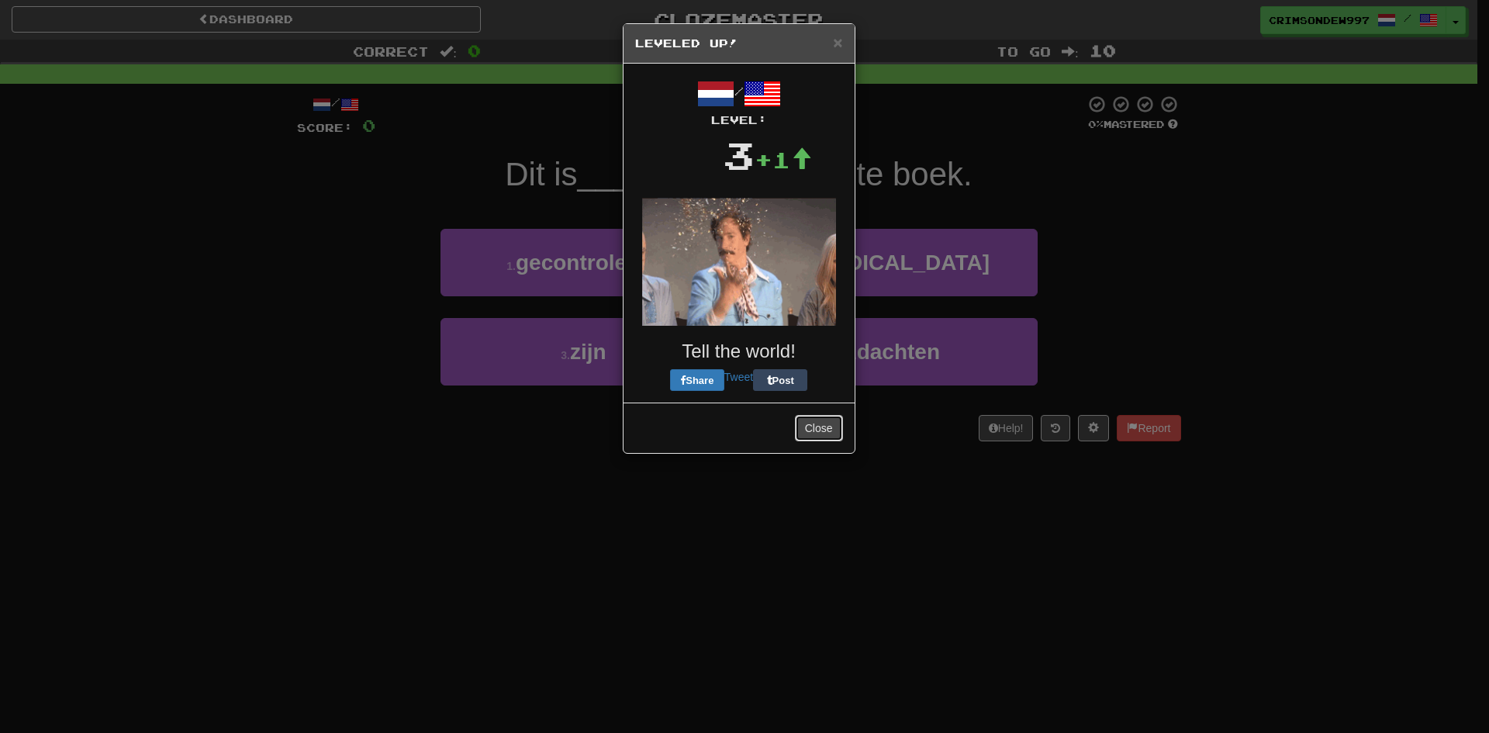
click at [826, 426] on button "Close" at bounding box center [819, 428] width 48 height 26
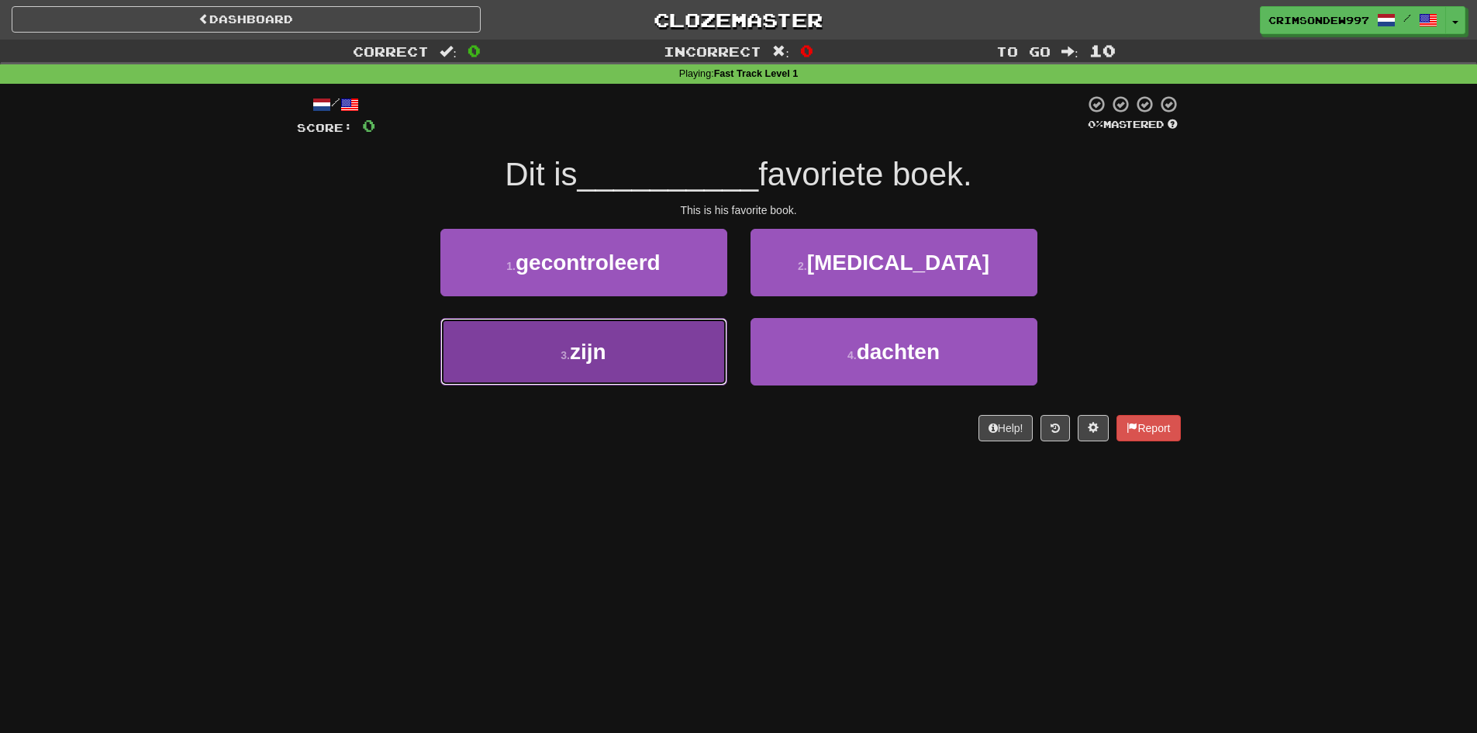
click at [657, 353] on button "3 . zijn" at bounding box center [583, 351] width 287 height 67
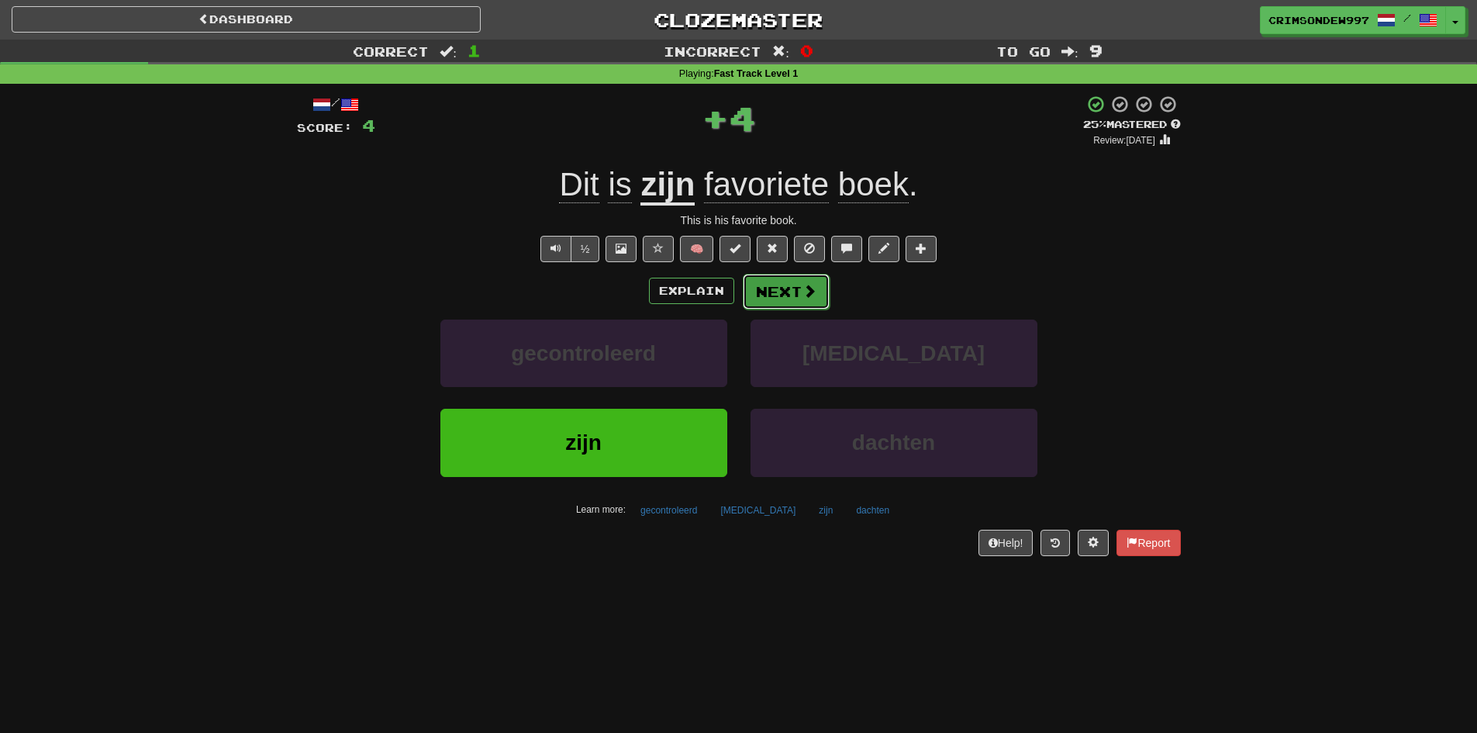
click at [793, 283] on button "Next" at bounding box center [786, 292] width 87 height 36
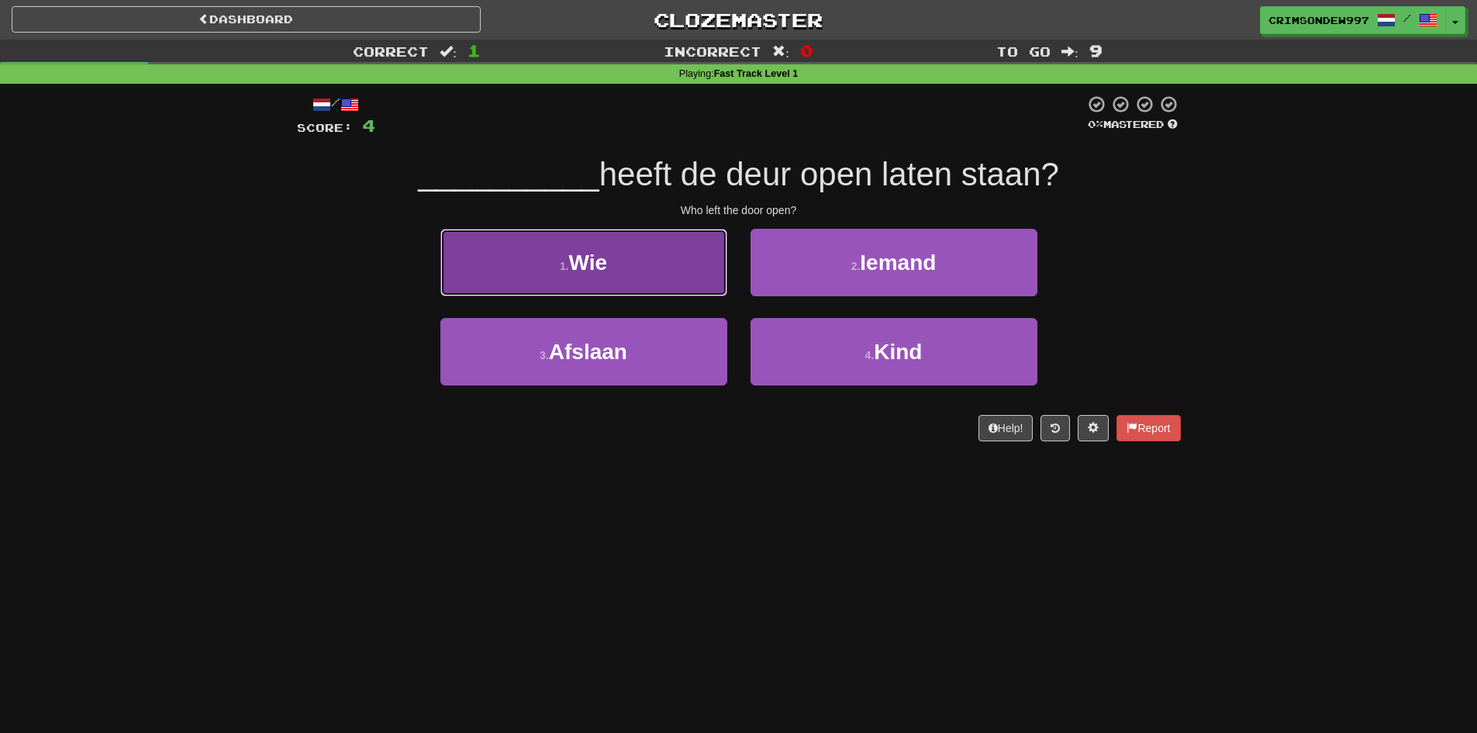
click at [695, 272] on button "1 . Wie" at bounding box center [583, 262] width 287 height 67
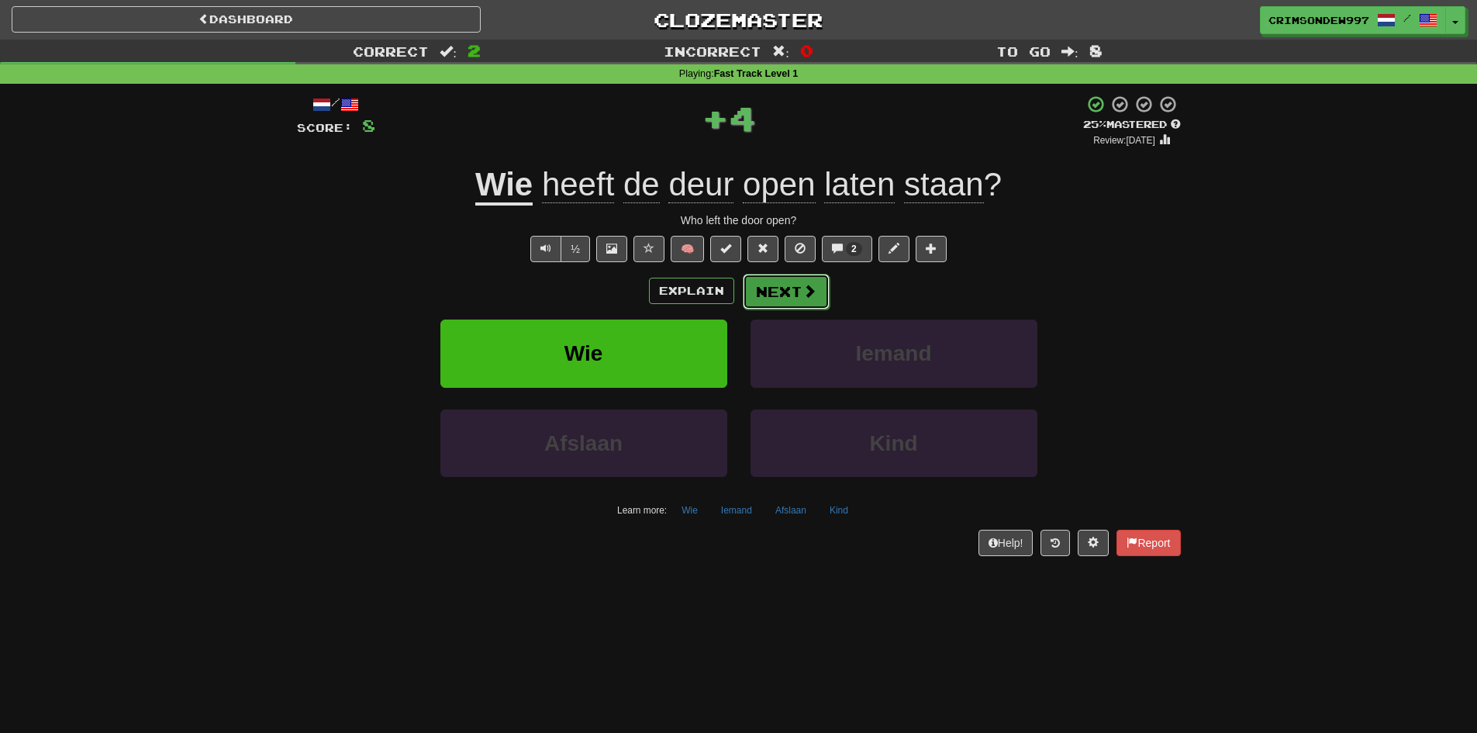
click at [802, 275] on button "Next" at bounding box center [786, 292] width 87 height 36
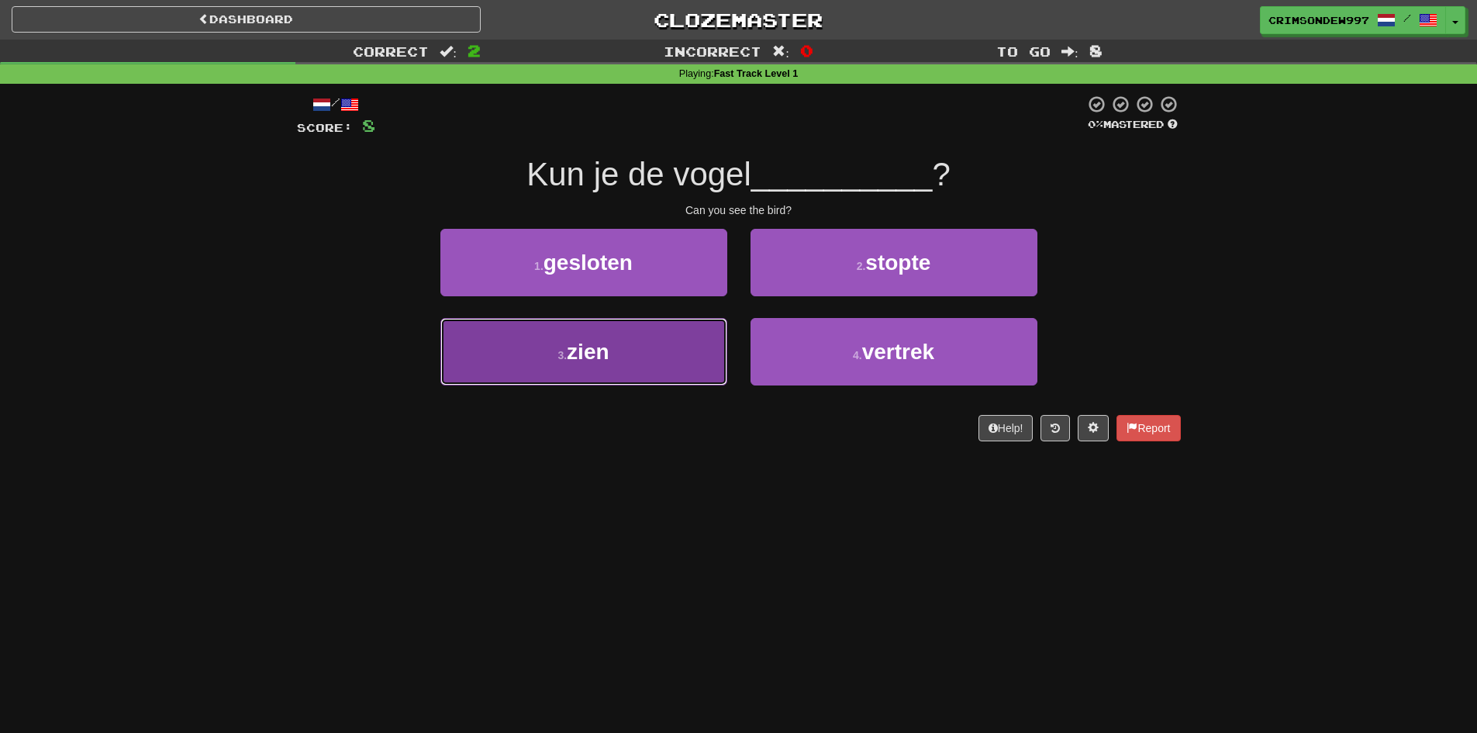
click at [691, 342] on button "3 . zien" at bounding box center [583, 351] width 287 height 67
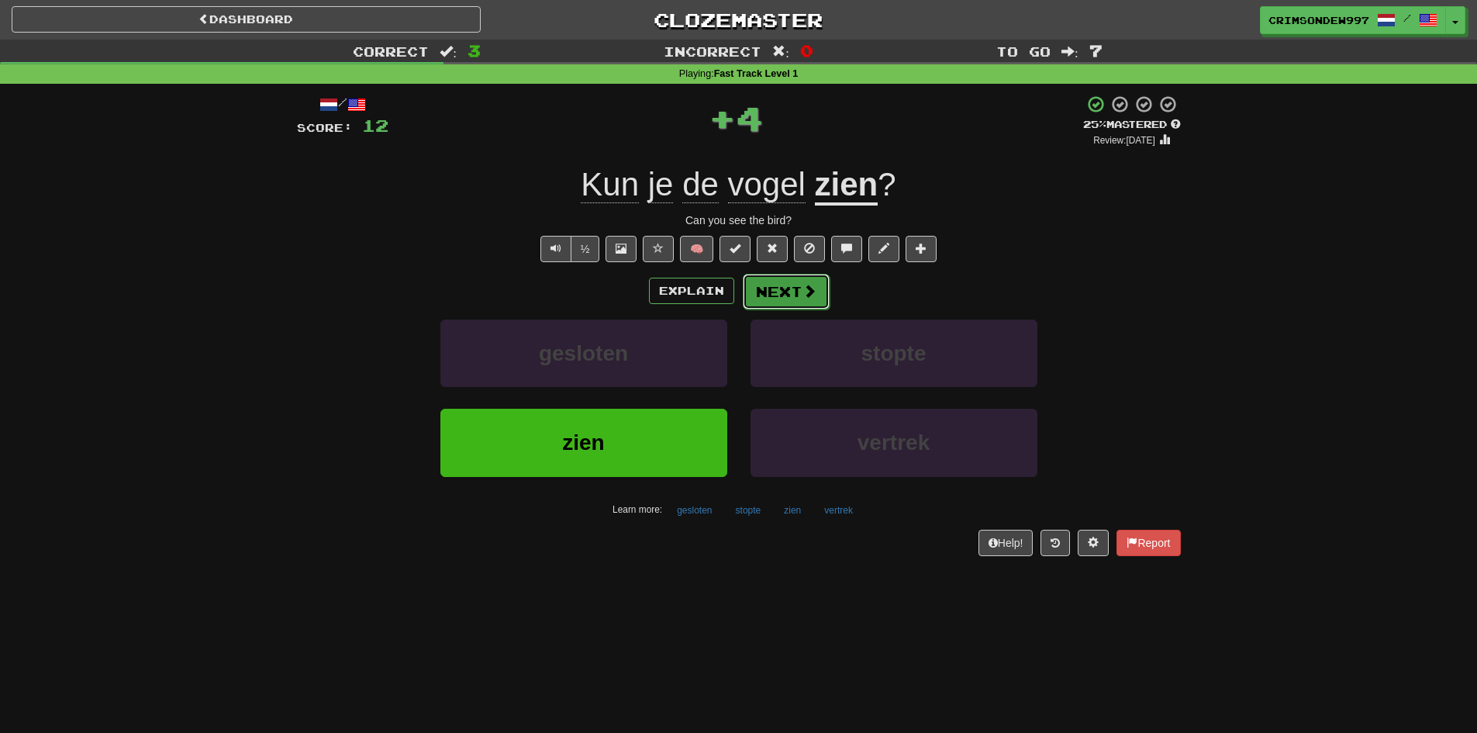
click at [792, 287] on button "Next" at bounding box center [786, 292] width 87 height 36
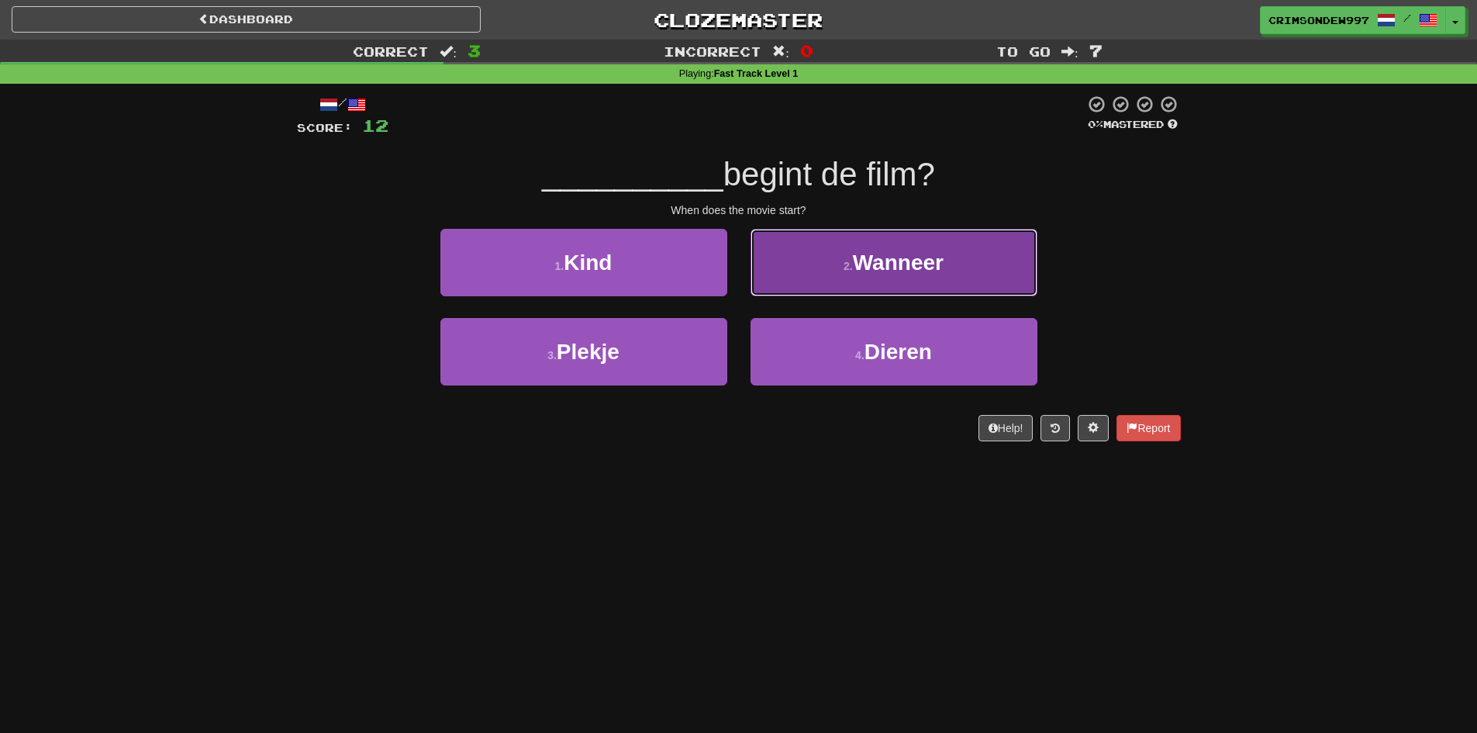
click at [781, 290] on button "2 . Wanneer" at bounding box center [893, 262] width 287 height 67
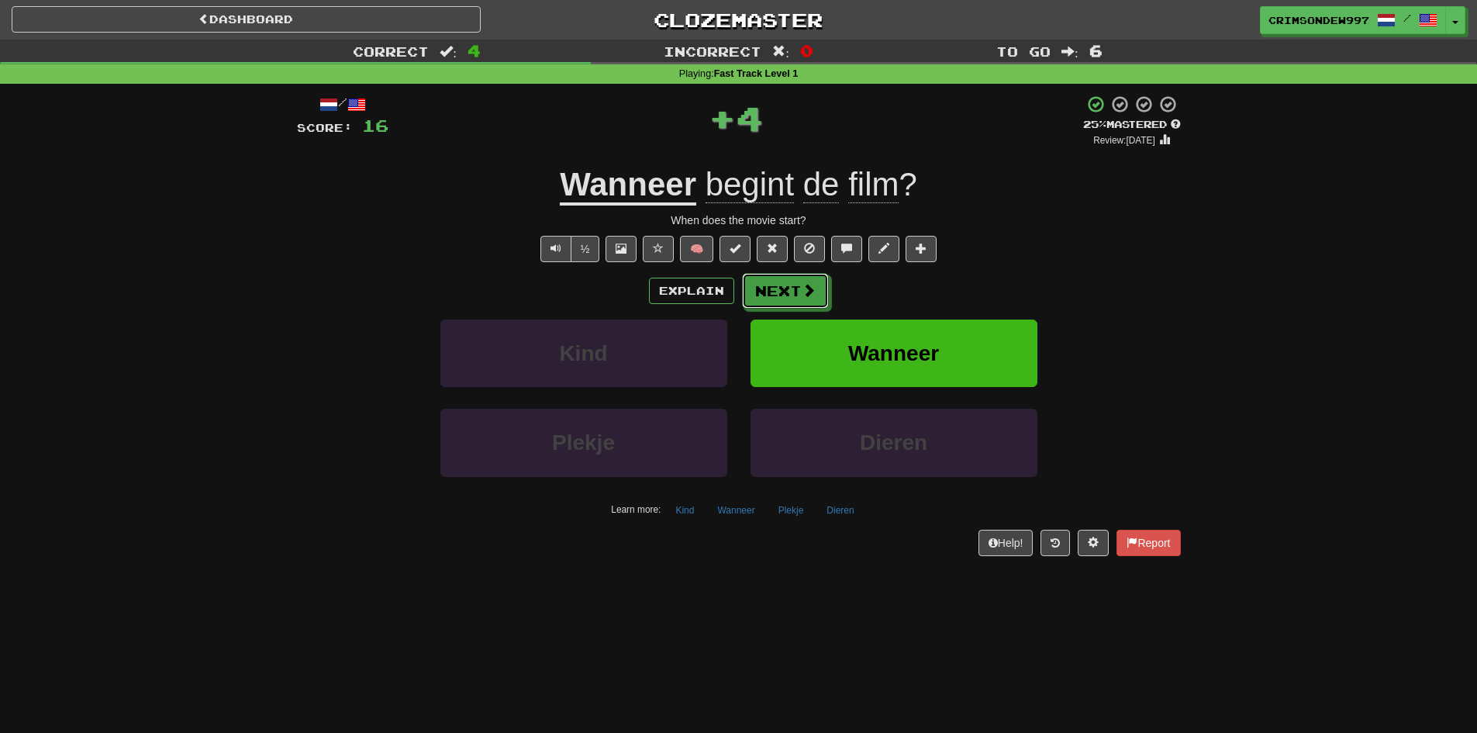
click at [781, 290] on button "Next" at bounding box center [785, 291] width 87 height 36
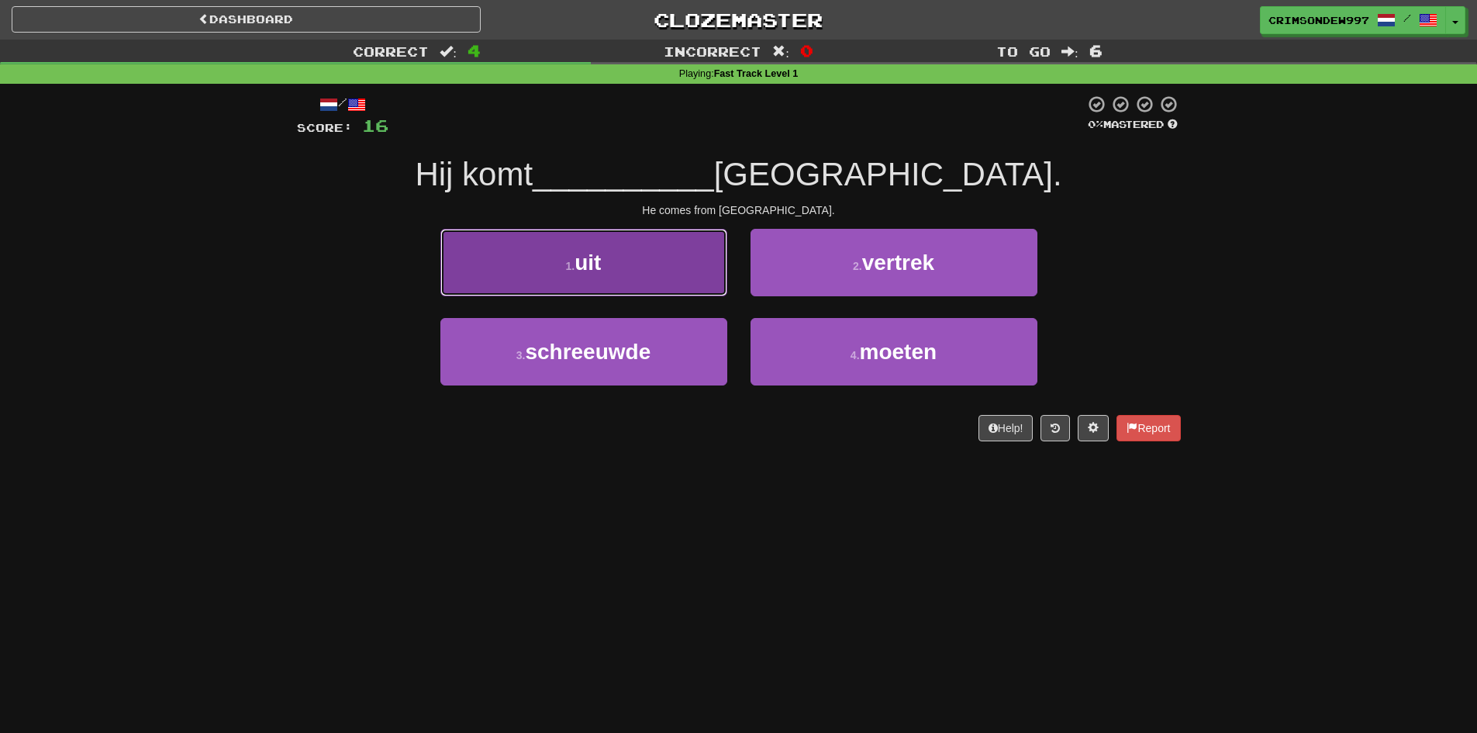
click at [705, 288] on button "1 . uit" at bounding box center [583, 262] width 287 height 67
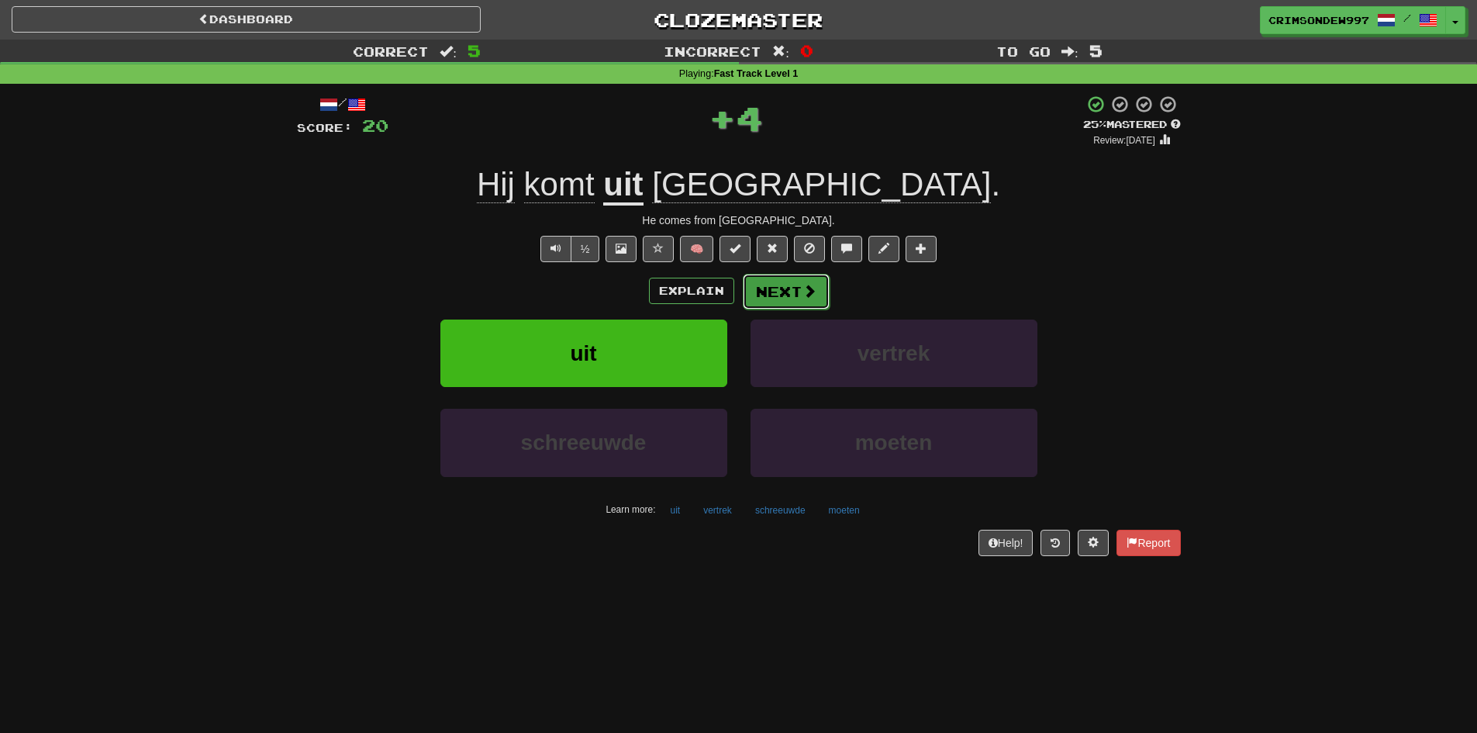
click at [778, 281] on button "Next" at bounding box center [786, 292] width 87 height 36
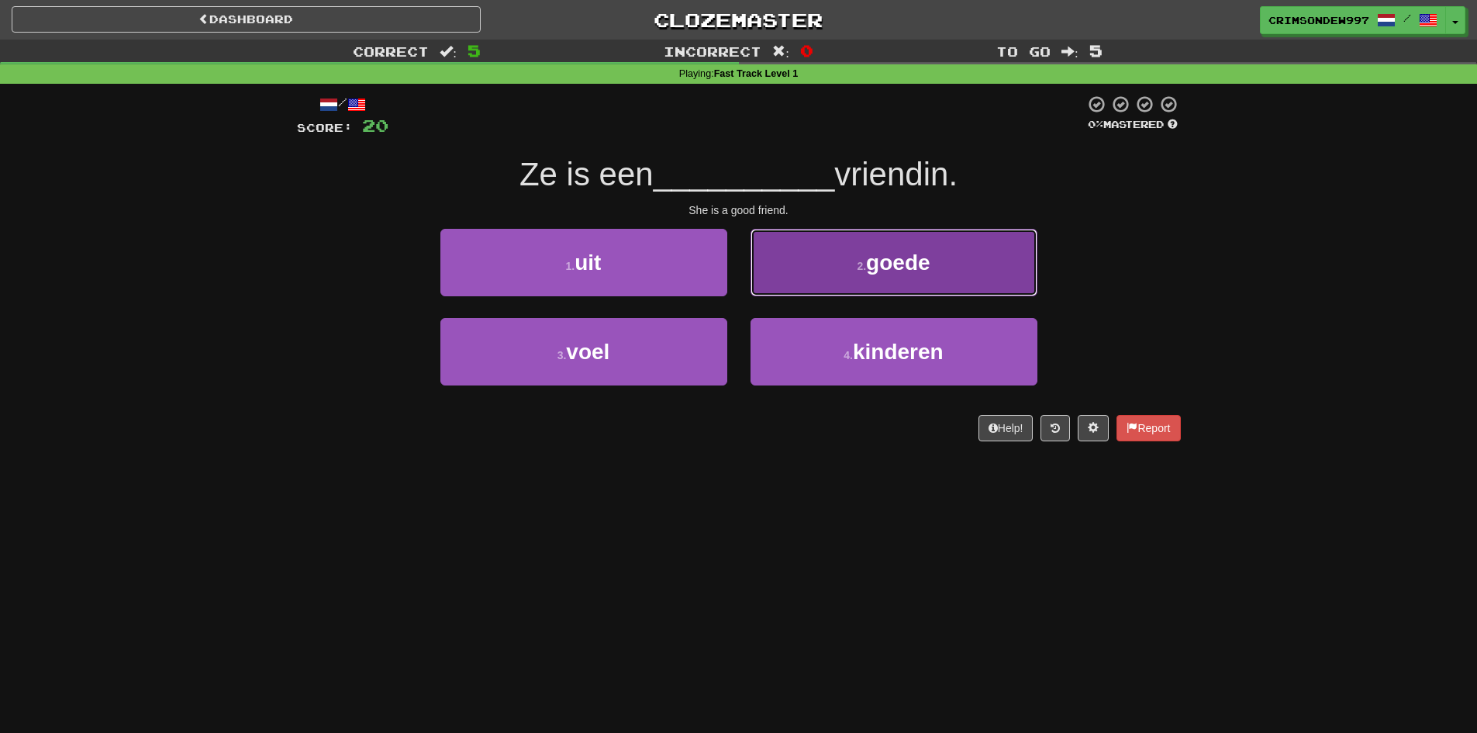
click at [776, 276] on button "2 . goede" at bounding box center [893, 262] width 287 height 67
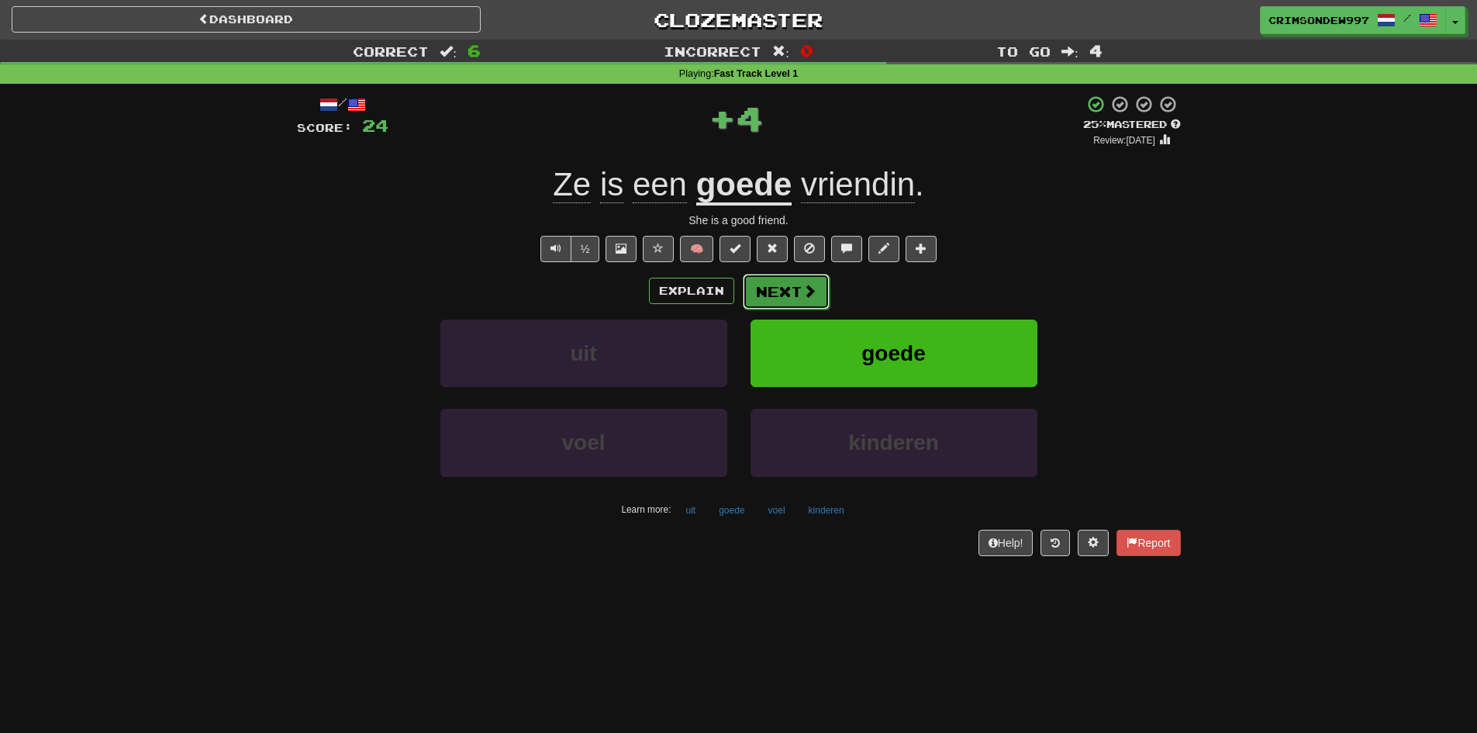
click at [769, 284] on button "Next" at bounding box center [786, 292] width 87 height 36
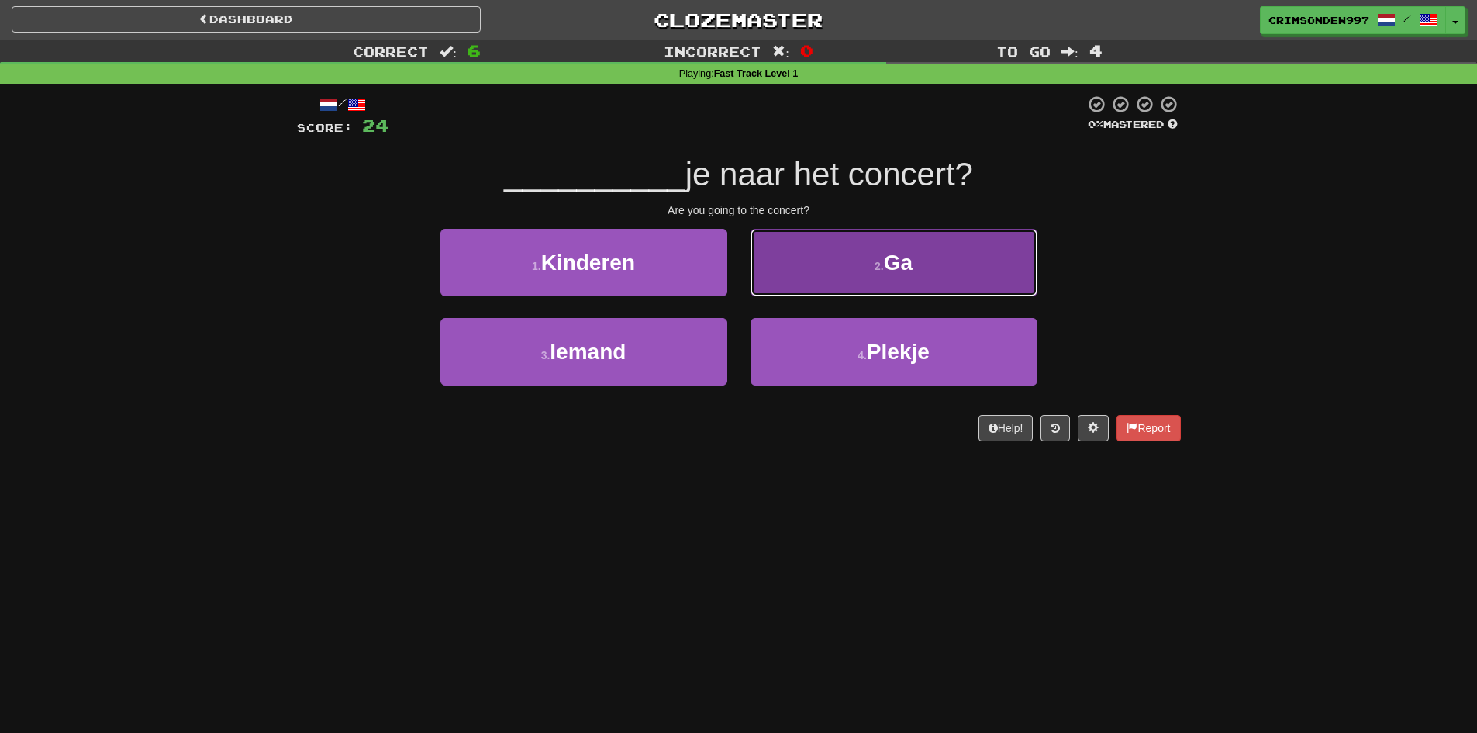
click at [770, 281] on button "2 . Ga" at bounding box center [893, 262] width 287 height 67
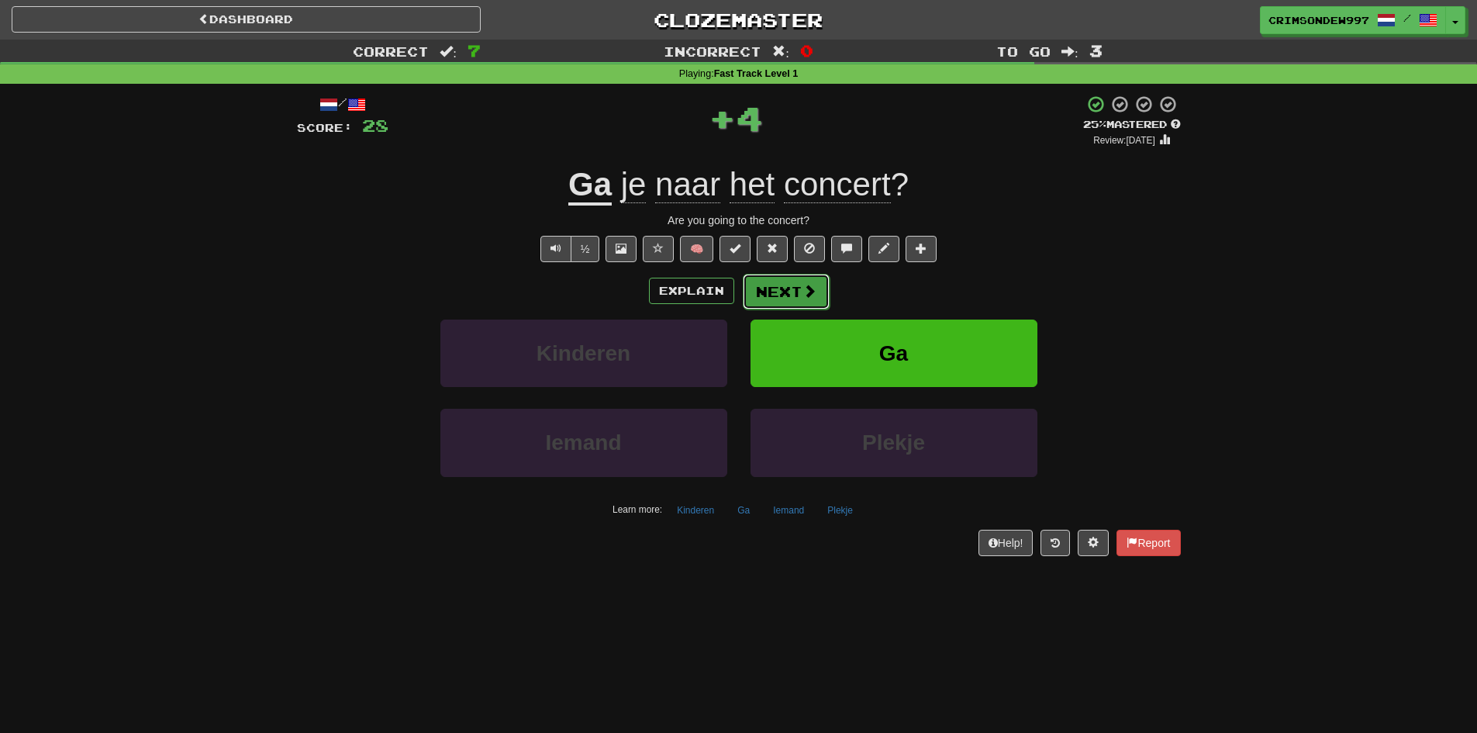
click at [770, 280] on button "Next" at bounding box center [786, 292] width 87 height 36
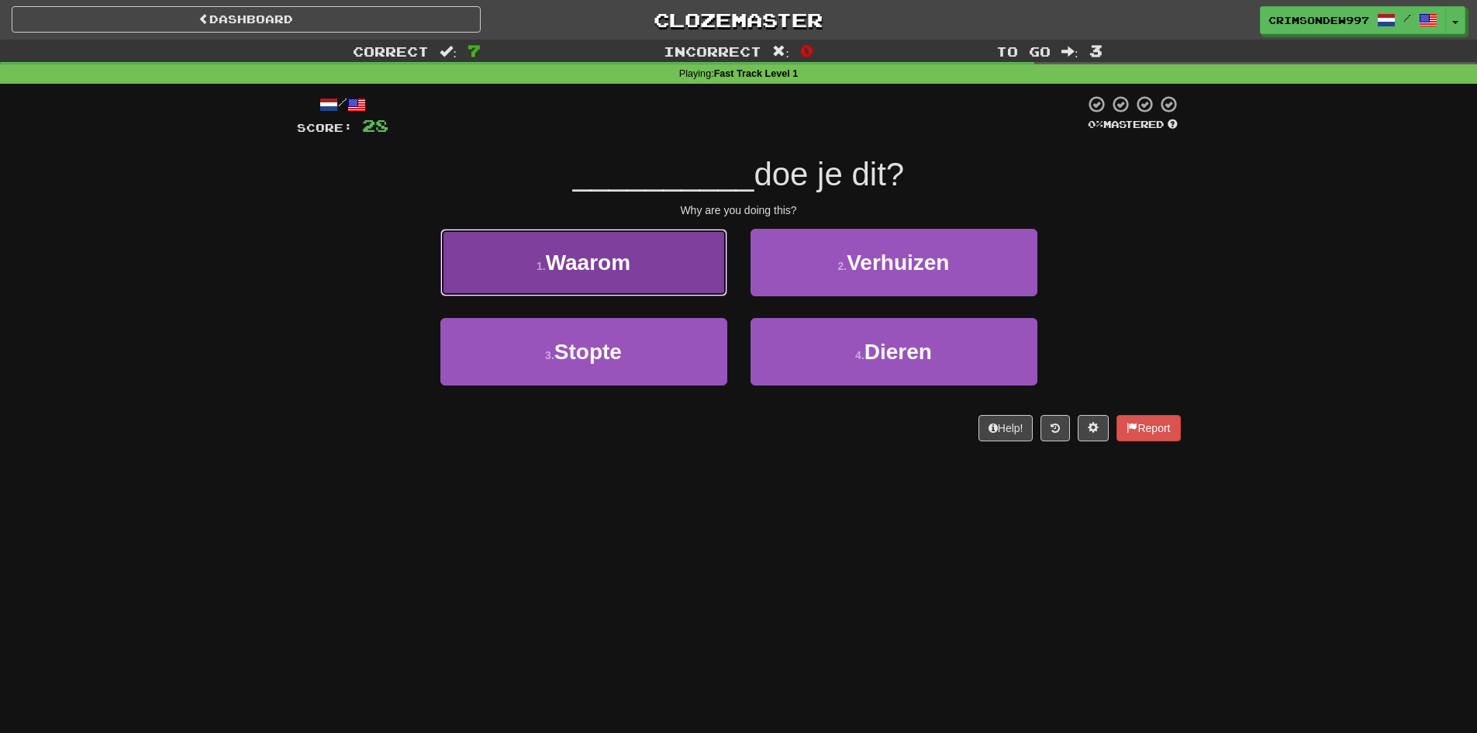
click at [702, 275] on button "1 . Waarom" at bounding box center [583, 262] width 287 height 67
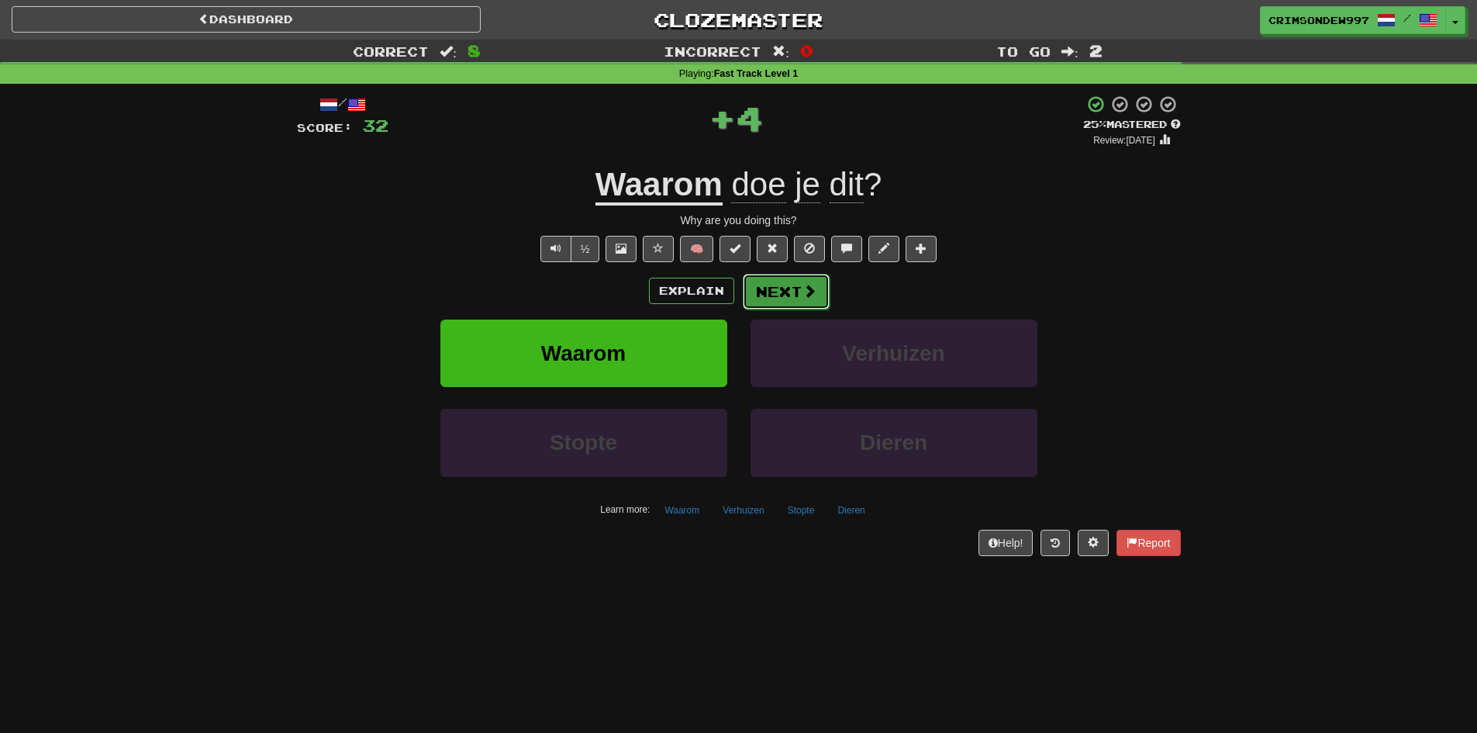
click at [774, 295] on button "Next" at bounding box center [786, 292] width 87 height 36
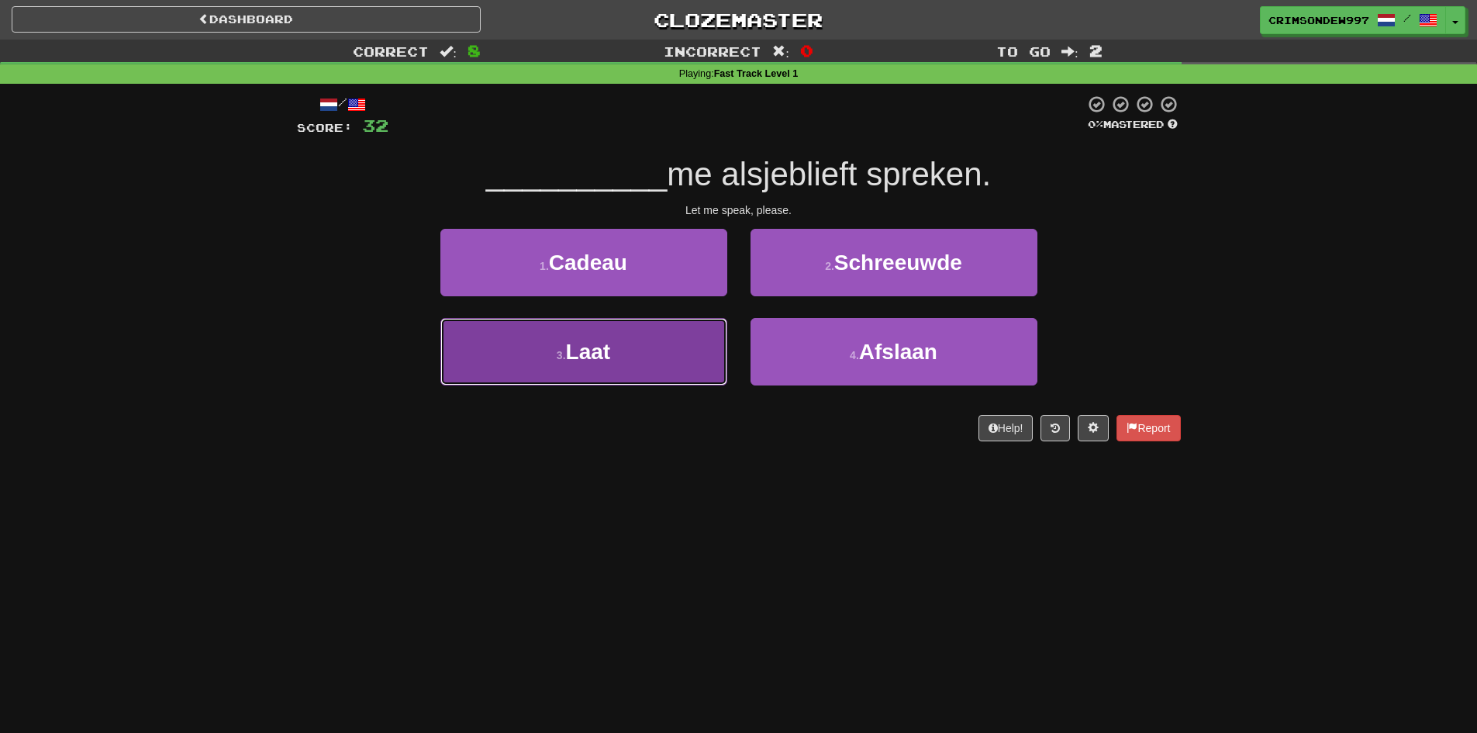
click at [674, 343] on button "3 . Laat" at bounding box center [583, 351] width 287 height 67
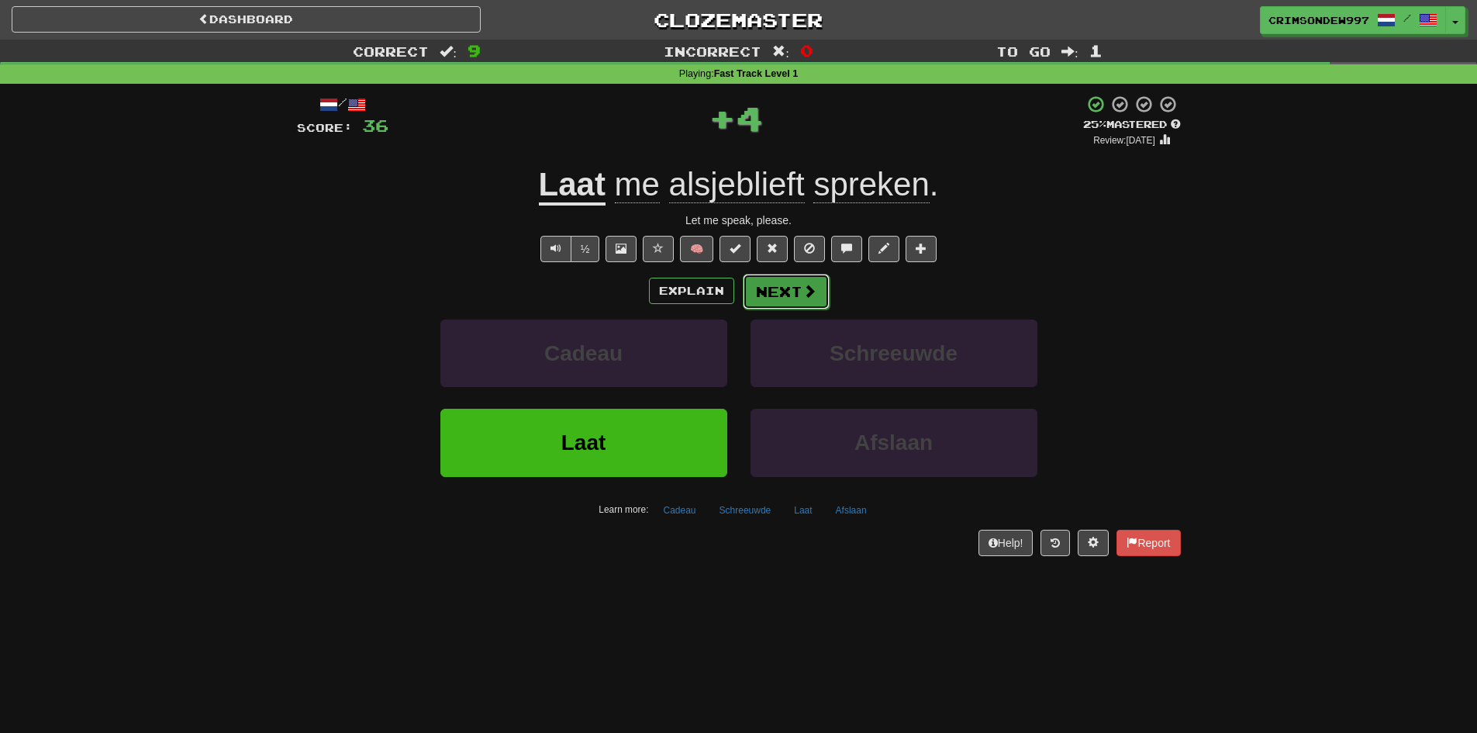
click at [764, 285] on button "Next" at bounding box center [786, 292] width 87 height 36
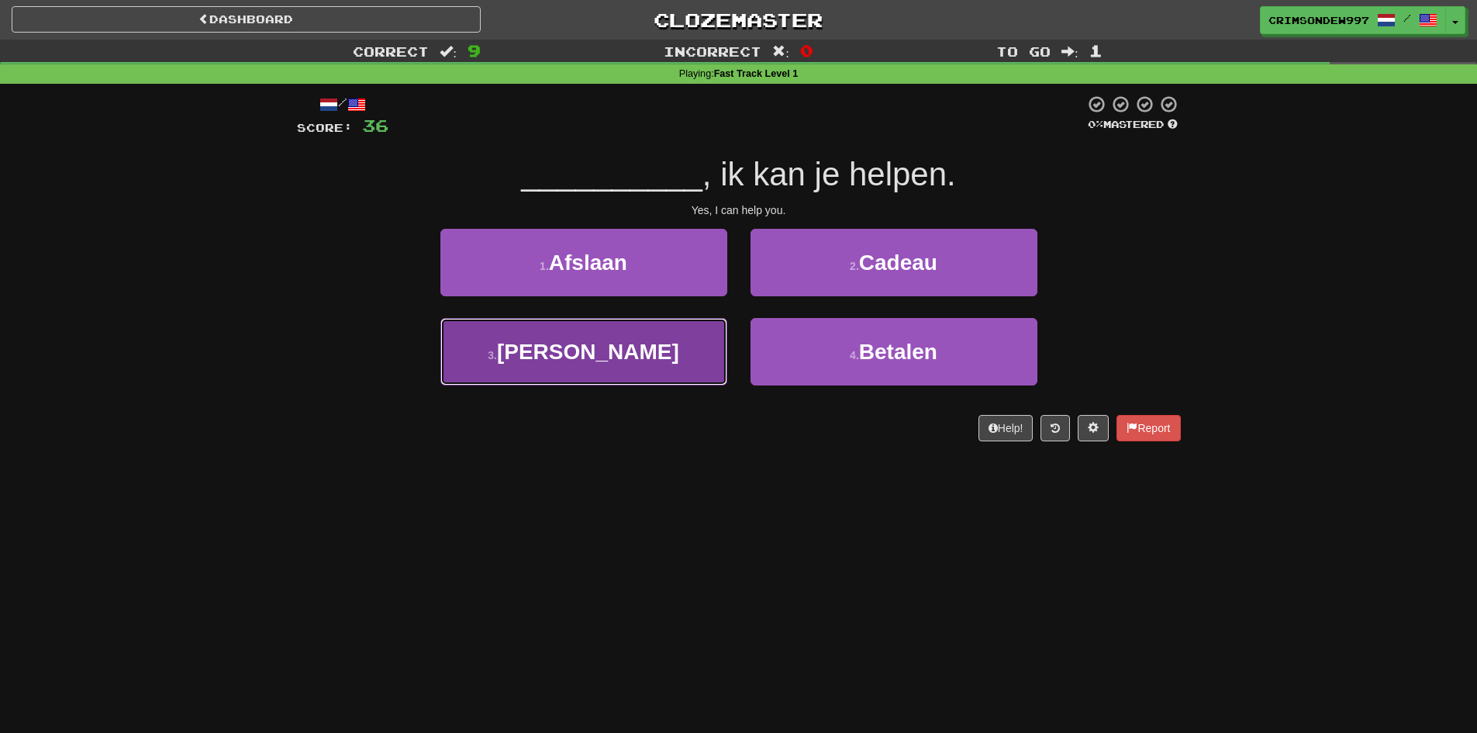
click at [674, 350] on button "3 . Ja" at bounding box center [583, 351] width 287 height 67
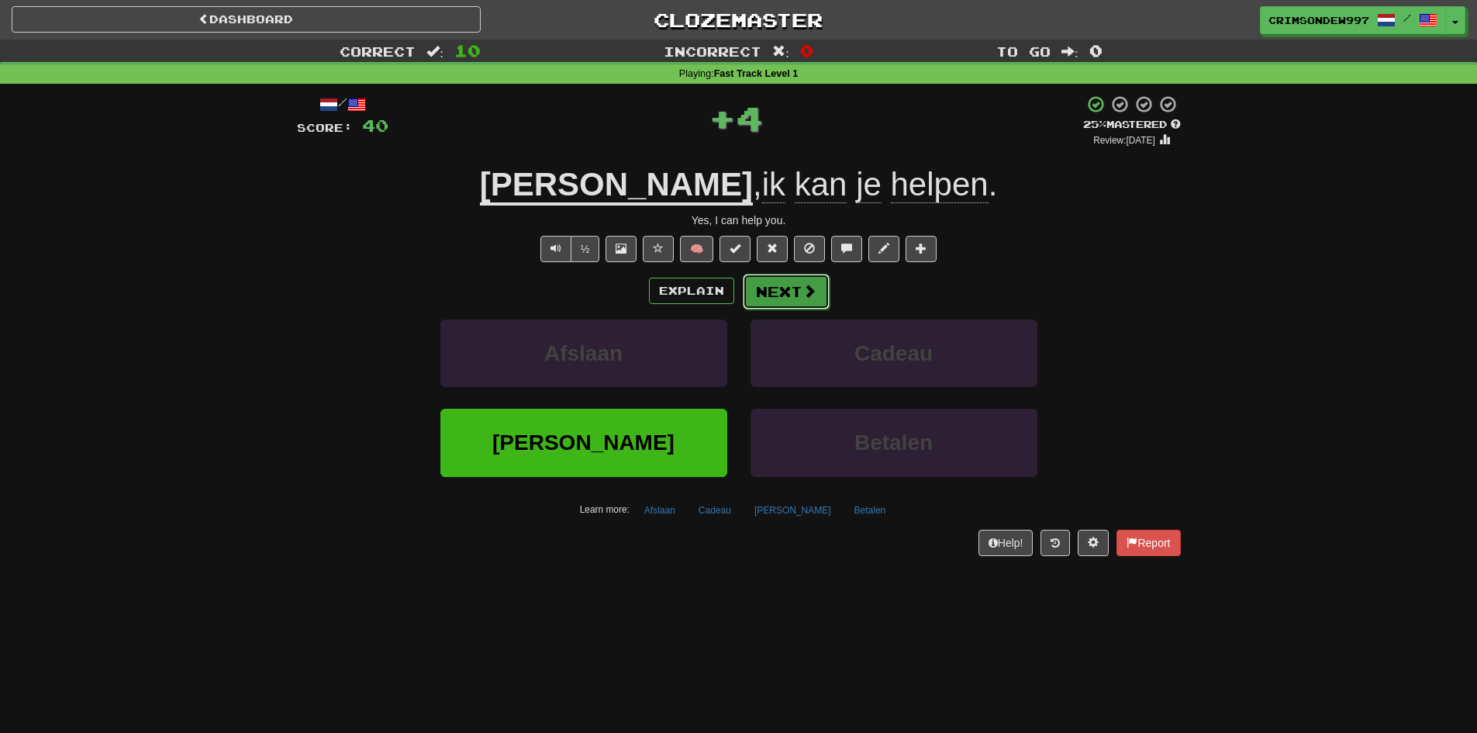
click at [768, 294] on button "Next" at bounding box center [786, 292] width 87 height 36
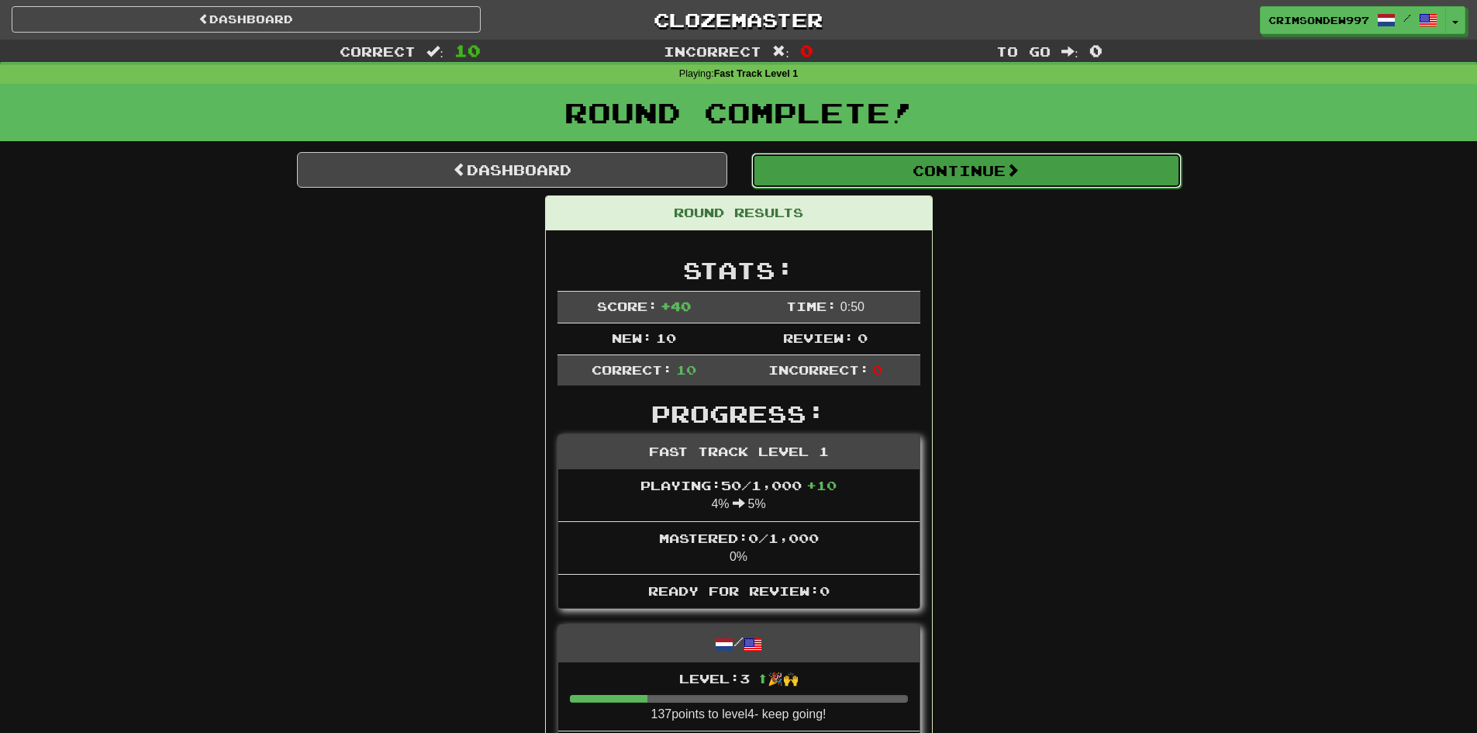
click at [978, 183] on button "Continue" at bounding box center [966, 171] width 430 height 36
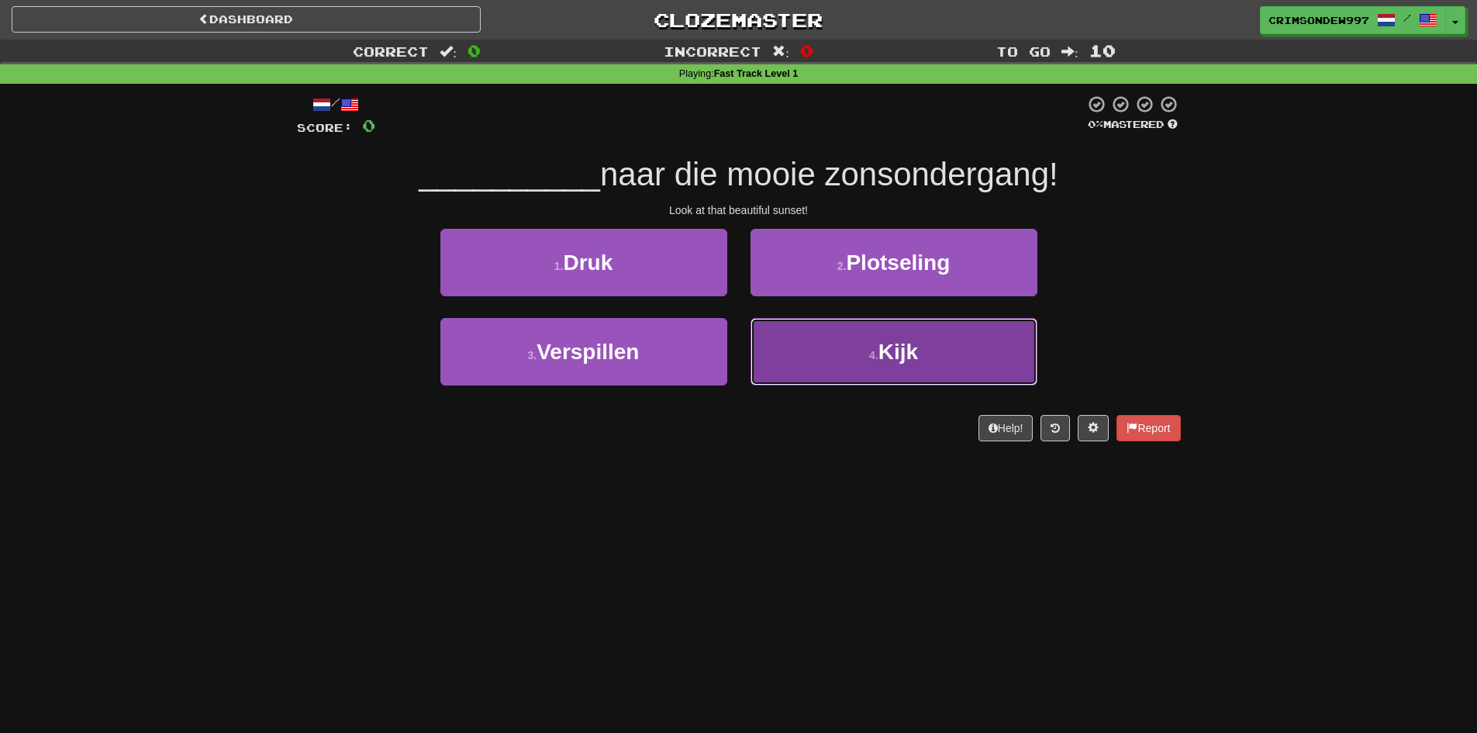
click at [926, 351] on button "4 . [GEOGRAPHIC_DATA]" at bounding box center [893, 351] width 287 height 67
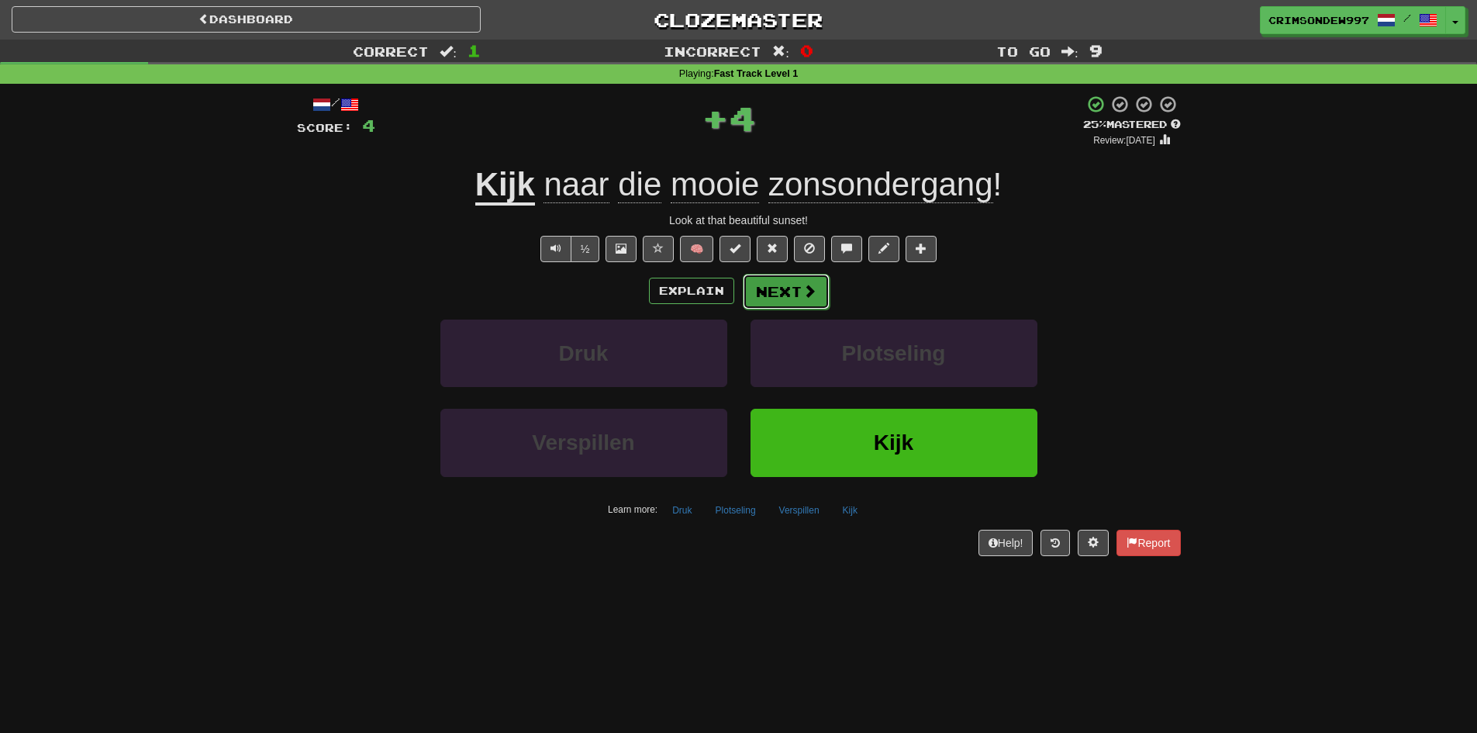
click at [809, 300] on button "Next" at bounding box center [786, 292] width 87 height 36
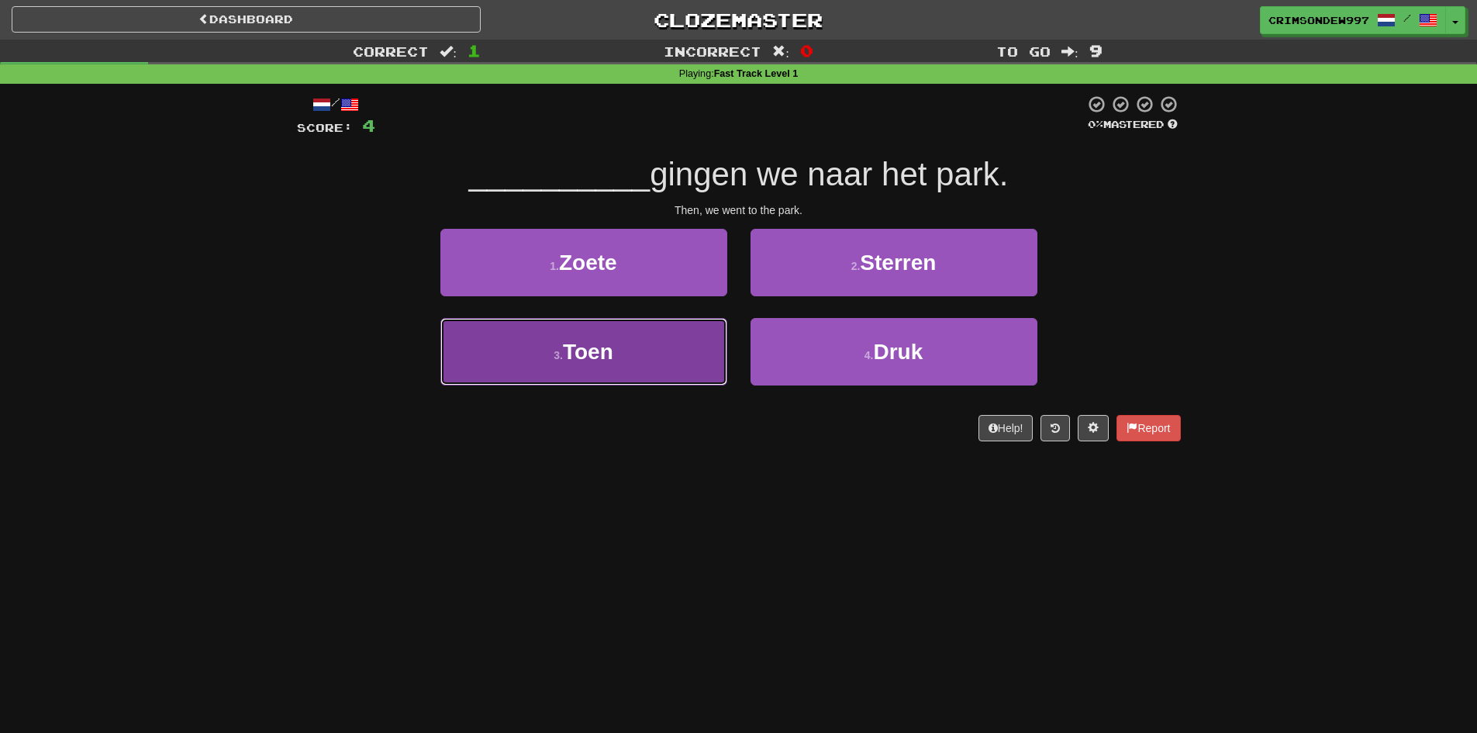
click at [667, 355] on button "3 . Toen" at bounding box center [583, 351] width 287 height 67
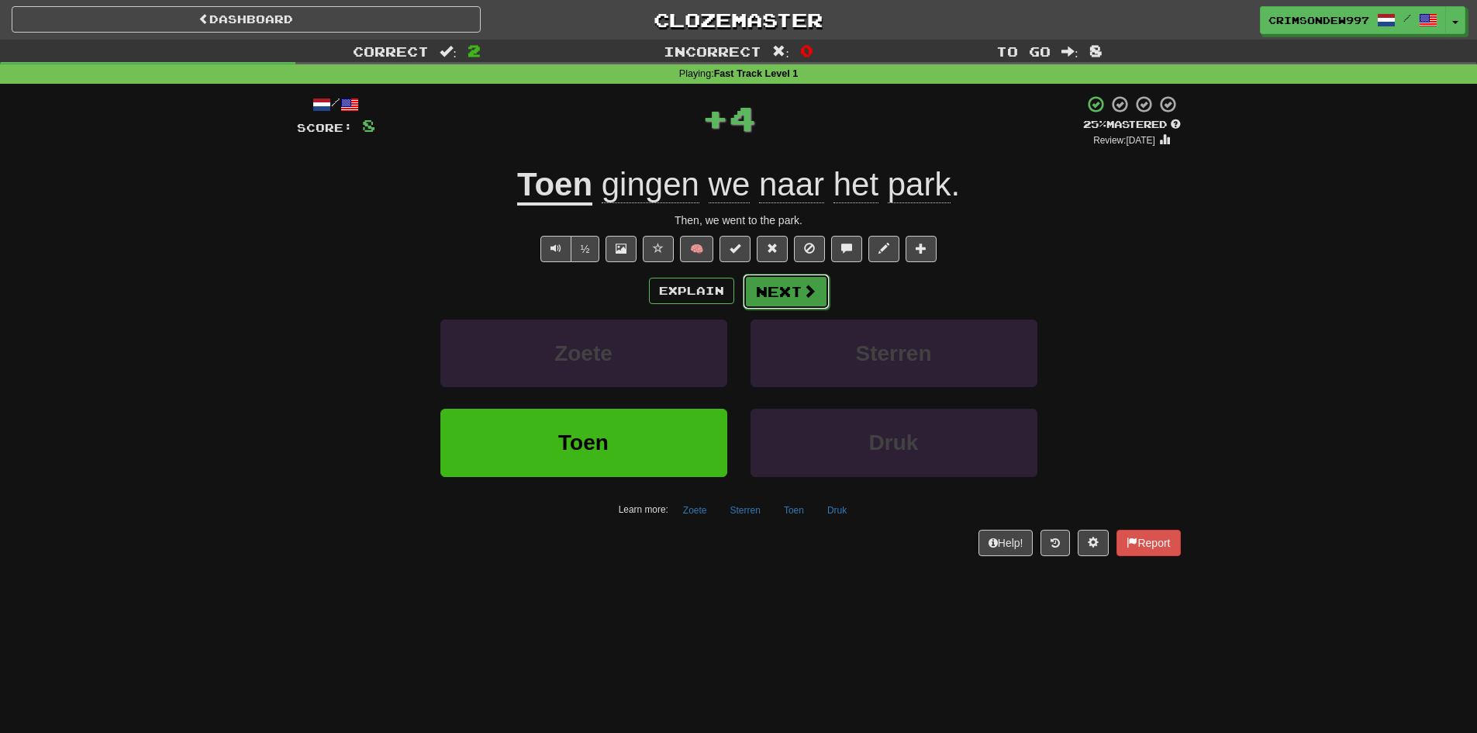
click at [779, 288] on button "Next" at bounding box center [786, 292] width 87 height 36
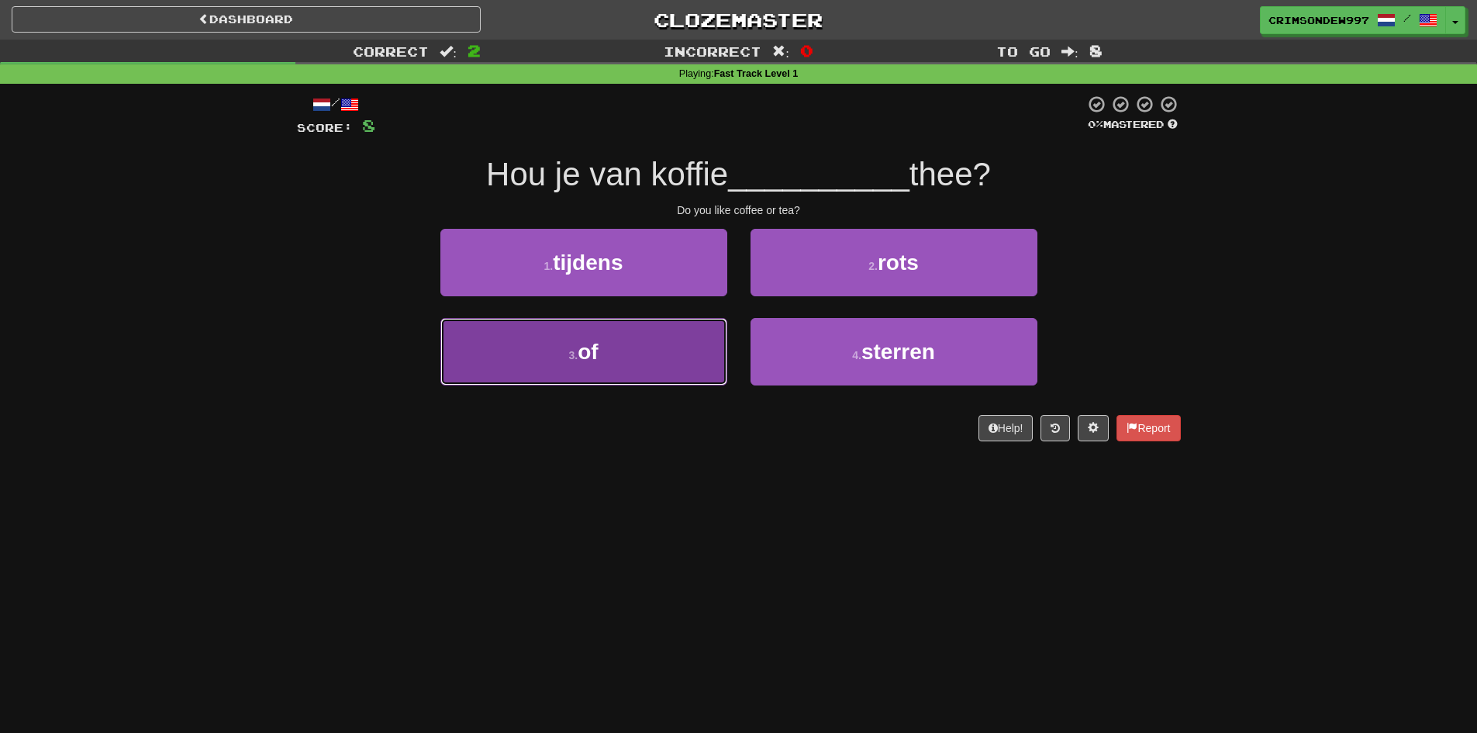
click at [658, 358] on button "3 . of" at bounding box center [583, 351] width 287 height 67
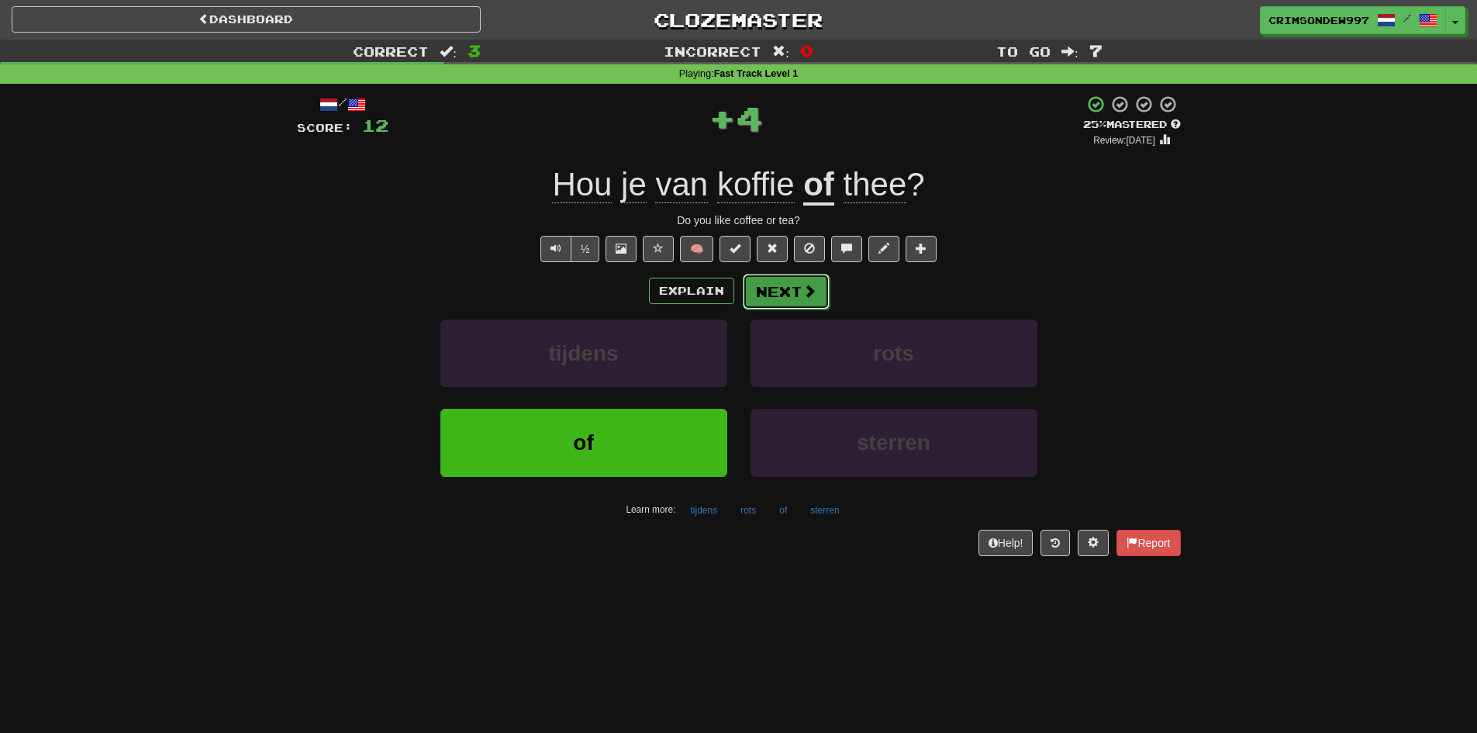
click at [765, 294] on button "Next" at bounding box center [786, 292] width 87 height 36
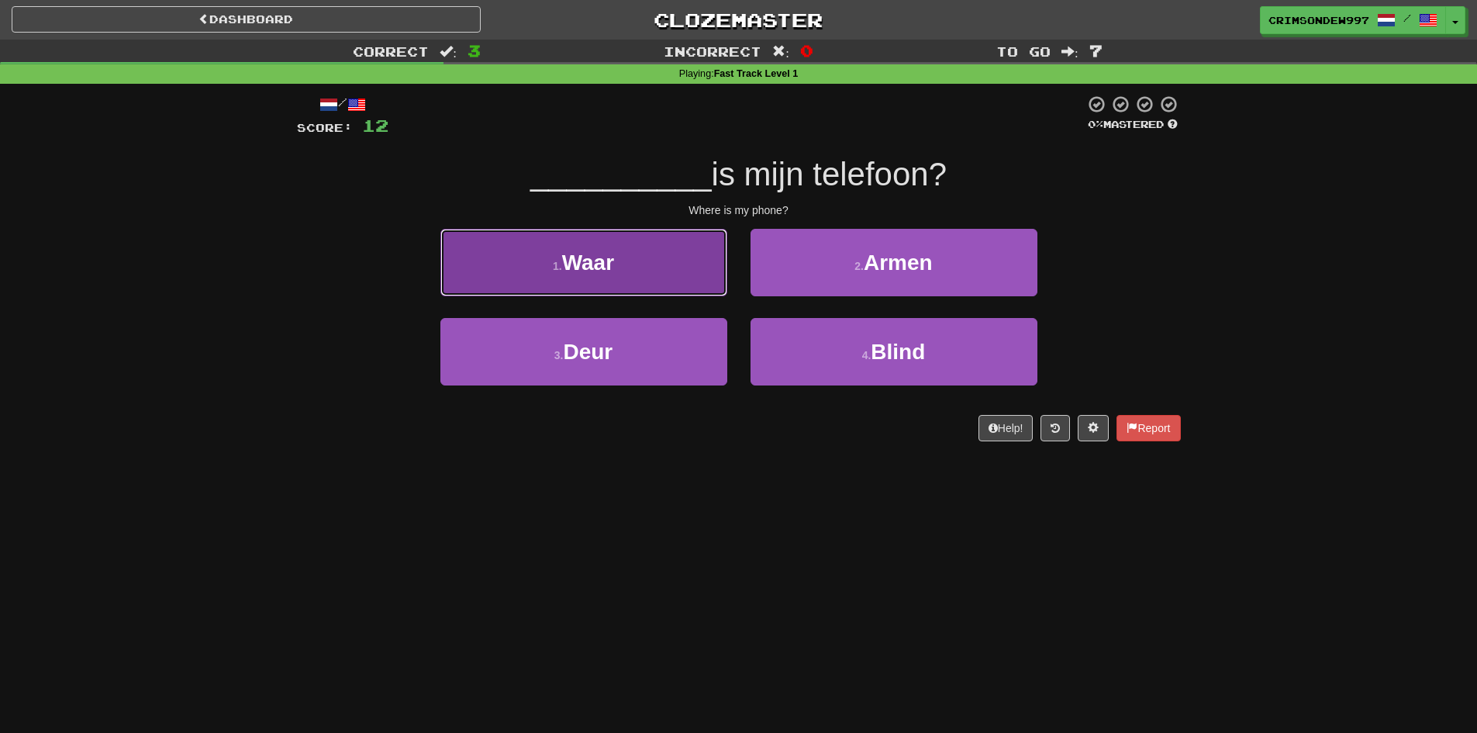
click at [706, 282] on button "1 . Waar" at bounding box center [583, 262] width 287 height 67
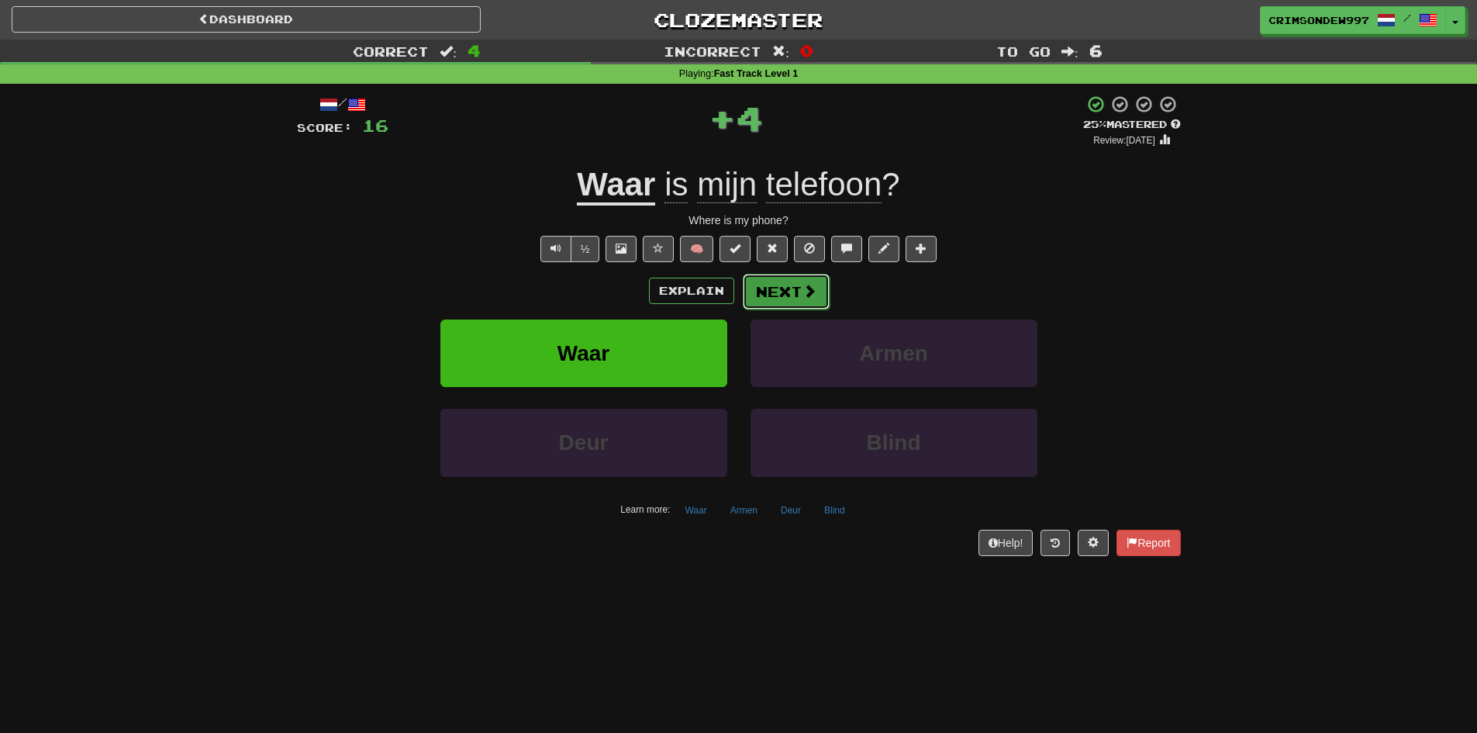
click at [760, 285] on button "Next" at bounding box center [786, 292] width 87 height 36
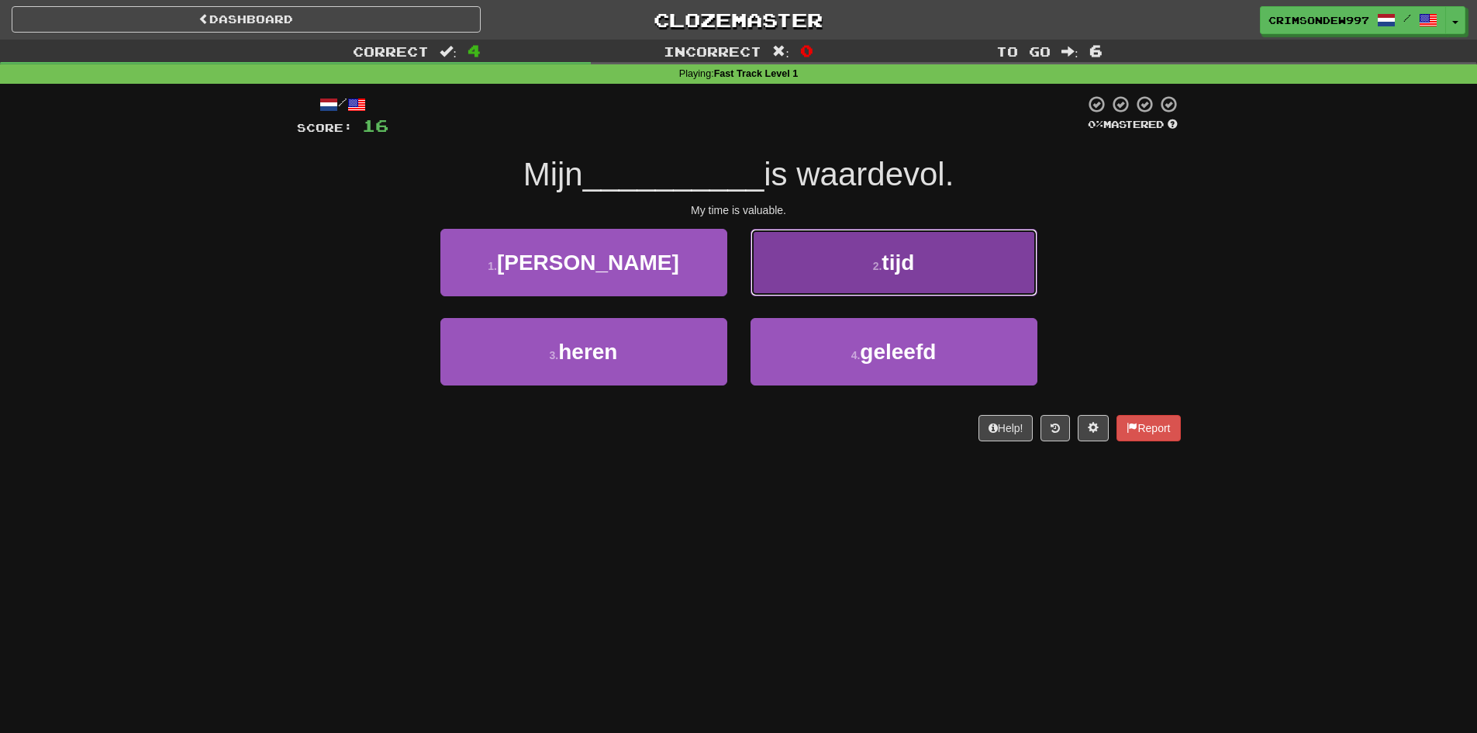
click at [837, 266] on button "2 . tijd" at bounding box center [893, 262] width 287 height 67
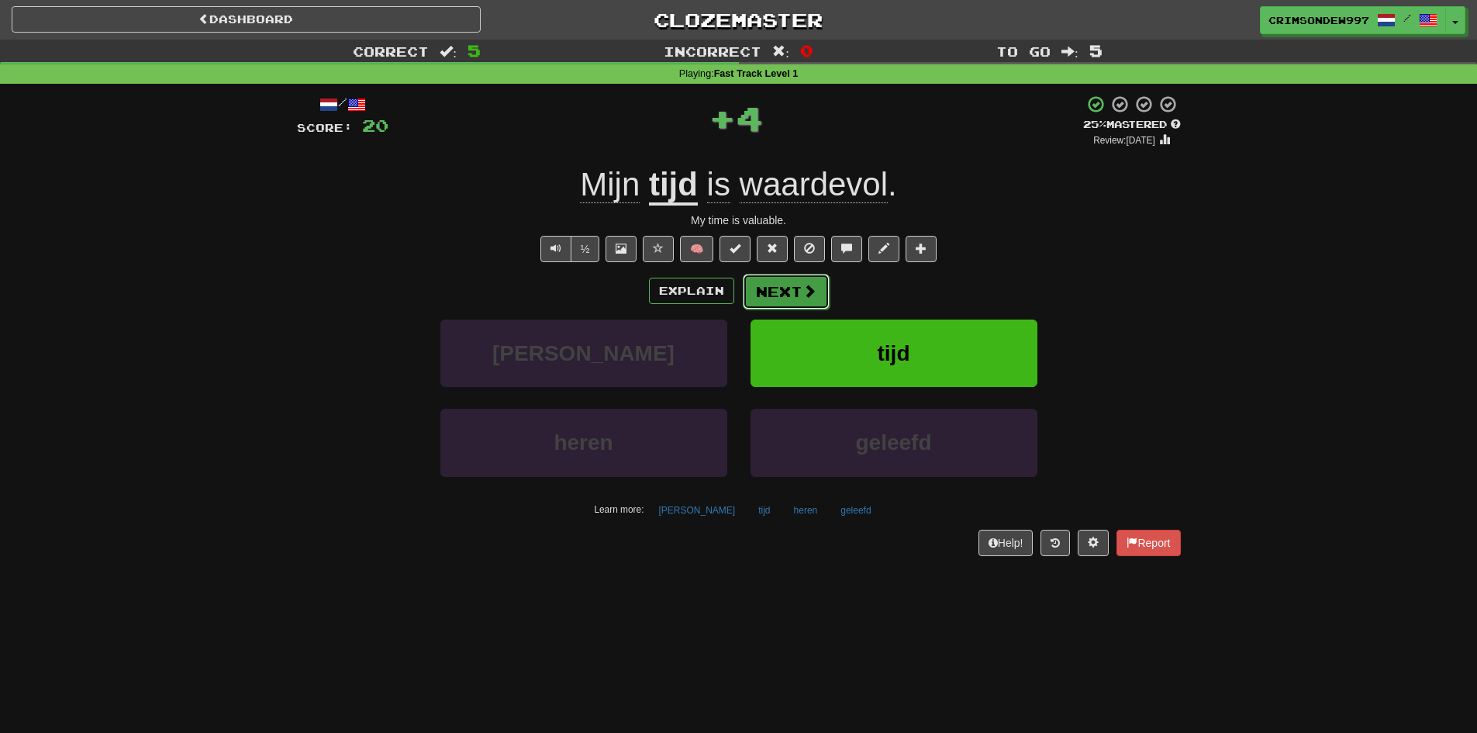
click at [798, 286] on button "Next" at bounding box center [786, 292] width 87 height 36
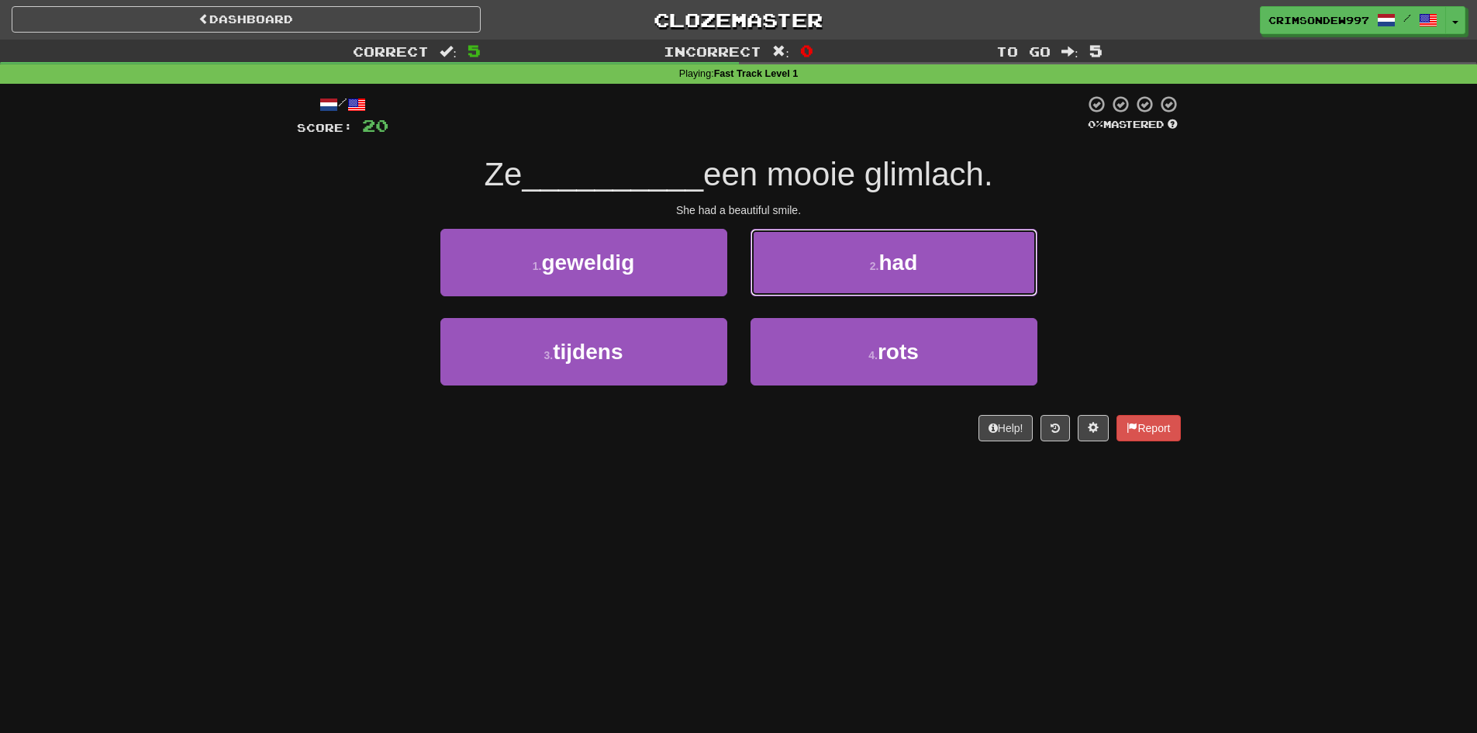
click at [798, 286] on button "2 . had" at bounding box center [893, 262] width 287 height 67
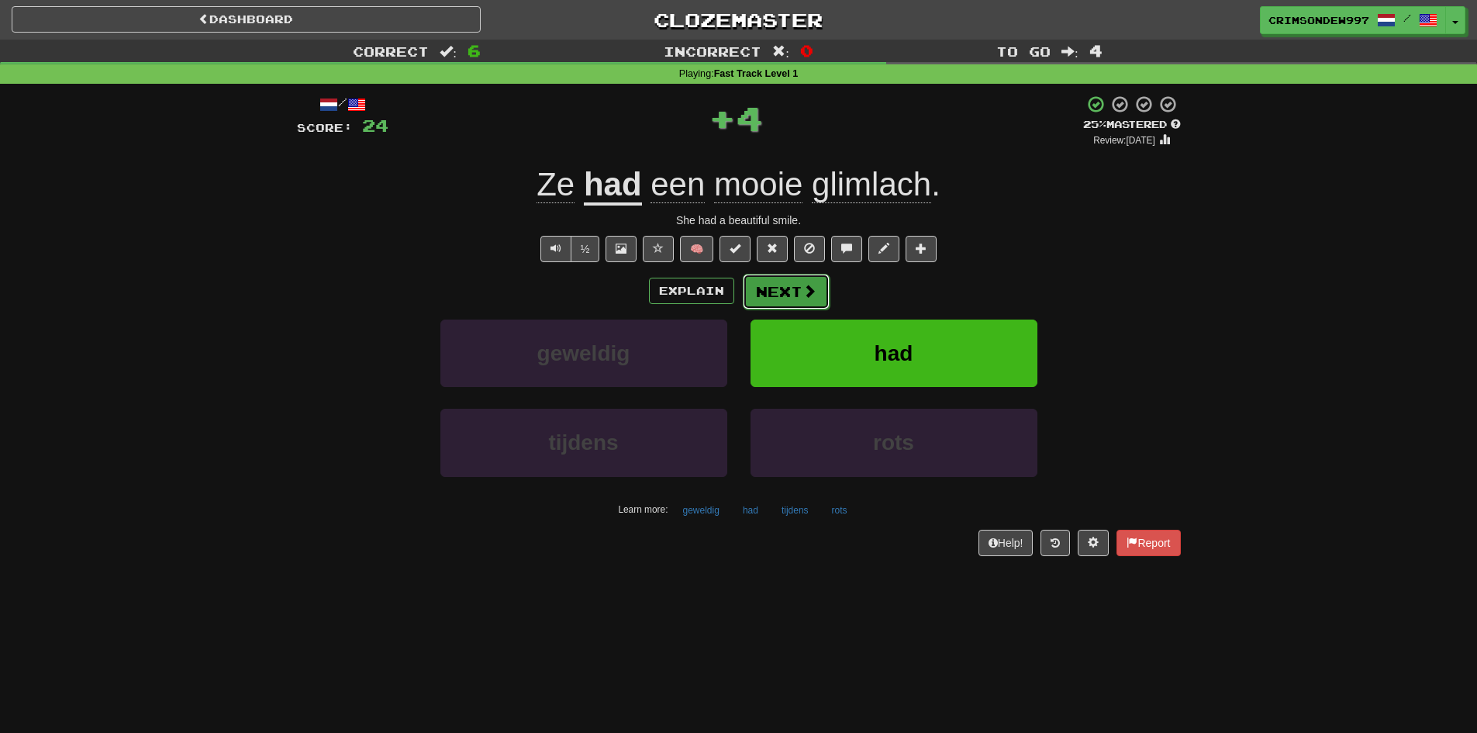
click at [771, 294] on button "Next" at bounding box center [786, 292] width 87 height 36
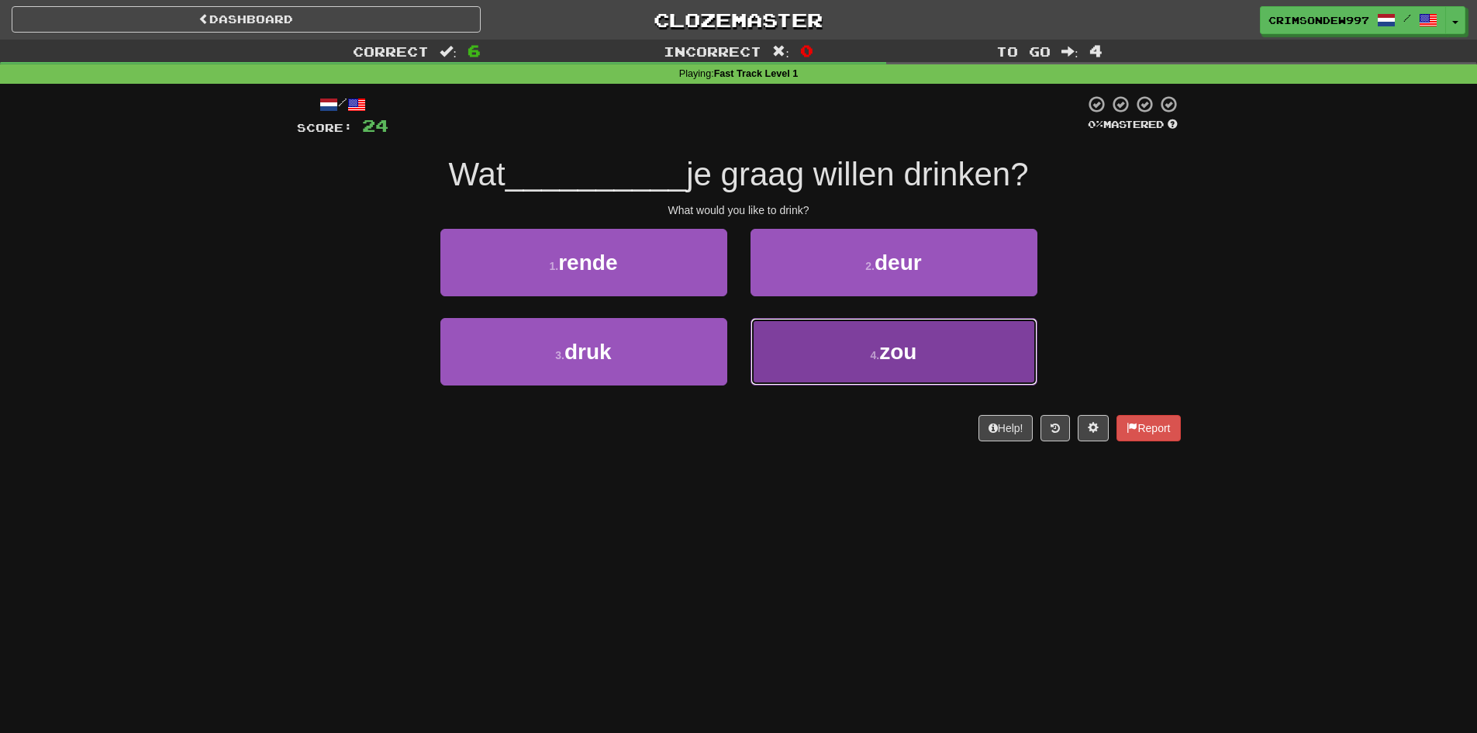
click at [822, 335] on button "4 . zou" at bounding box center [893, 351] width 287 height 67
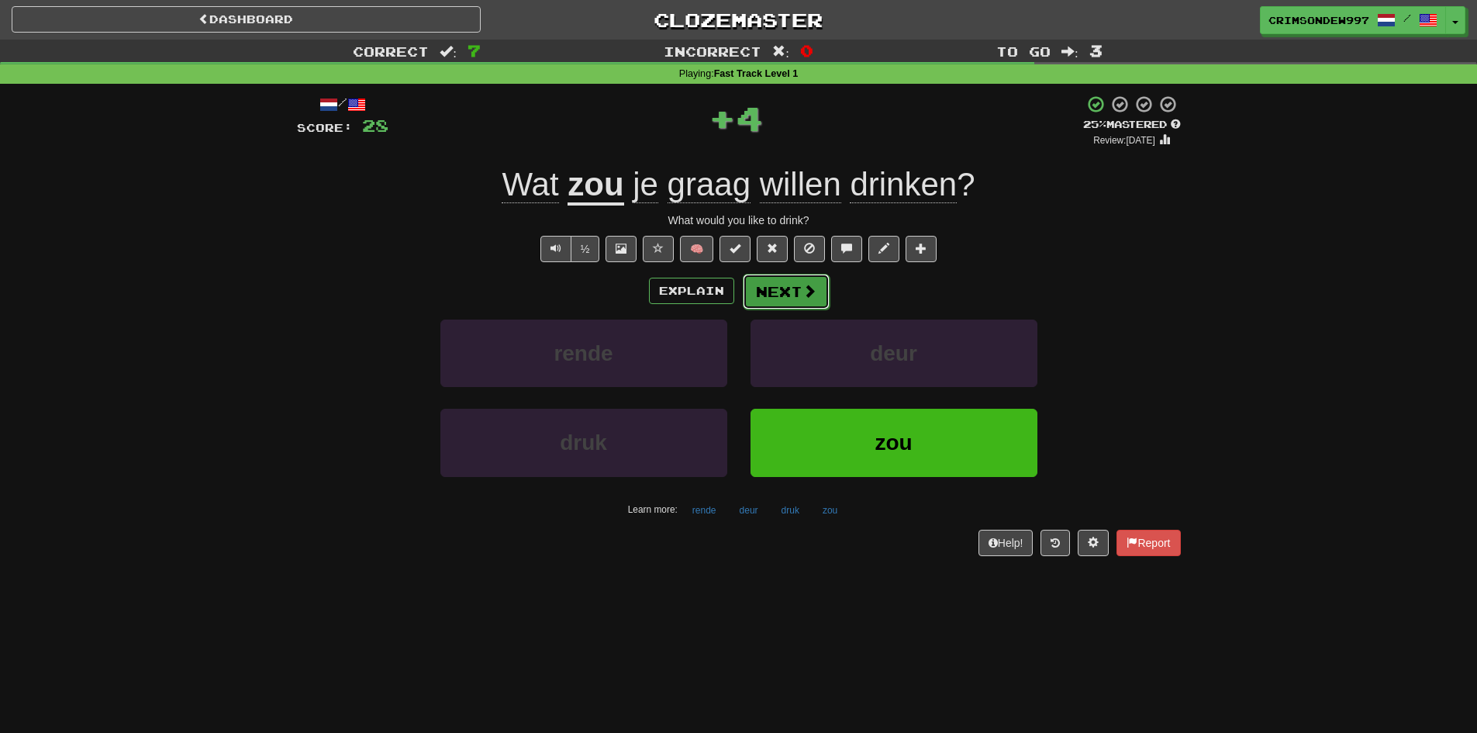
click at [801, 307] on button "Next" at bounding box center [786, 292] width 87 height 36
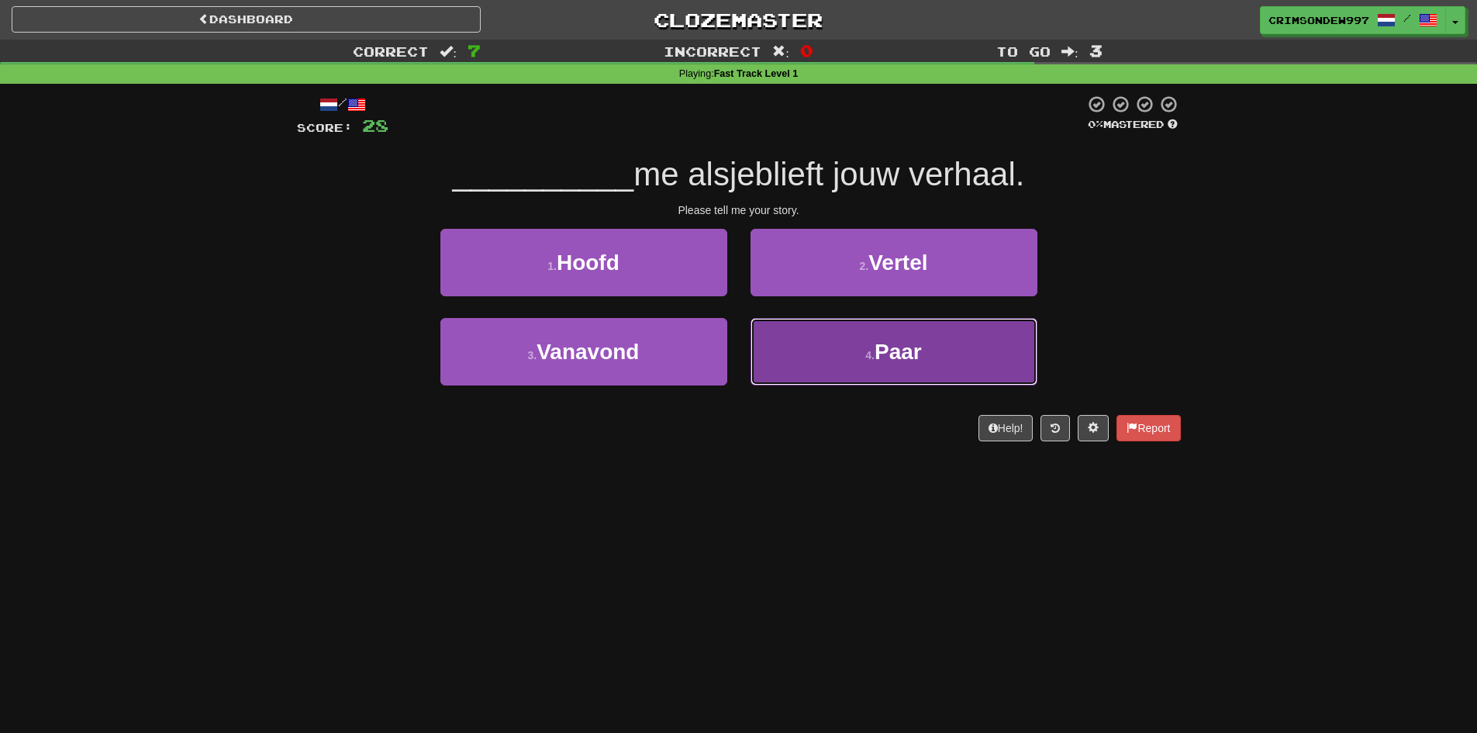
click at [811, 335] on button "4 . Paar" at bounding box center [893, 351] width 287 height 67
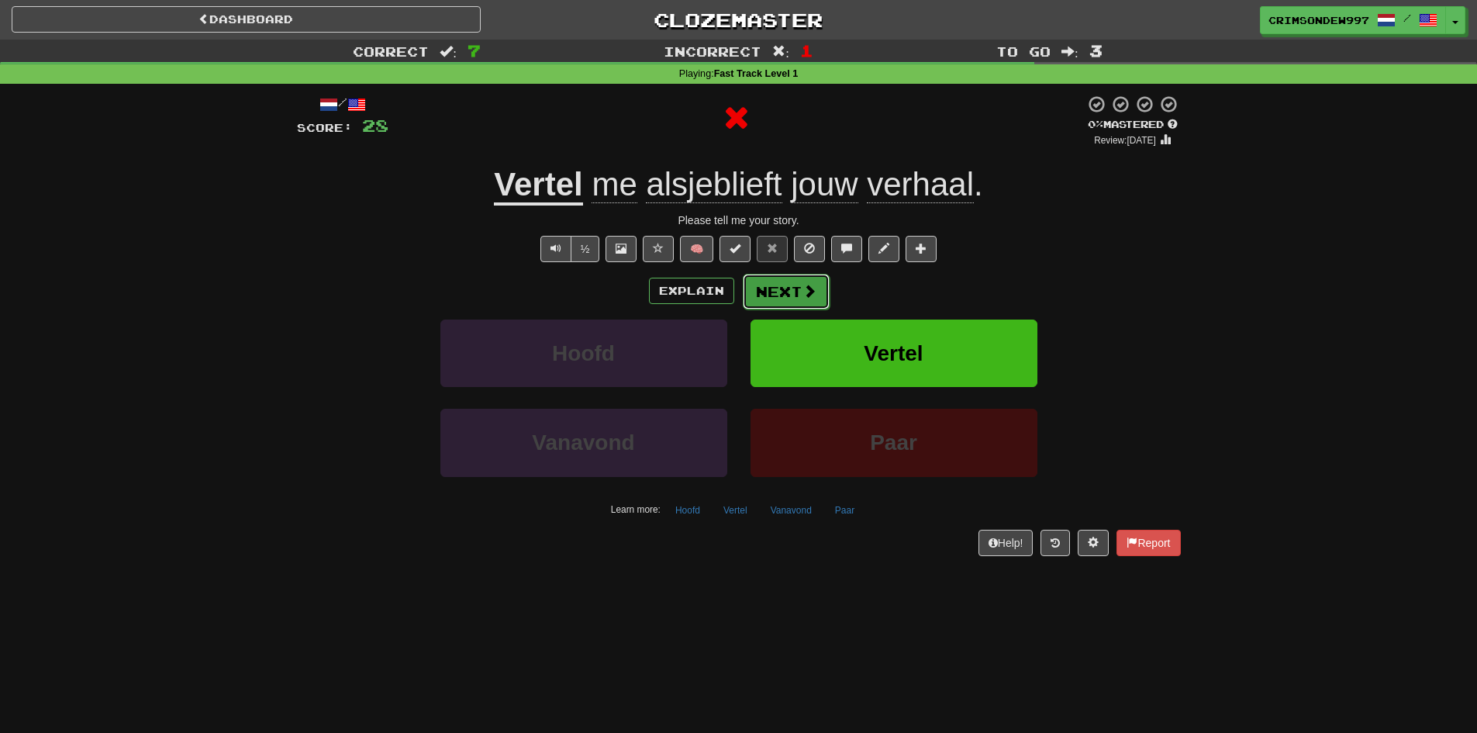
click at [801, 304] on button "Next" at bounding box center [786, 292] width 87 height 36
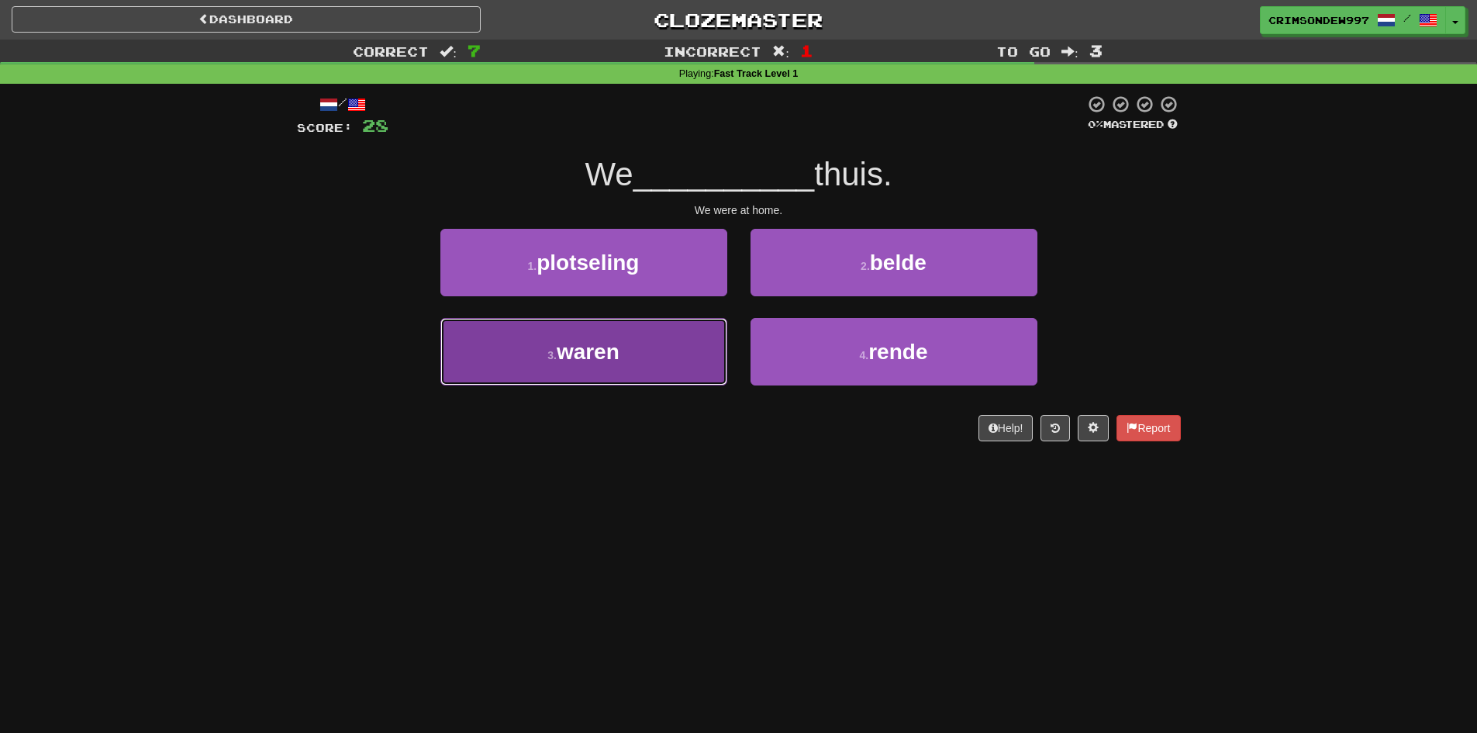
click at [703, 353] on button "3 . waren" at bounding box center [583, 351] width 287 height 67
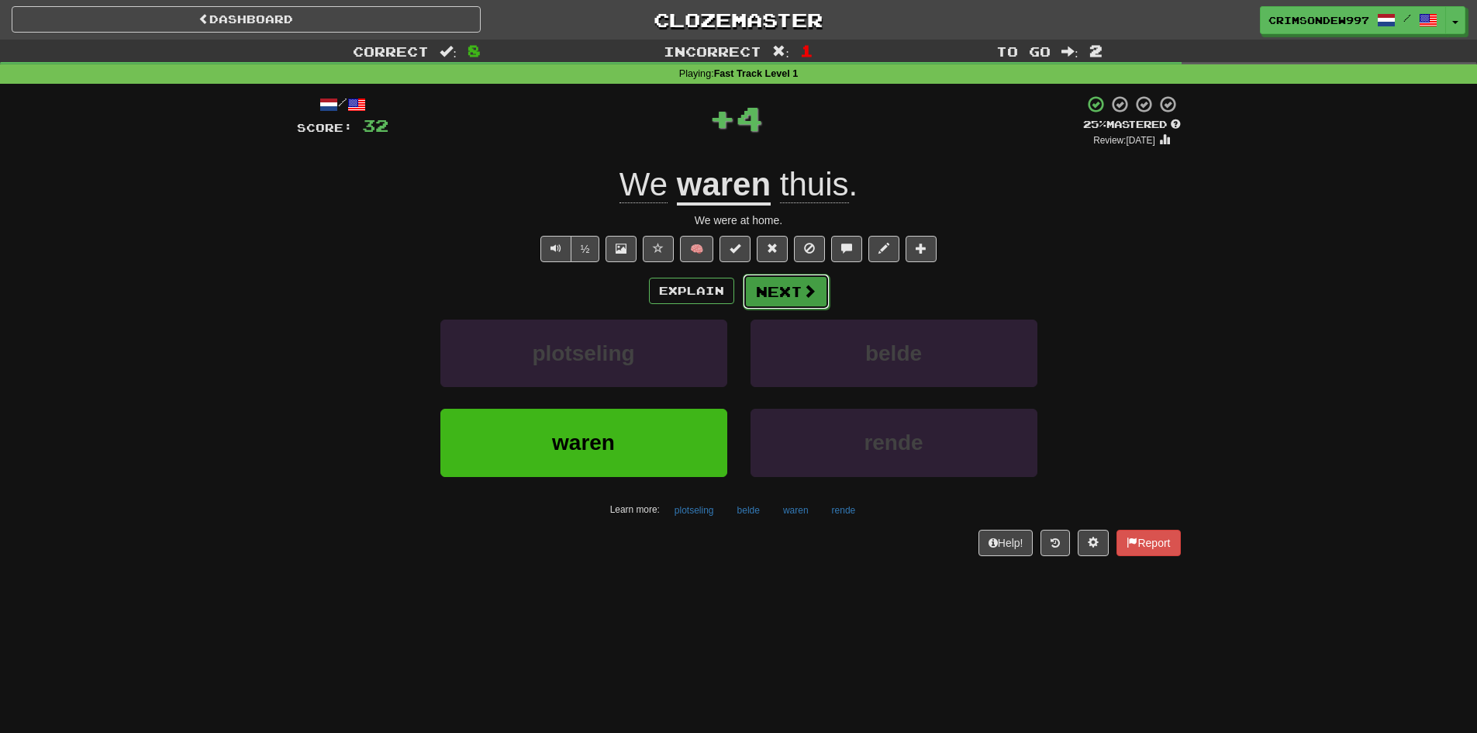
click at [808, 292] on span at bounding box center [809, 291] width 14 height 14
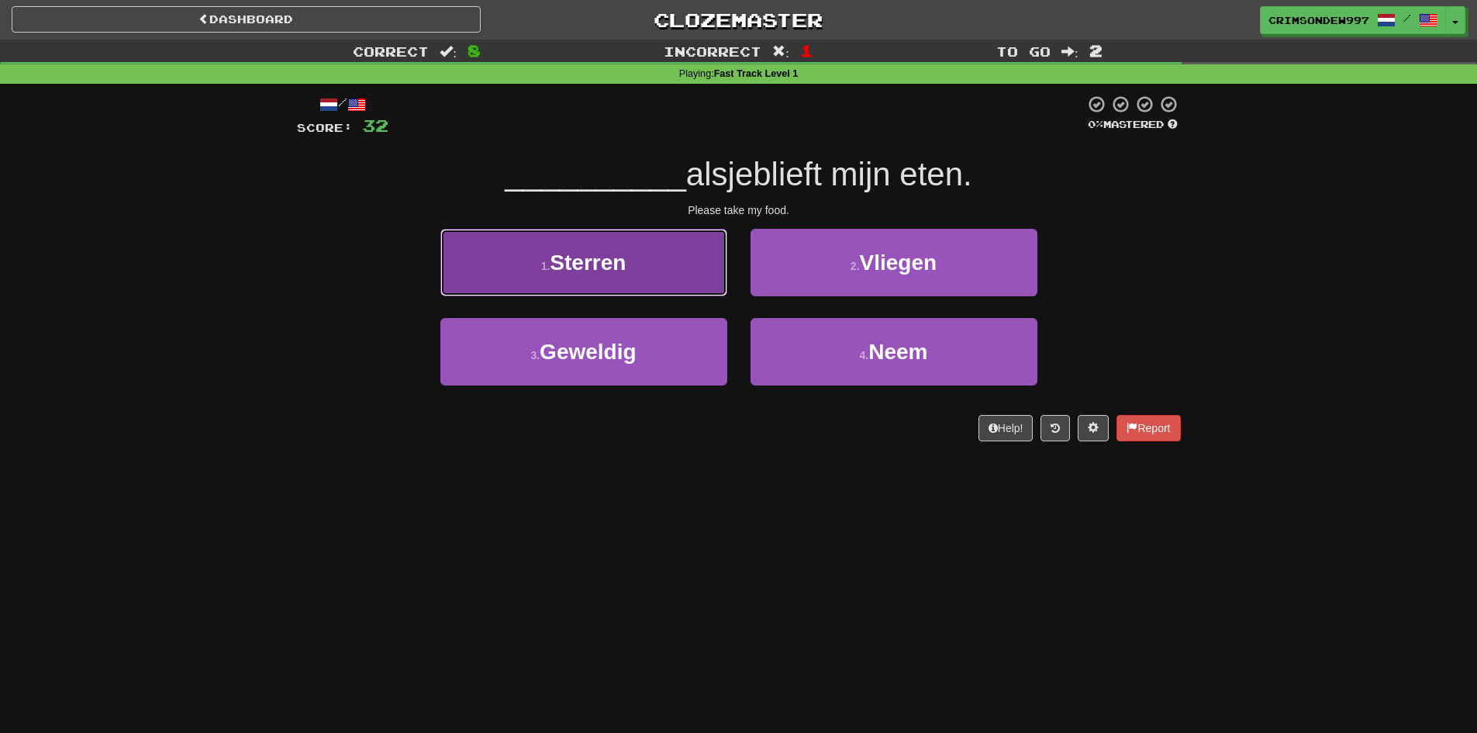
click at [704, 279] on button "1 . [GEOGRAPHIC_DATA]" at bounding box center [583, 262] width 287 height 67
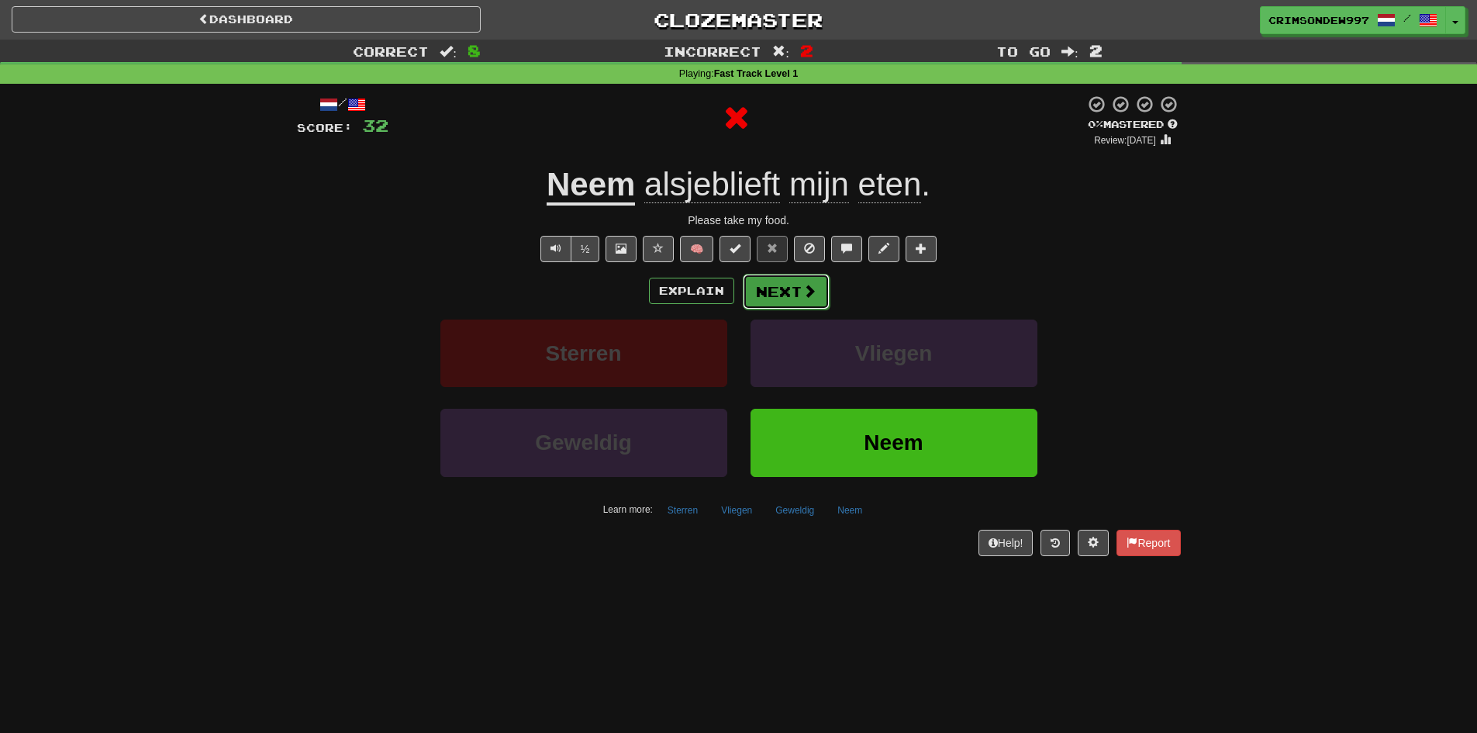
click at [771, 298] on button "Next" at bounding box center [786, 292] width 87 height 36
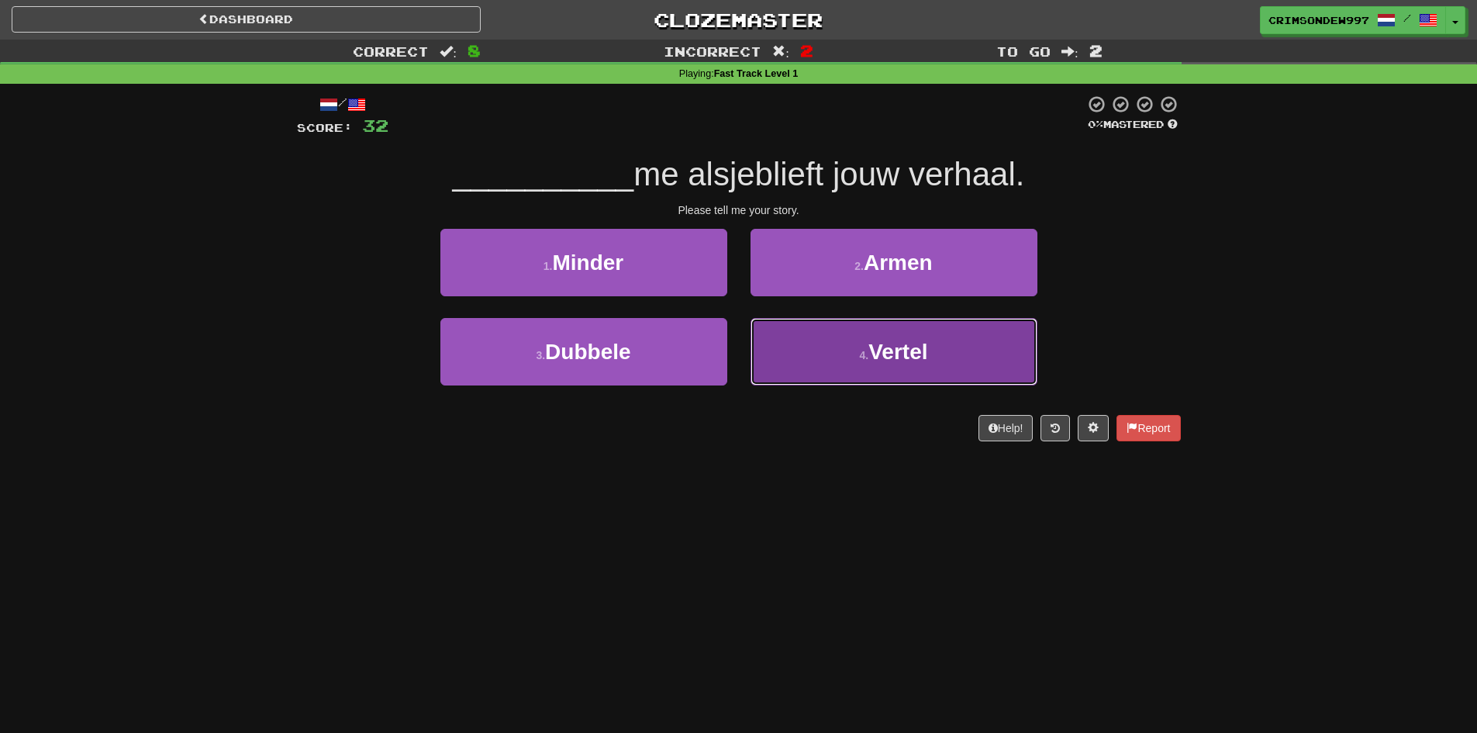
click at [808, 333] on button "4 . Vertel" at bounding box center [893, 351] width 287 height 67
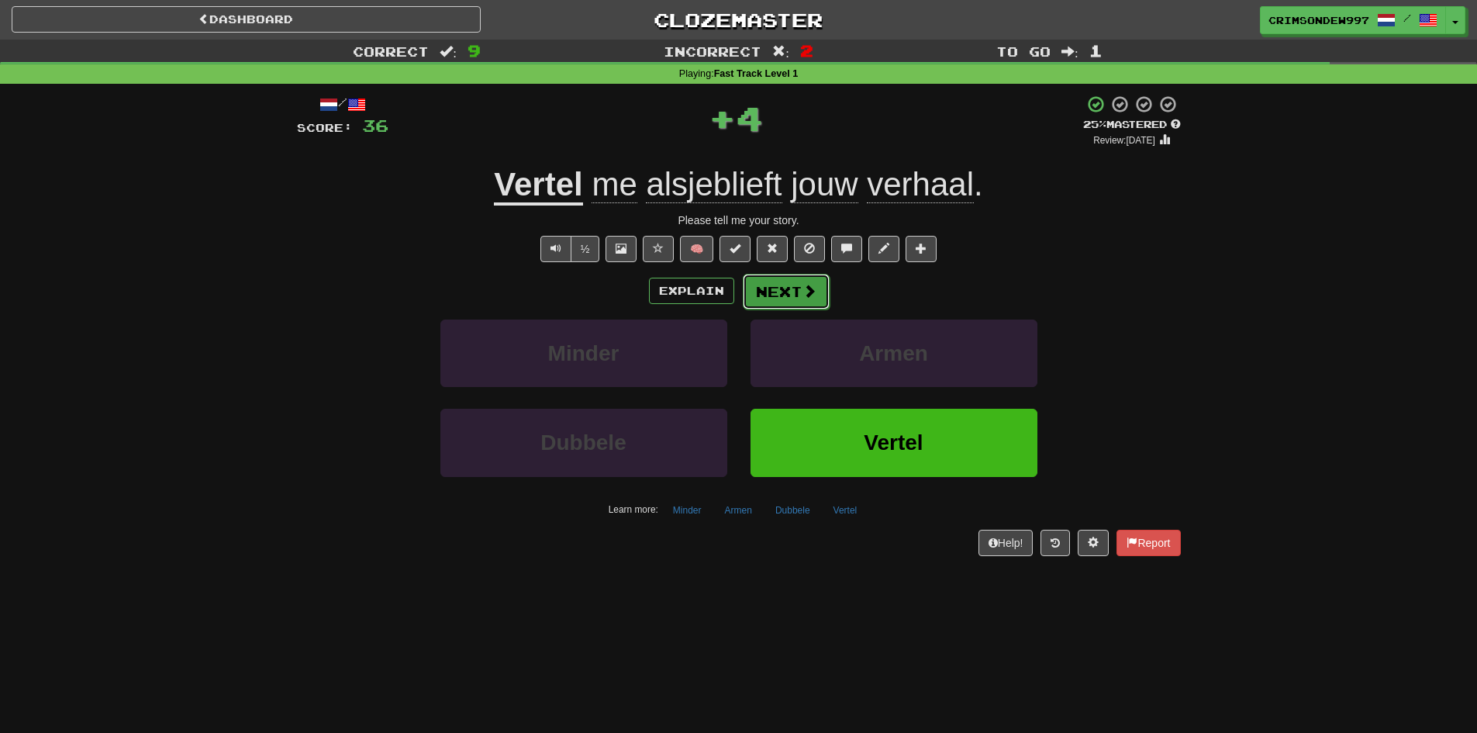
click at [785, 283] on button "Next" at bounding box center [786, 292] width 87 height 36
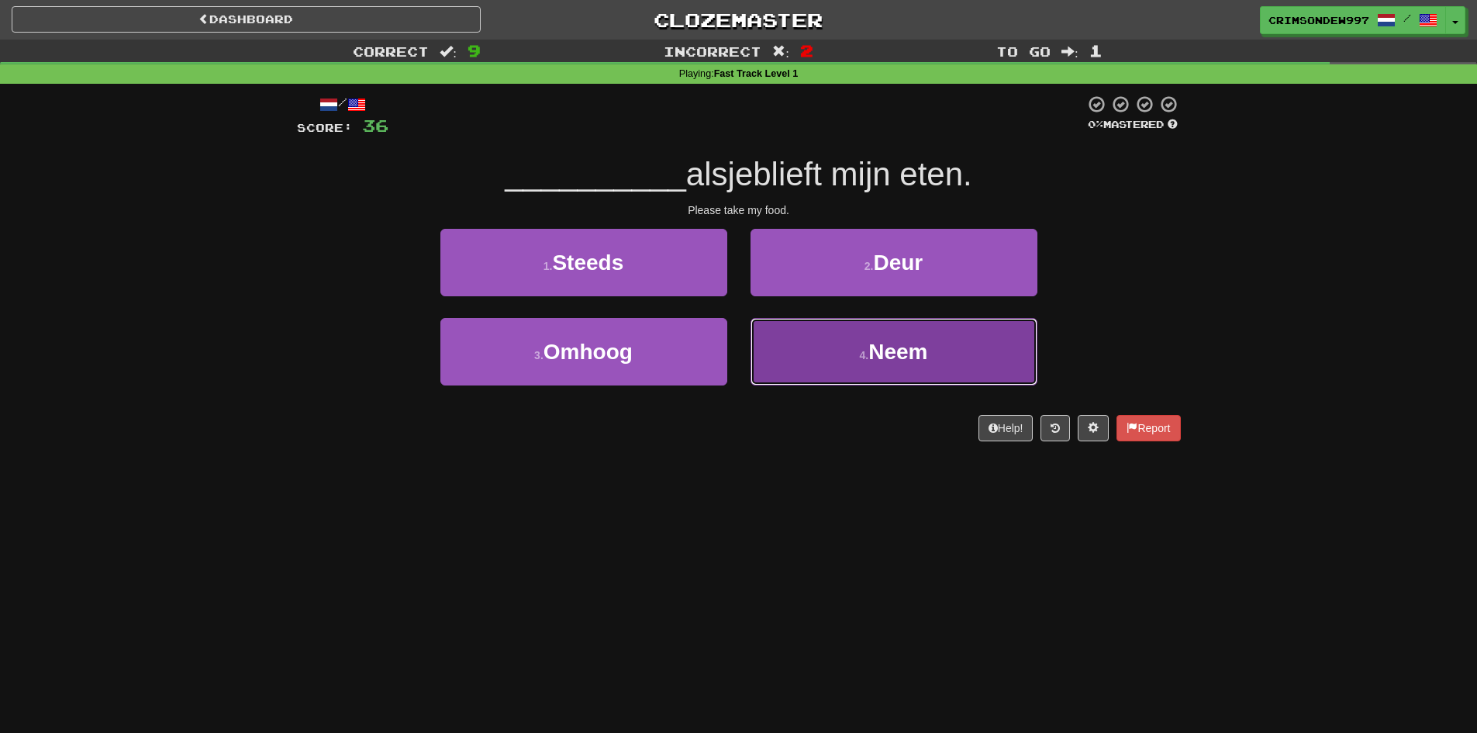
click at [829, 338] on button "4 . Neem" at bounding box center [893, 351] width 287 height 67
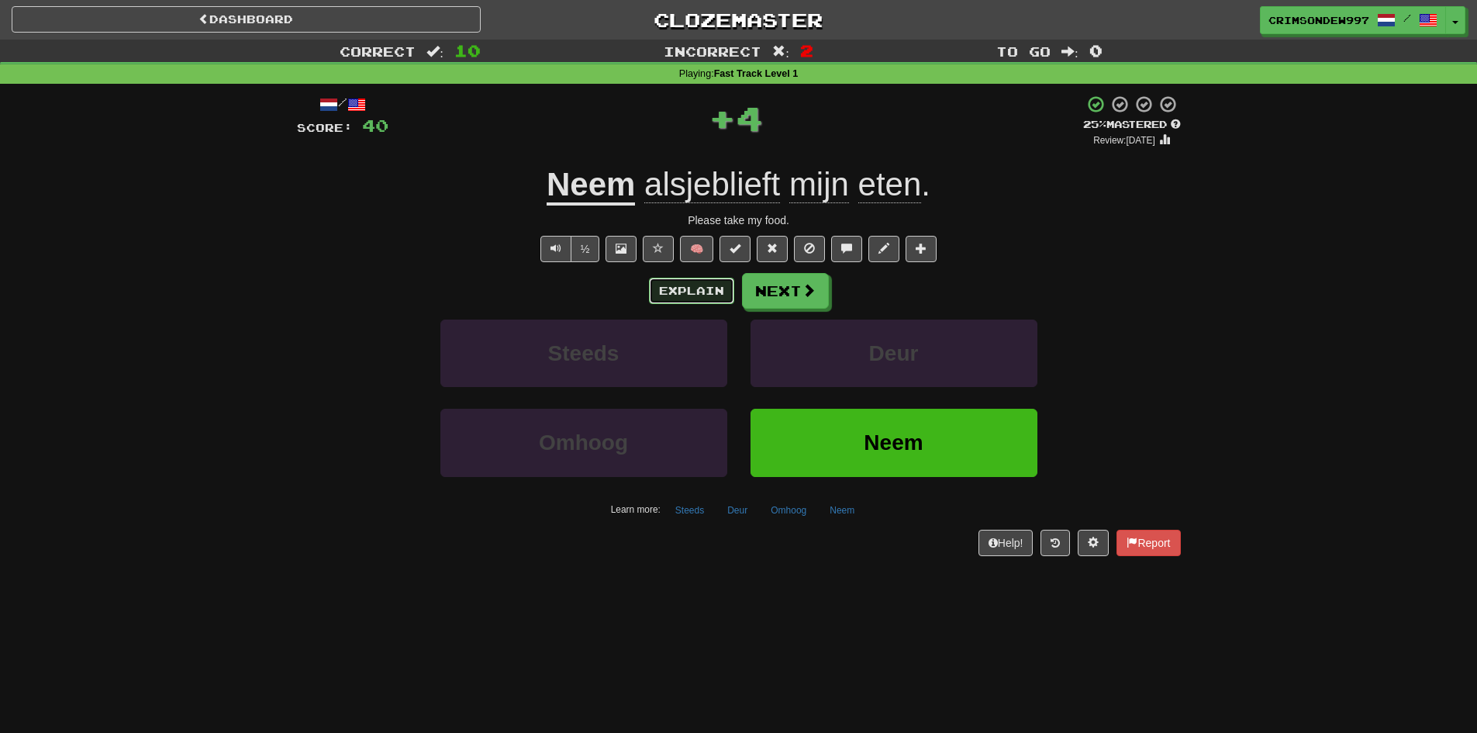
click at [716, 291] on button "Explain" at bounding box center [691, 291] width 85 height 26
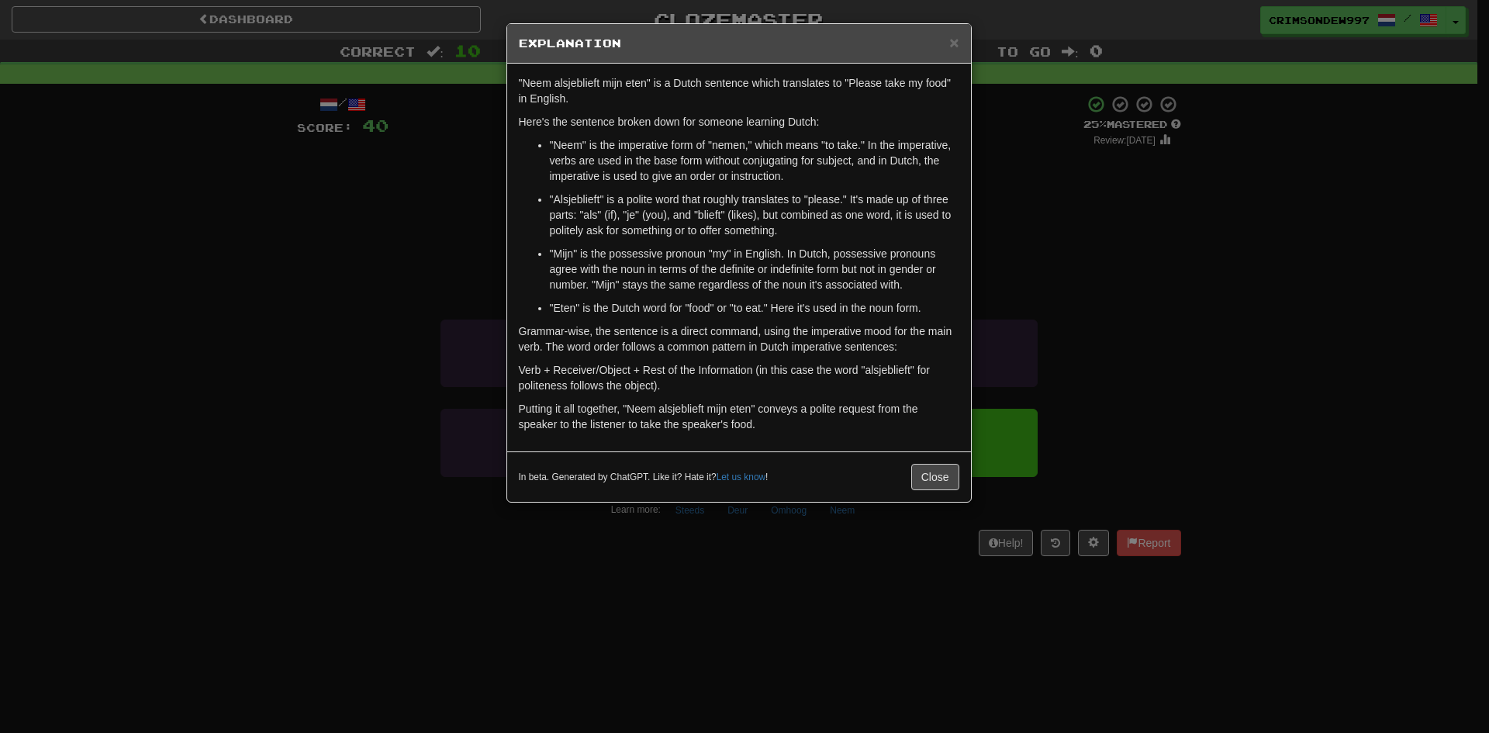
click at [948, 48] on h5 "Explanation" at bounding box center [739, 44] width 440 height 16
click at [928, 474] on button "Close" at bounding box center [935, 477] width 48 height 26
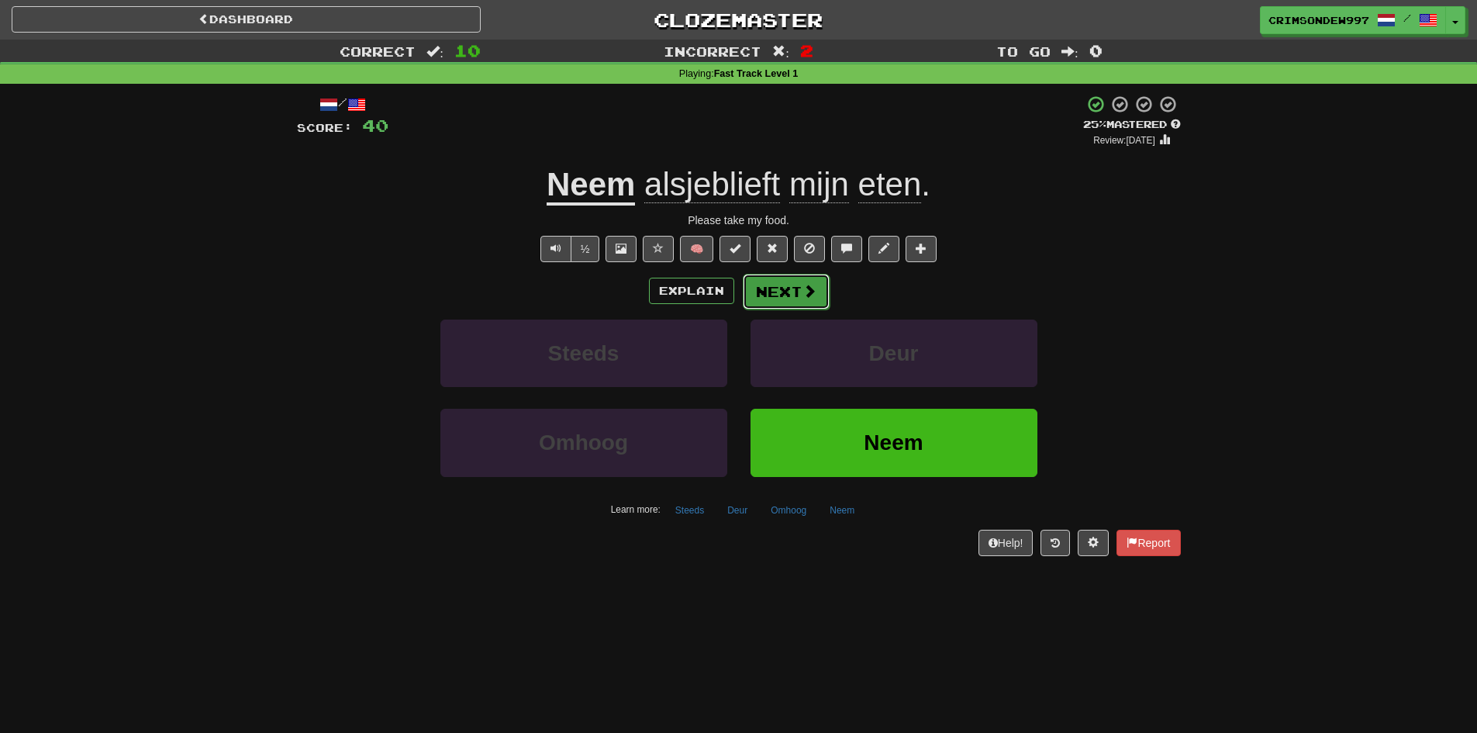
click at [809, 301] on button "Next" at bounding box center [786, 292] width 87 height 36
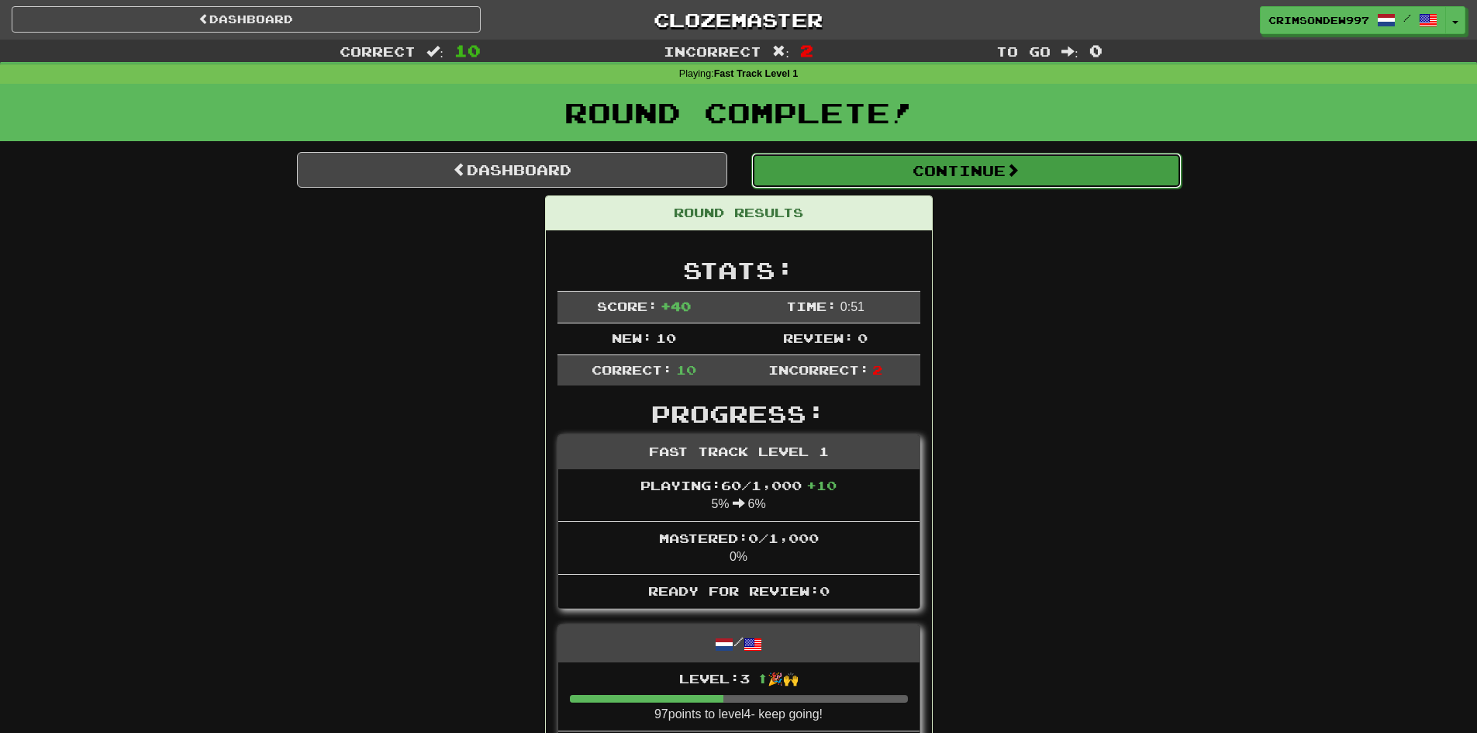
click at [950, 180] on button "Continue" at bounding box center [966, 171] width 430 height 36
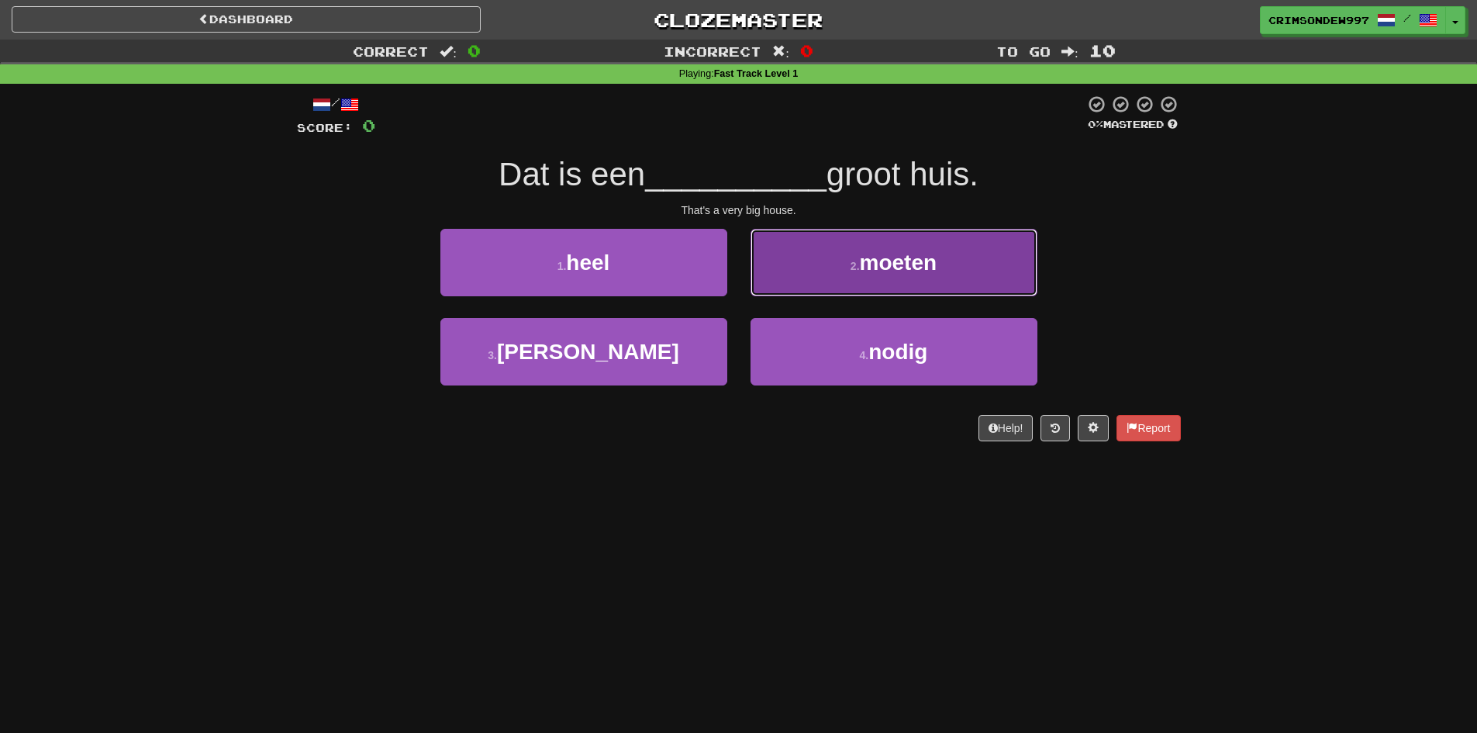
click at [956, 285] on button "2 . moeten" at bounding box center [893, 262] width 287 height 67
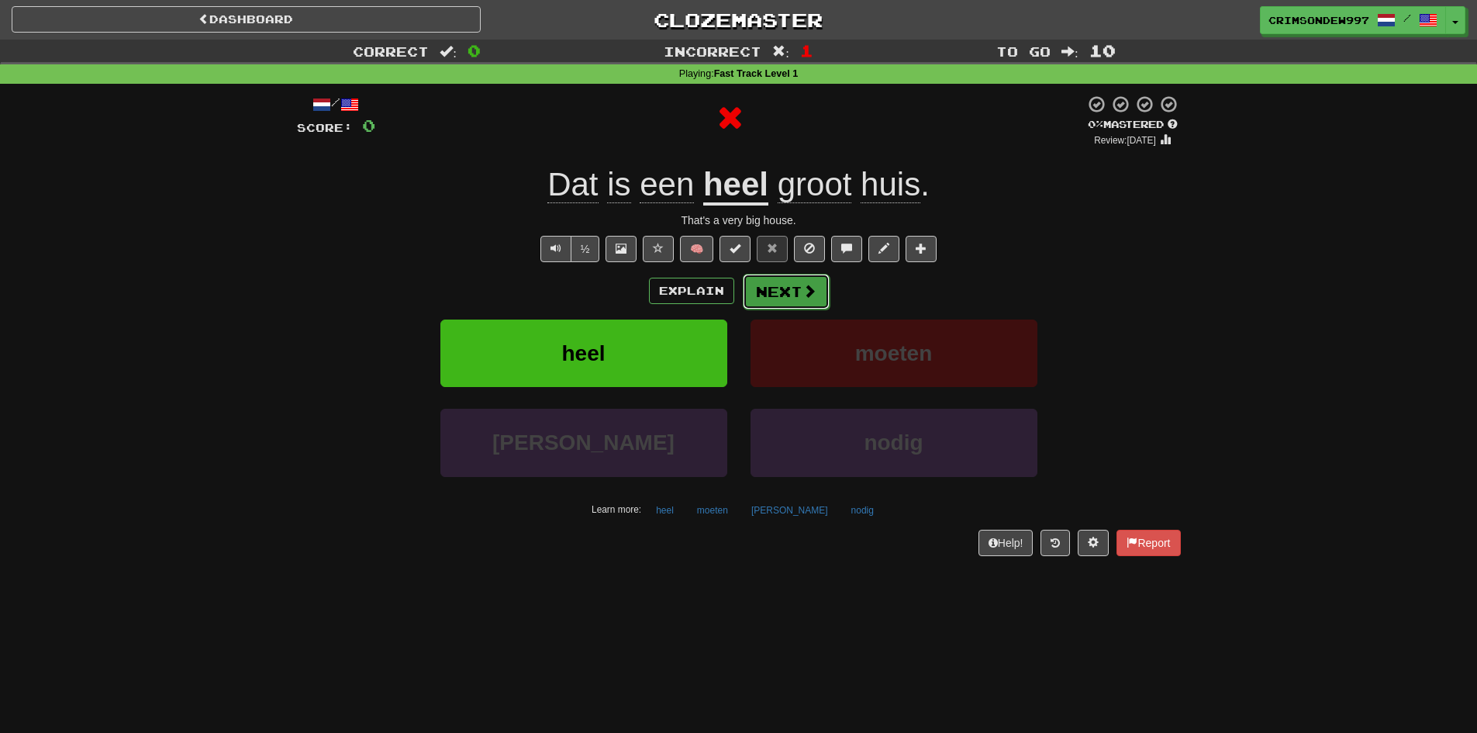
click at [792, 295] on button "Next" at bounding box center [786, 292] width 87 height 36
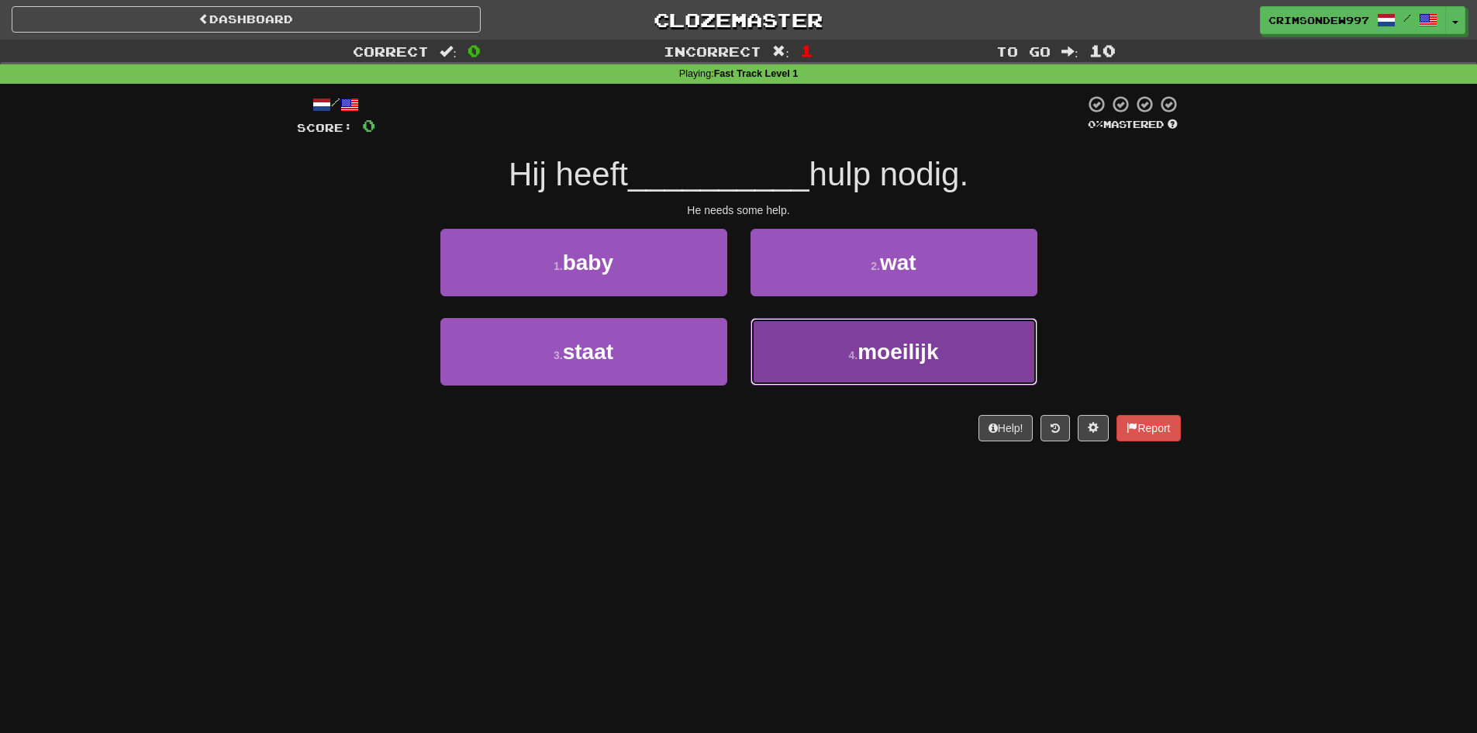
click at [843, 345] on button "4 . moeilijk" at bounding box center [893, 351] width 287 height 67
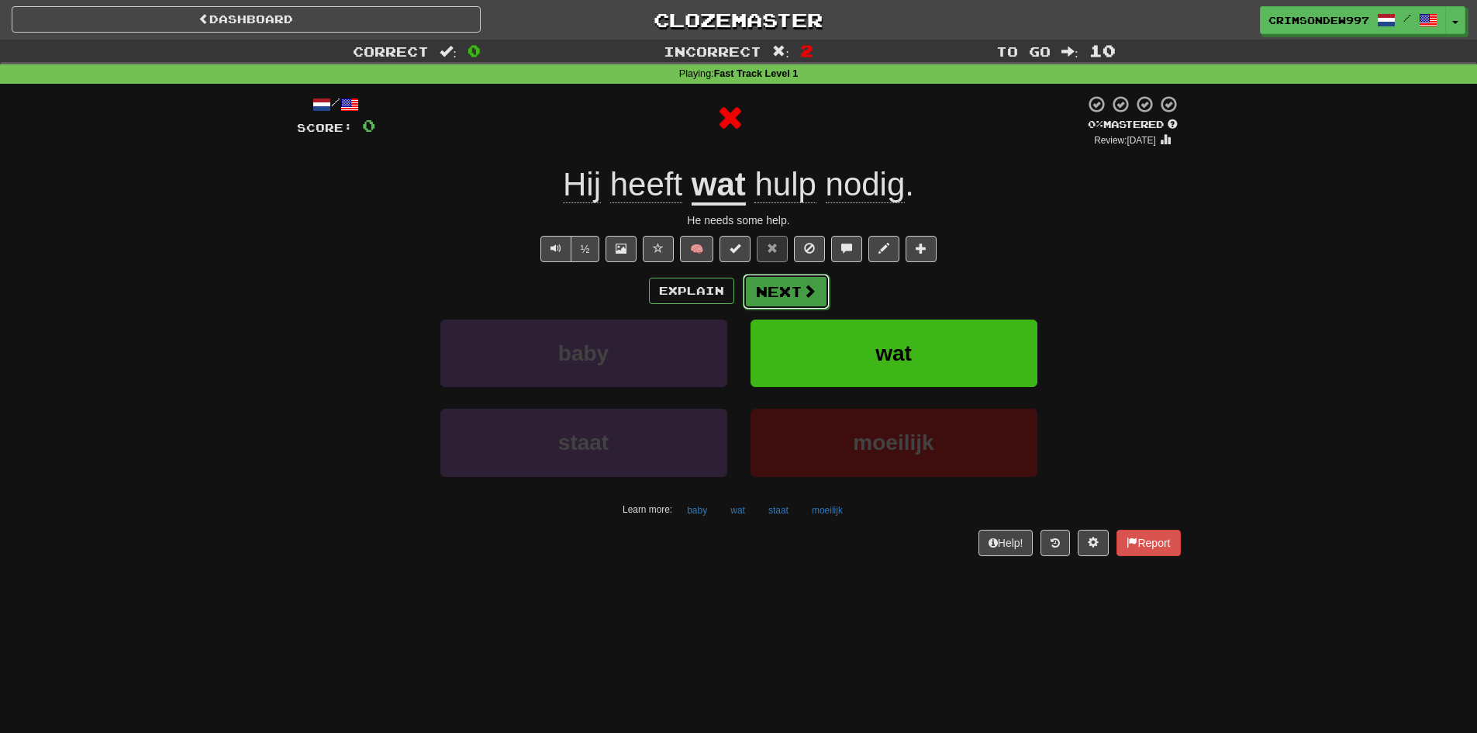
click at [804, 287] on span at bounding box center [809, 291] width 14 height 14
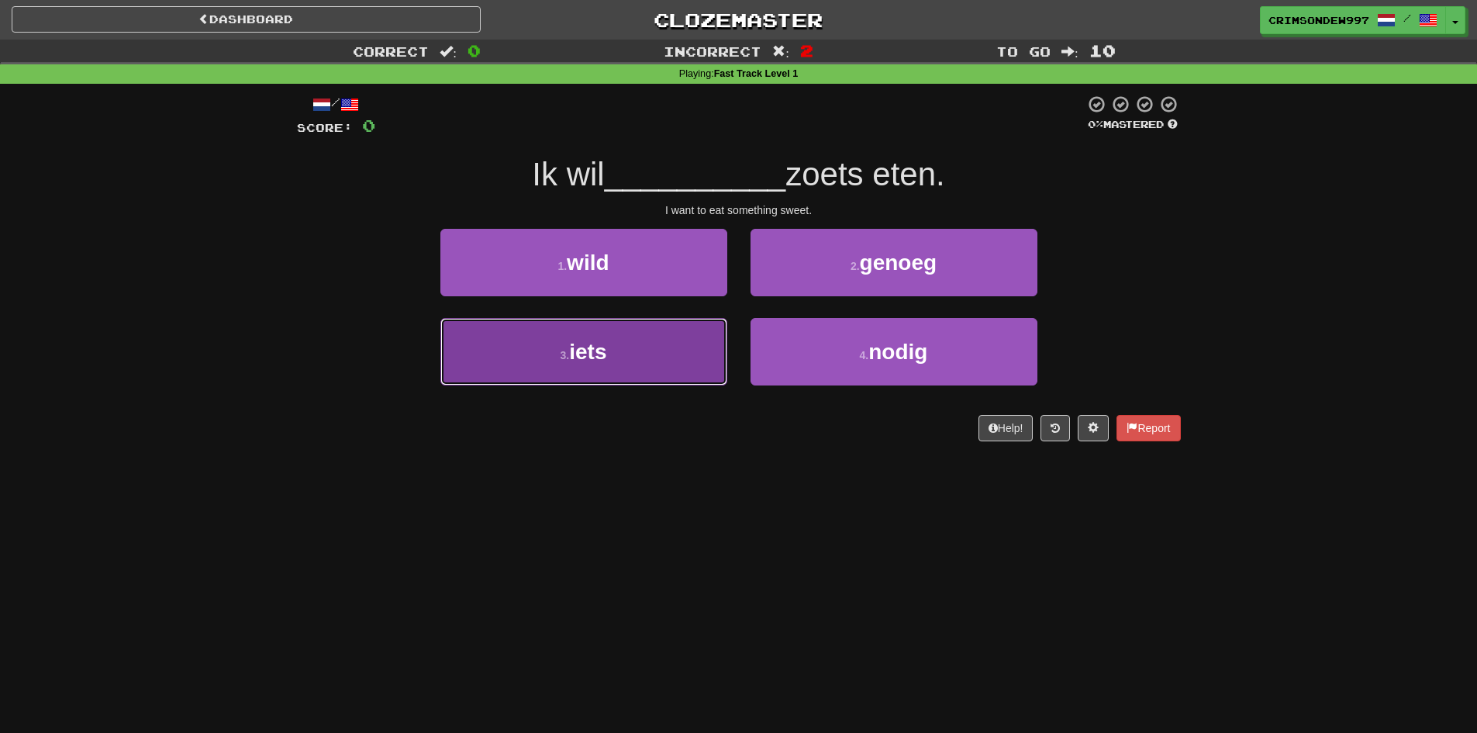
click at [693, 340] on button "3 . iets" at bounding box center [583, 351] width 287 height 67
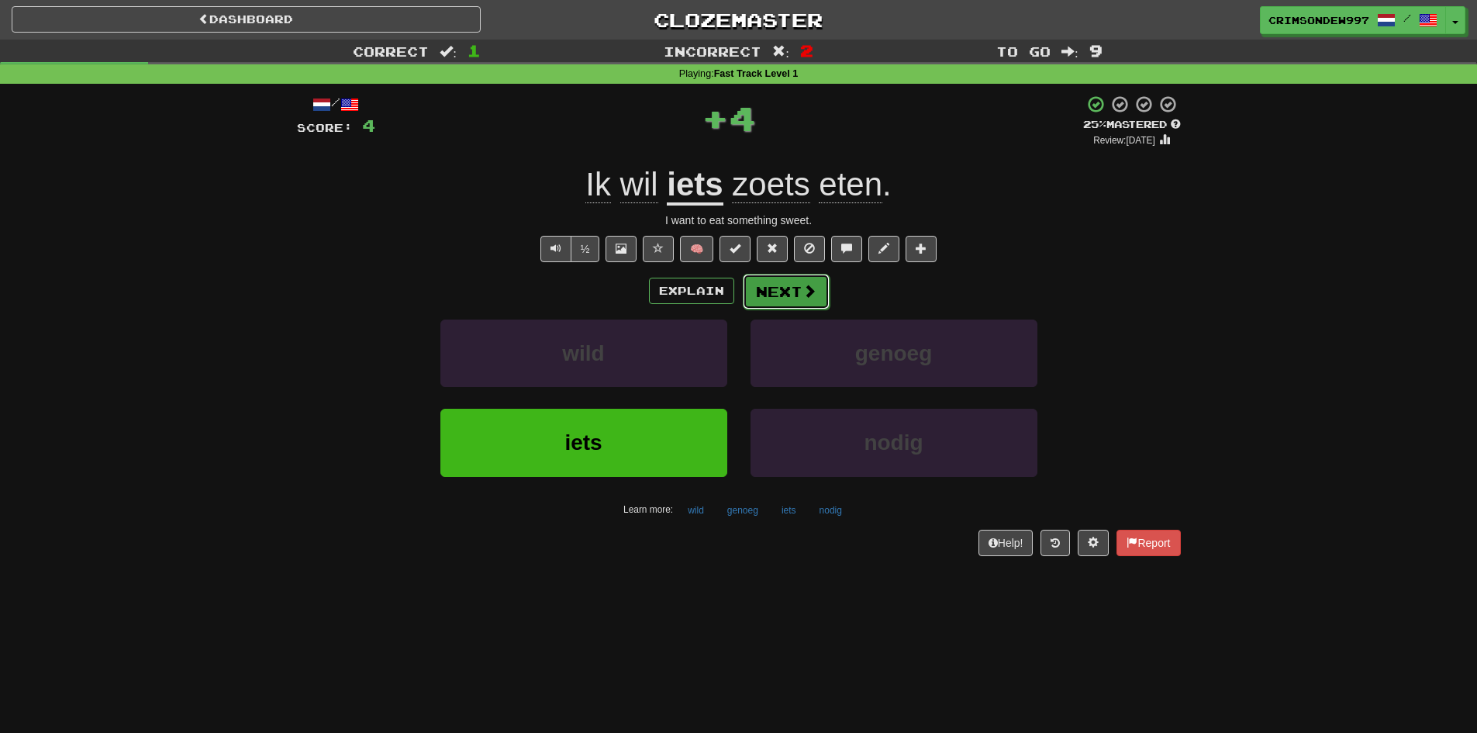
click at [799, 296] on button "Next" at bounding box center [786, 292] width 87 height 36
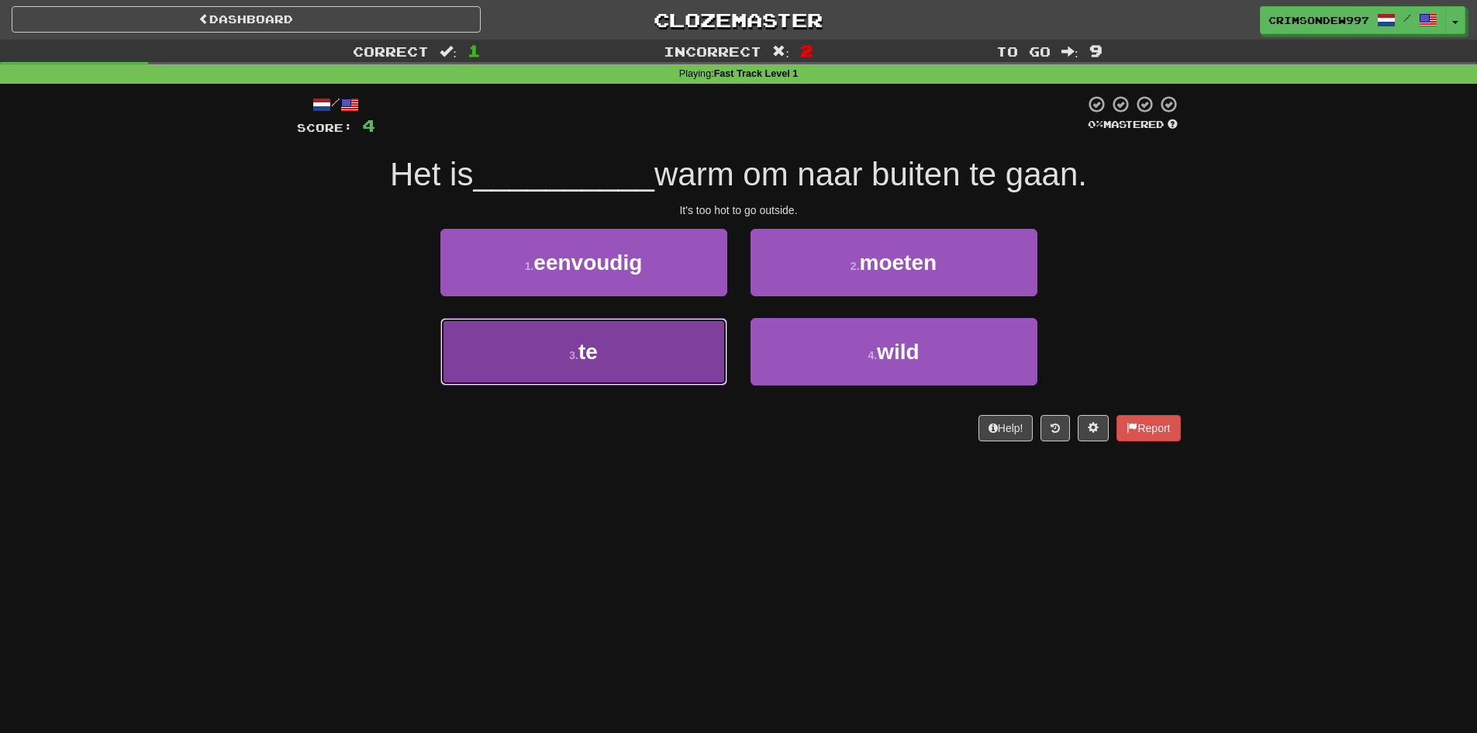
click at [684, 362] on button "3 . te" at bounding box center [583, 351] width 287 height 67
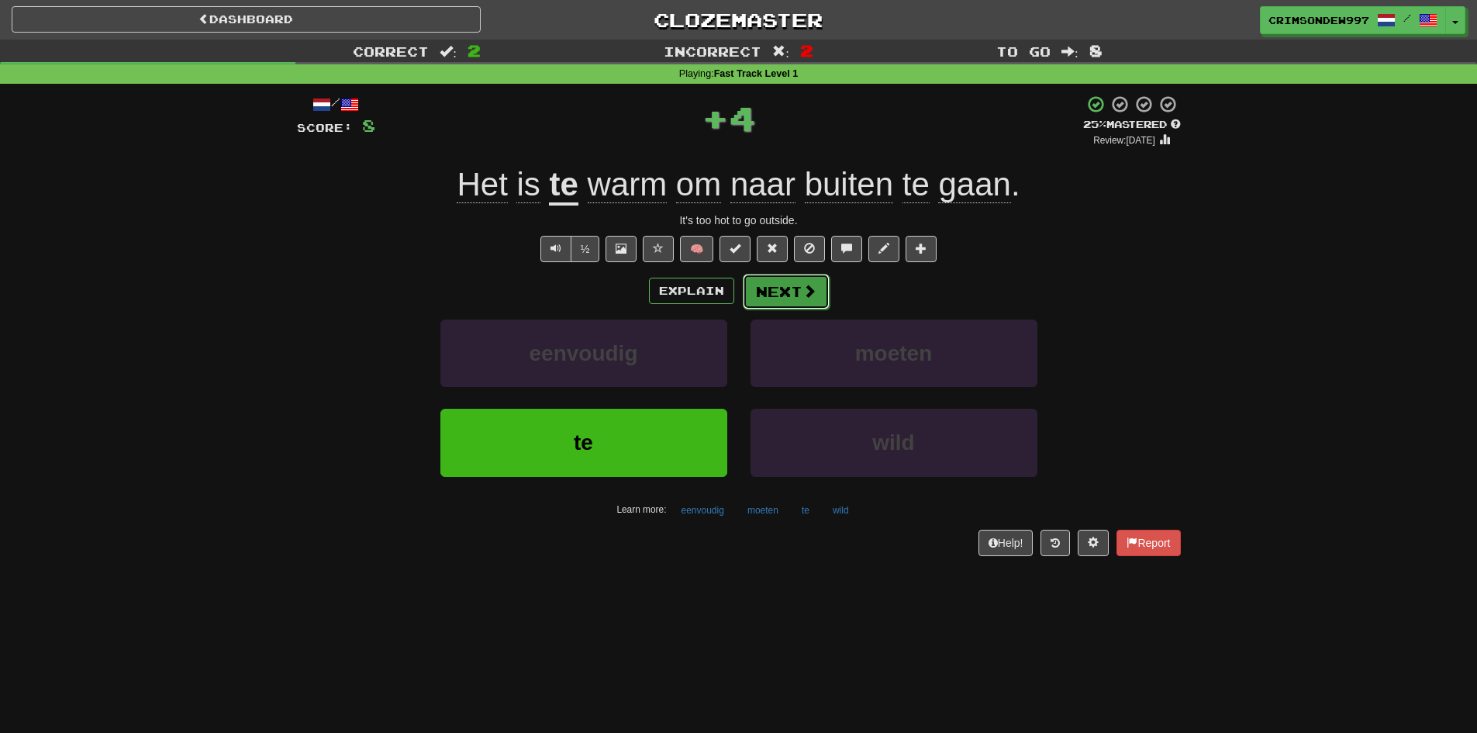
click at [785, 303] on button "Next" at bounding box center [786, 292] width 87 height 36
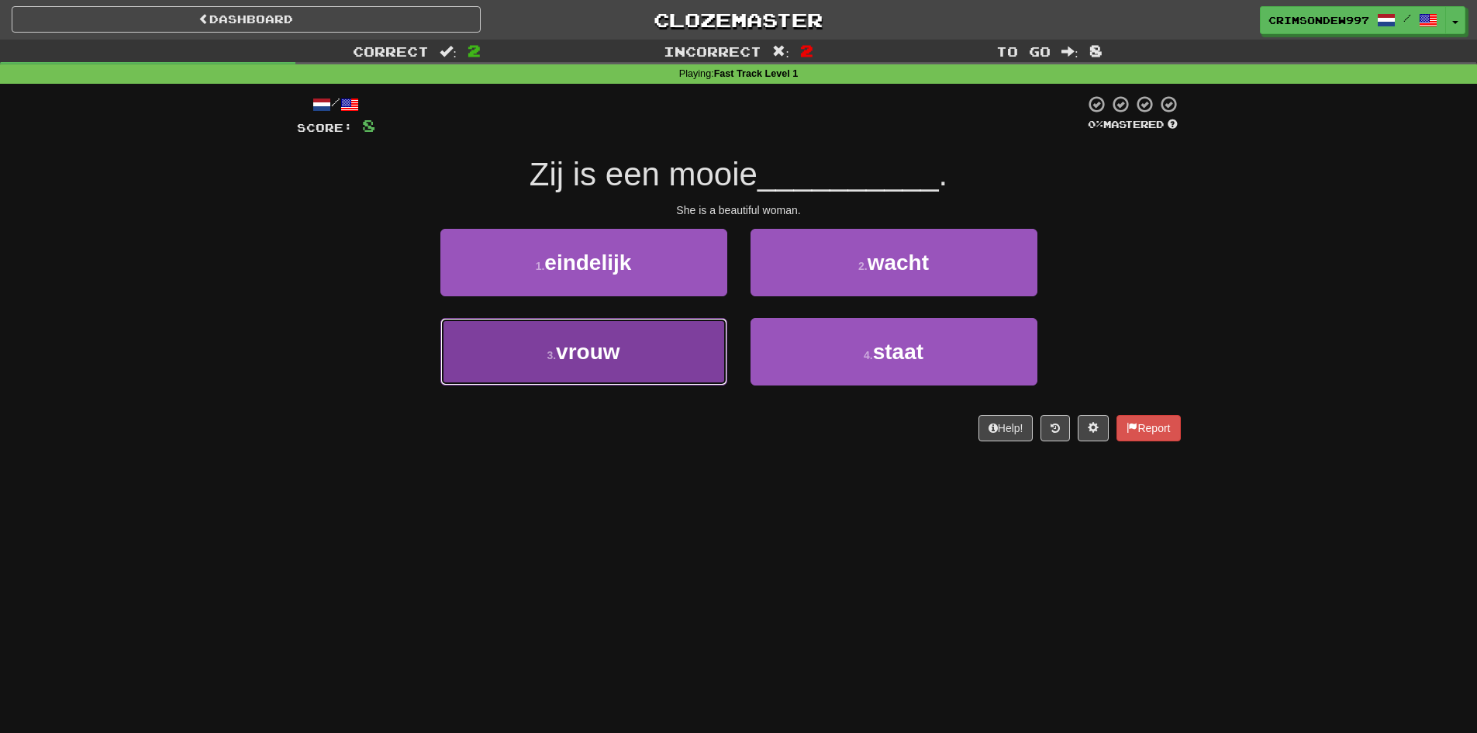
click at [709, 350] on button "3 . vrouw" at bounding box center [583, 351] width 287 height 67
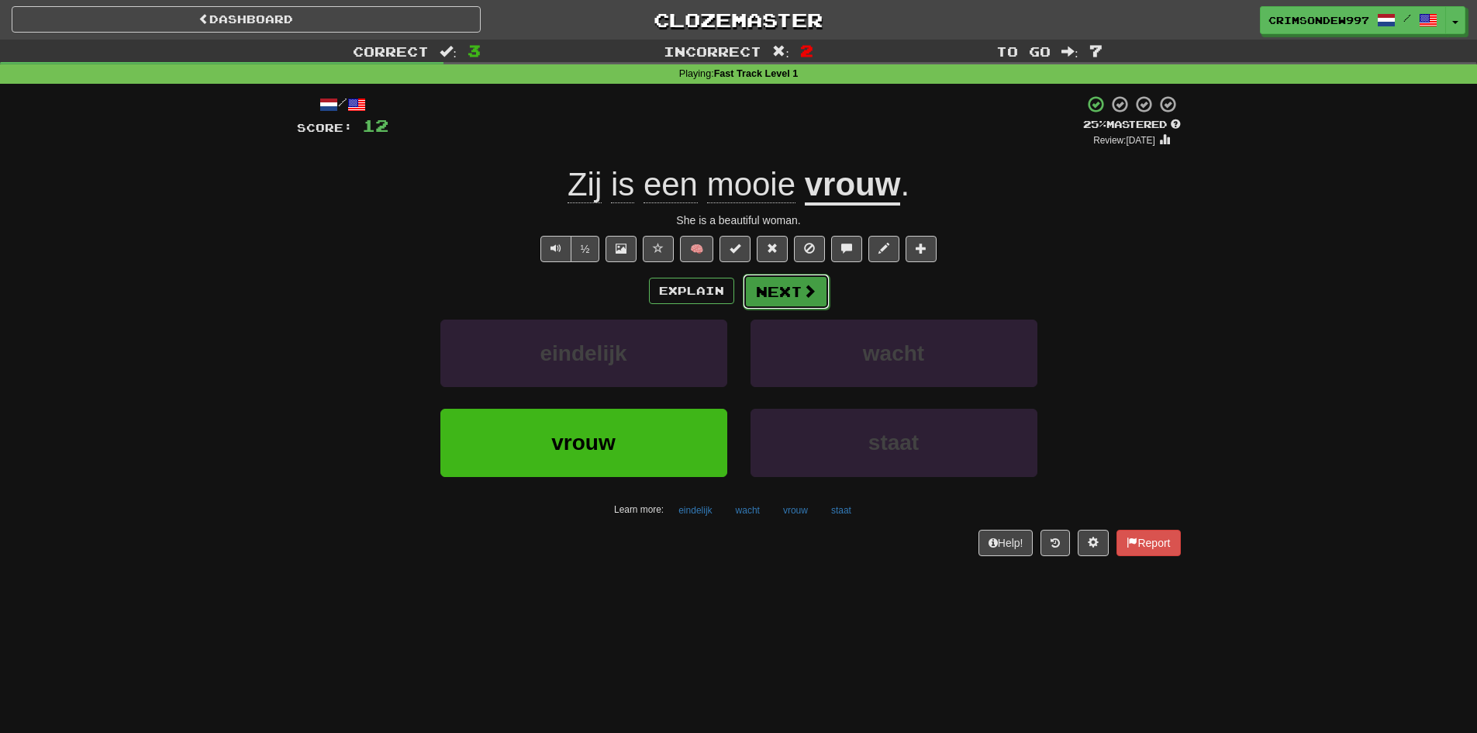
click at [795, 287] on button "Next" at bounding box center [786, 292] width 87 height 36
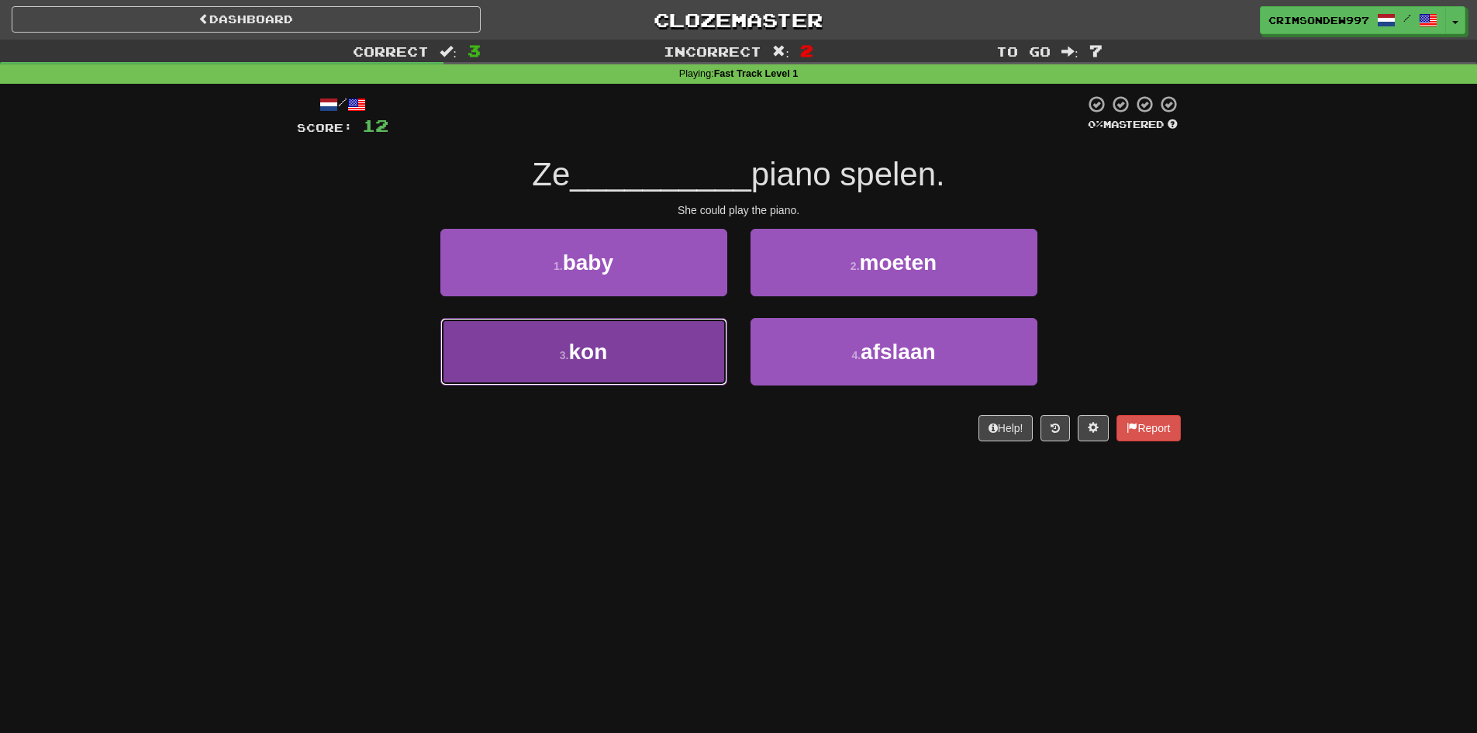
click at [667, 350] on button "3 . kon" at bounding box center [583, 351] width 287 height 67
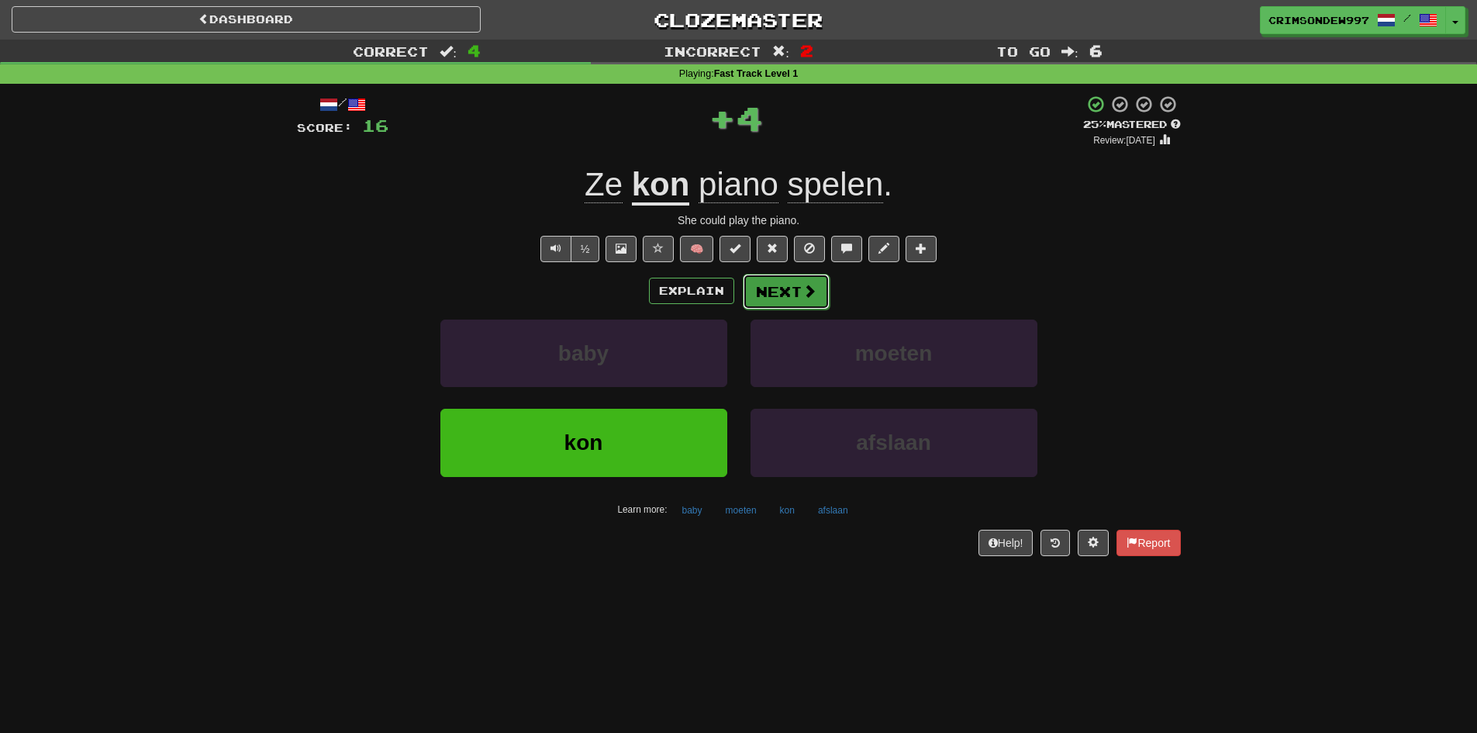
click at [767, 296] on button "Next" at bounding box center [786, 292] width 87 height 36
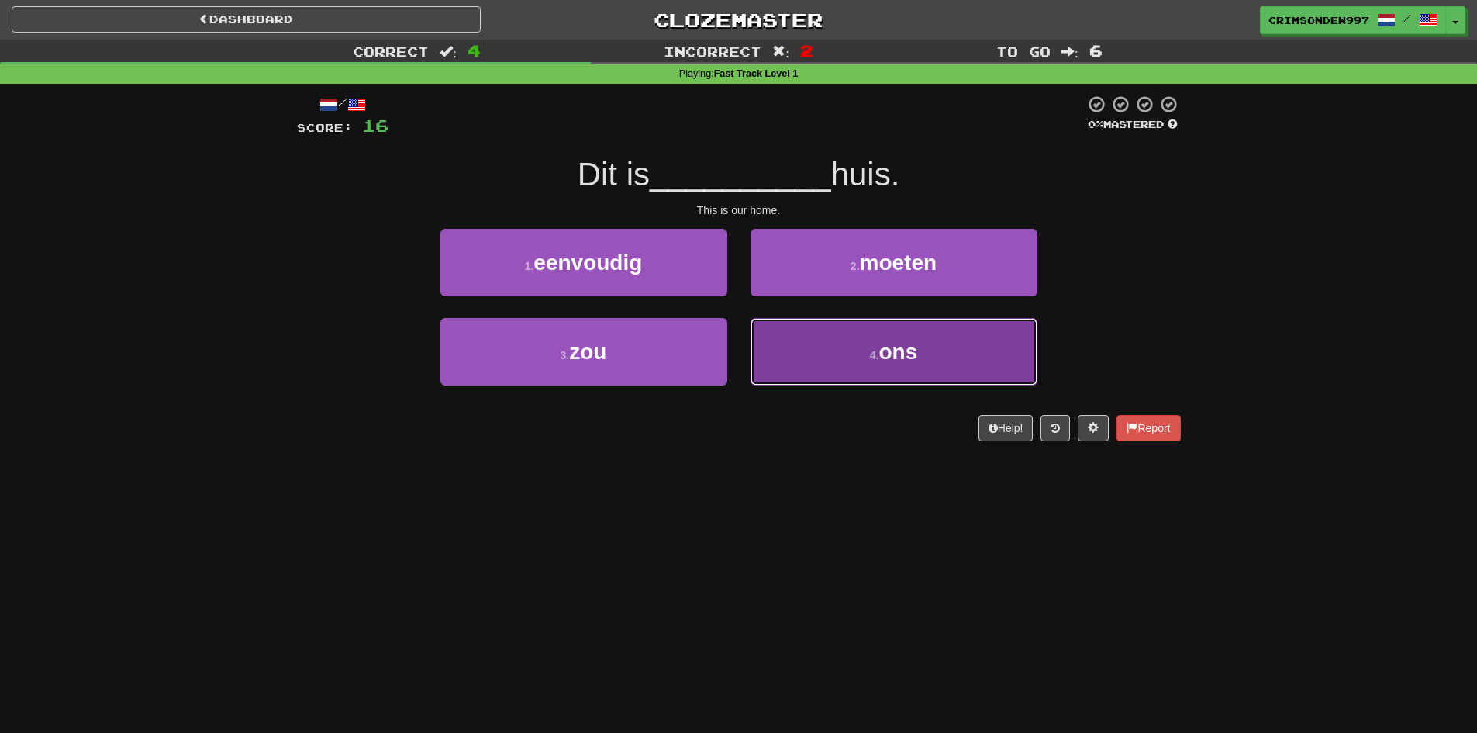
click at [802, 340] on button "4 . ons" at bounding box center [893, 351] width 287 height 67
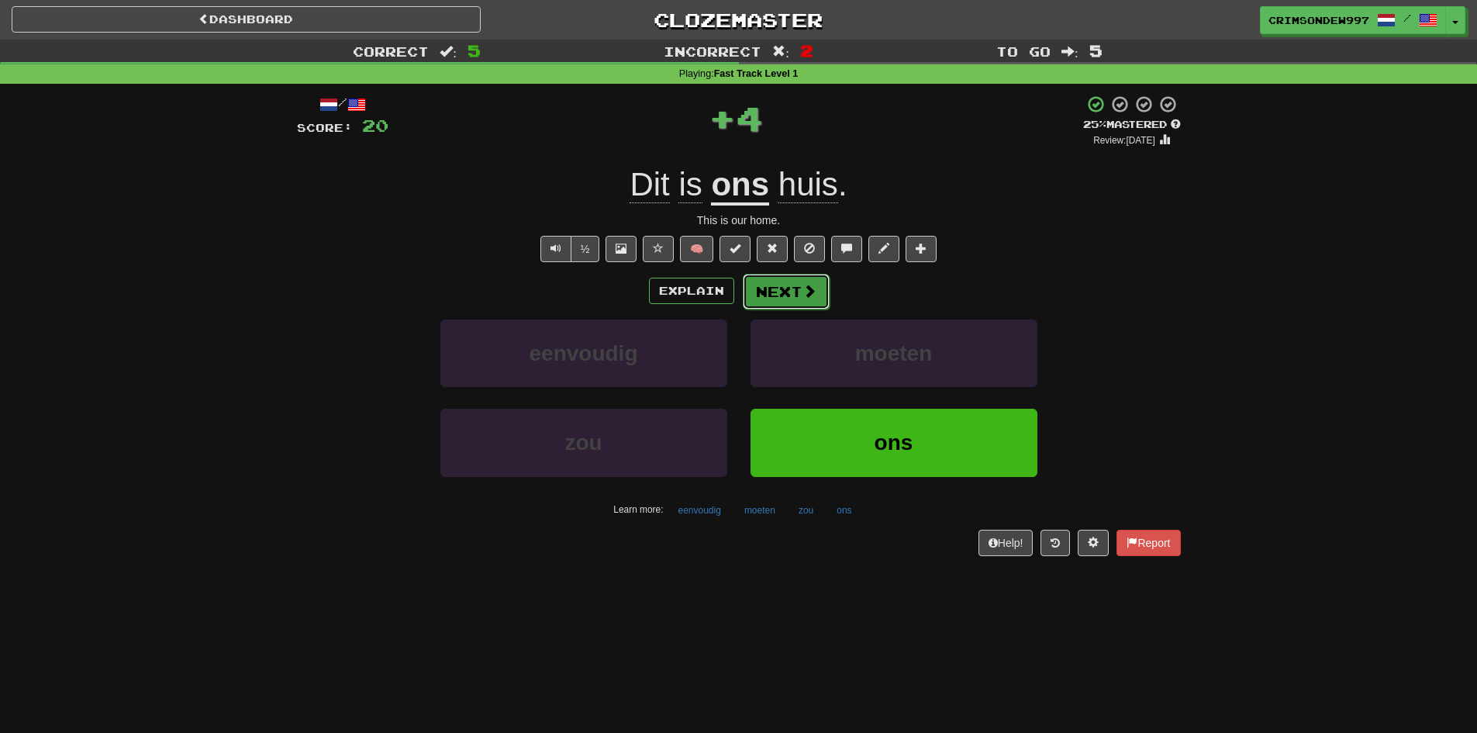
click at [802, 298] on span at bounding box center [809, 291] width 14 height 14
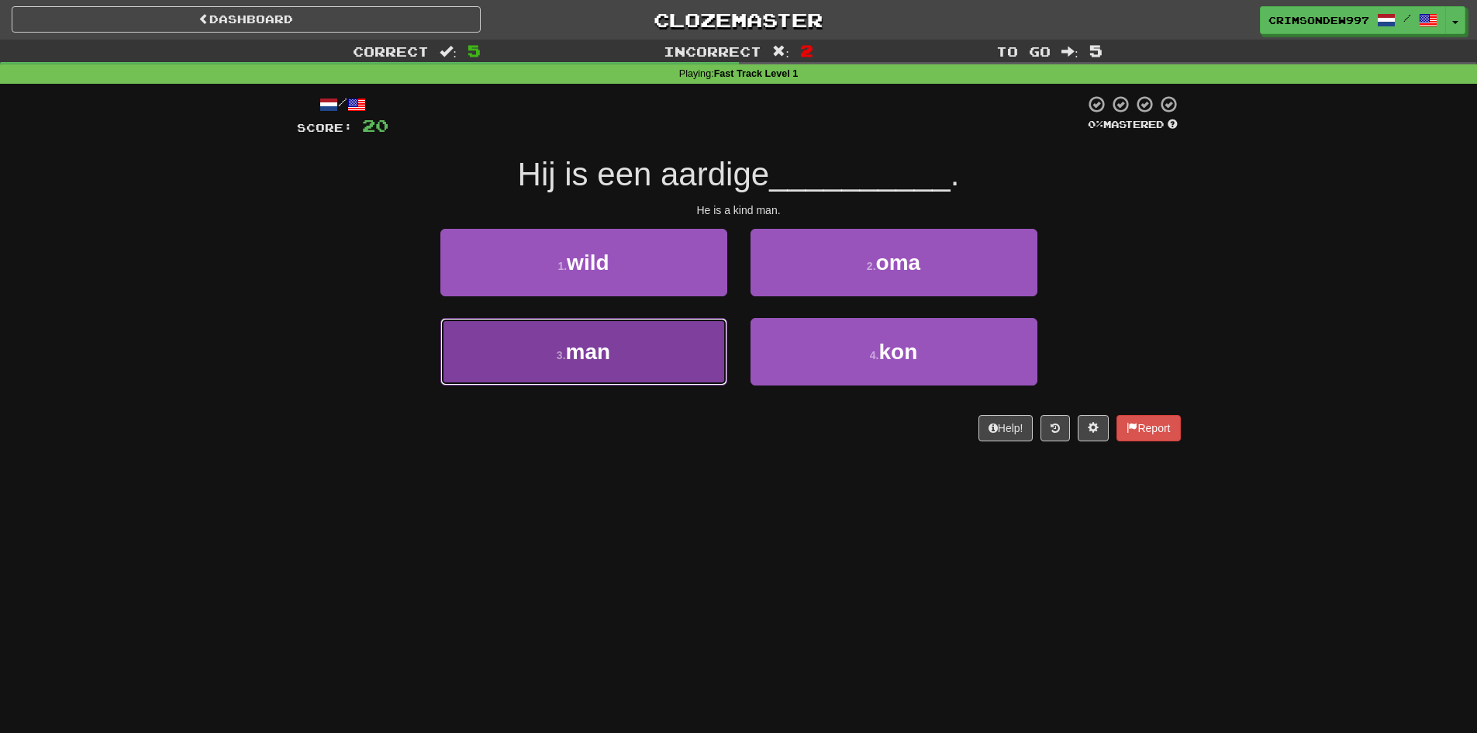
click at [673, 354] on button "3 . man" at bounding box center [583, 351] width 287 height 67
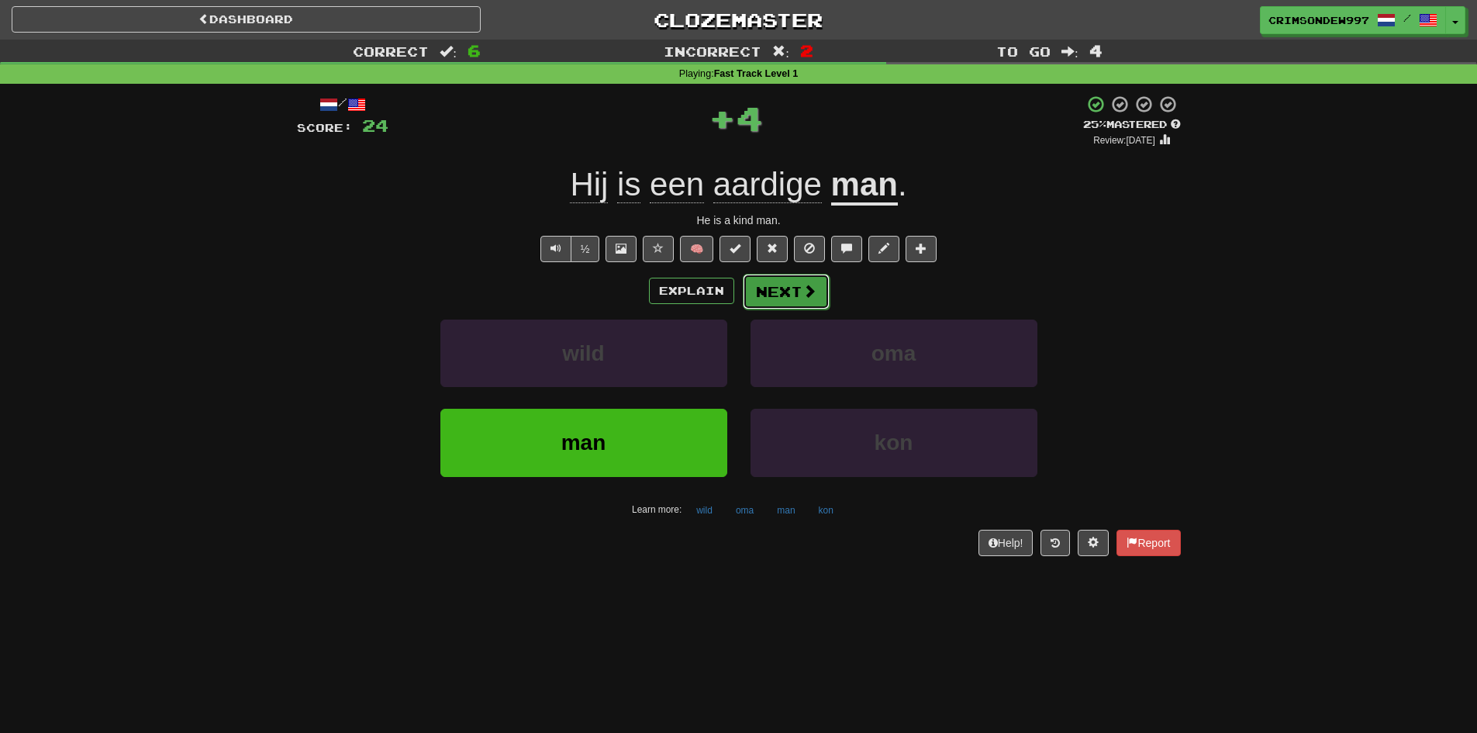
click at [788, 303] on button "Next" at bounding box center [786, 292] width 87 height 36
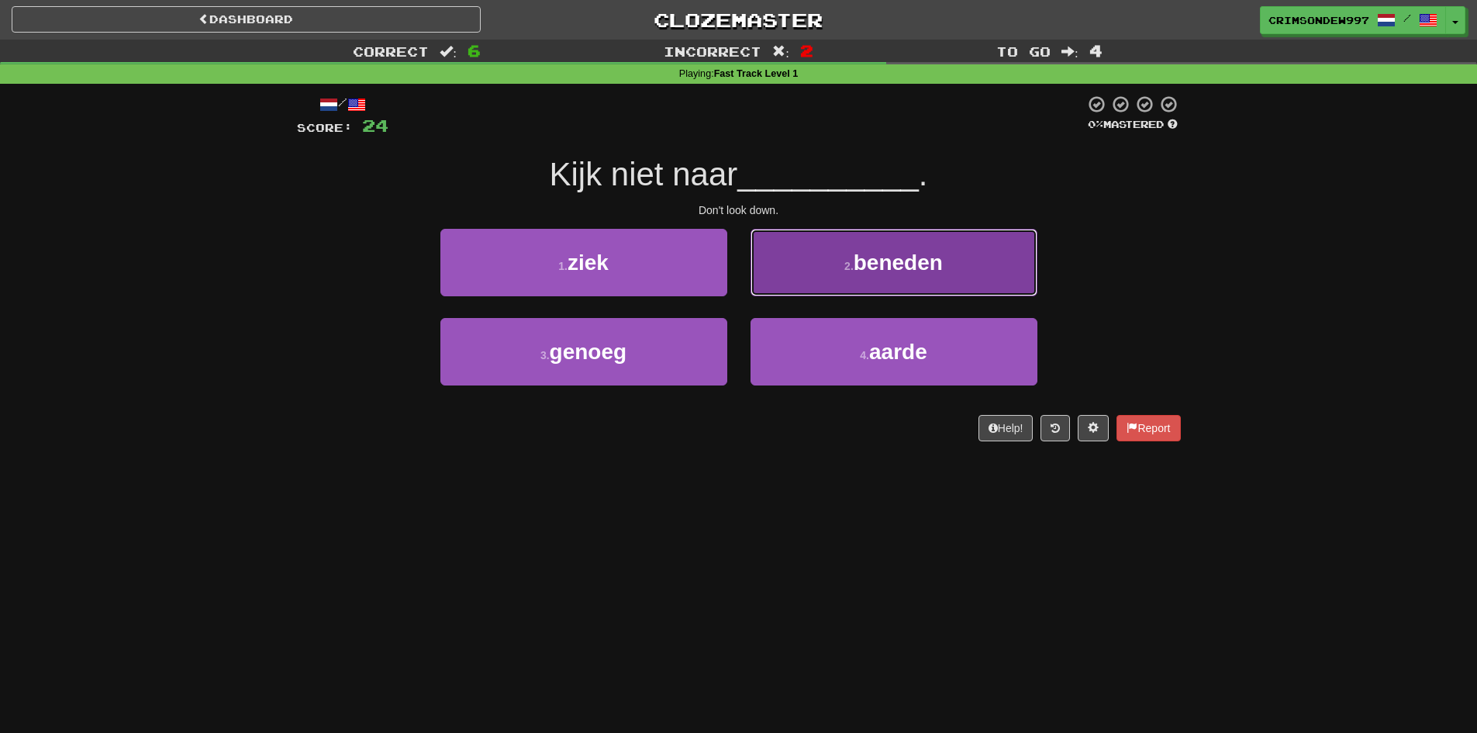
click at [816, 288] on button "2 . beneden" at bounding box center [893, 262] width 287 height 67
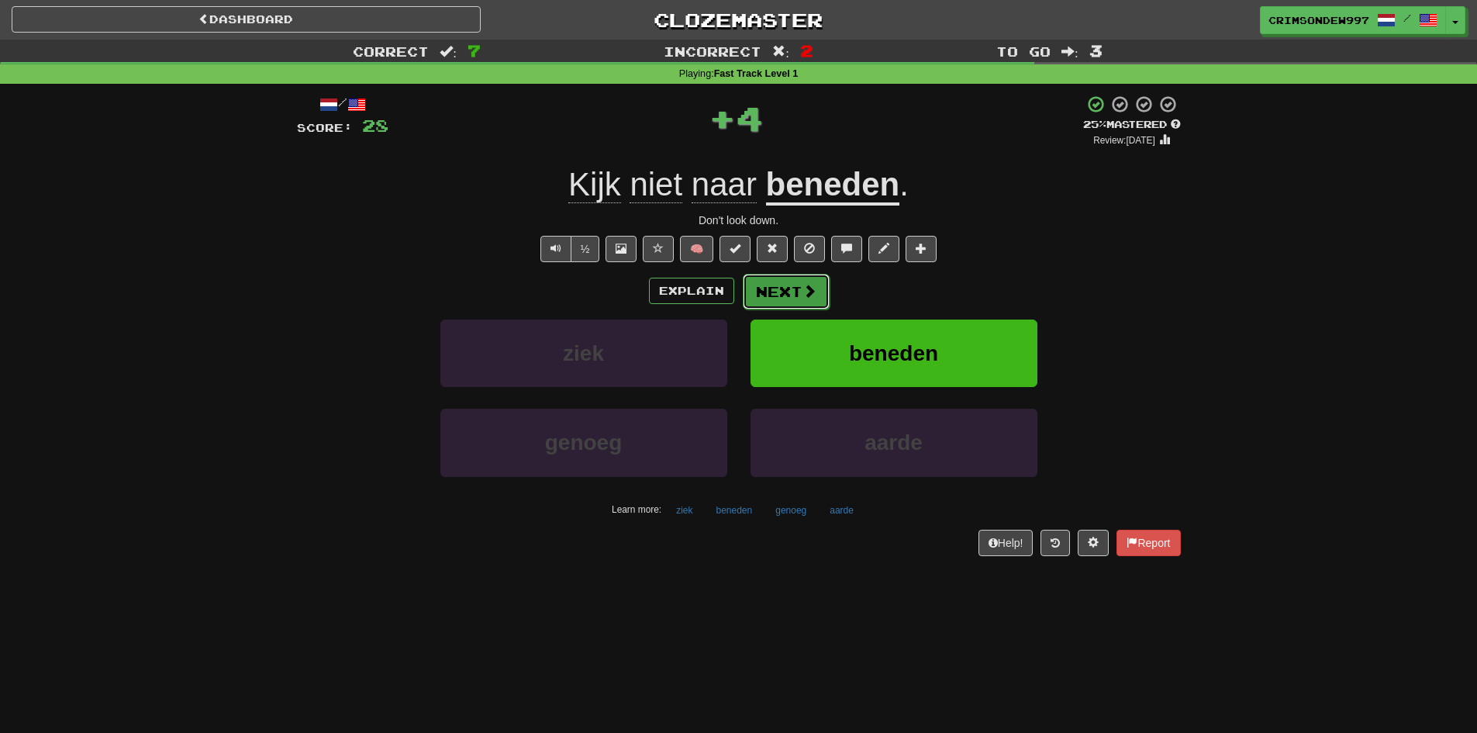
click at [805, 291] on span at bounding box center [809, 291] width 14 height 14
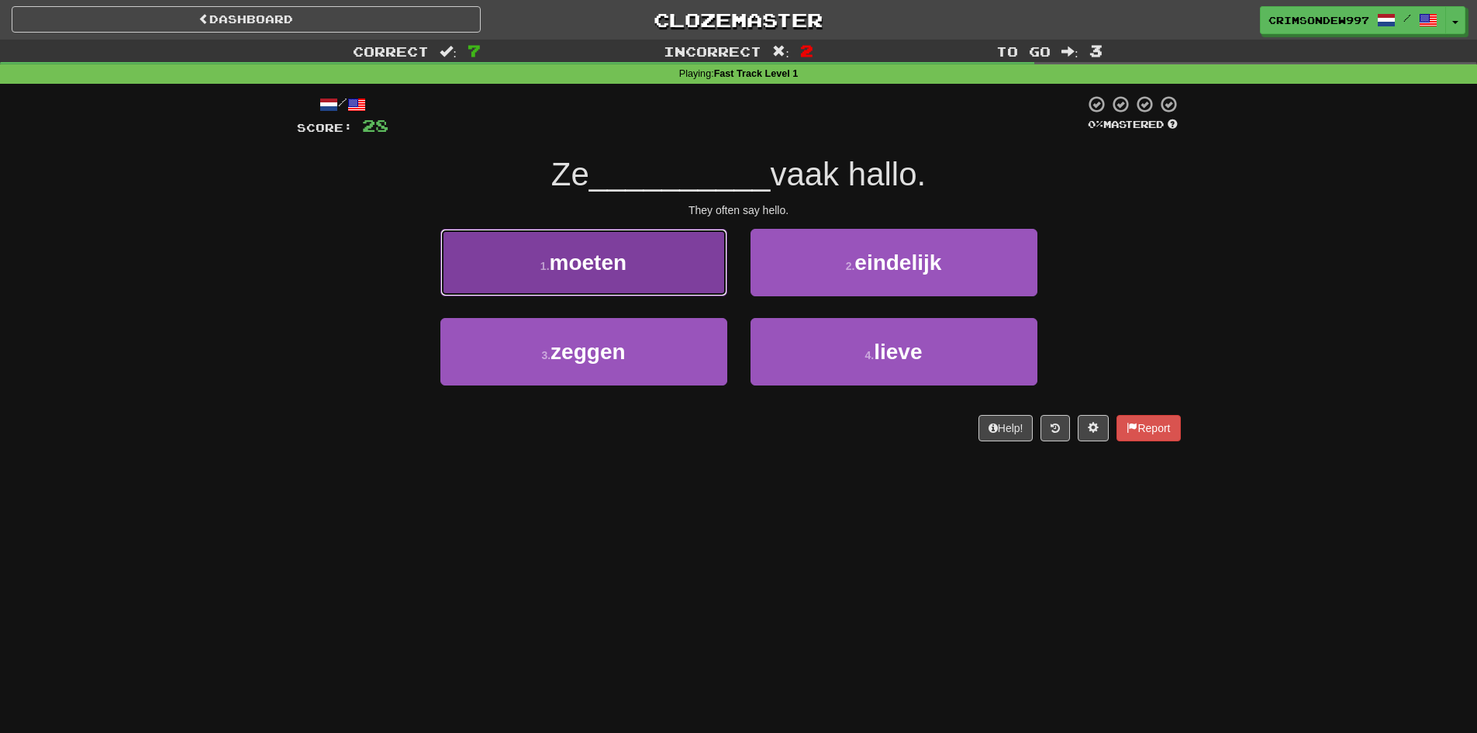
click at [689, 274] on button "1 . moeten" at bounding box center [583, 262] width 287 height 67
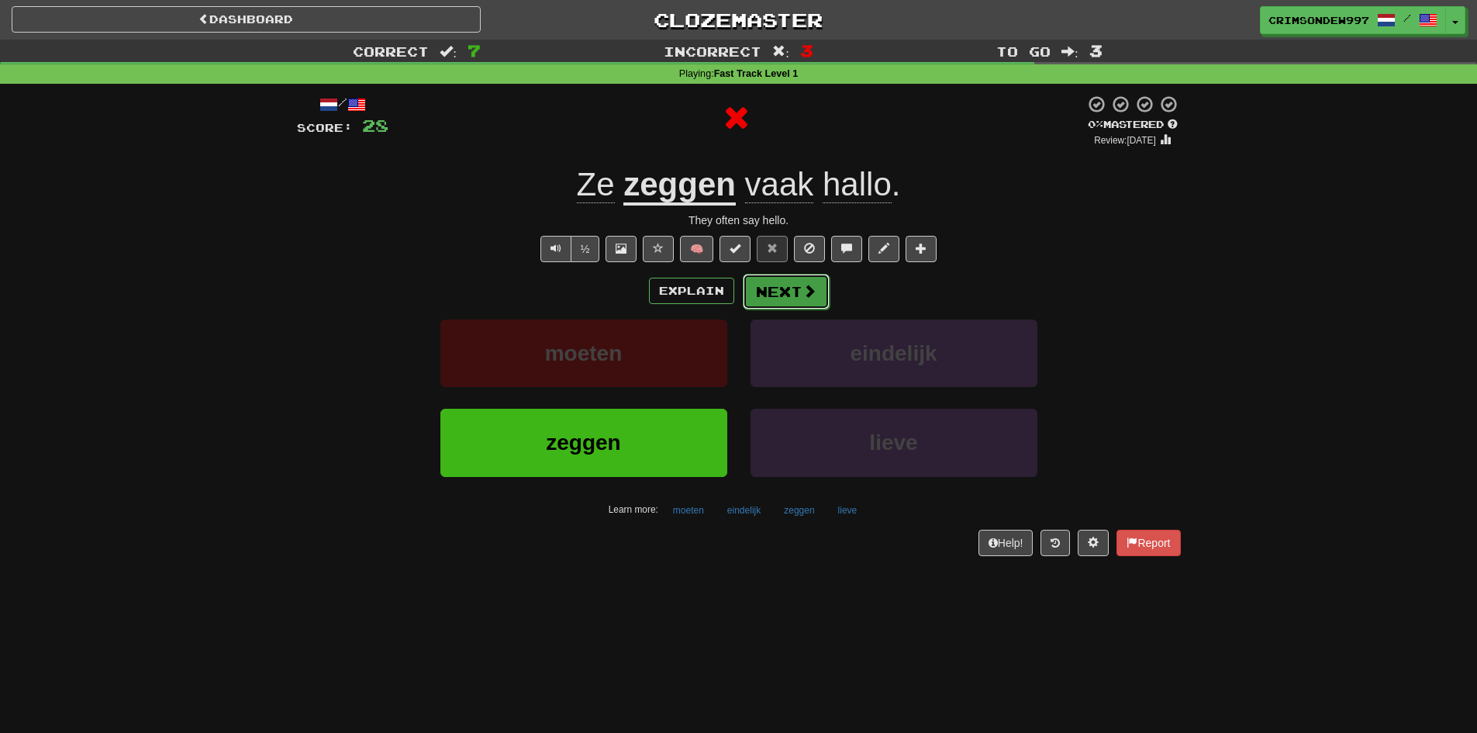
click at [768, 283] on button "Next" at bounding box center [786, 292] width 87 height 36
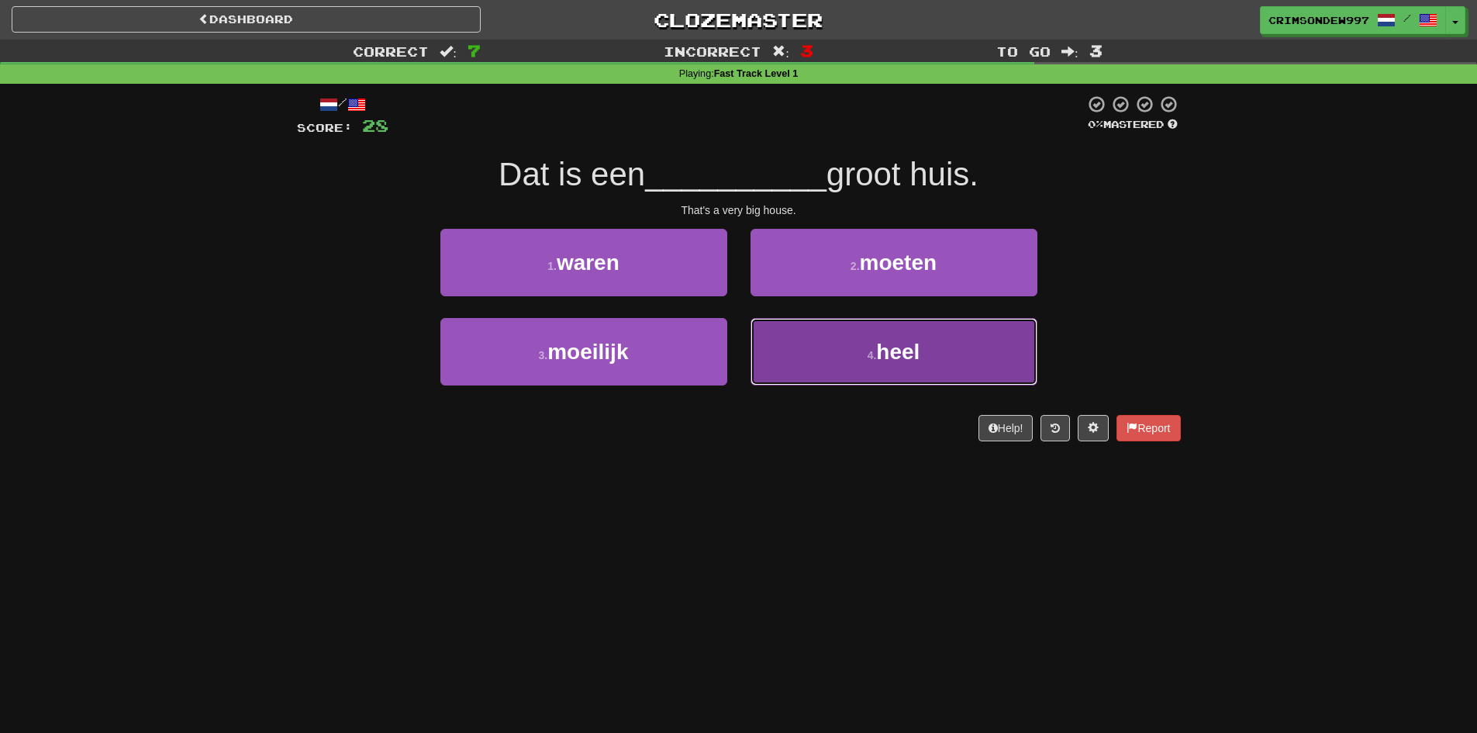
click at [832, 341] on button "4 . heel" at bounding box center [893, 351] width 287 height 67
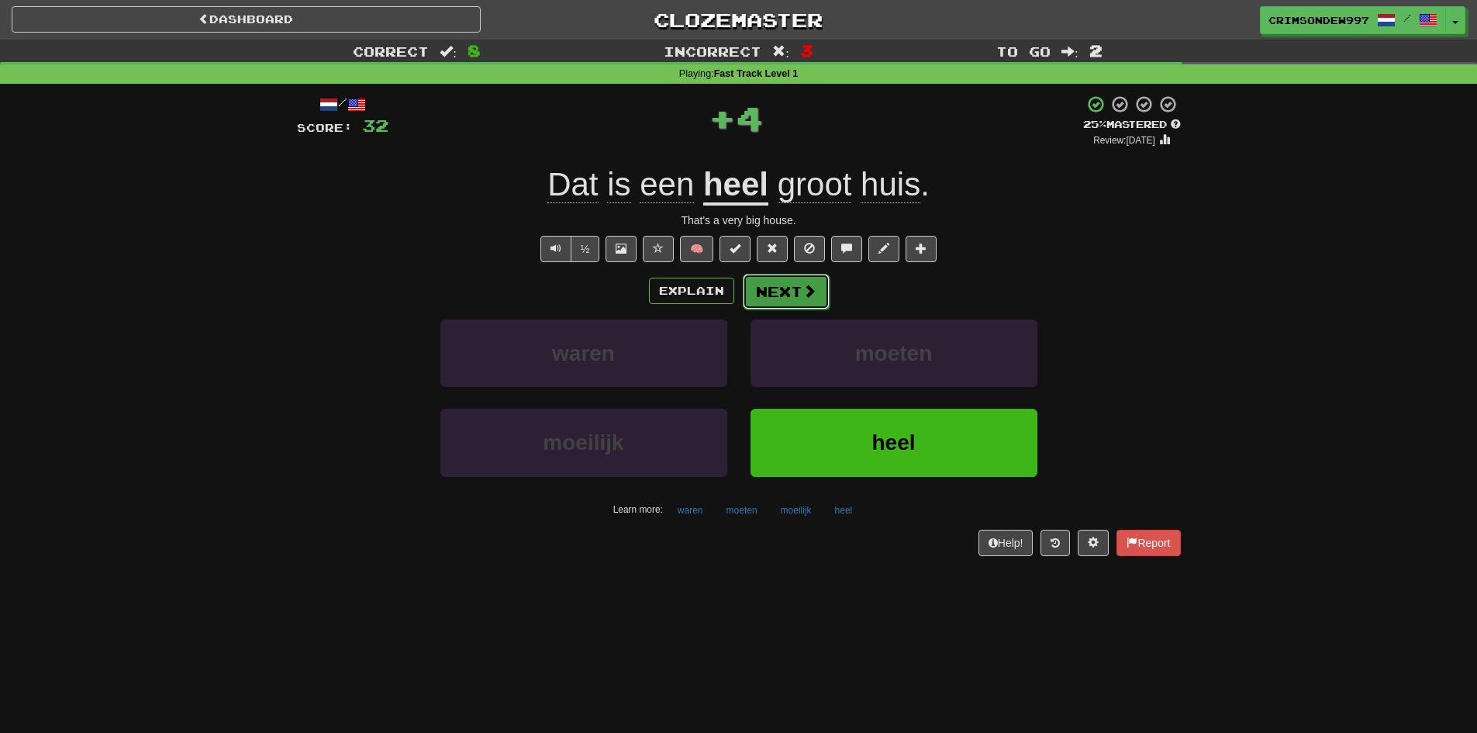
click at [795, 288] on button "Next" at bounding box center [786, 292] width 87 height 36
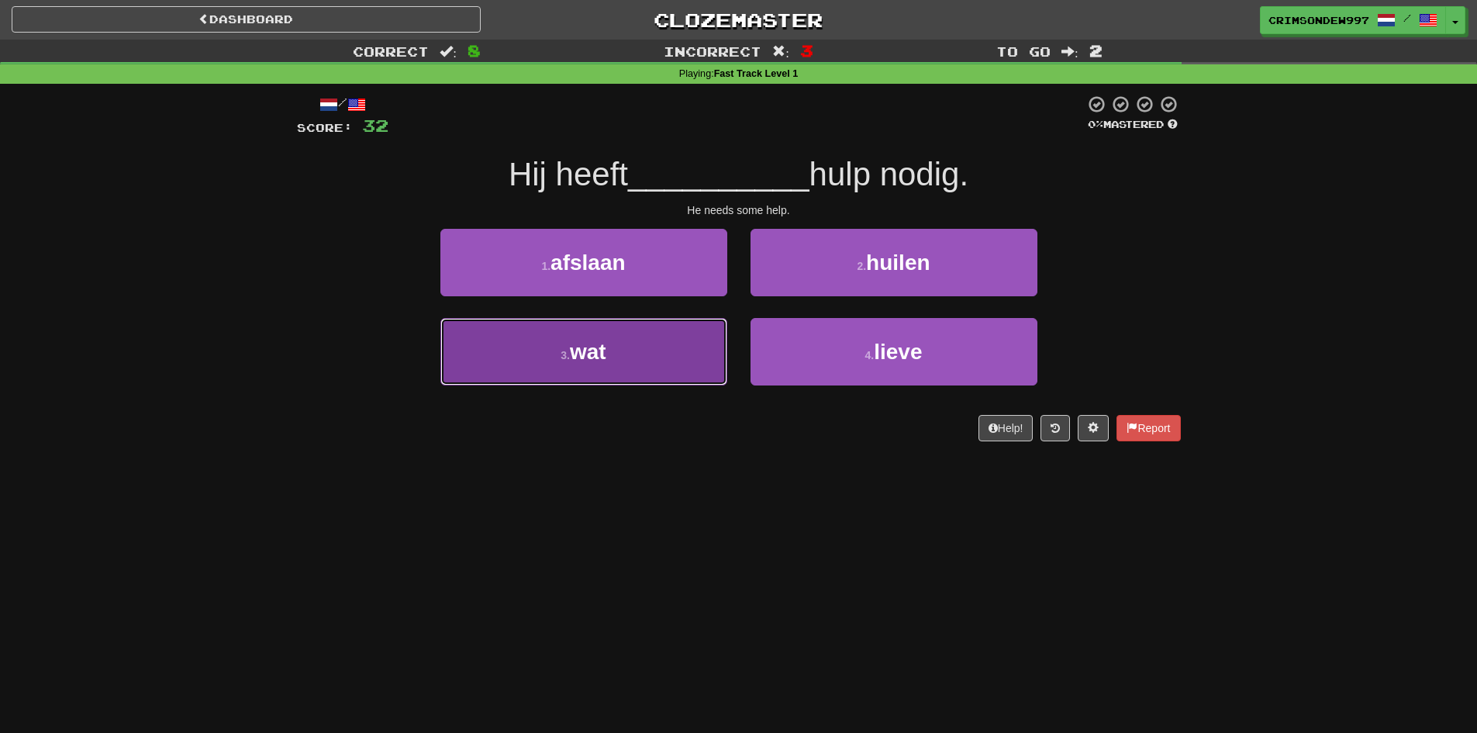
click at [689, 335] on button "3 . wat" at bounding box center [583, 351] width 287 height 67
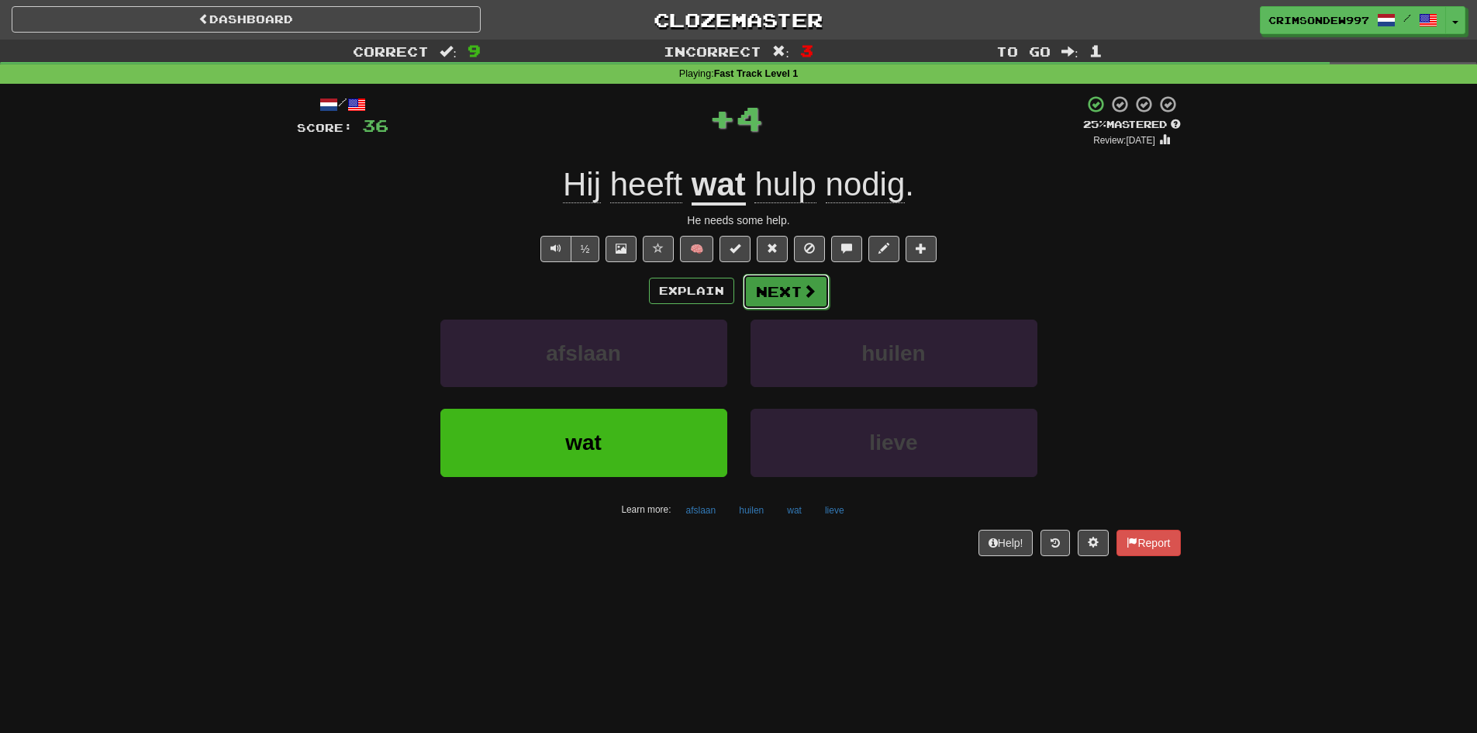
click at [747, 295] on button "Next" at bounding box center [786, 292] width 87 height 36
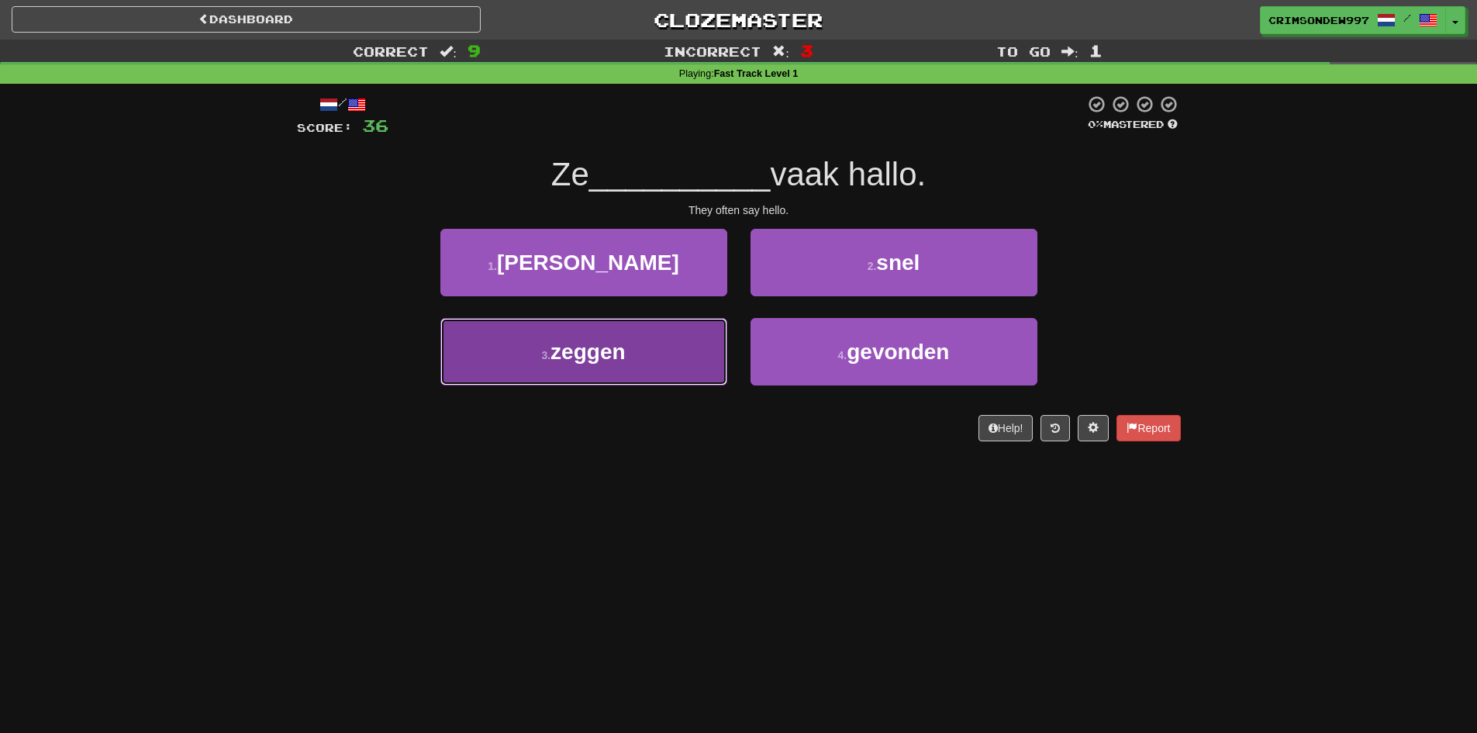
click at [626, 374] on button "3 . zeggen" at bounding box center [583, 351] width 287 height 67
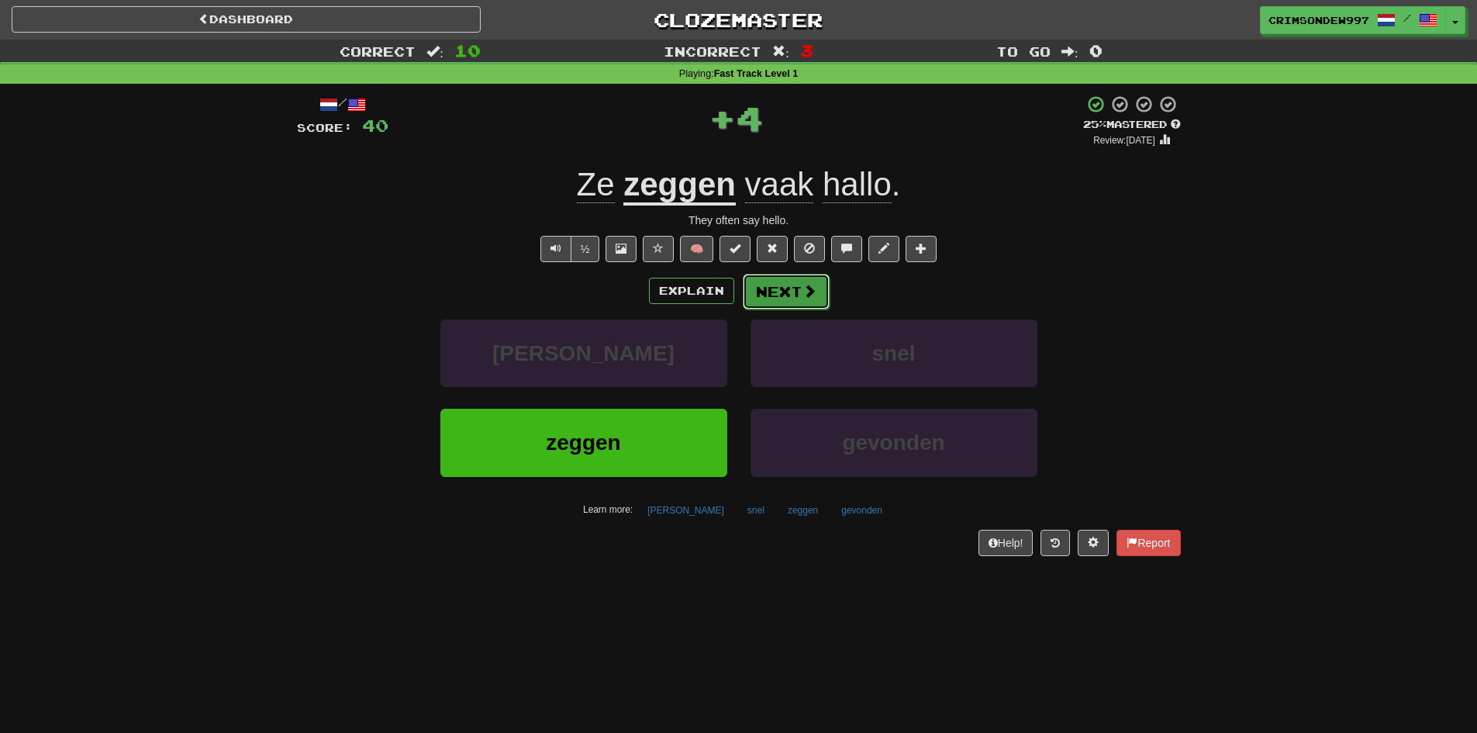
click at [759, 288] on button "Next" at bounding box center [786, 292] width 87 height 36
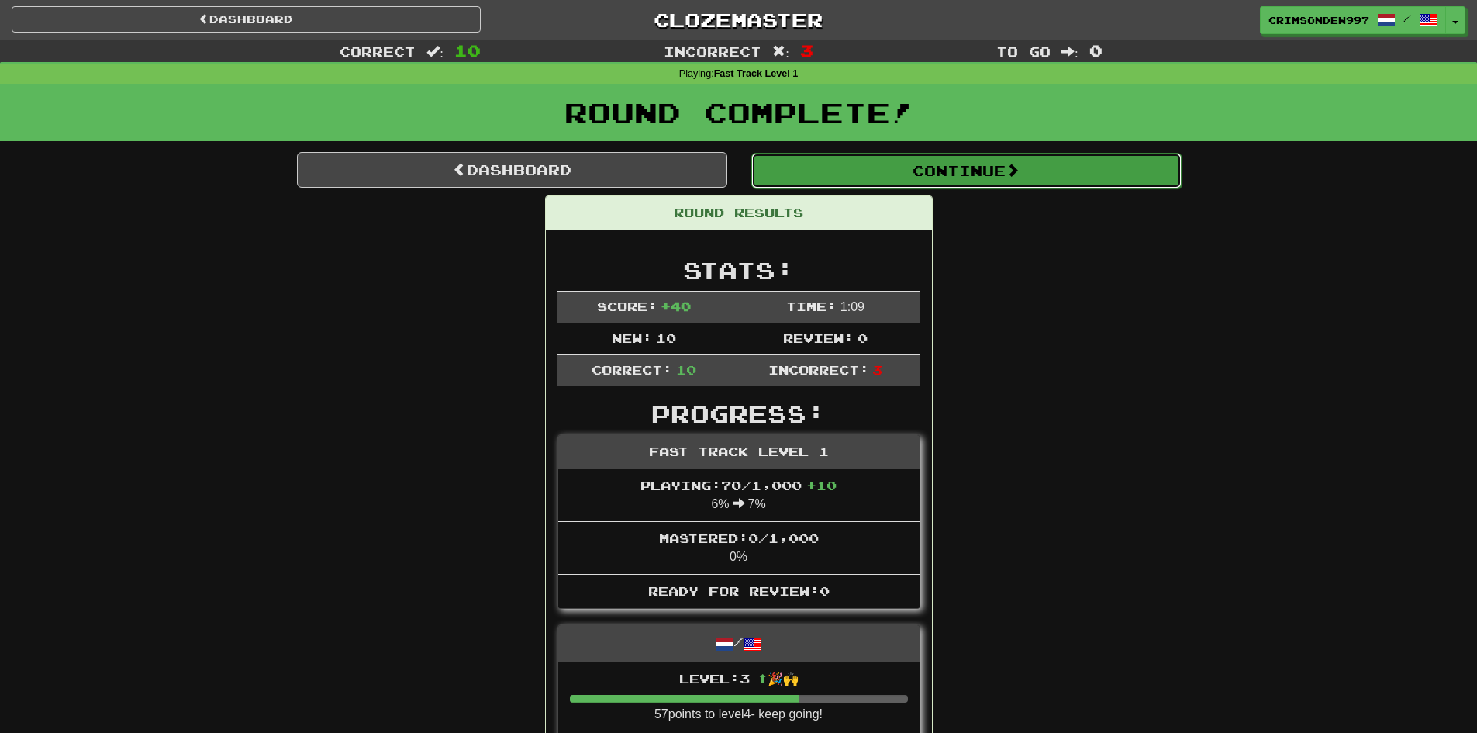
click at [890, 175] on button "Continue" at bounding box center [966, 171] width 430 height 36
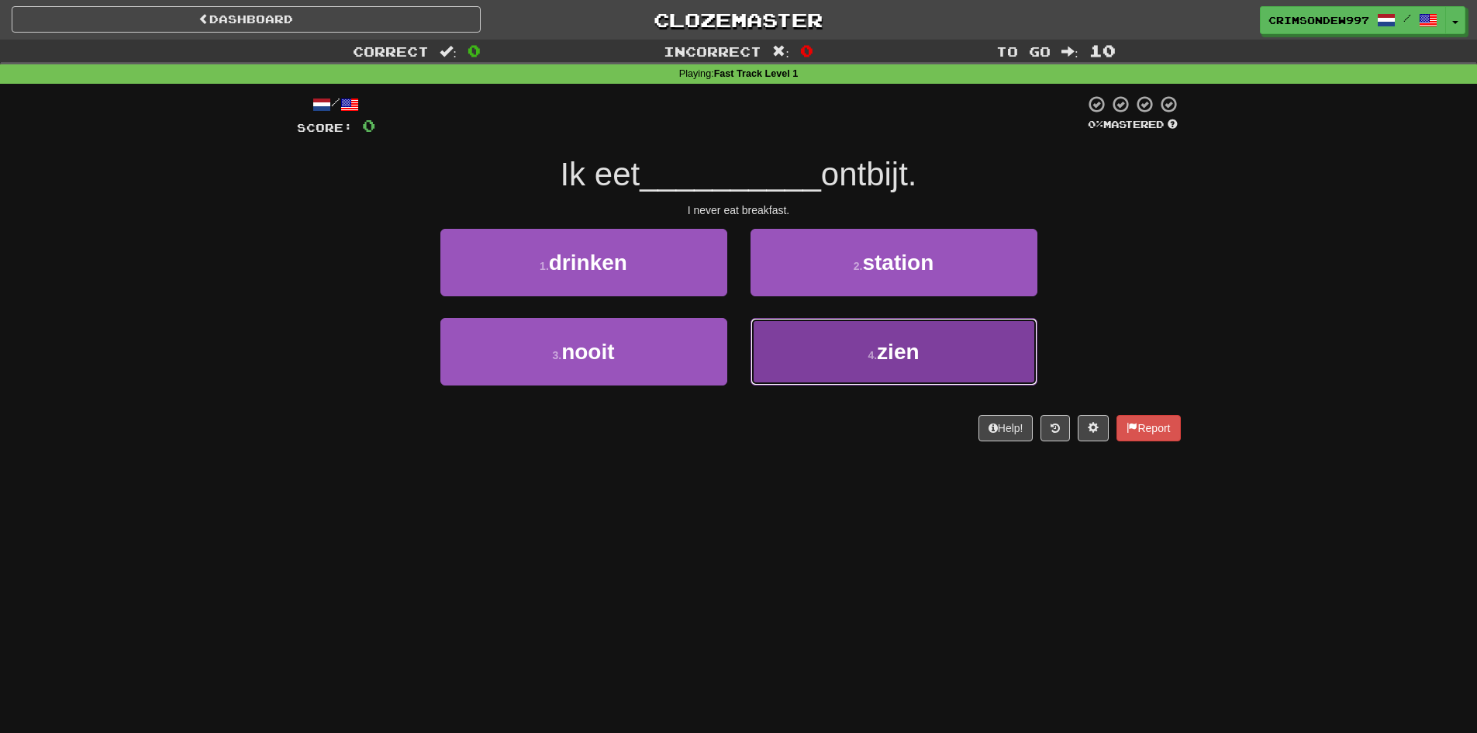
click at [859, 343] on button "4 . zien" at bounding box center [893, 351] width 287 height 67
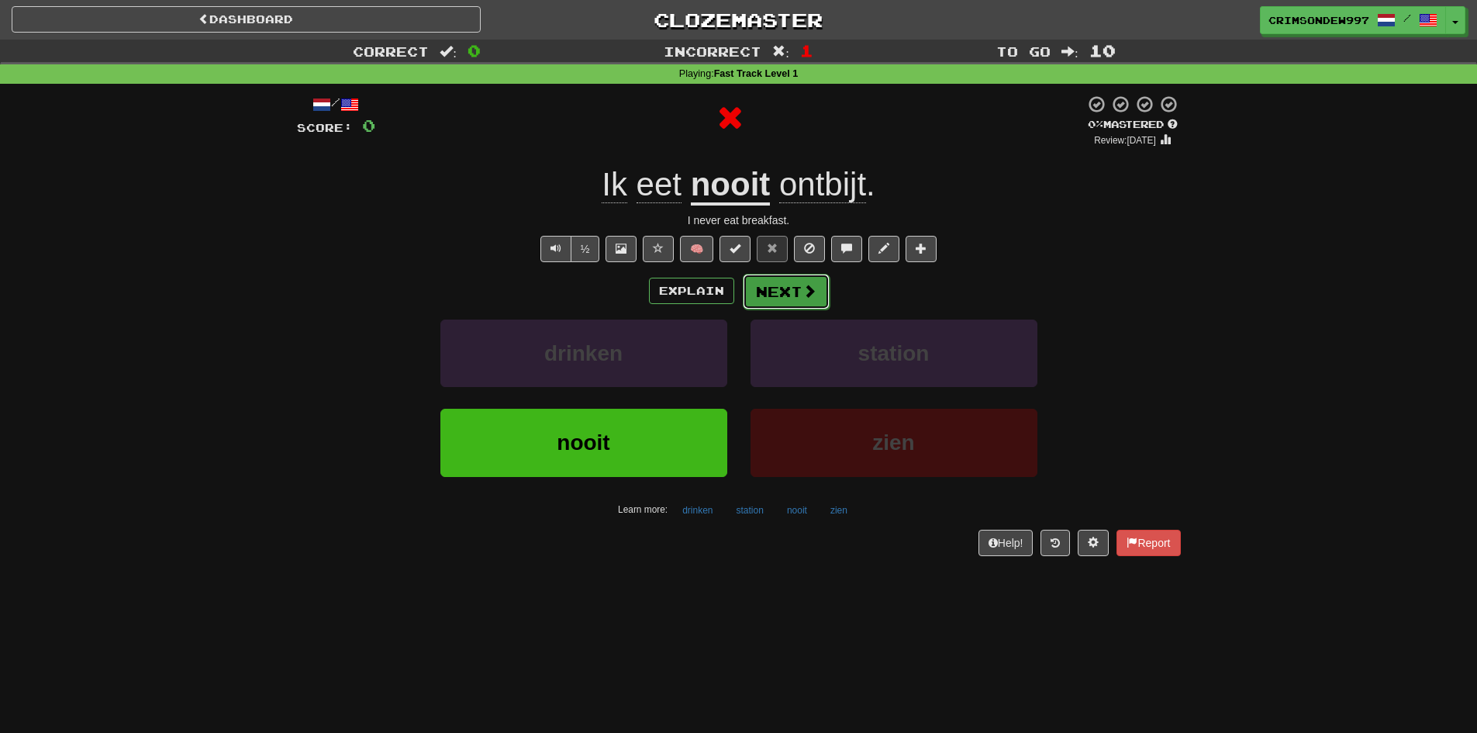
click at [819, 305] on button "Next" at bounding box center [786, 292] width 87 height 36
